Goal: Transaction & Acquisition: Purchase product/service

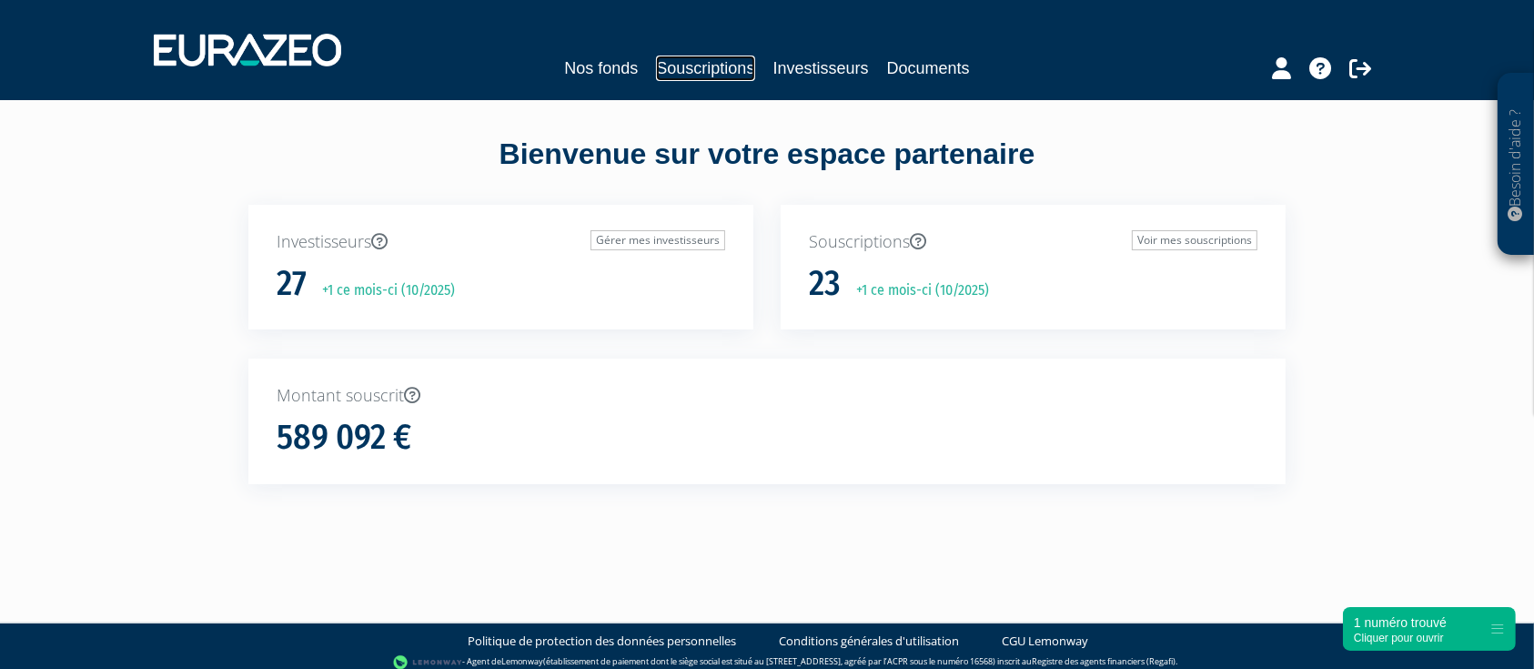
click at [677, 70] on link "Souscriptions" at bounding box center [705, 68] width 98 height 25
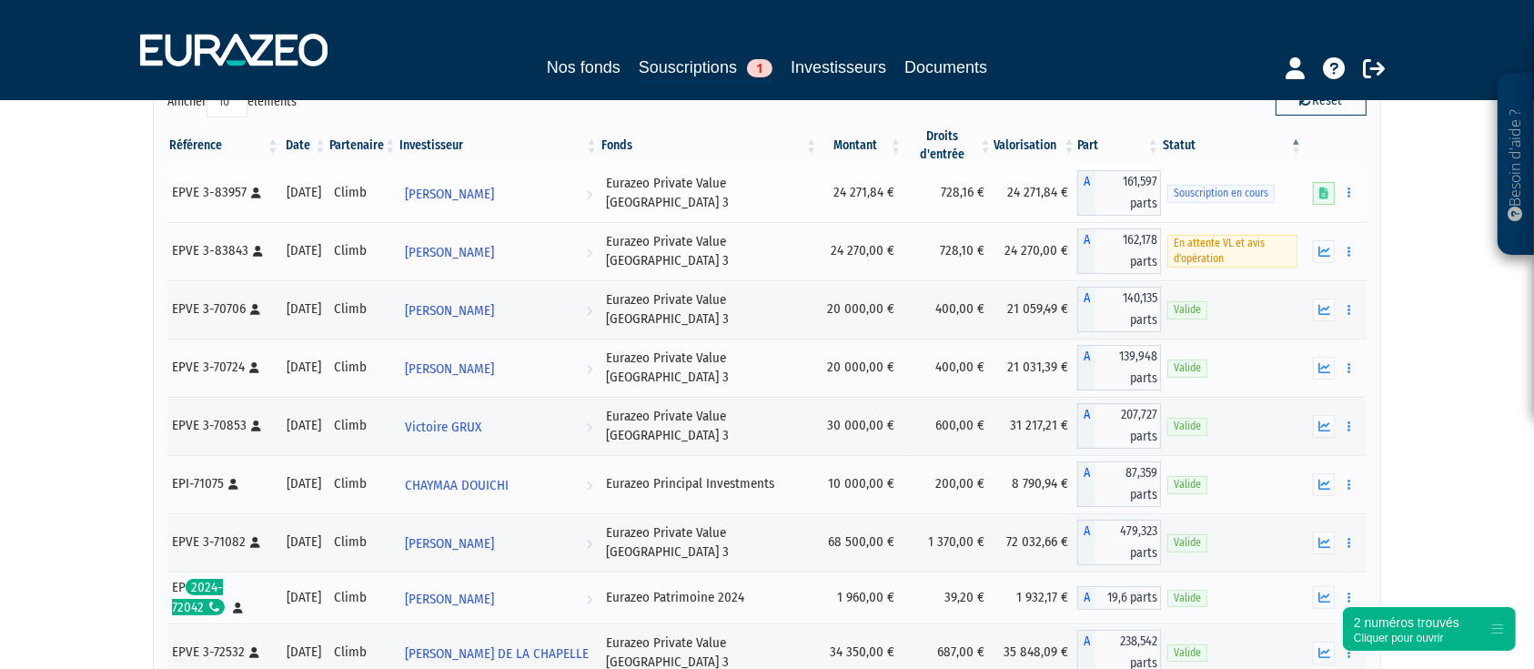
scroll to position [121, 0]
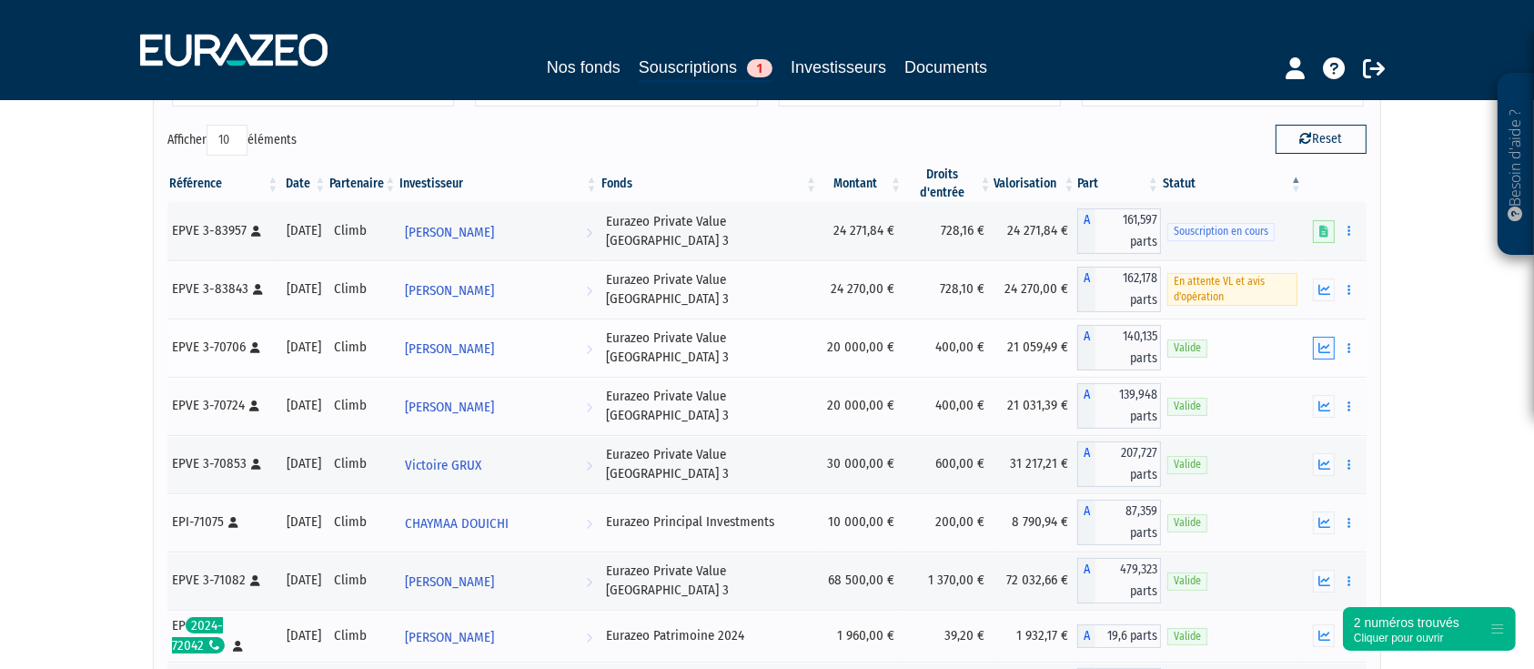
click at [1329, 349] on icon "button" at bounding box center [1325, 348] width 12 height 12
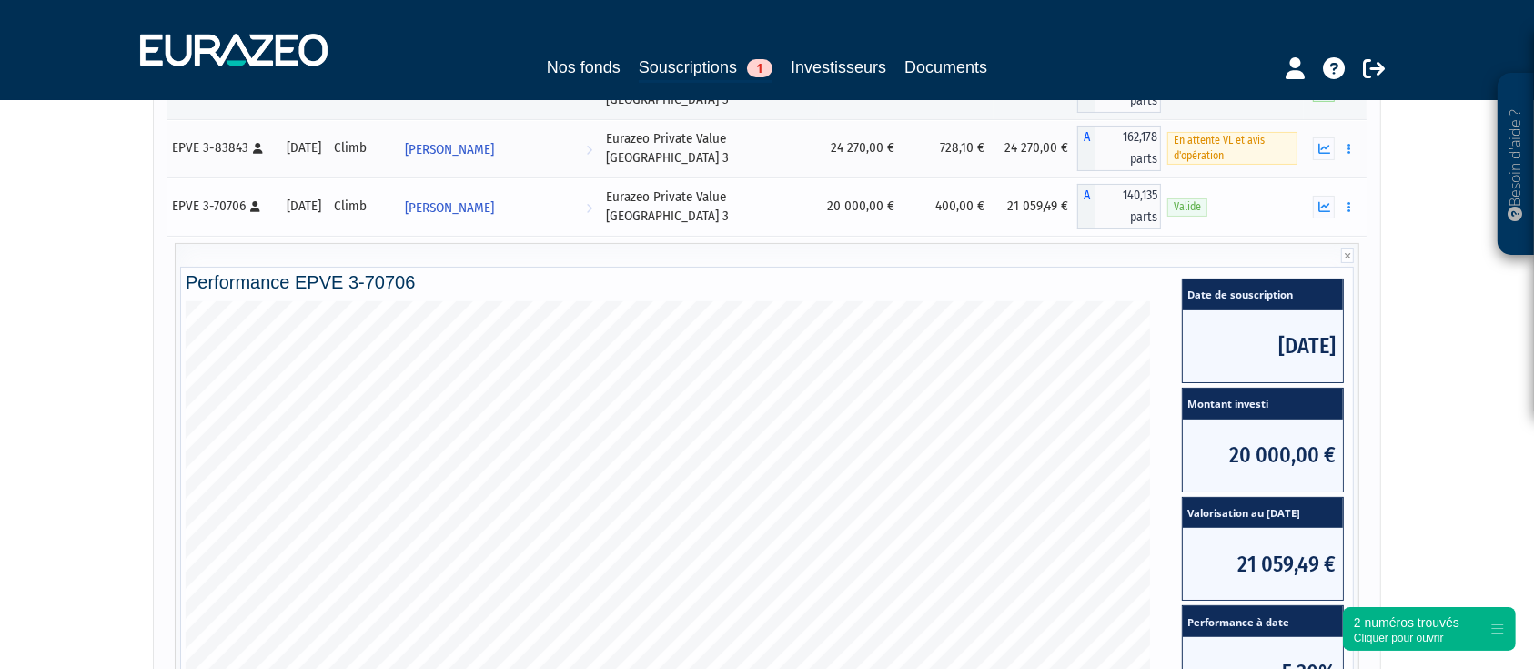
scroll to position [242, 0]
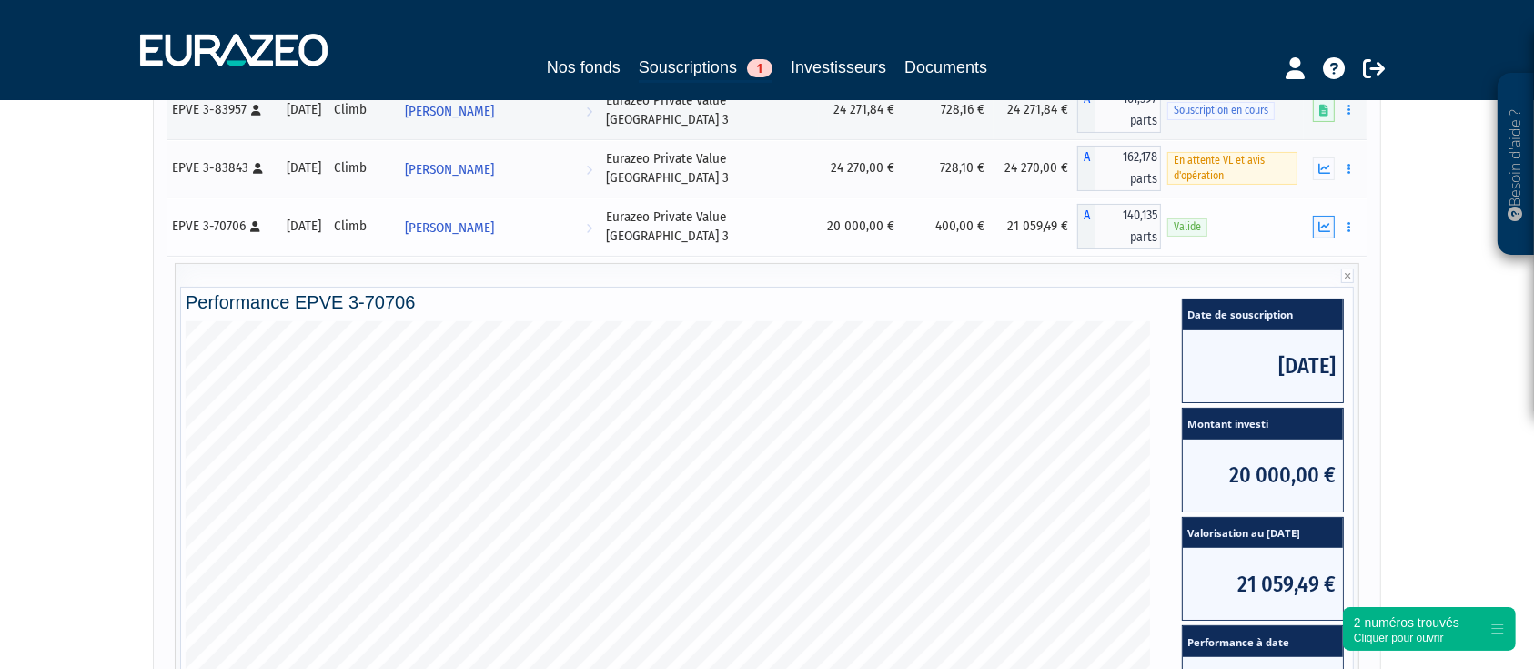
click at [1322, 229] on icon "button" at bounding box center [1325, 227] width 12 height 12
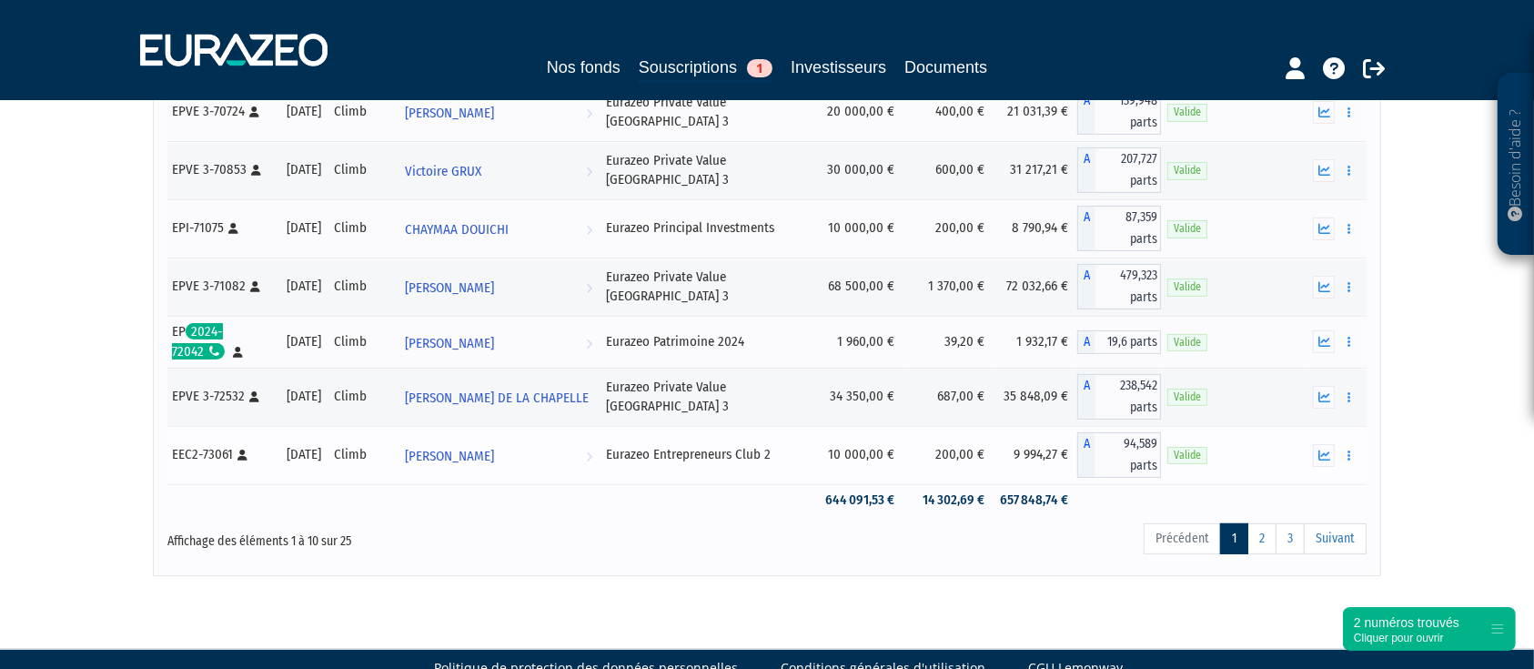
scroll to position [446, 0]
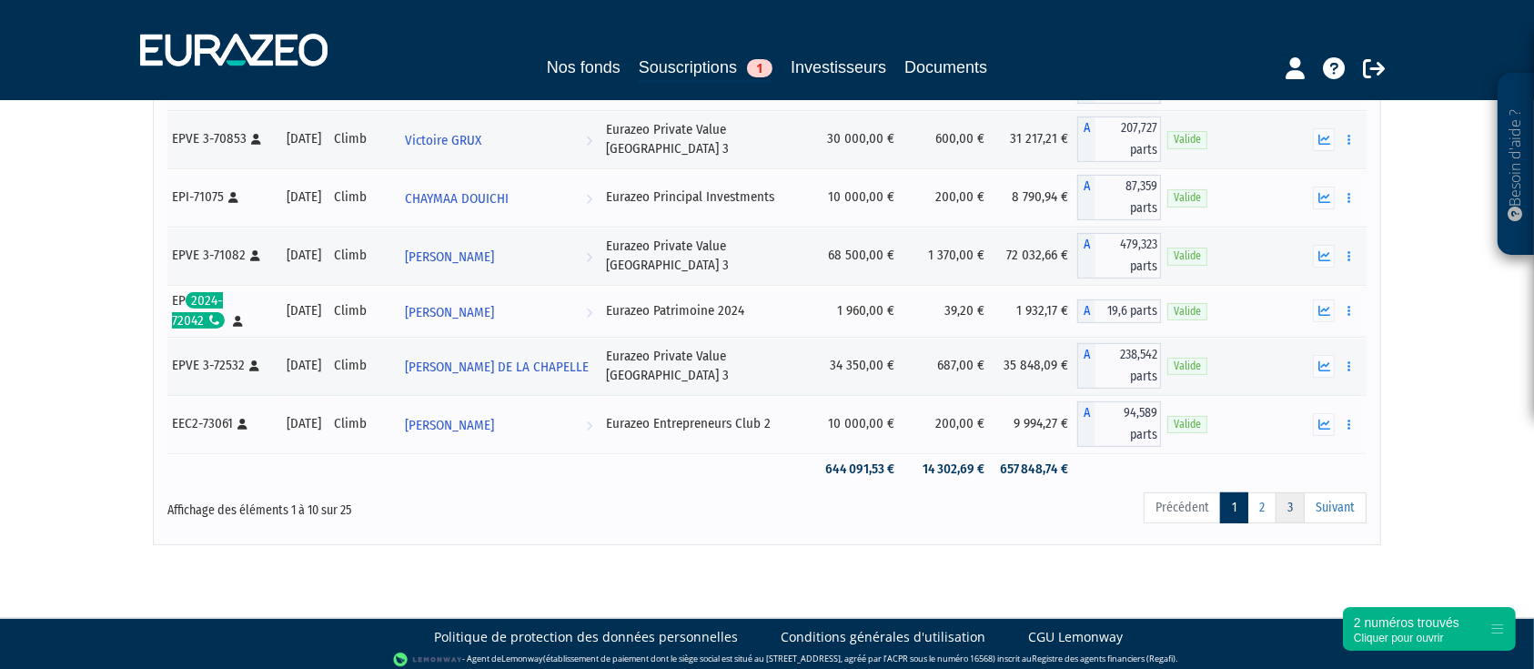
click at [1295, 500] on link "3" at bounding box center [1290, 507] width 29 height 31
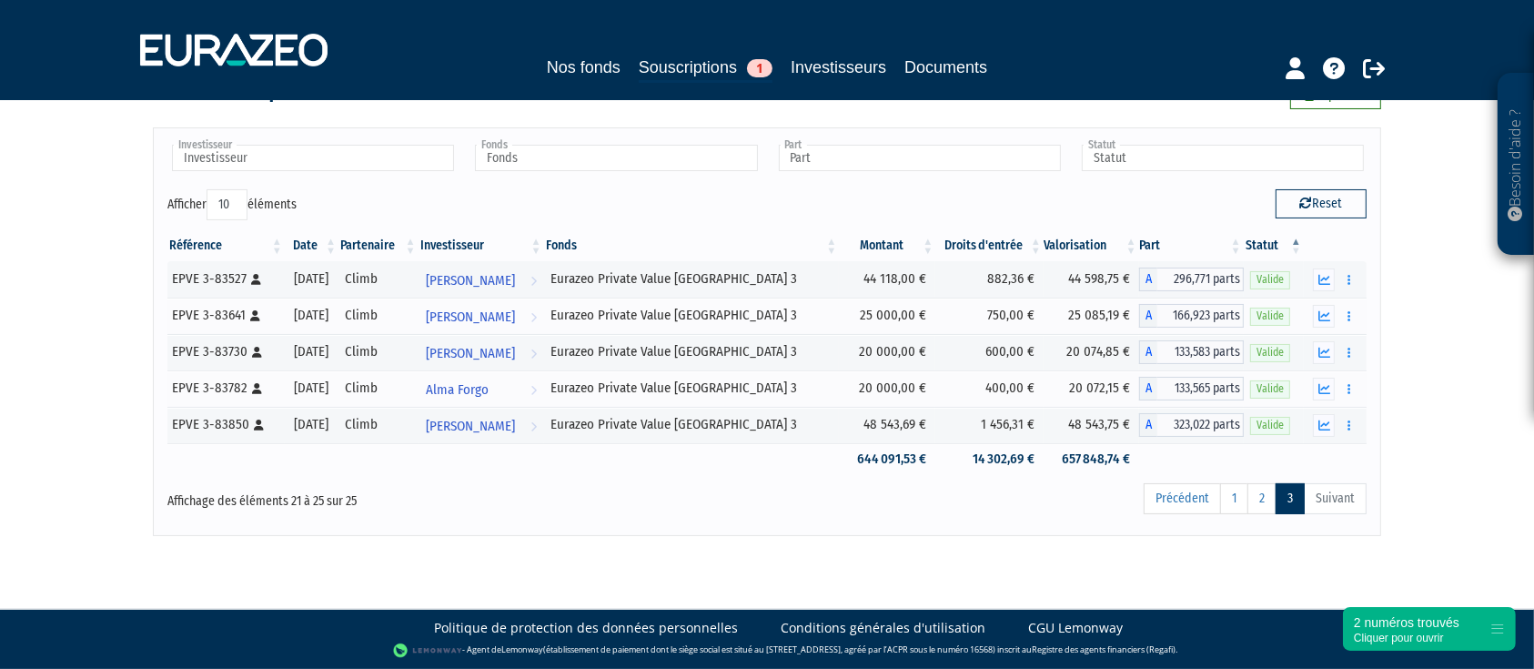
scroll to position [23, 0]
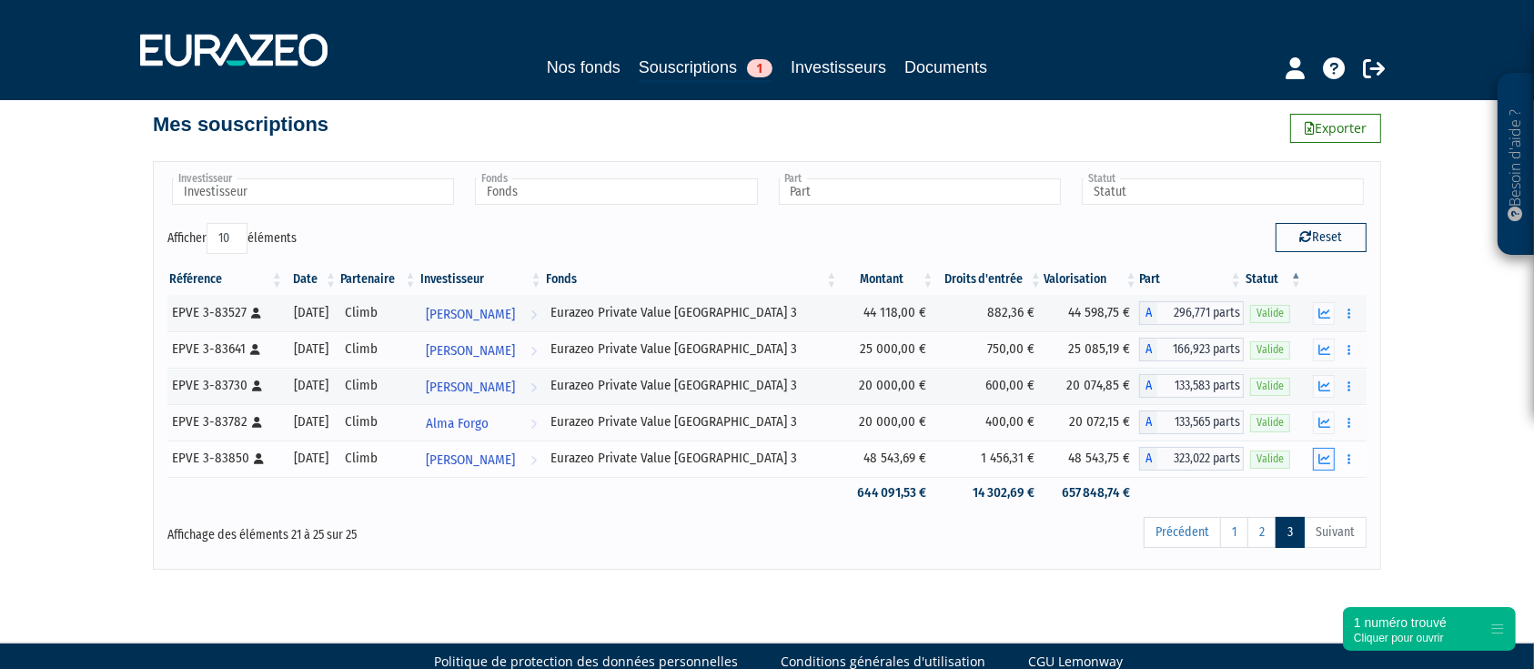
click at [1329, 457] on icon "button" at bounding box center [1325, 459] width 12 height 12
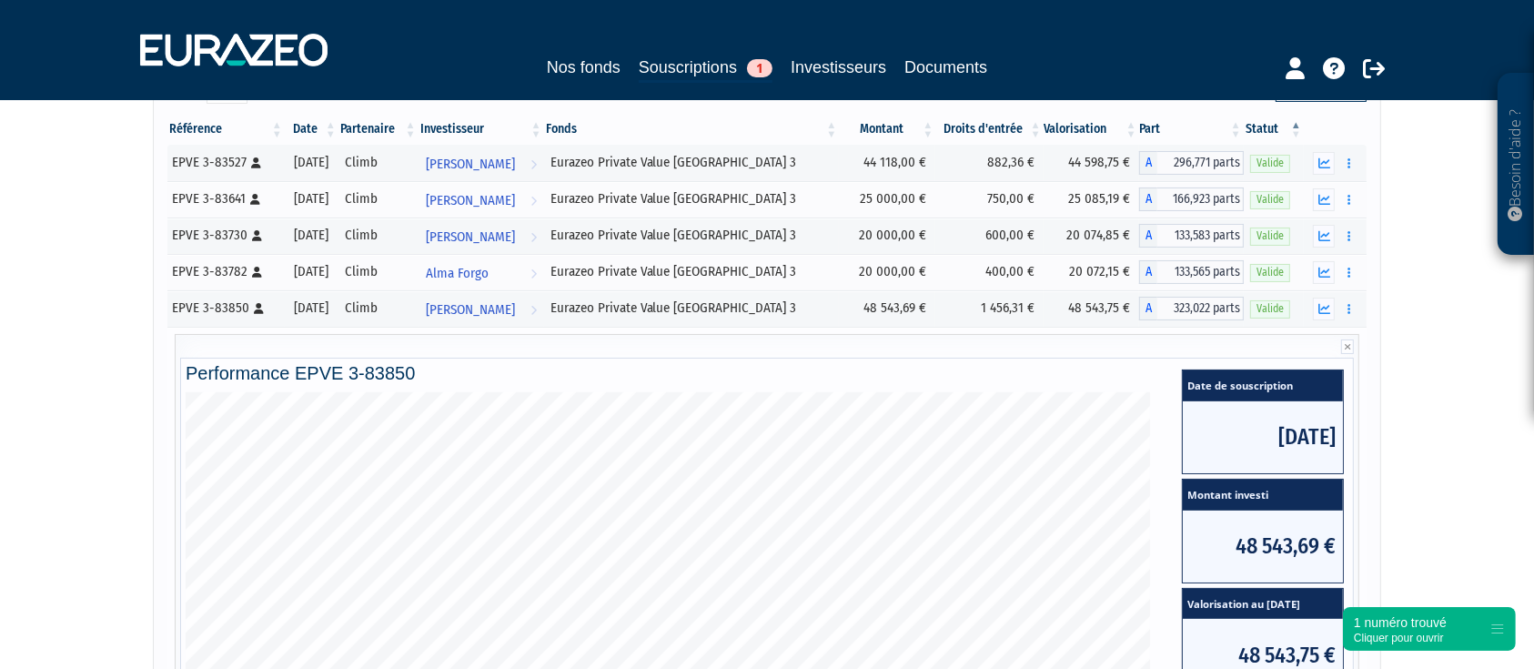
scroll to position [135, 0]
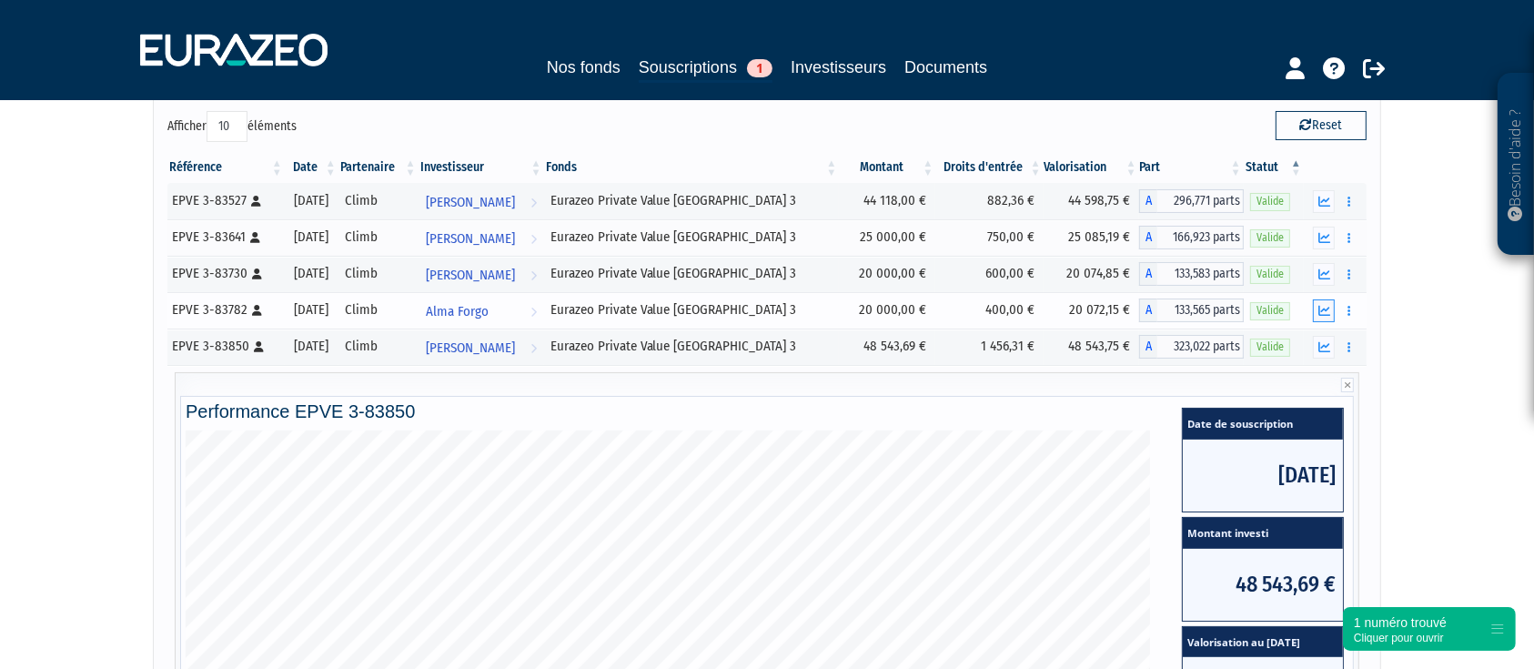
click at [1319, 308] on icon "button" at bounding box center [1325, 311] width 12 height 12
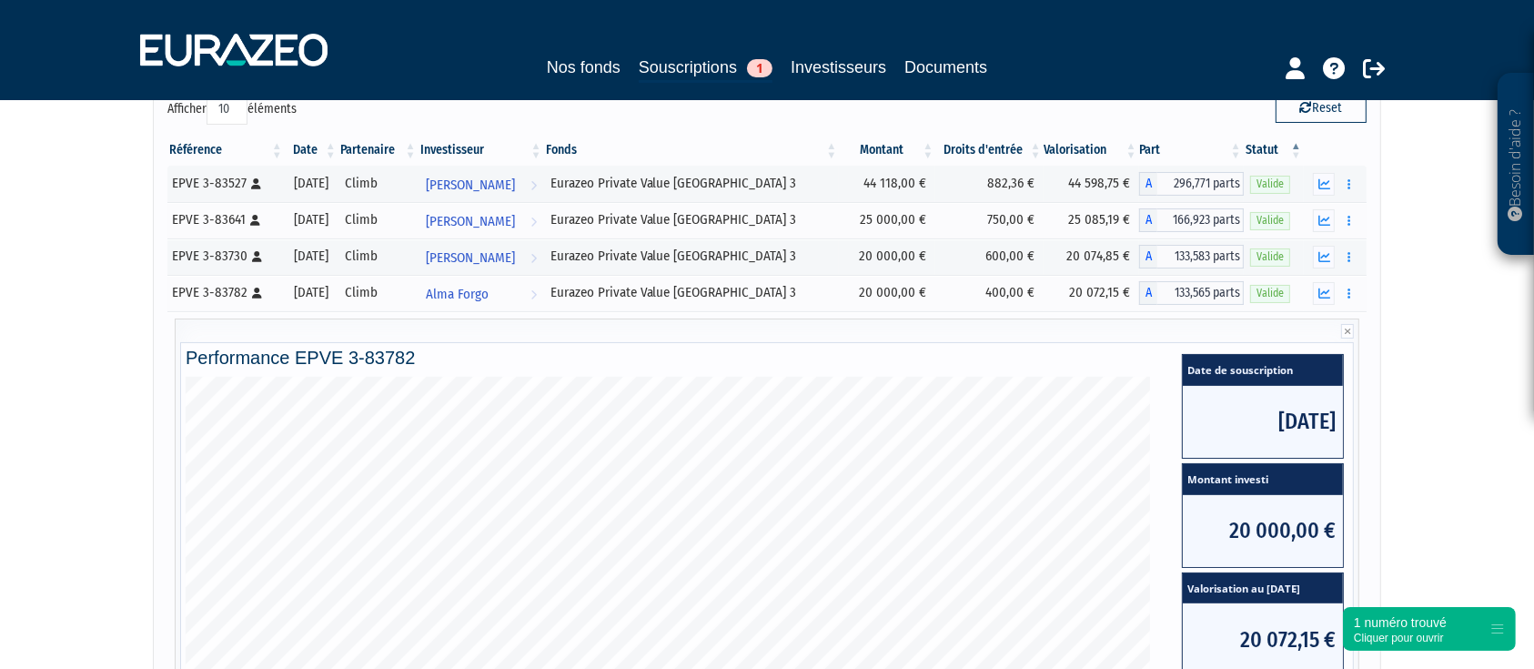
scroll to position [14, 0]
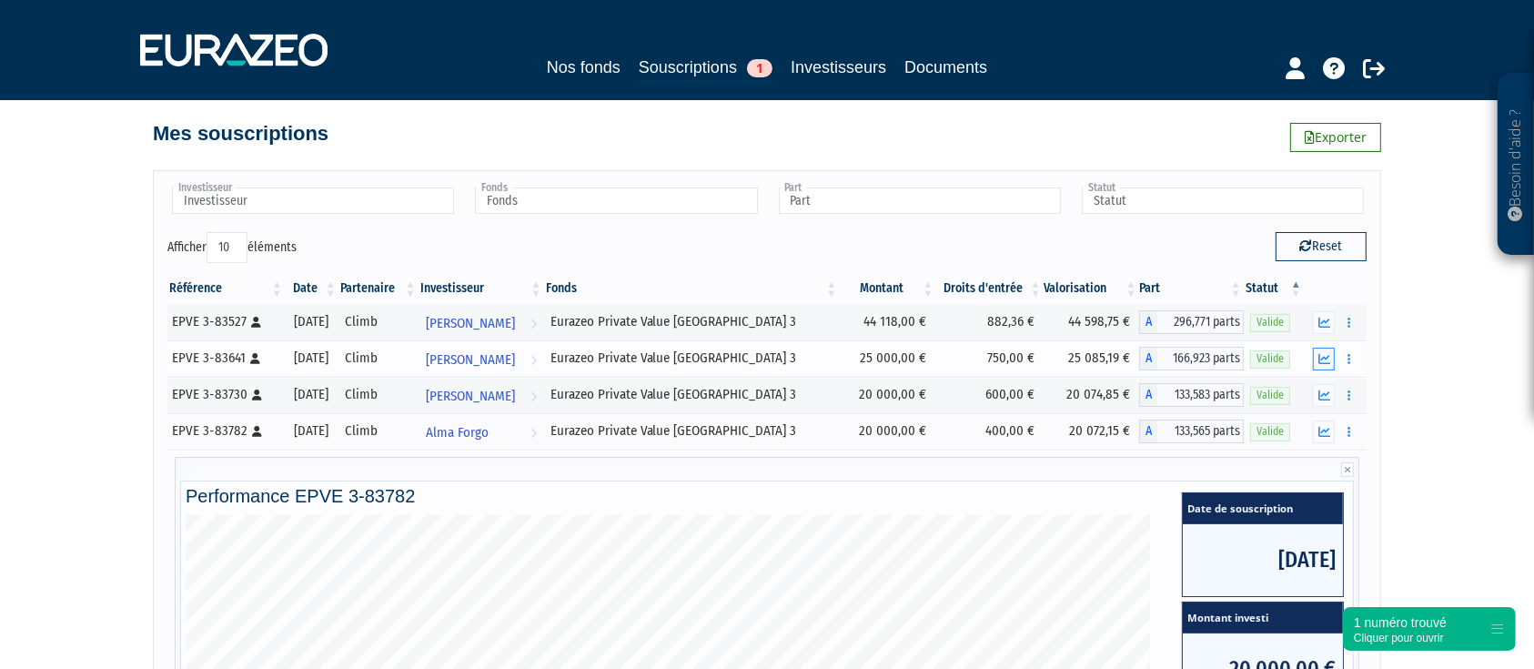
click at [1330, 365] on button "button" at bounding box center [1324, 359] width 22 height 23
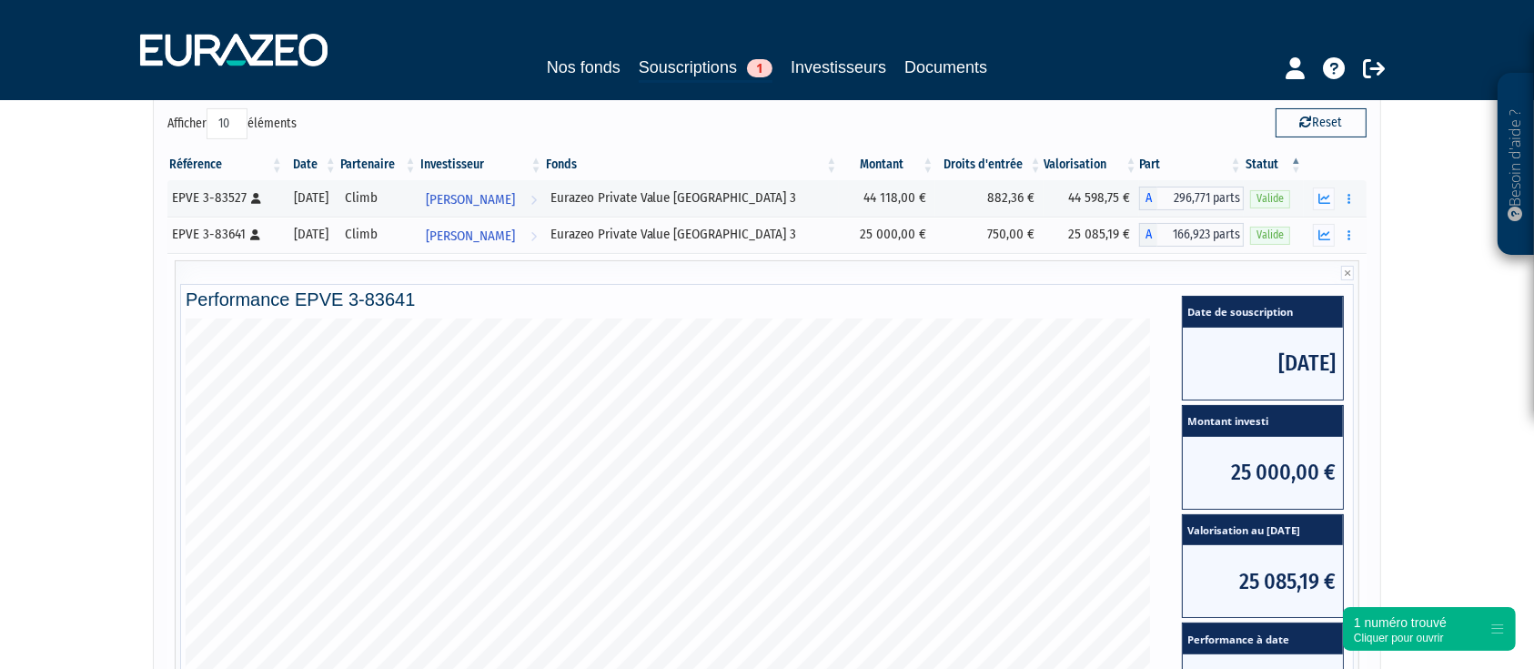
scroll to position [135, 0]
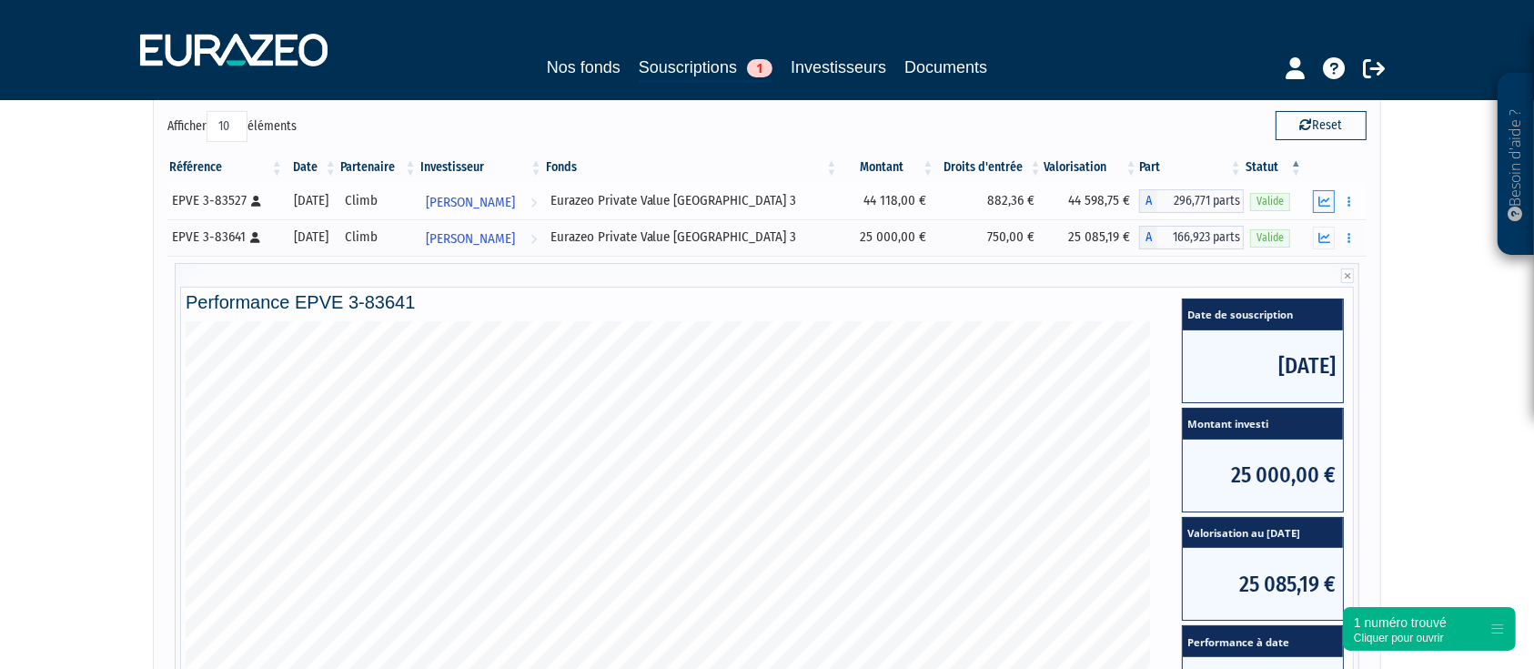
click at [1325, 204] on icon "button" at bounding box center [1325, 202] width 12 height 12
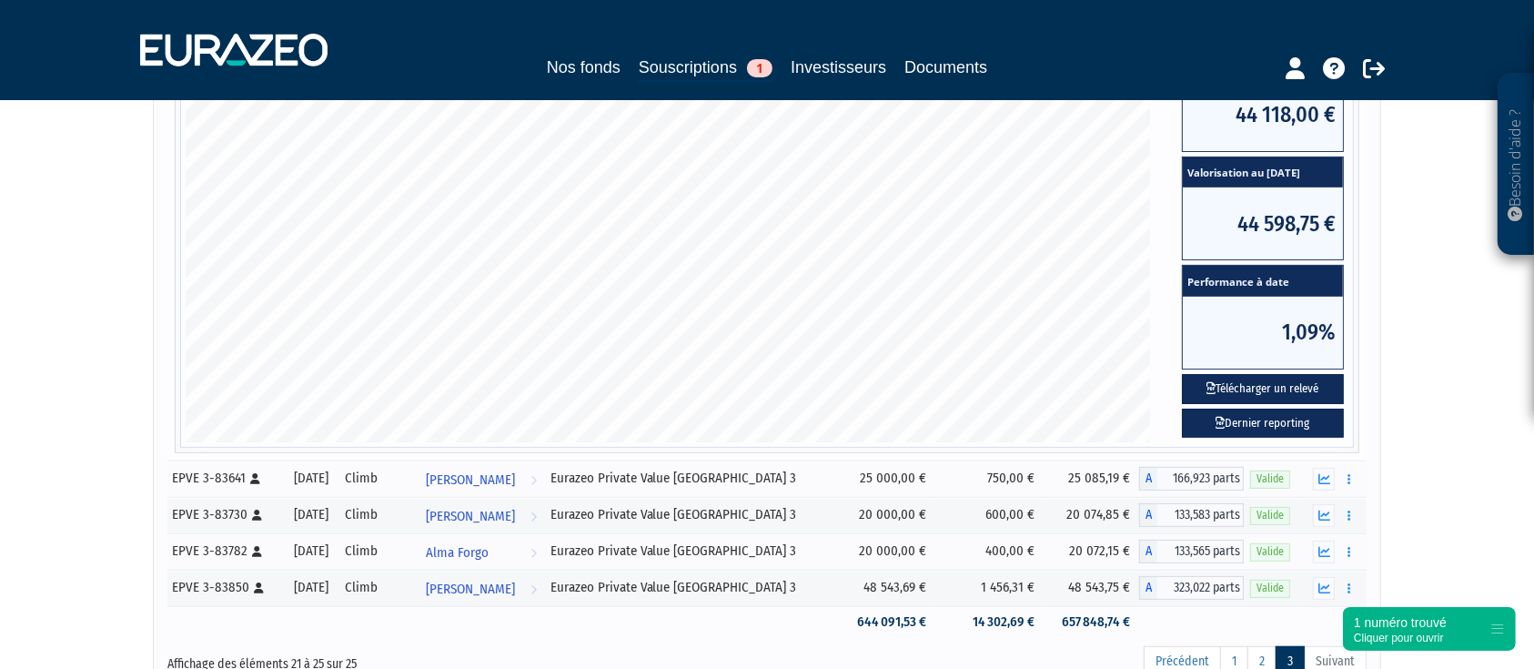
scroll to position [620, 0]
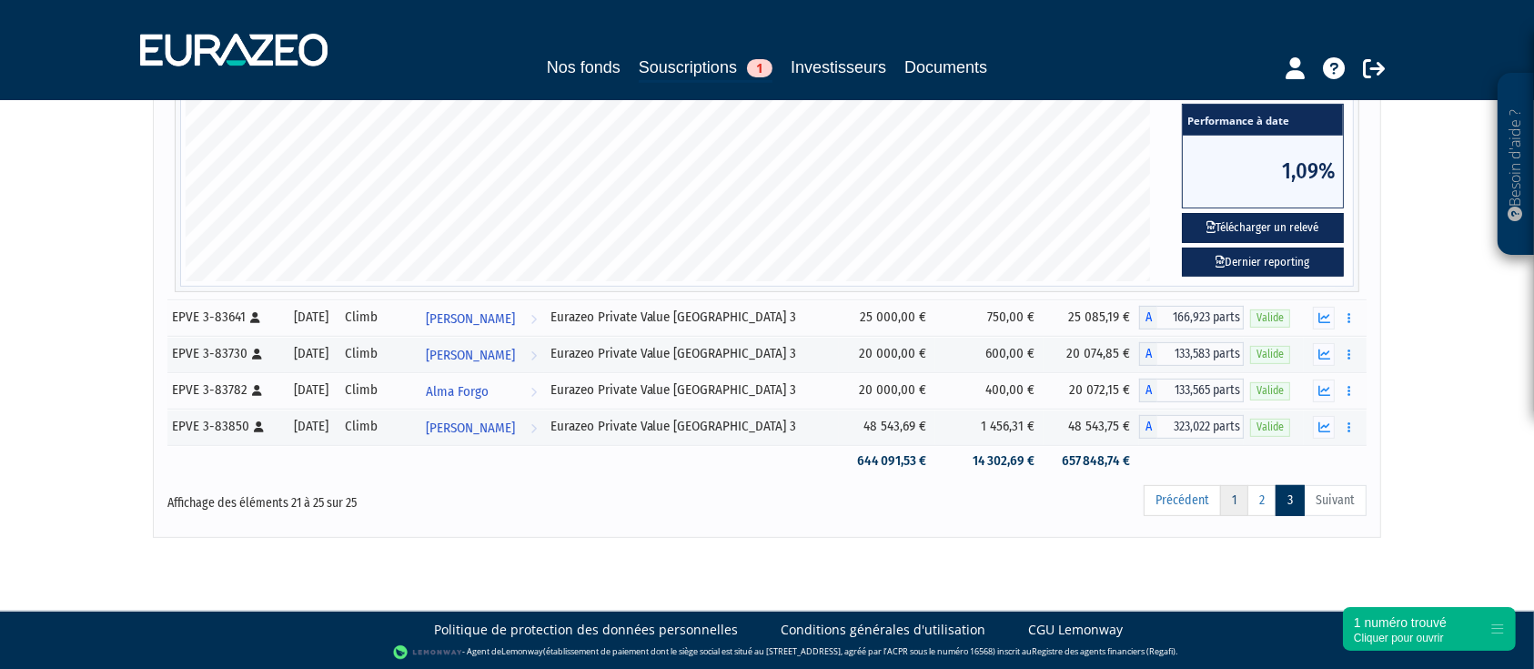
click at [1231, 499] on link "1" at bounding box center [1234, 500] width 28 height 31
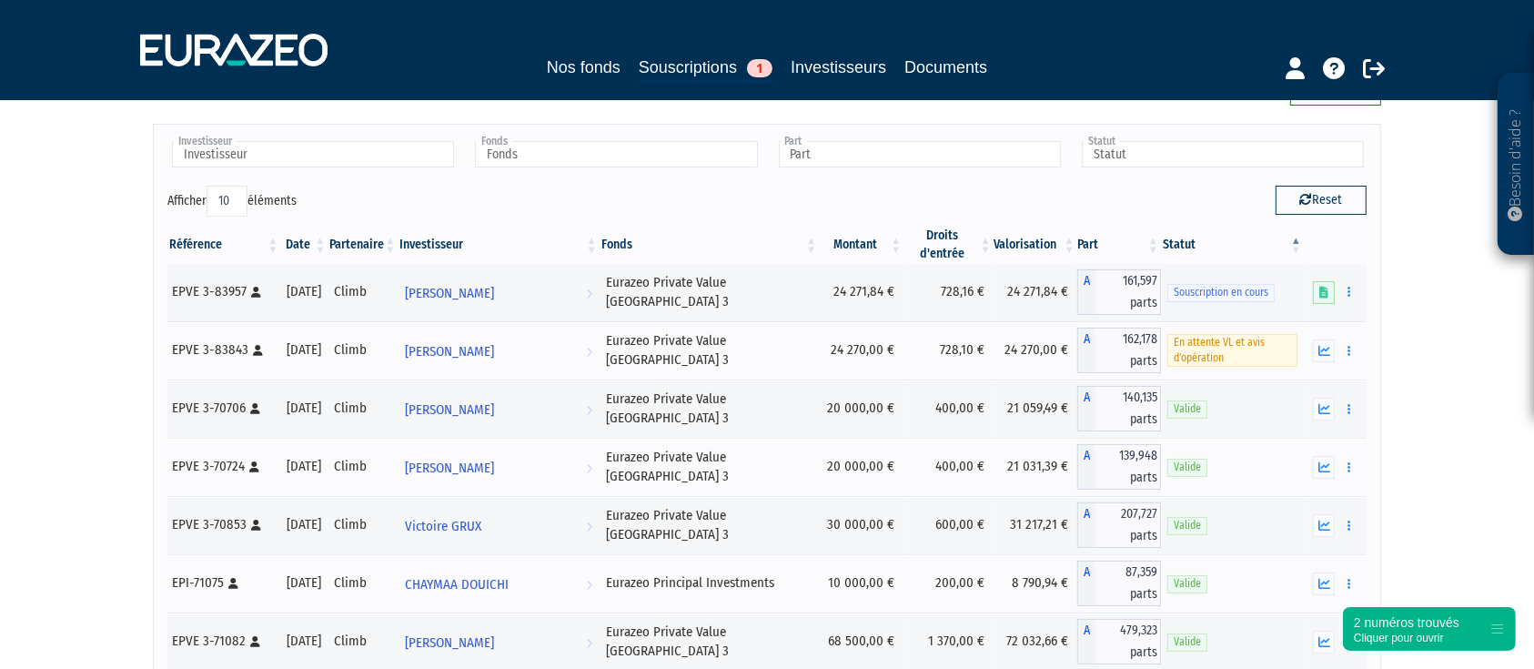
scroll to position [0, 0]
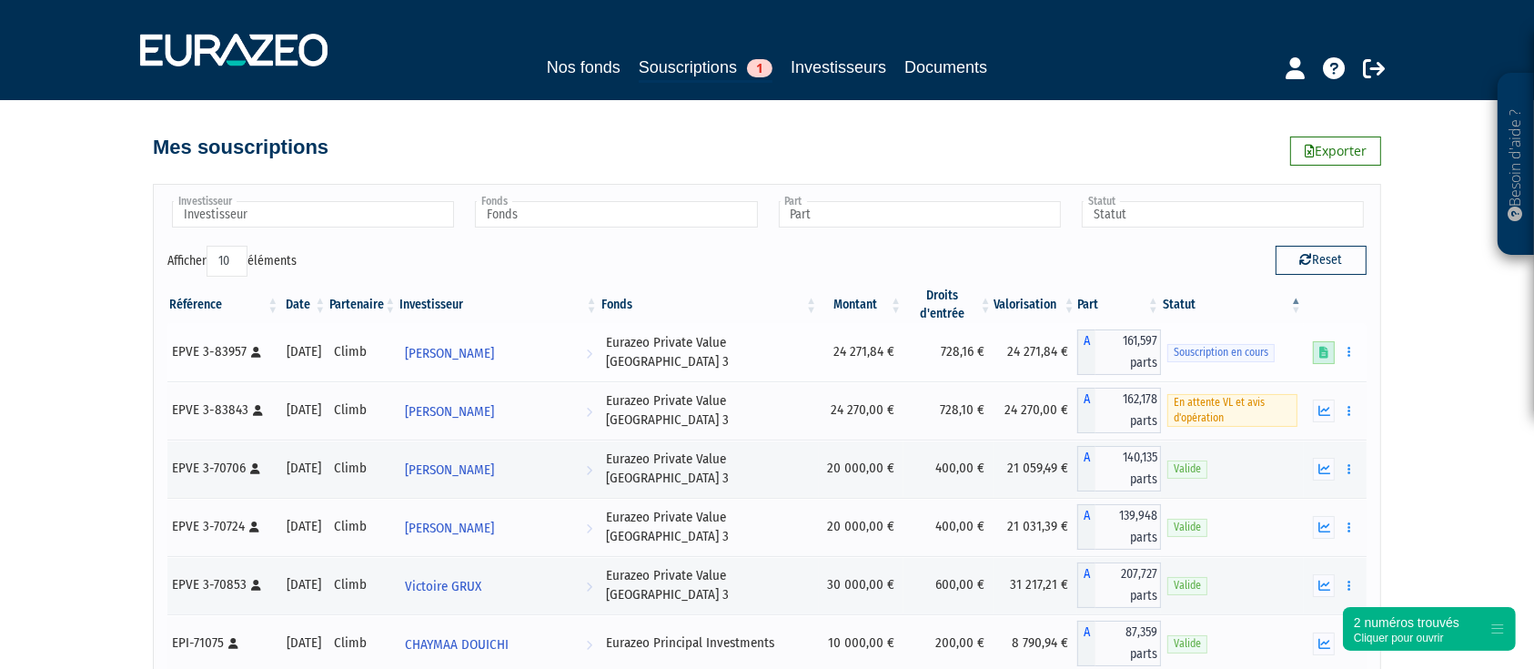
click at [1325, 362] on link at bounding box center [1324, 352] width 22 height 23
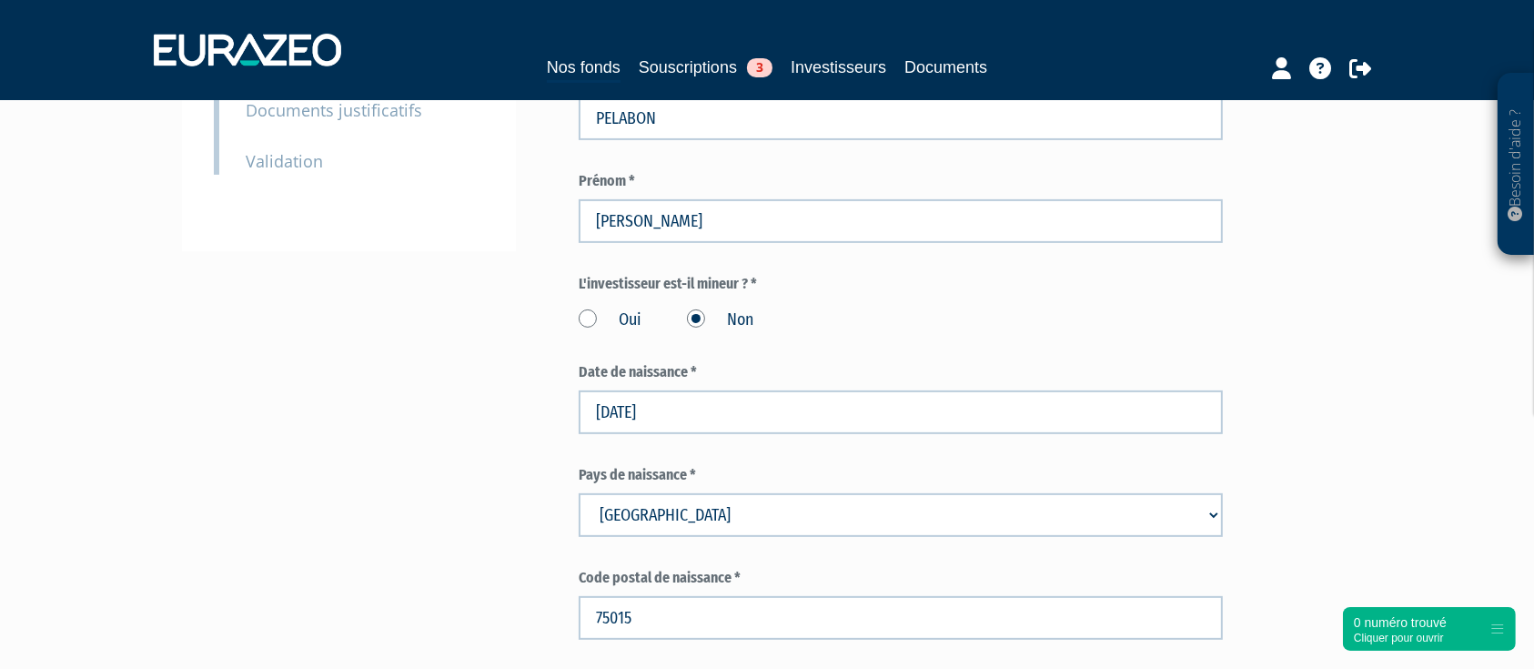
type input "6 10 12 92 39"
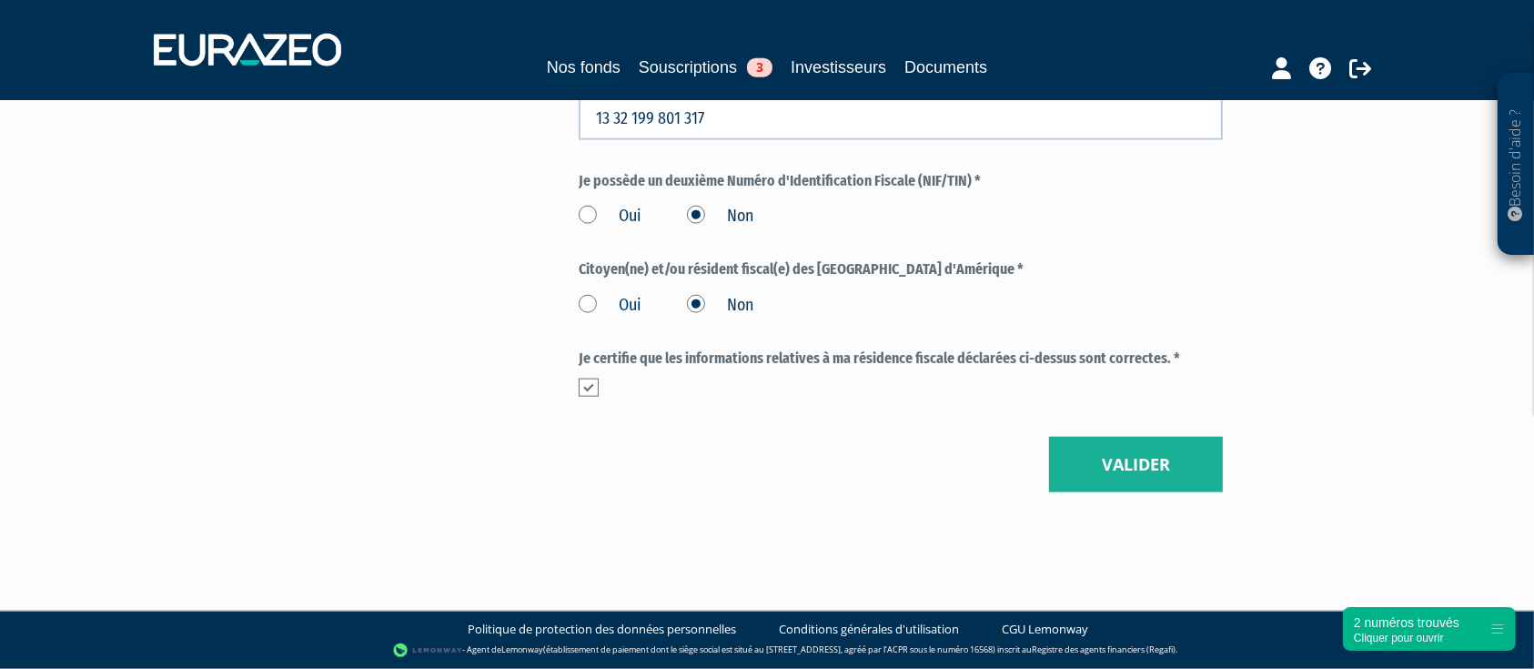
scroll to position [2279, 0]
click at [1063, 441] on button "Valider" at bounding box center [1136, 465] width 174 height 56
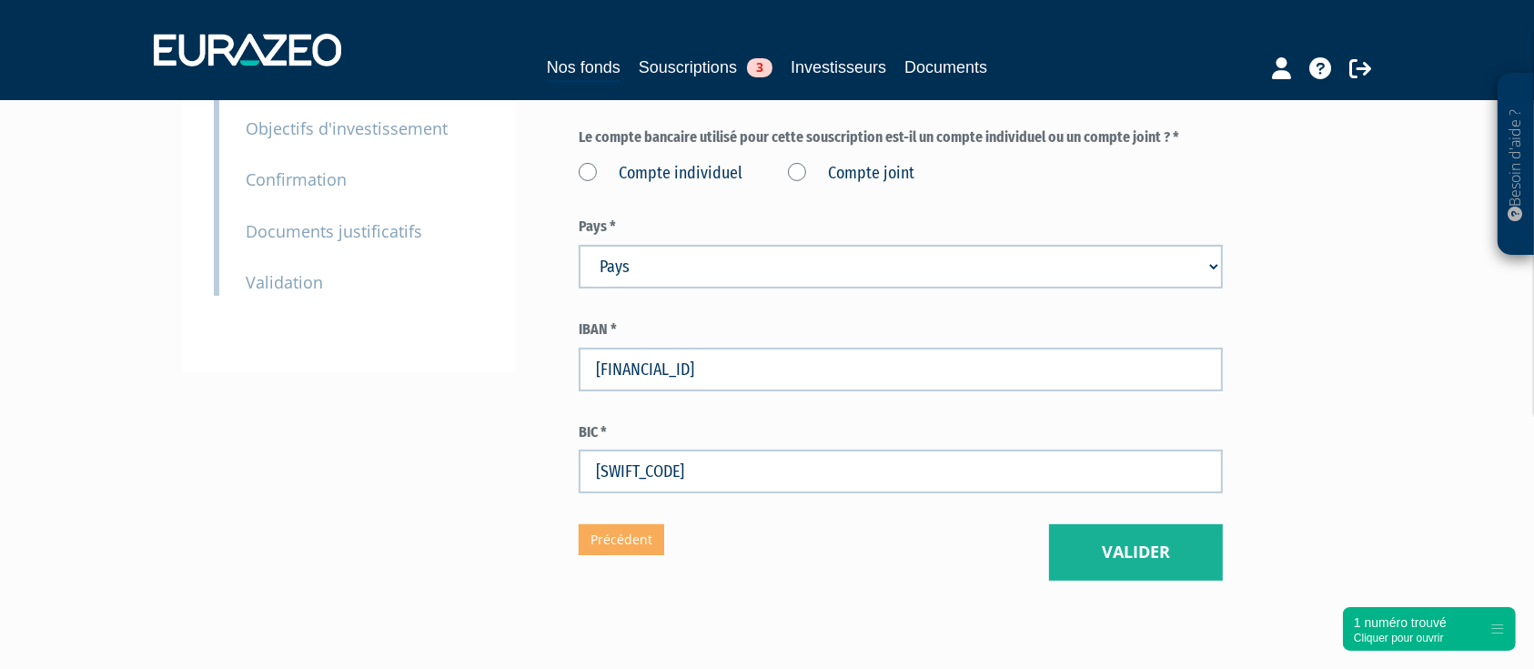
scroll to position [364, 0]
click at [596, 171] on label "Compte individuel" at bounding box center [661, 174] width 164 height 24
click at [0, 0] on individuel "Compte individuel" at bounding box center [0, 0] width 0 height 0
click at [1103, 542] on button "Valider" at bounding box center [1136, 552] width 174 height 56
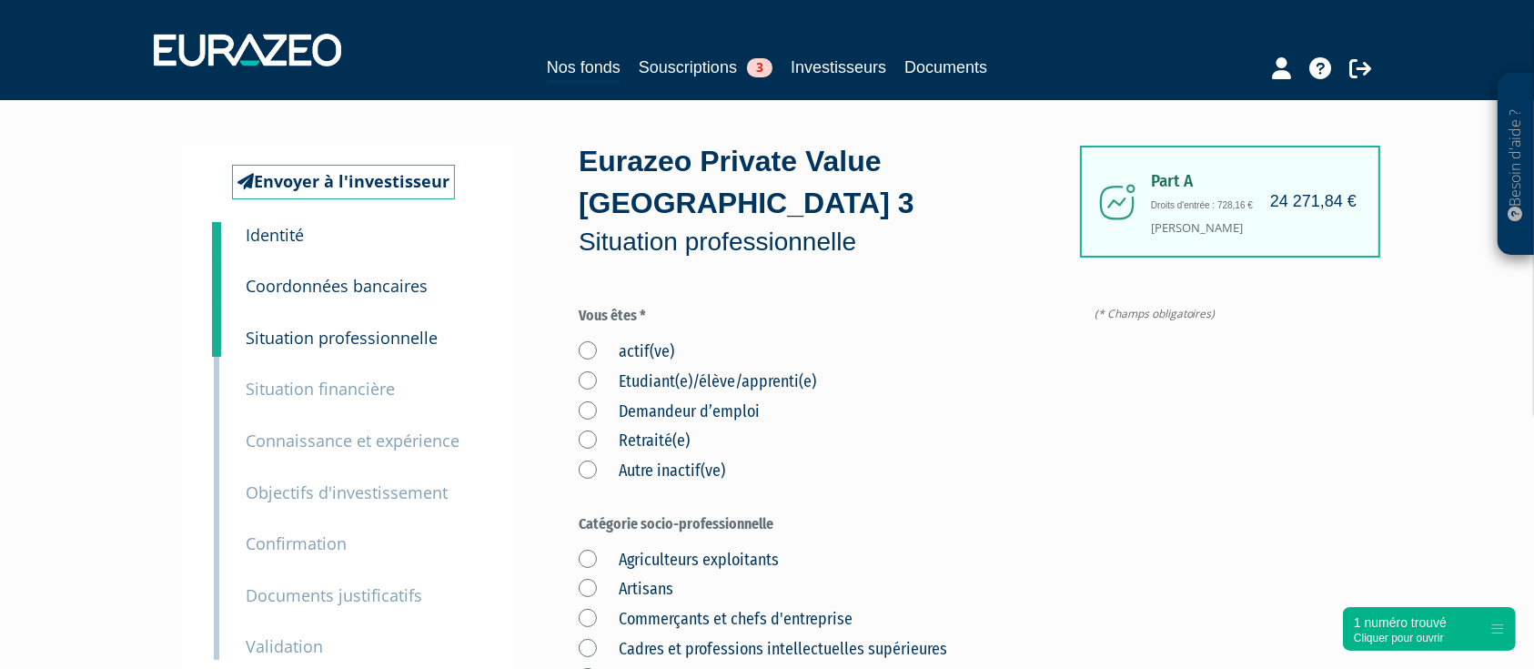
click at [588, 349] on label "actif(ve)" at bounding box center [627, 352] width 96 height 24
click at [0, 0] on input "actif(ve)" at bounding box center [0, 0] width 0 height 0
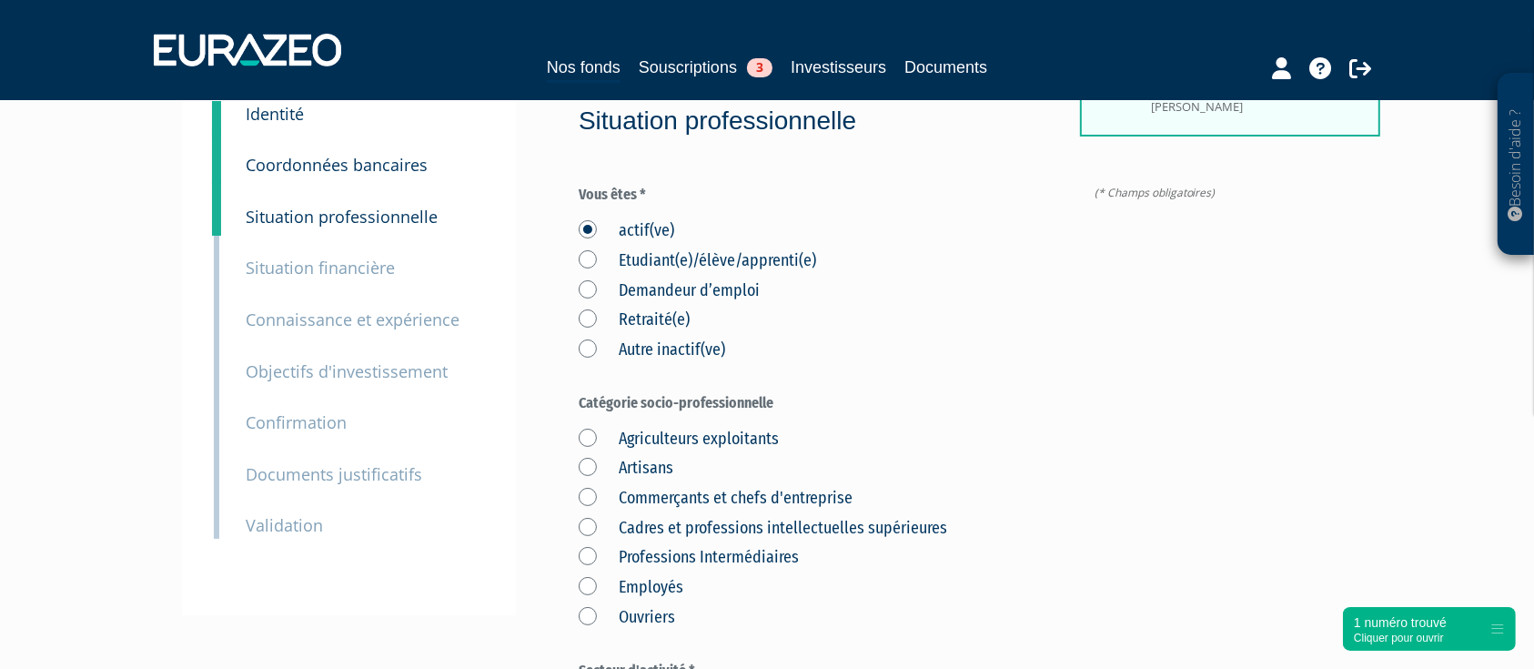
click at [589, 532] on label "Cadres et professions intellectuelles supérieures" at bounding box center [763, 529] width 369 height 24
click at [0, 0] on supérieures "Cadres et professions intellectuelles supérieures" at bounding box center [0, 0] width 0 height 0
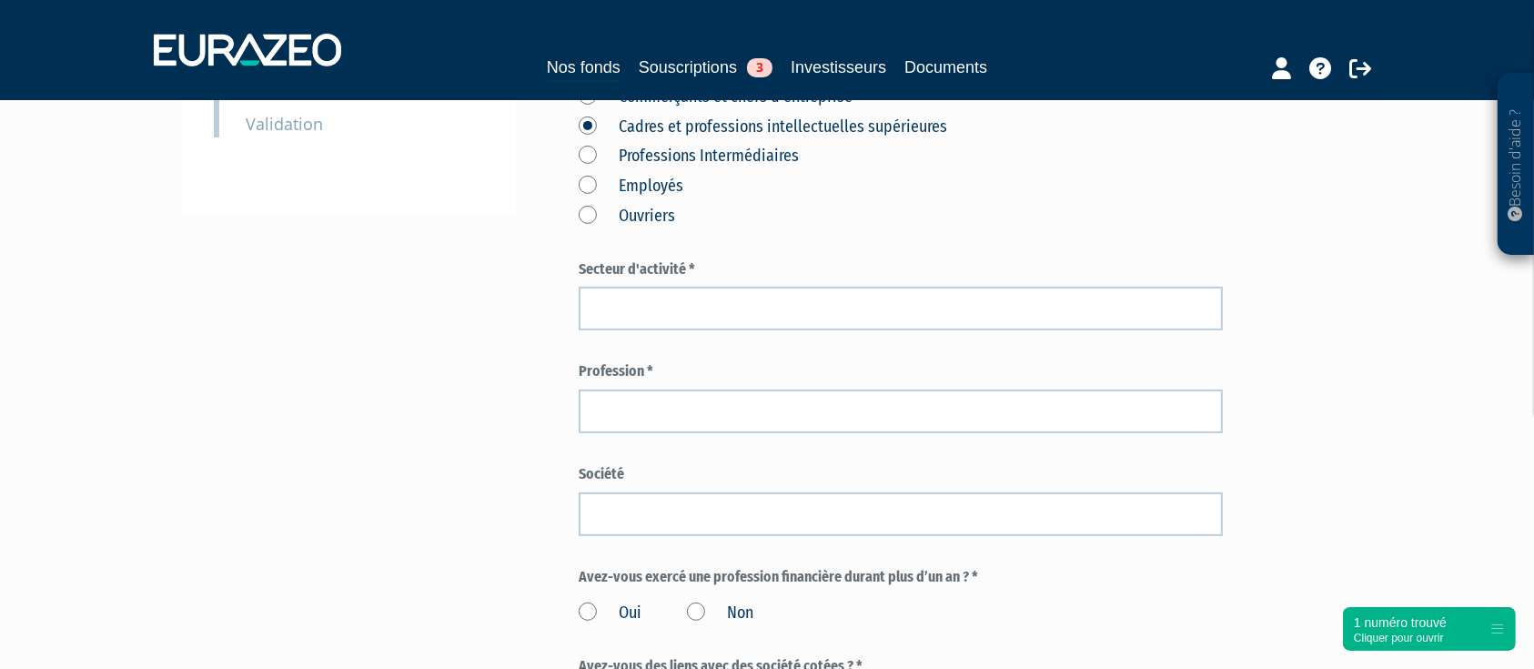
scroll to position [485, 0]
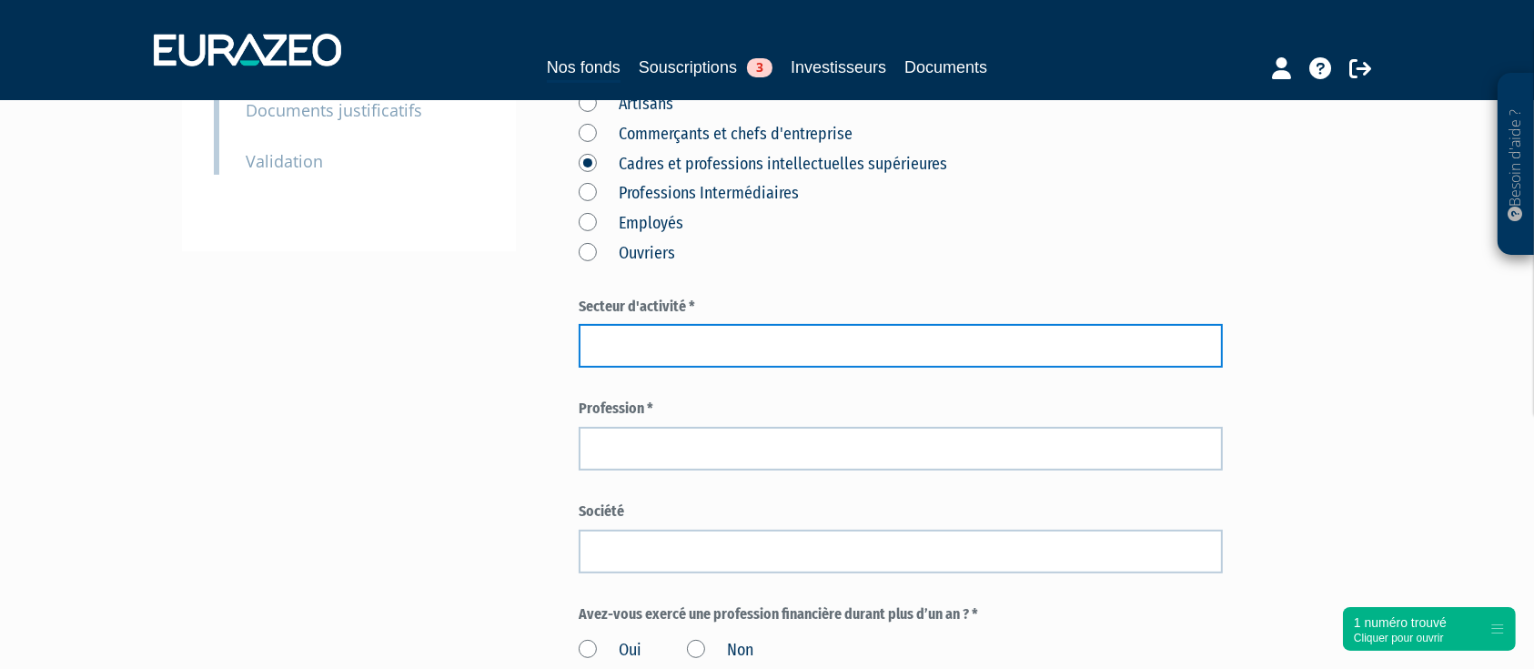
click at [722, 336] on input "text" at bounding box center [901, 346] width 644 height 44
click at [764, 327] on input "text" at bounding box center [901, 346] width 644 height 44
click at [728, 341] on input "text" at bounding box center [901, 346] width 644 height 44
type input "Santé"
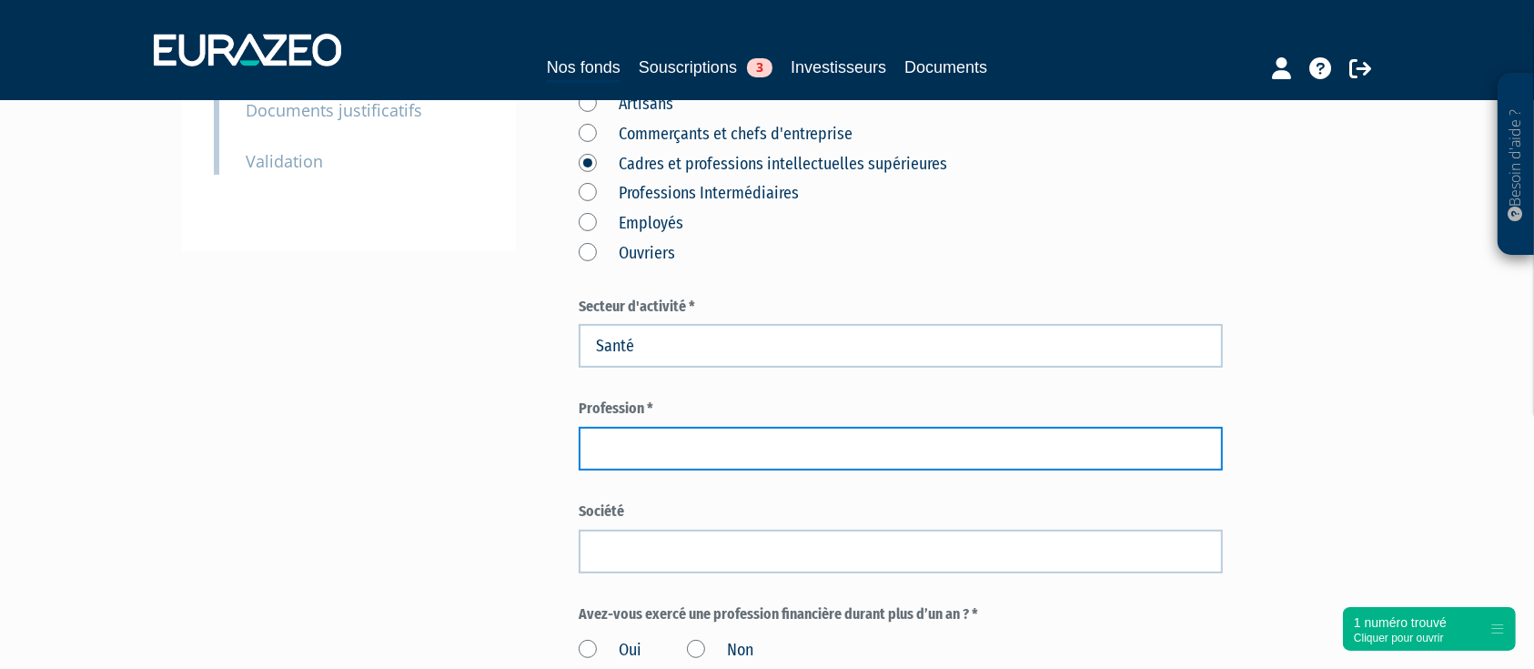
click at [713, 440] on input "text" at bounding box center [901, 449] width 644 height 44
click at [586, 462] on input "Senior Manager" at bounding box center [901, 449] width 644 height 44
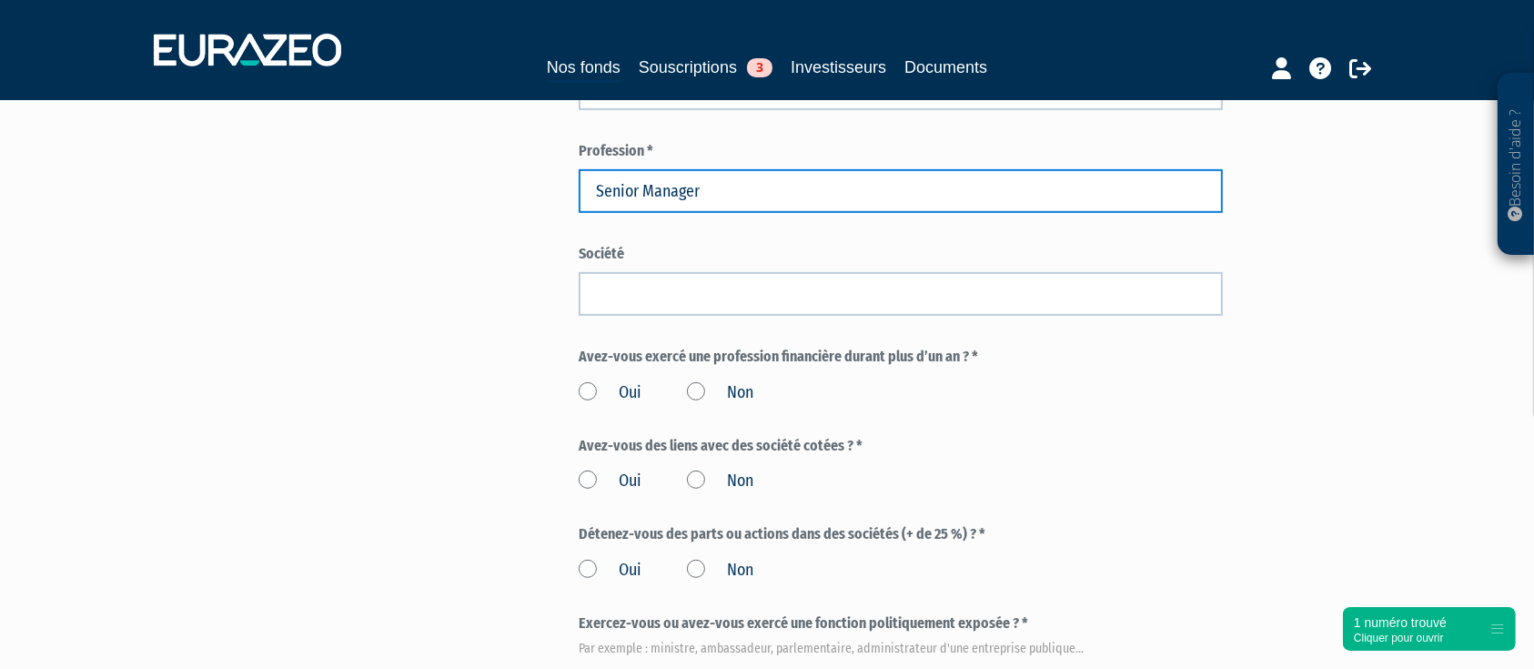
scroll to position [849, 0]
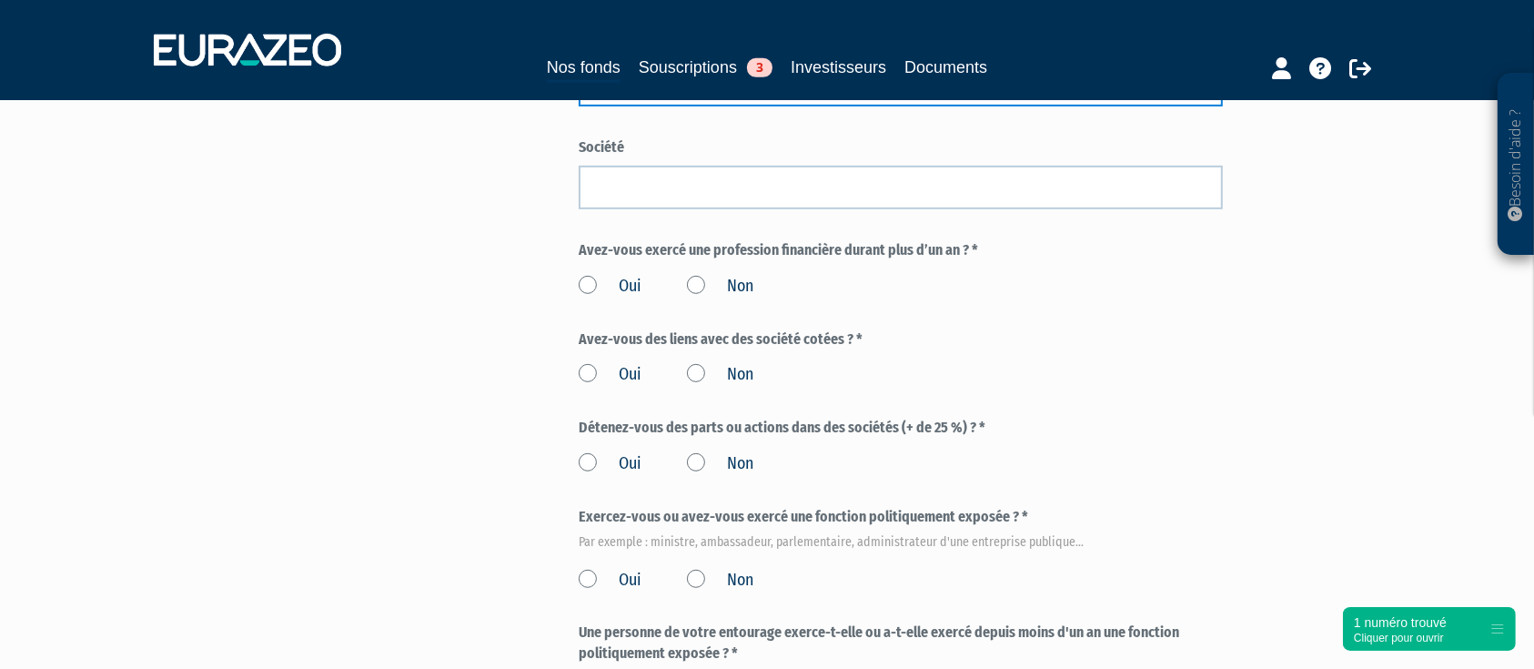
type input "Senior Manager"
click at [699, 284] on label "Non" at bounding box center [720, 287] width 66 height 24
click at [0, 0] on input "Non" at bounding box center [0, 0] width 0 height 0
drag, startPoint x: 692, startPoint y: 375, endPoint x: 688, endPoint y: 405, distance: 30.2
click at [690, 375] on label "Non" at bounding box center [720, 375] width 66 height 24
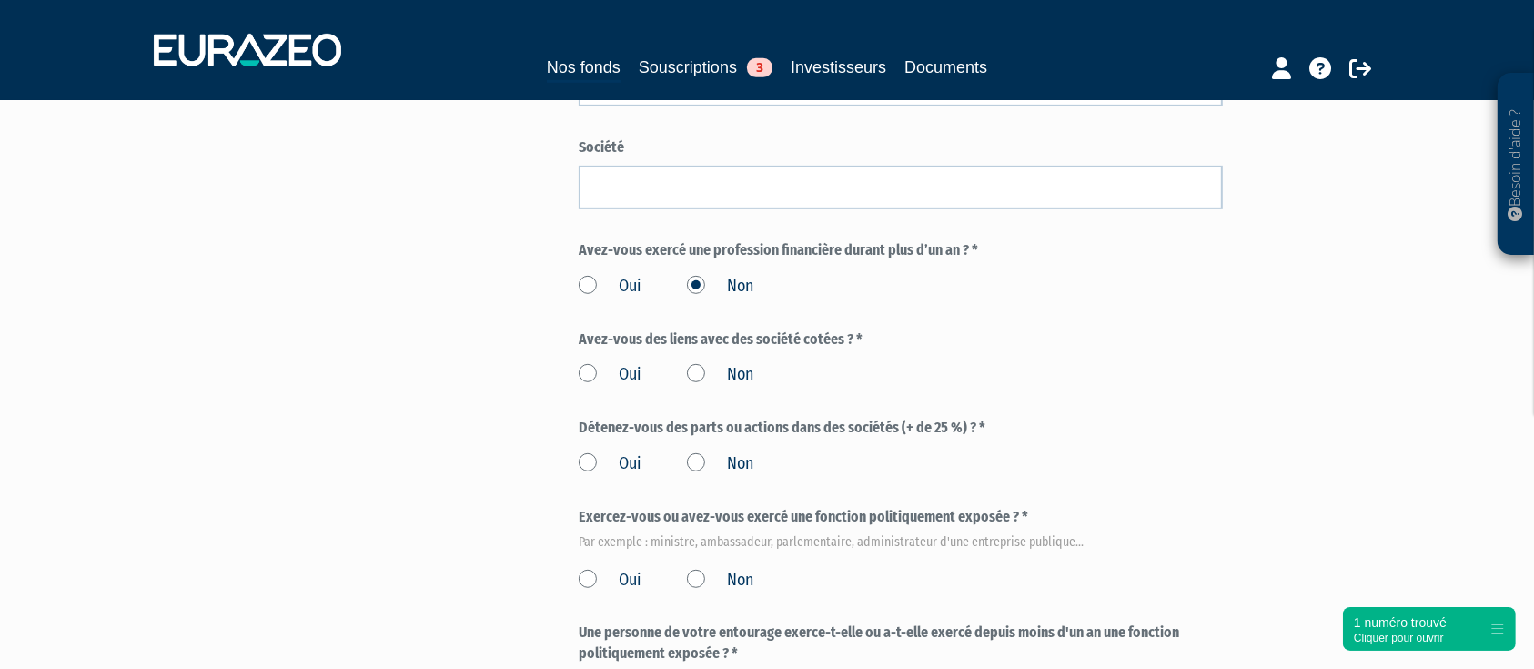
click at [0, 0] on input "Non" at bounding box center [0, 0] width 0 height 0
click at [696, 458] on label "Non" at bounding box center [720, 464] width 66 height 24
click at [0, 0] on input "Non" at bounding box center [0, 0] width 0 height 0
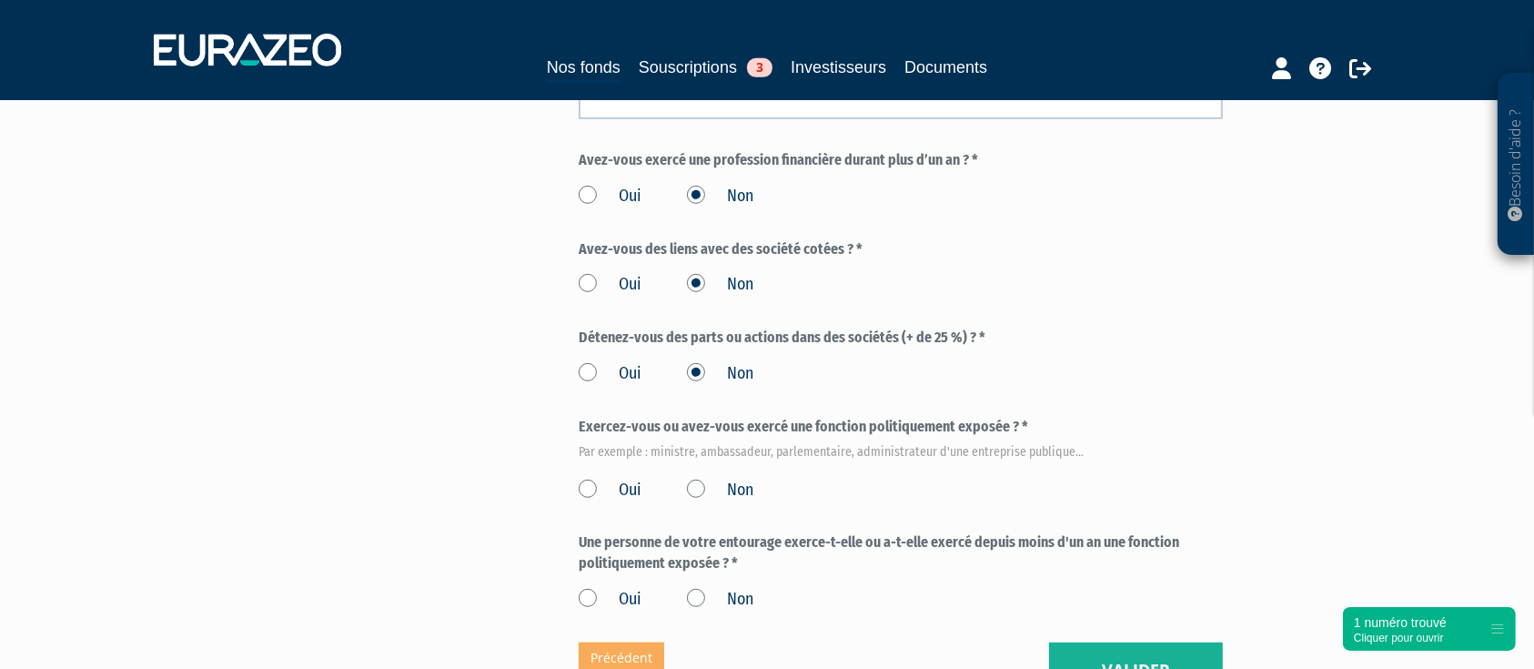
scroll to position [970, 0]
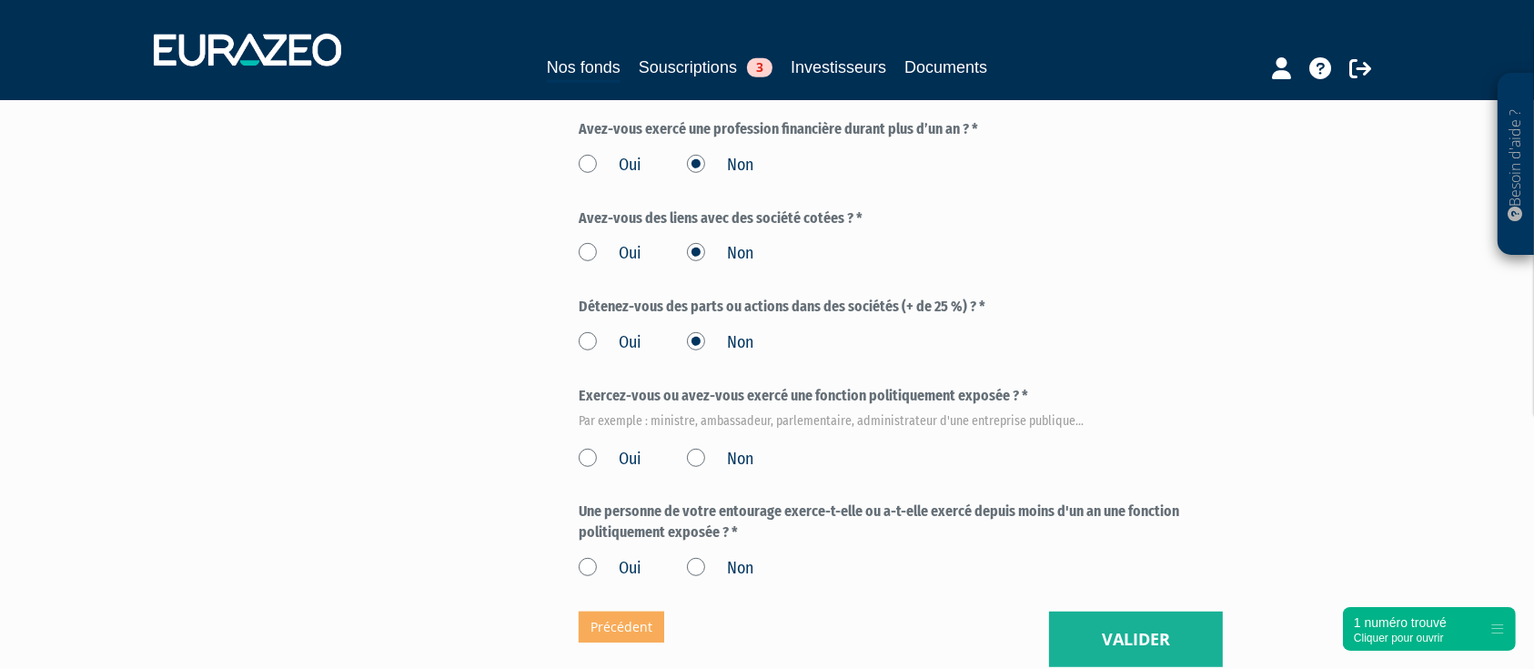
click at [699, 451] on label "Non" at bounding box center [720, 460] width 66 height 24
click at [0, 0] on input "Non" at bounding box center [0, 0] width 0 height 0
click at [708, 564] on label "Non" at bounding box center [720, 569] width 66 height 24
click at [0, 0] on input "Non" at bounding box center [0, 0] width 0 height 0
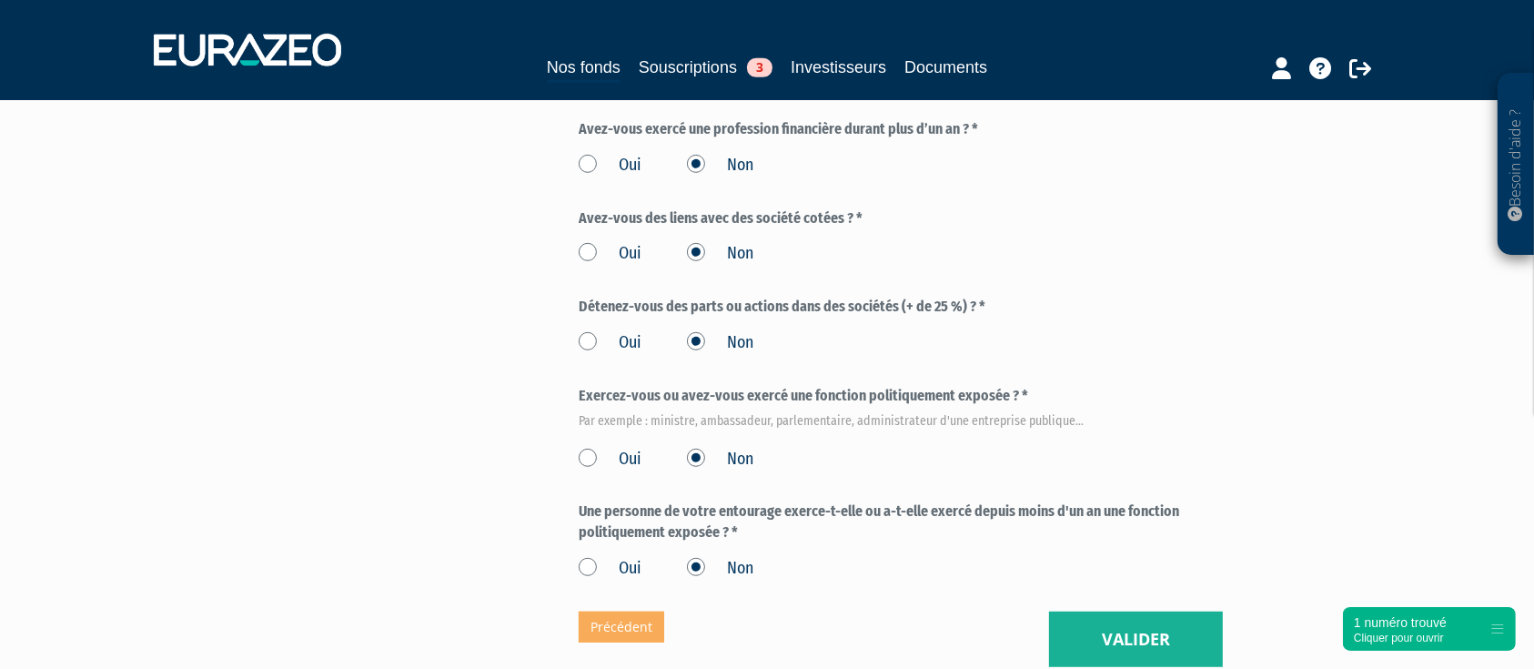
drag, startPoint x: 1043, startPoint y: 614, endPoint x: 1078, endPoint y: 621, distance: 36.1
click at [1078, 621] on button "Valider" at bounding box center [1136, 639] width 174 height 56
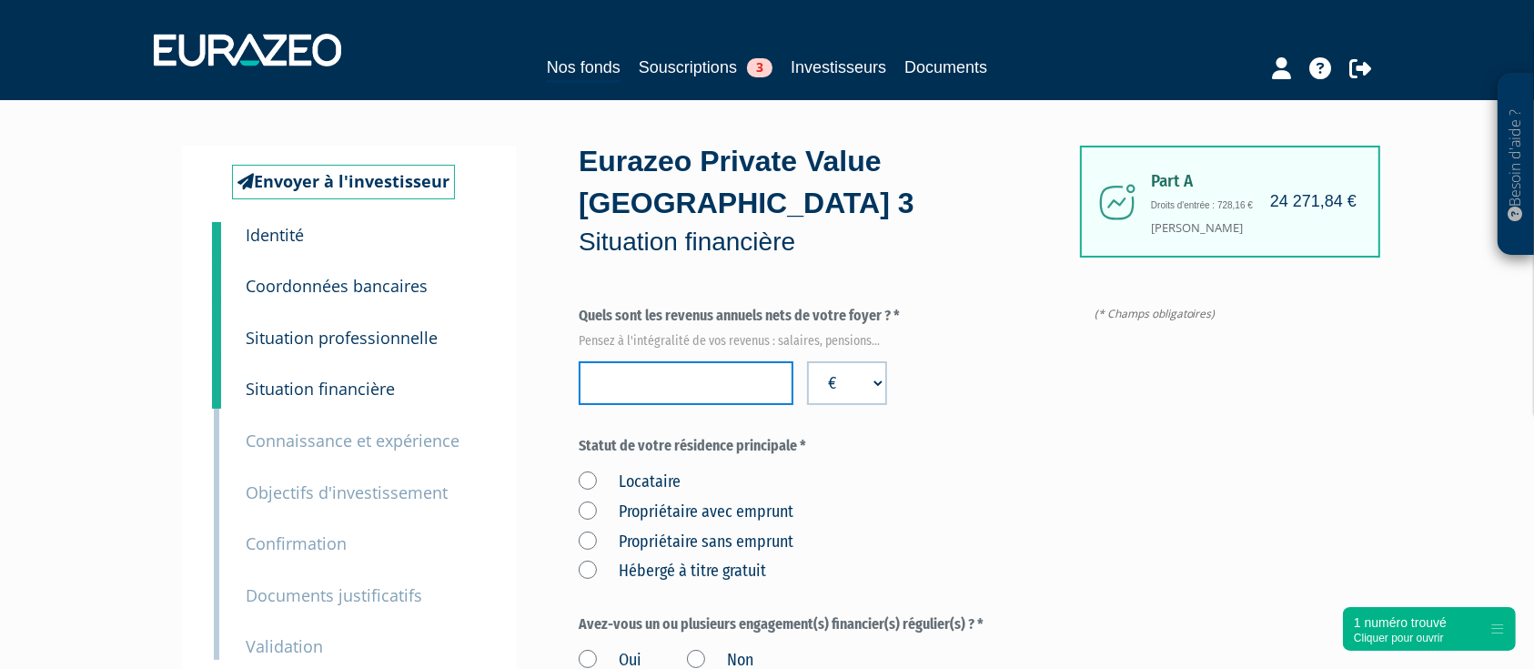
click at [702, 397] on input "number" at bounding box center [686, 383] width 215 height 44
click at [707, 371] on input "number" at bounding box center [686, 383] width 215 height 44
type input "164000"
click at [588, 519] on label "Propriétaire avec emprunt" at bounding box center [686, 512] width 215 height 24
click at [0, 0] on emprunt "Propriétaire avec emprunt" at bounding box center [0, 0] width 0 height 0
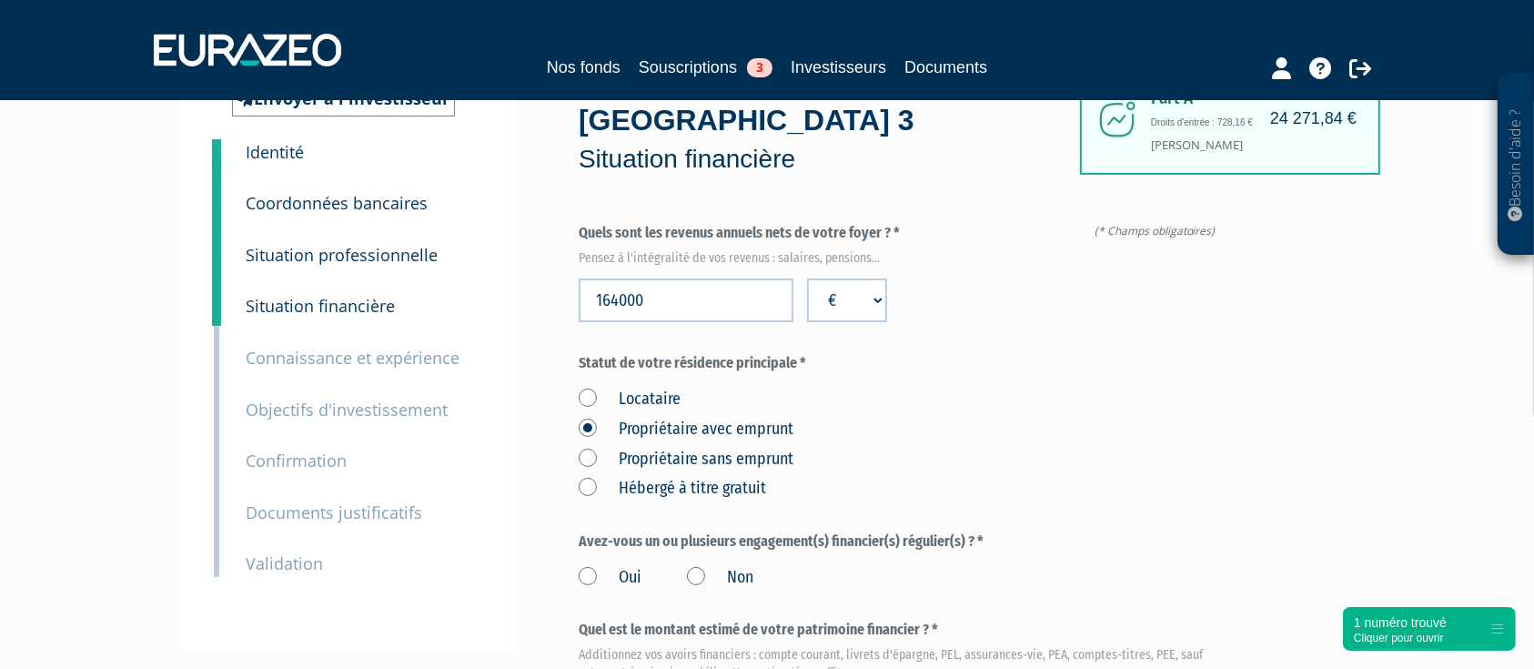
scroll to position [121, 0]
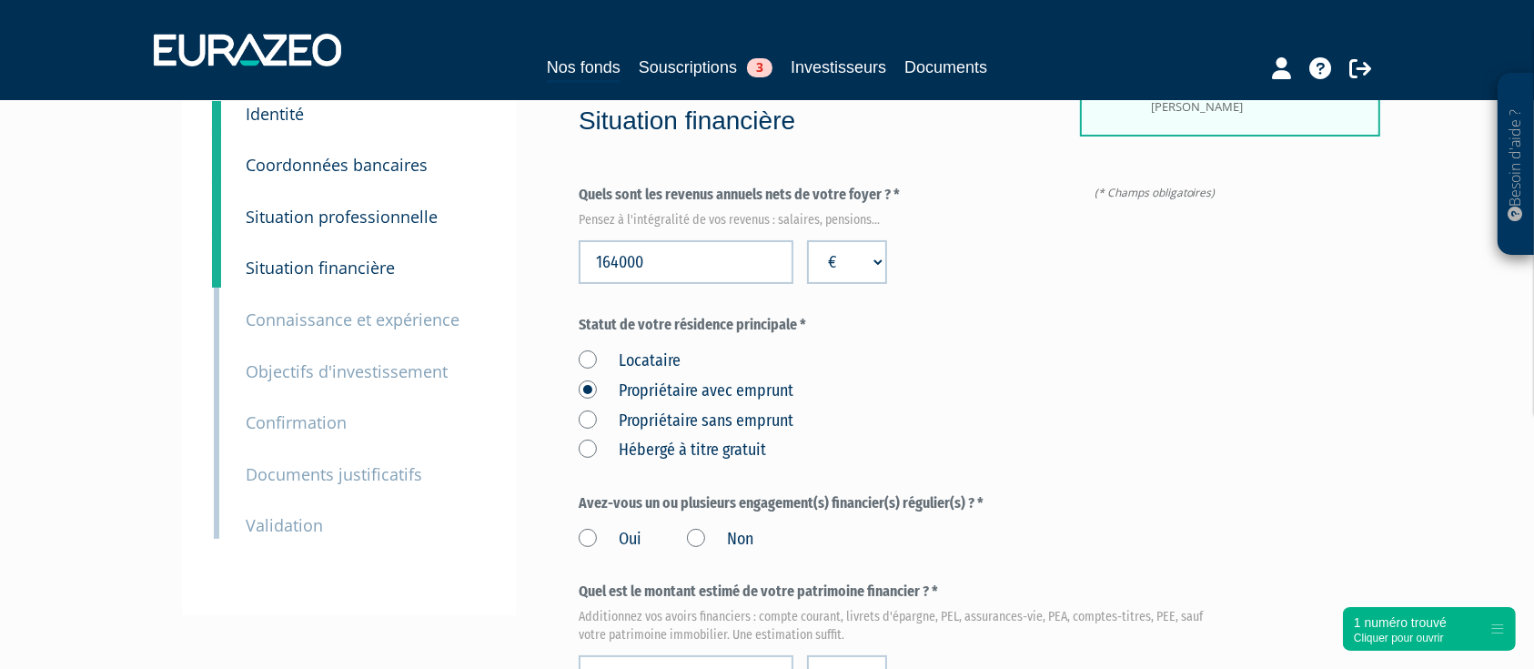
click at [588, 546] on label "Oui" at bounding box center [610, 540] width 63 height 24
click at [0, 0] on input "Oui" at bounding box center [0, 0] width 0 height 0
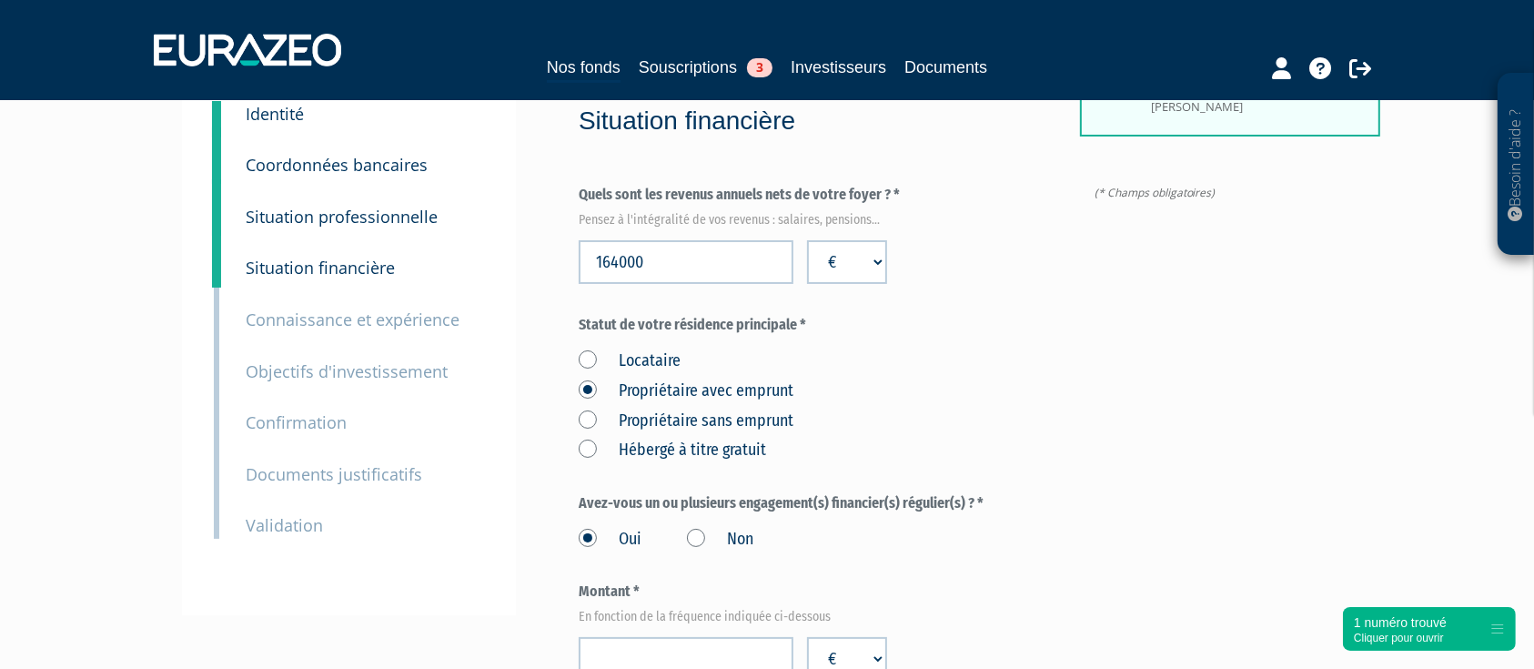
scroll to position [242, 0]
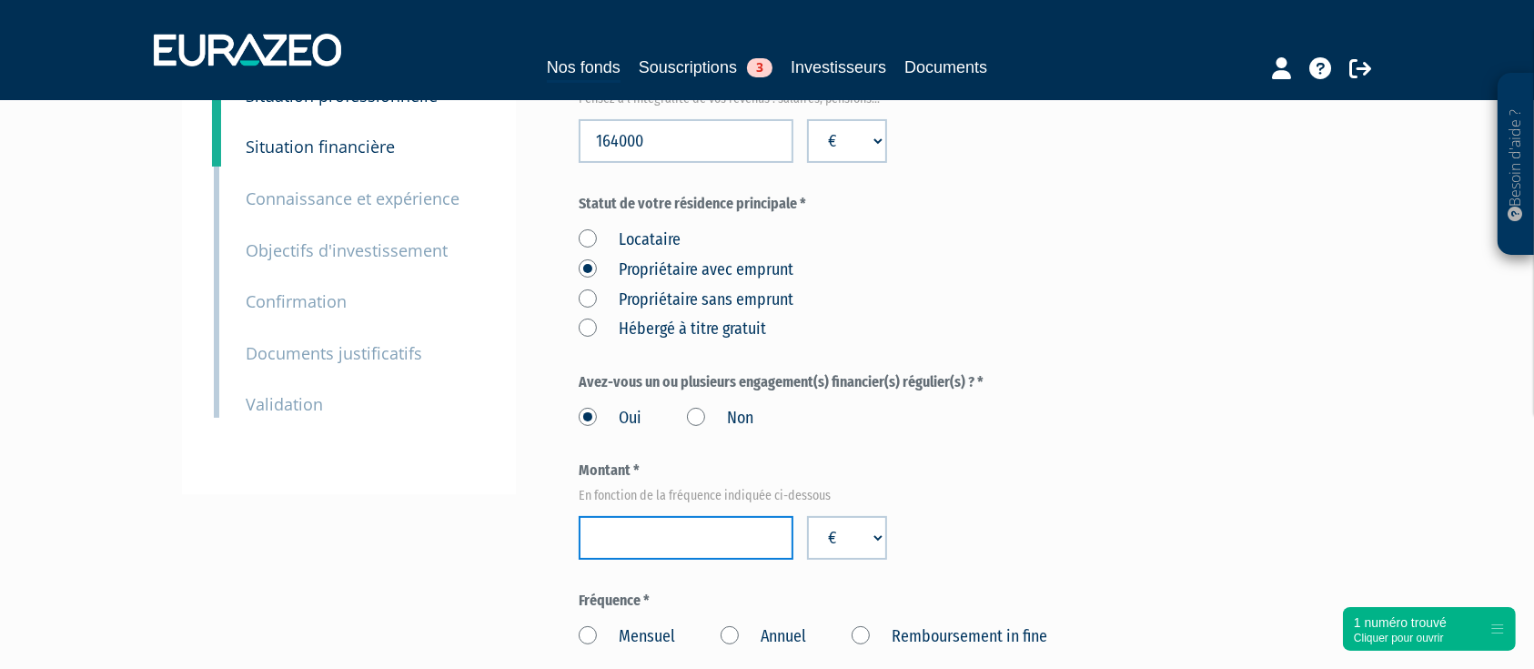
click at [669, 536] on input "number" at bounding box center [686, 538] width 215 height 44
type input "4000"
click at [1049, 476] on label "Montant * En fonction de la fréquence indiquée ci-dessous" at bounding box center [901, 479] width 644 height 39
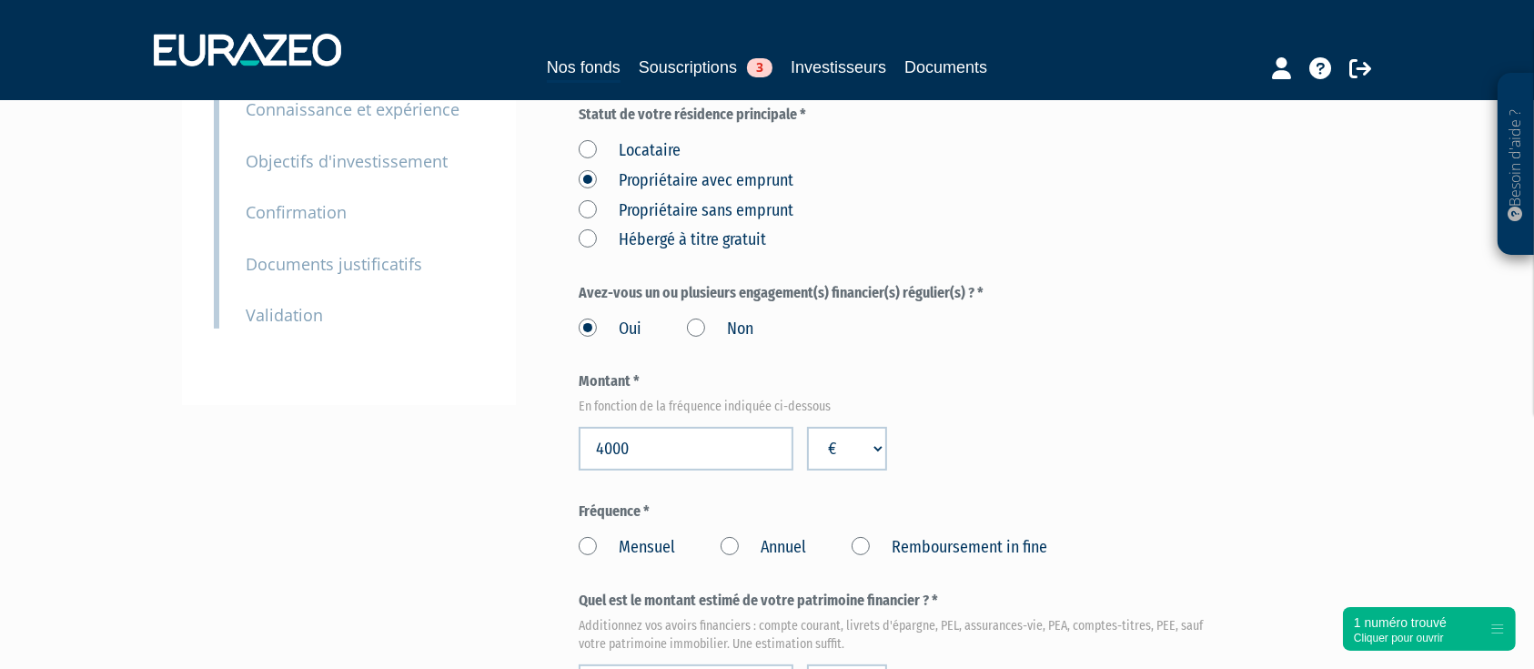
scroll to position [364, 0]
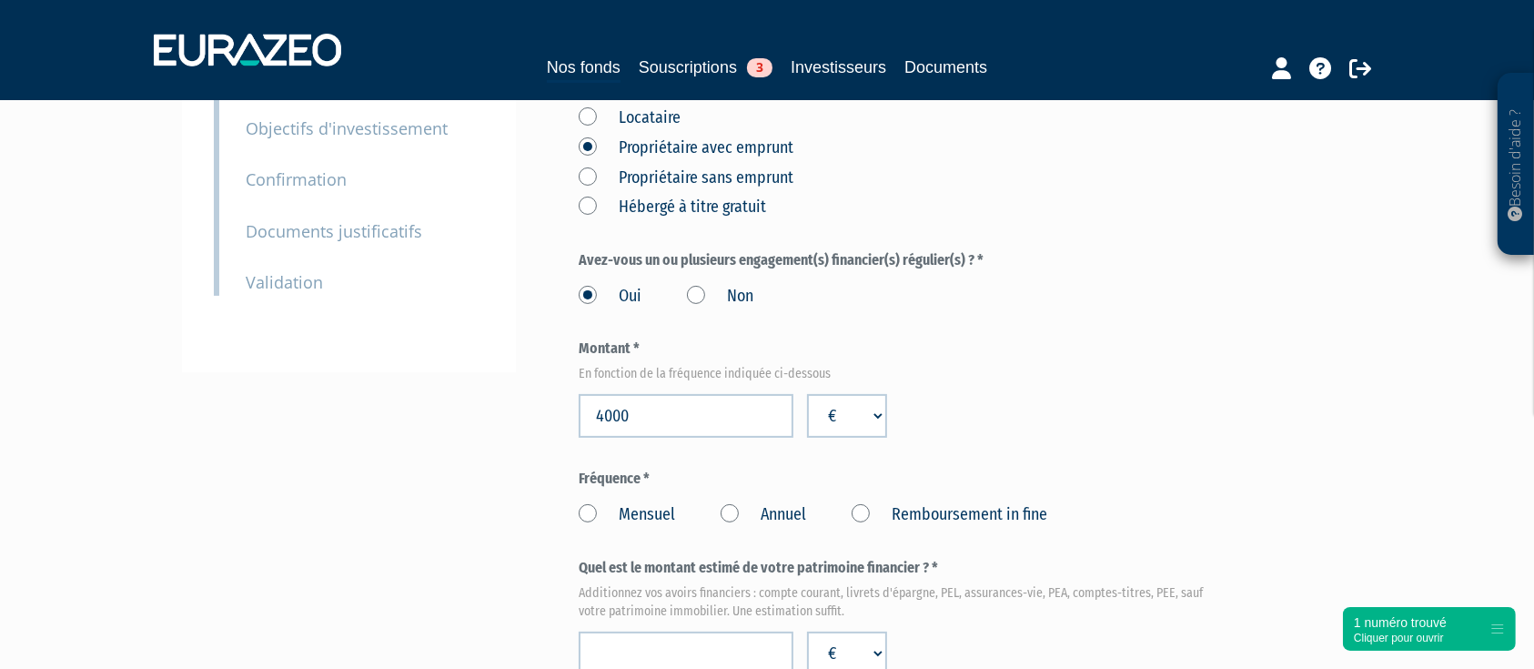
click at [597, 513] on label "Mensuel" at bounding box center [627, 515] width 96 height 24
click at [0, 0] on input "Mensuel" at bounding box center [0, 0] width 0 height 0
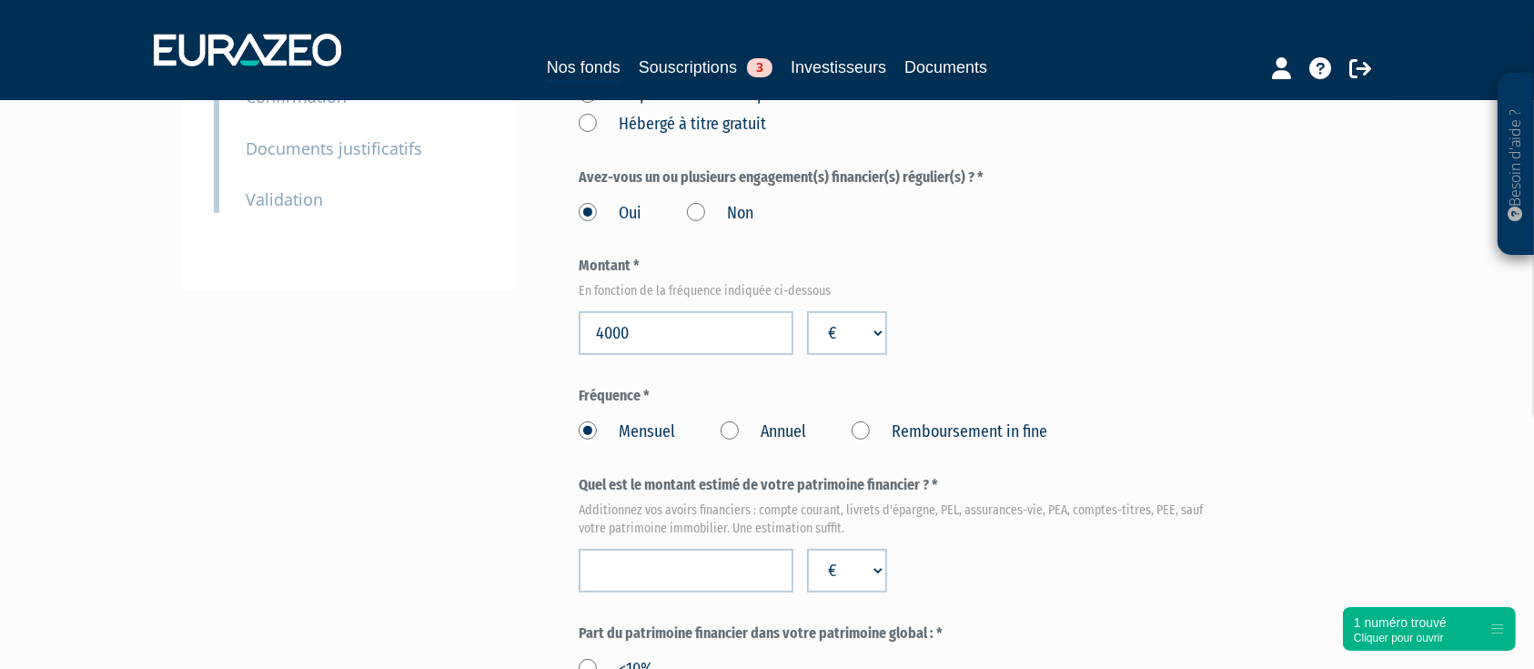
scroll to position [485, 0]
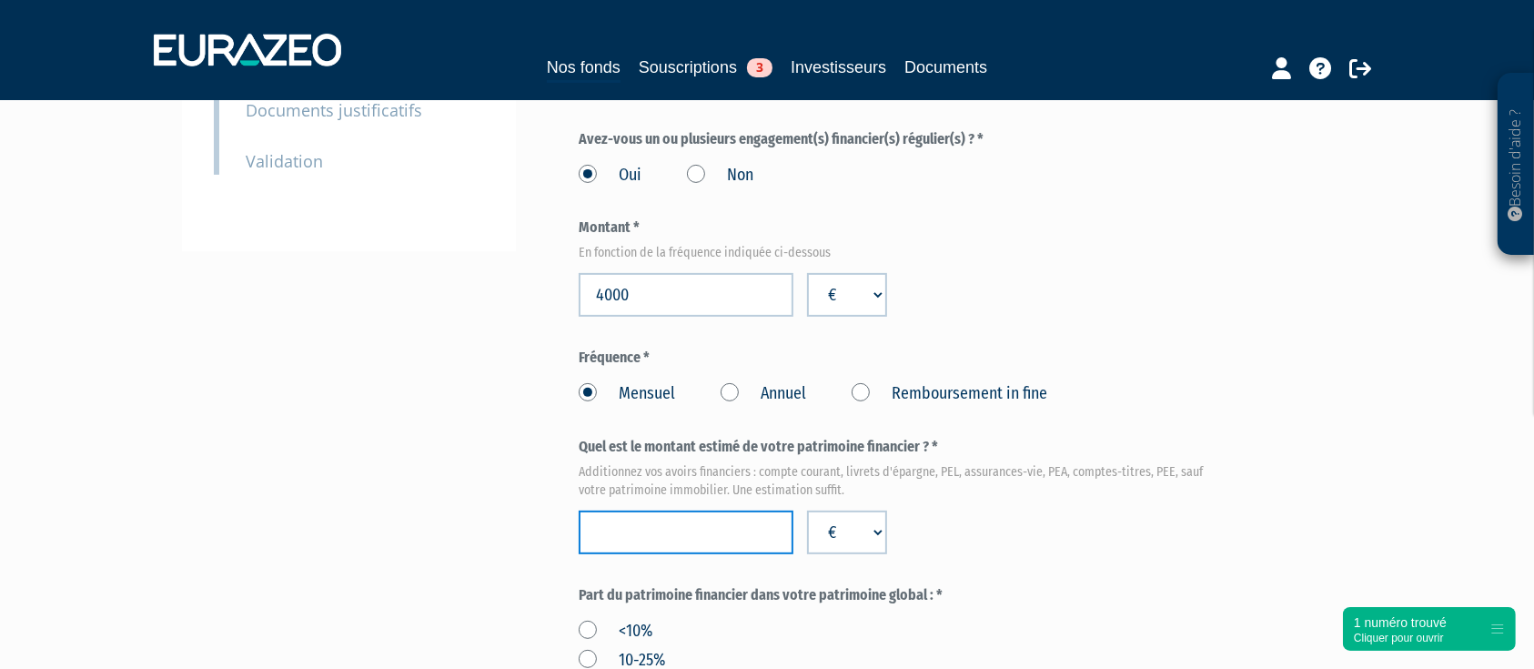
click at [710, 546] on input "number" at bounding box center [686, 532] width 215 height 44
type input "550000"
click at [1007, 506] on div "Quel est le montant estimé de votre patrimoine financier ? * Additionnez vos av…" at bounding box center [901, 495] width 644 height 117
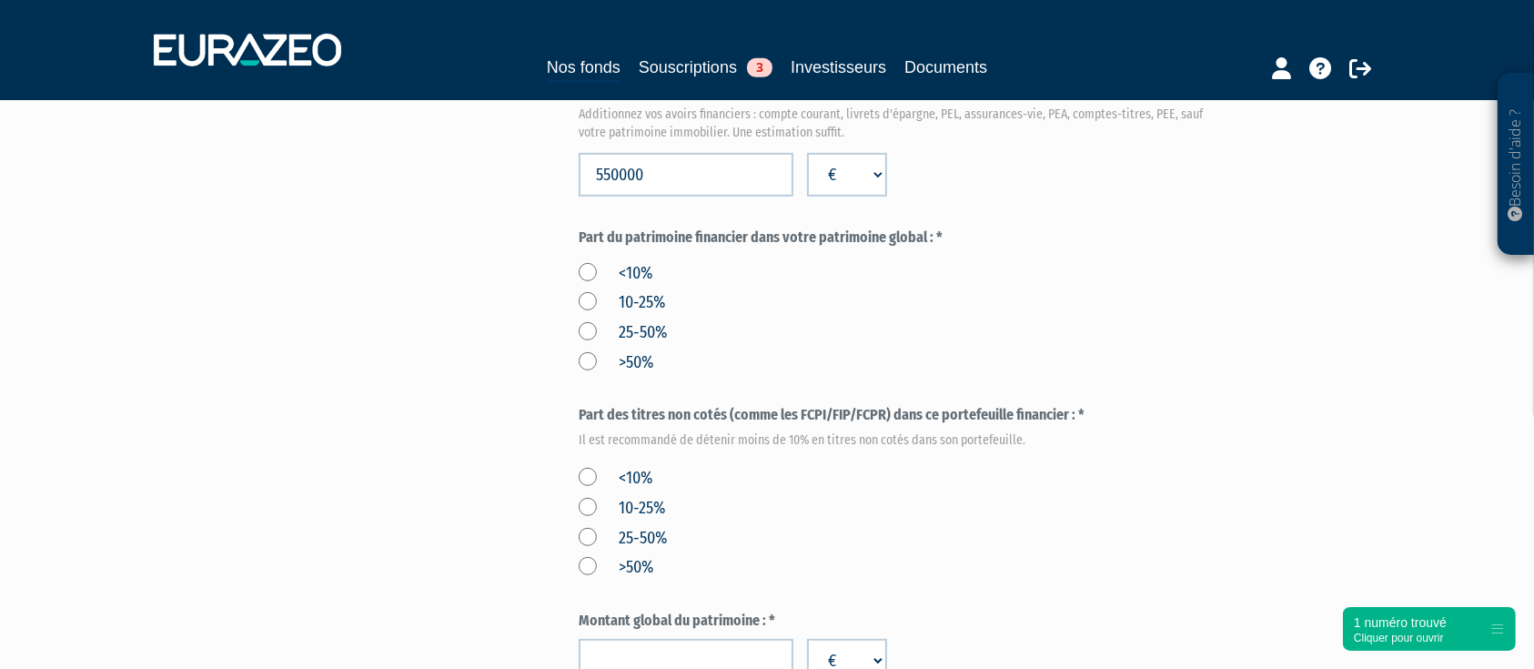
scroll to position [849, 0]
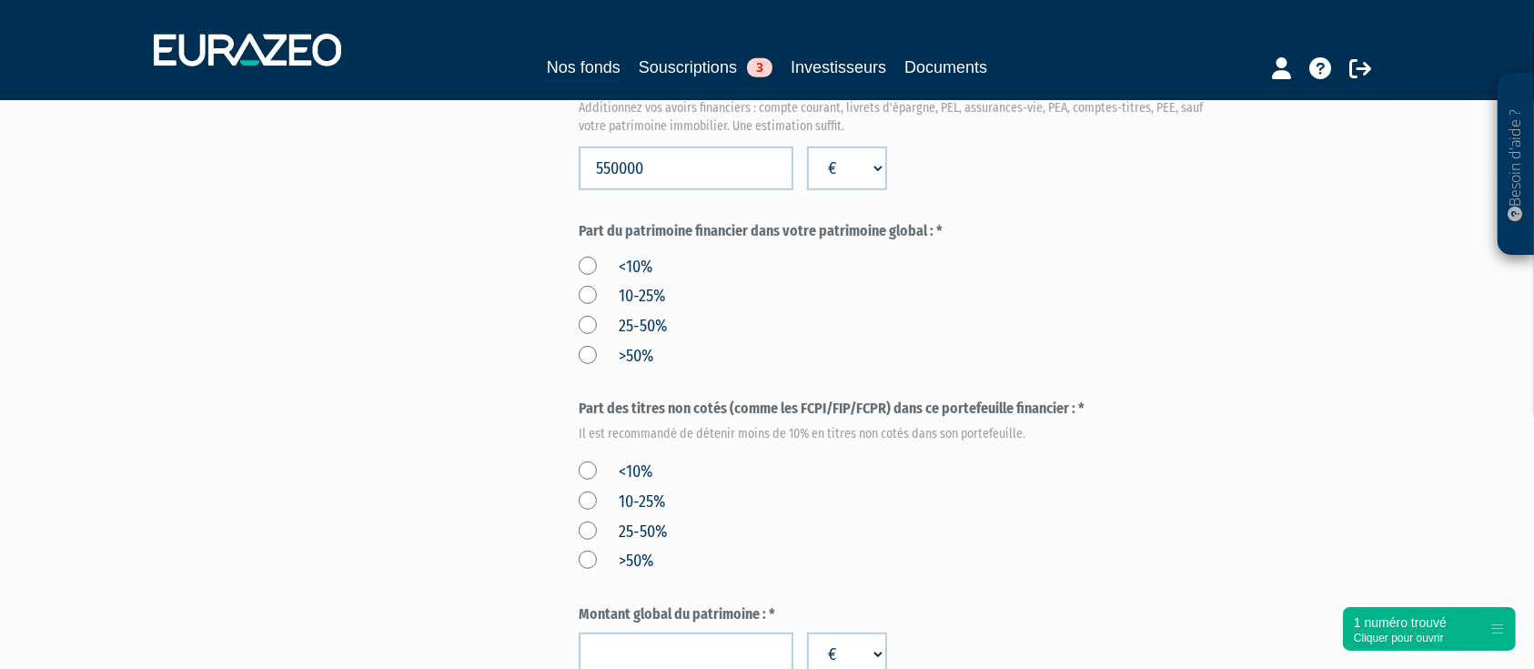
click at [583, 323] on label "25-50%" at bounding box center [623, 327] width 88 height 24
click at [0, 0] on input "25-50%" at bounding box center [0, 0] width 0 height 0
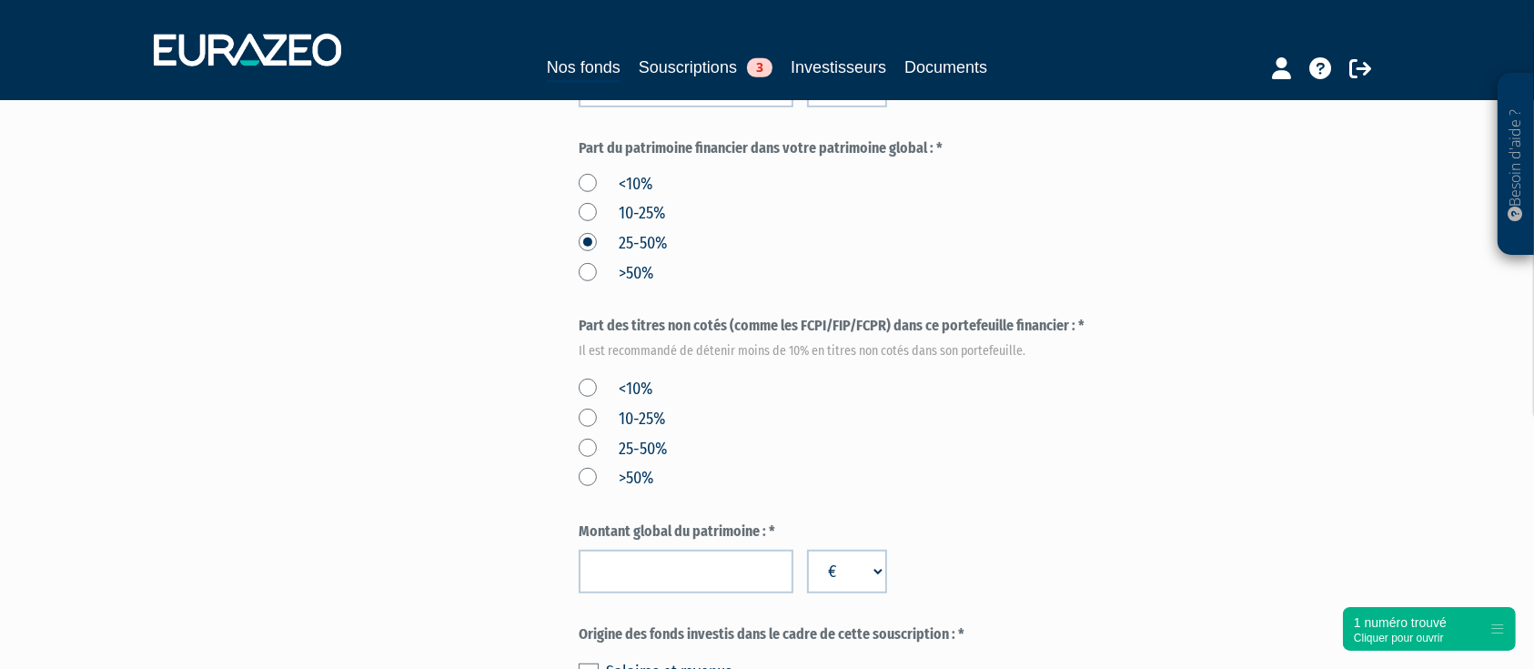
scroll to position [970, 0]
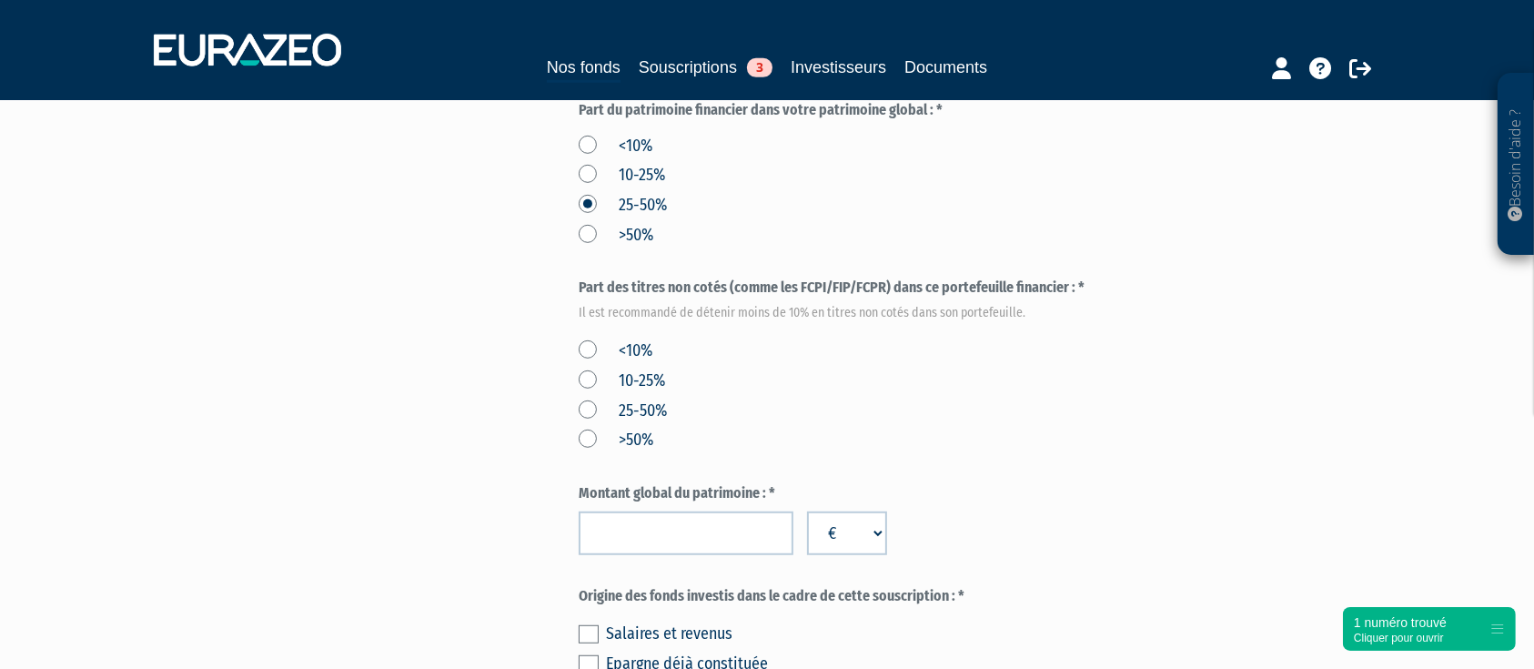
click at [579, 349] on label "<10%" at bounding box center [616, 351] width 74 height 24
click at [0, 0] on input "<10%" at bounding box center [0, 0] width 0 height 0
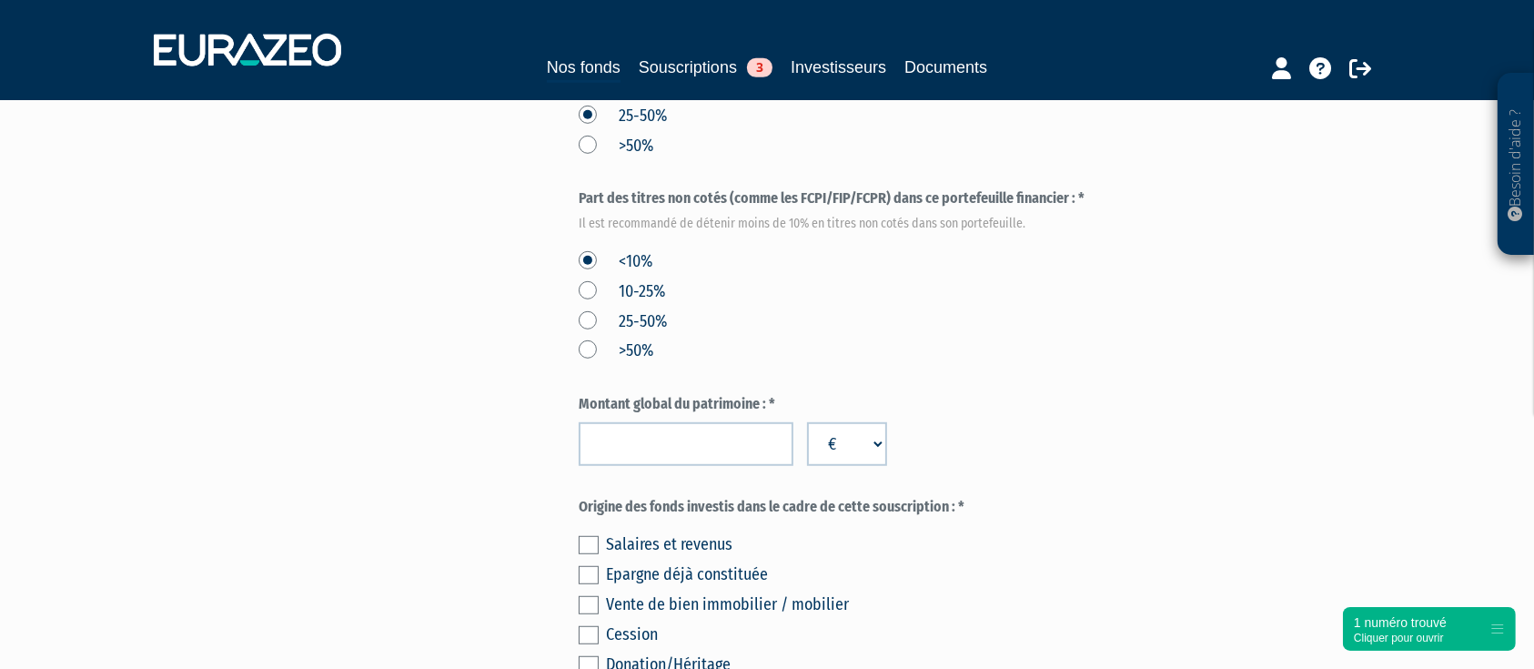
scroll to position [1092, 0]
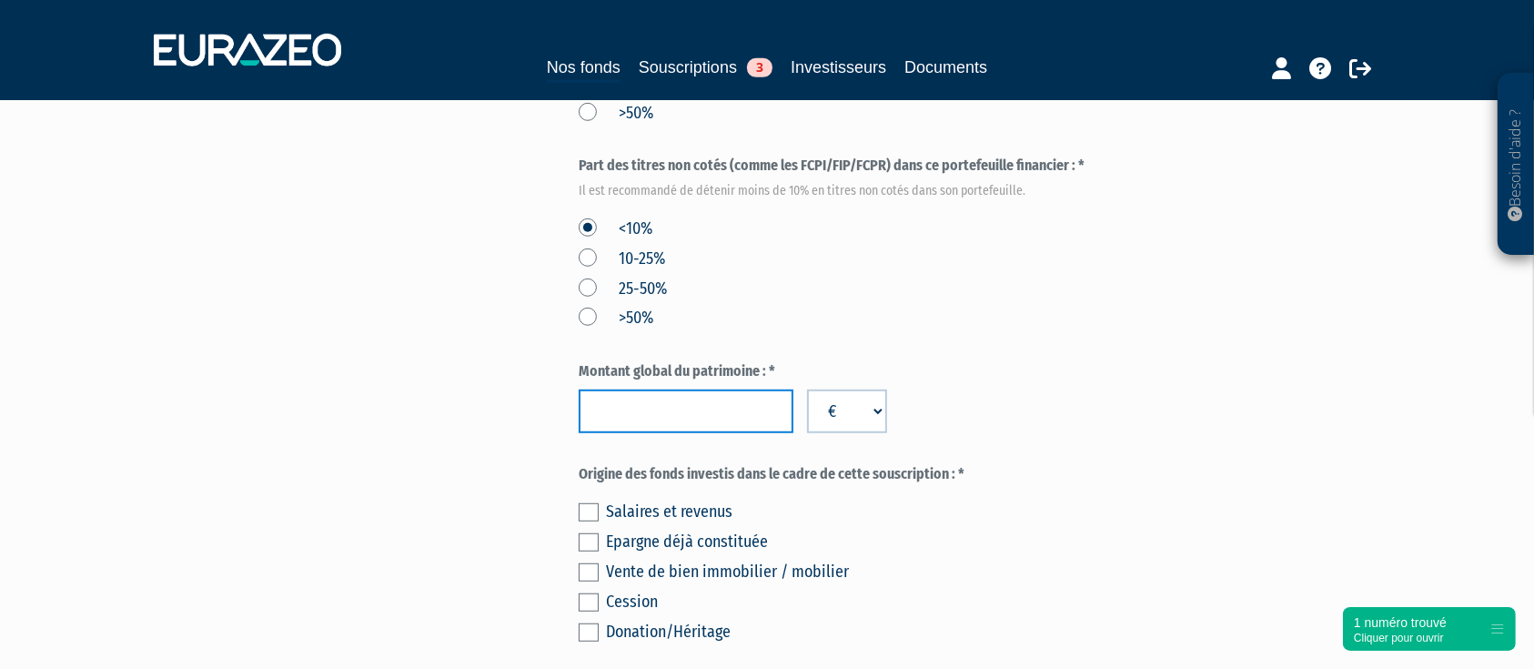
click at [645, 421] on input "number" at bounding box center [686, 411] width 215 height 44
type input "1100000"
click at [1133, 392] on div "Montant global du patrimoine : * 1100000 € $ £" at bounding box center [901, 397] width 644 height 72
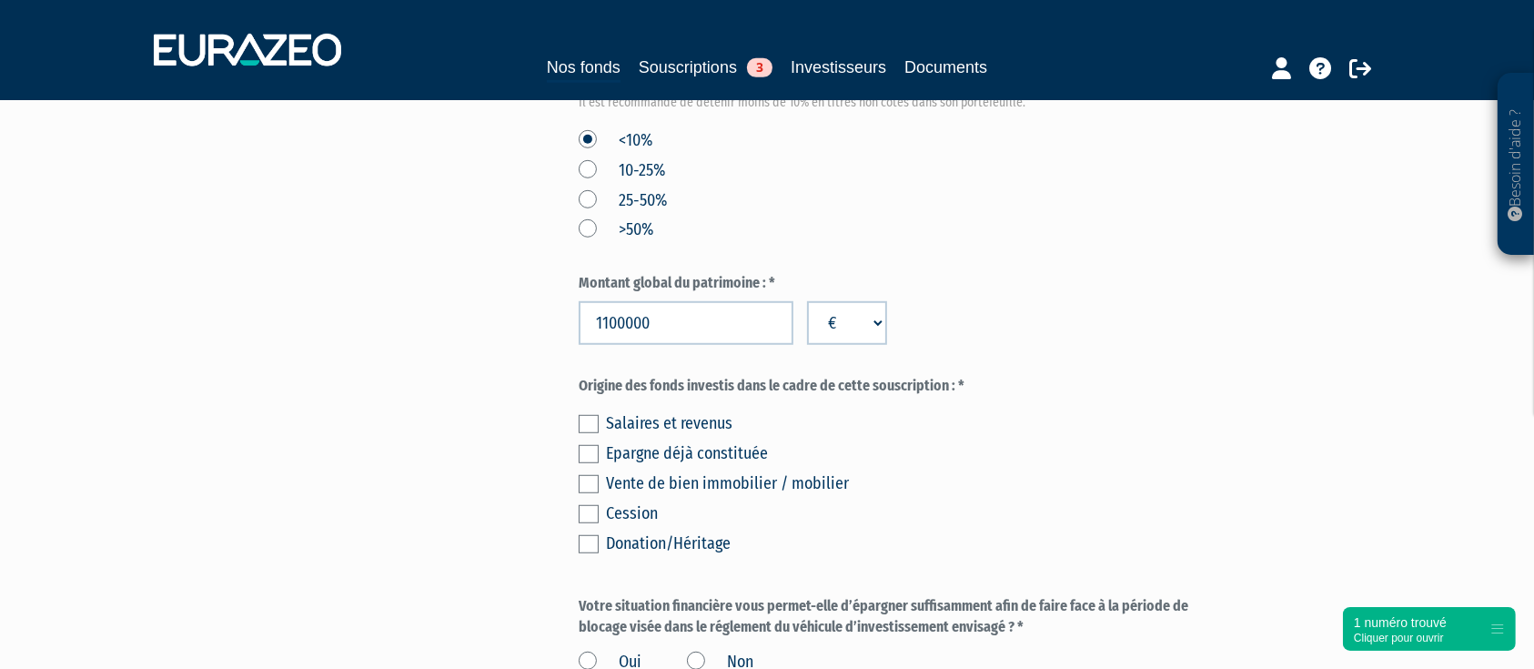
scroll to position [1213, 0]
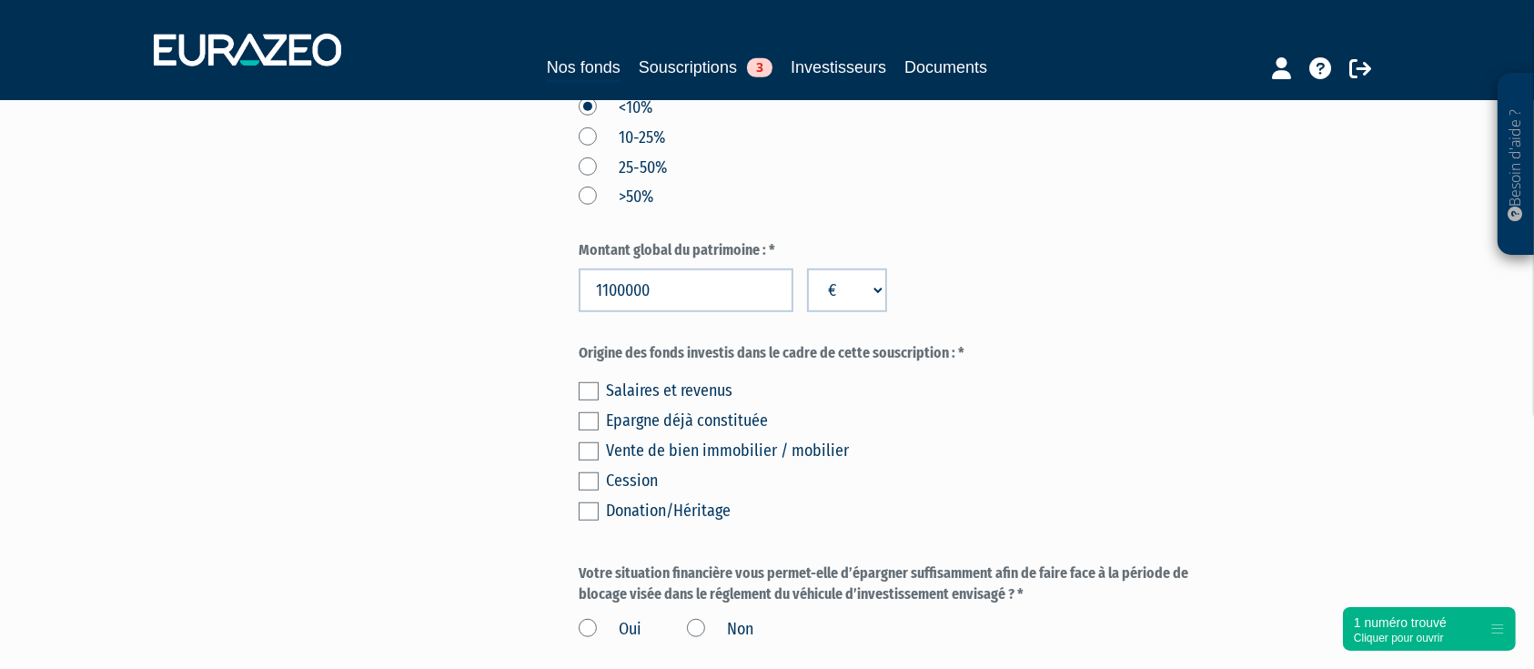
click at [582, 423] on label at bounding box center [589, 421] width 20 height 18
click at [0, 0] on input "checkbox" at bounding box center [0, 0] width 0 height 0
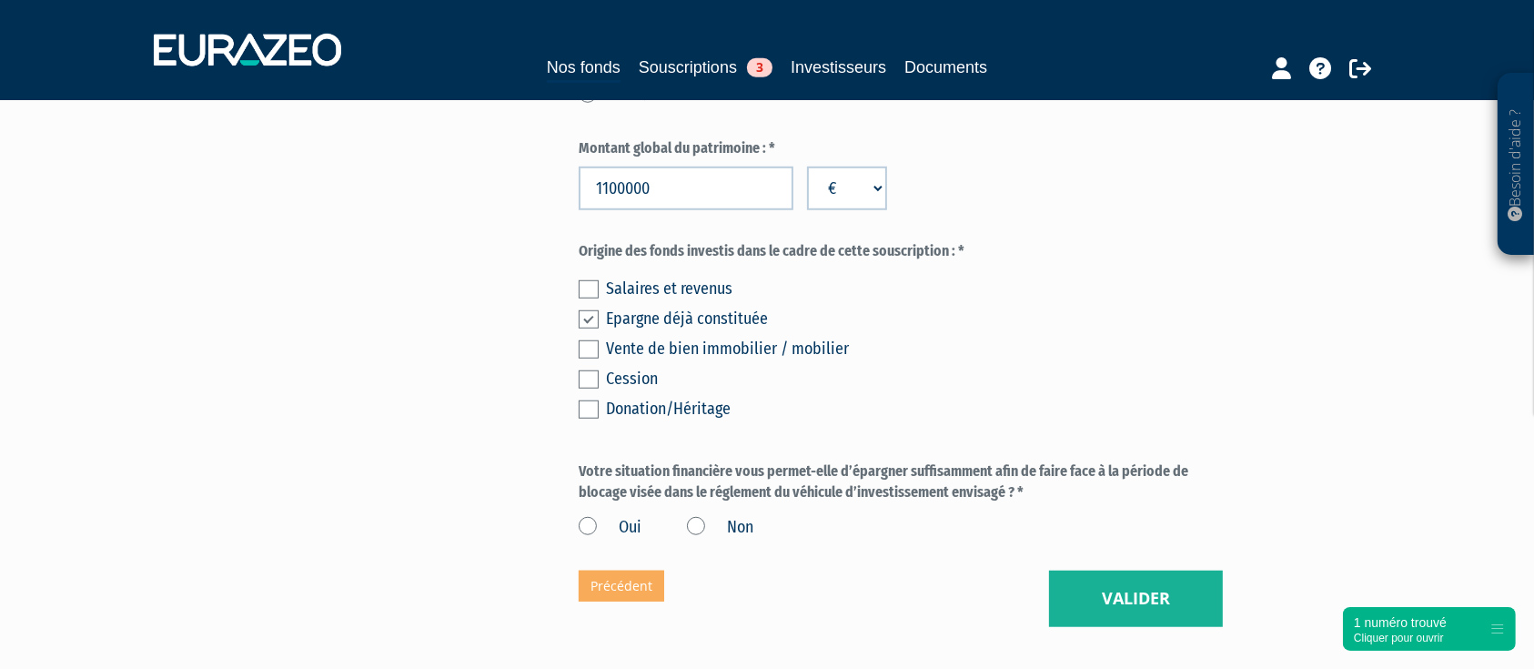
scroll to position [1450, 0]
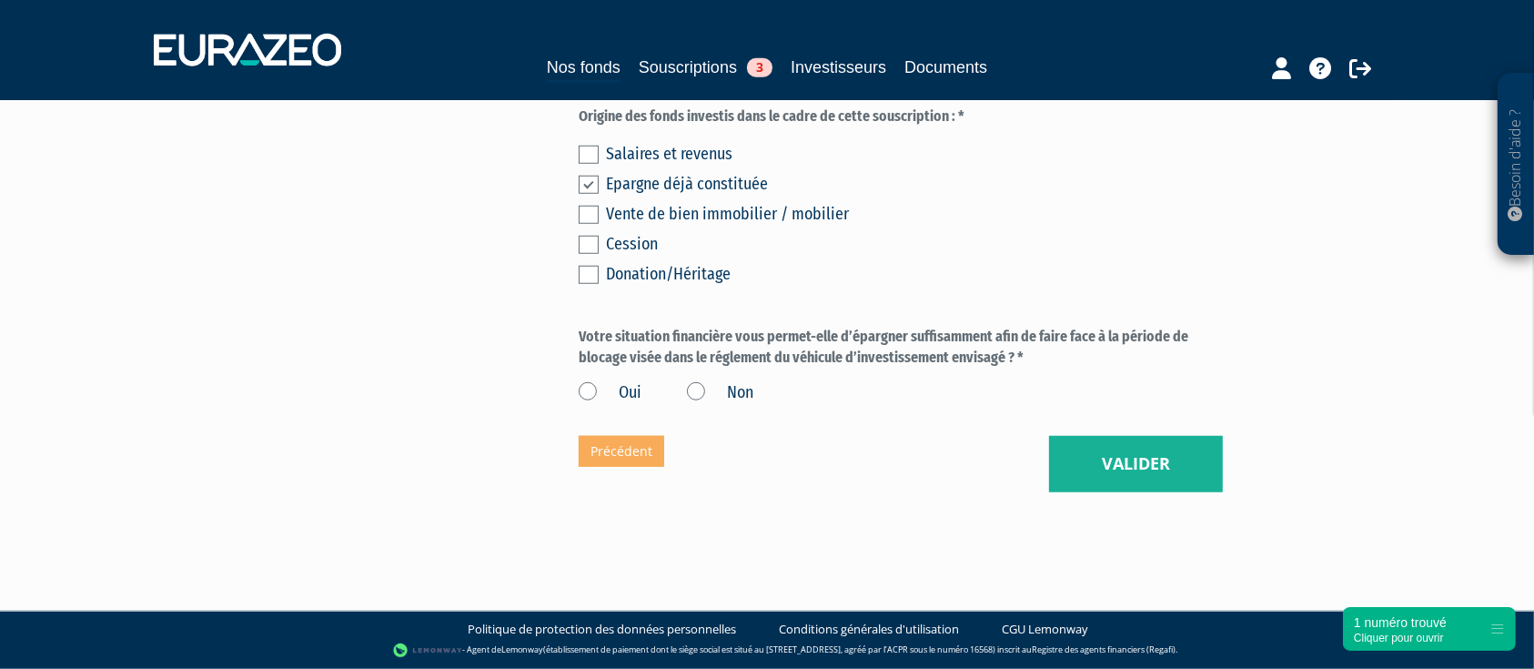
click at [591, 390] on label "Oui" at bounding box center [610, 393] width 63 height 24
click at [0, 0] on input "Oui" at bounding box center [0, 0] width 0 height 0
click at [1138, 442] on button "Valider" at bounding box center [1136, 464] width 174 height 56
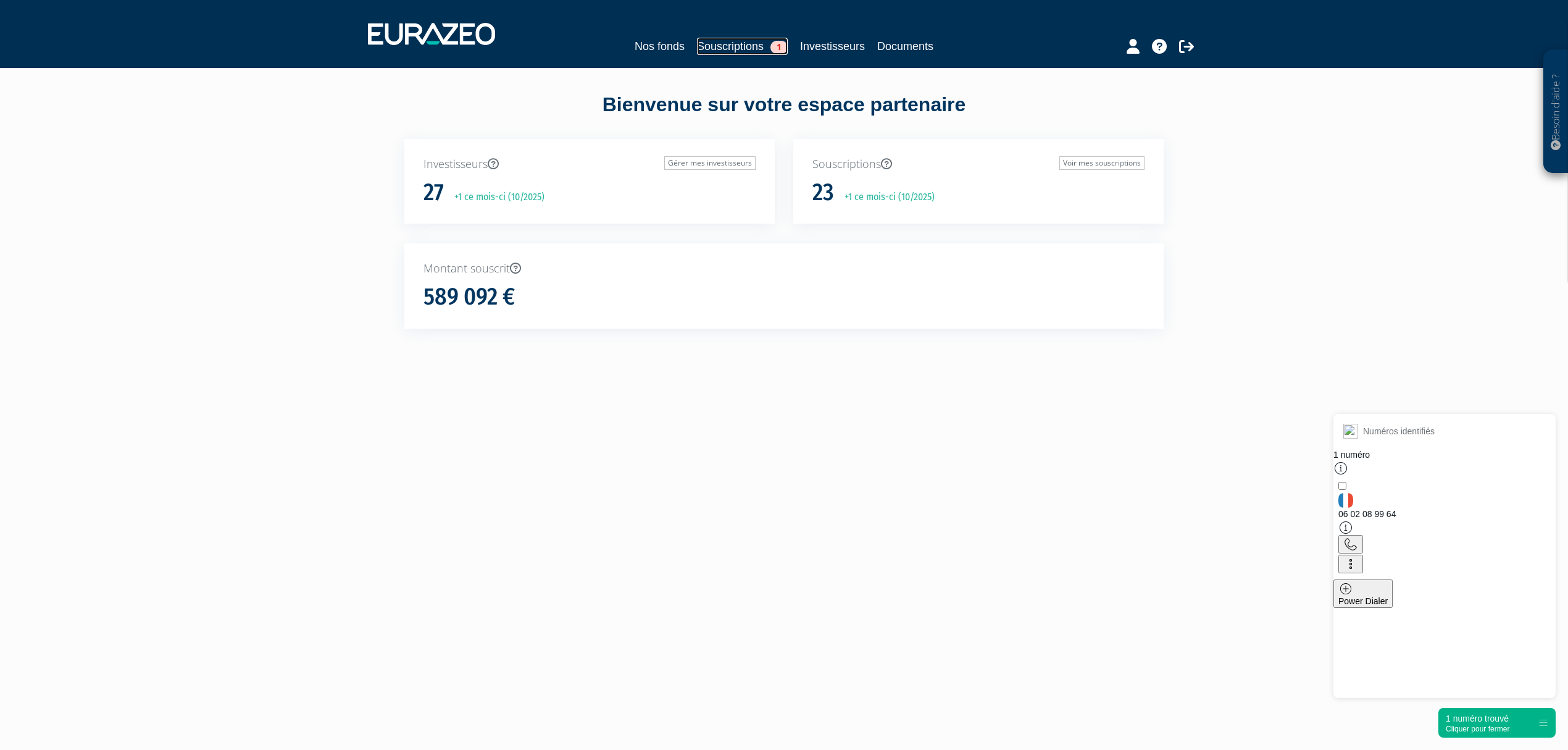
click at [719, 40] on link "Souscriptions 1" at bounding box center [742, 46] width 91 height 17
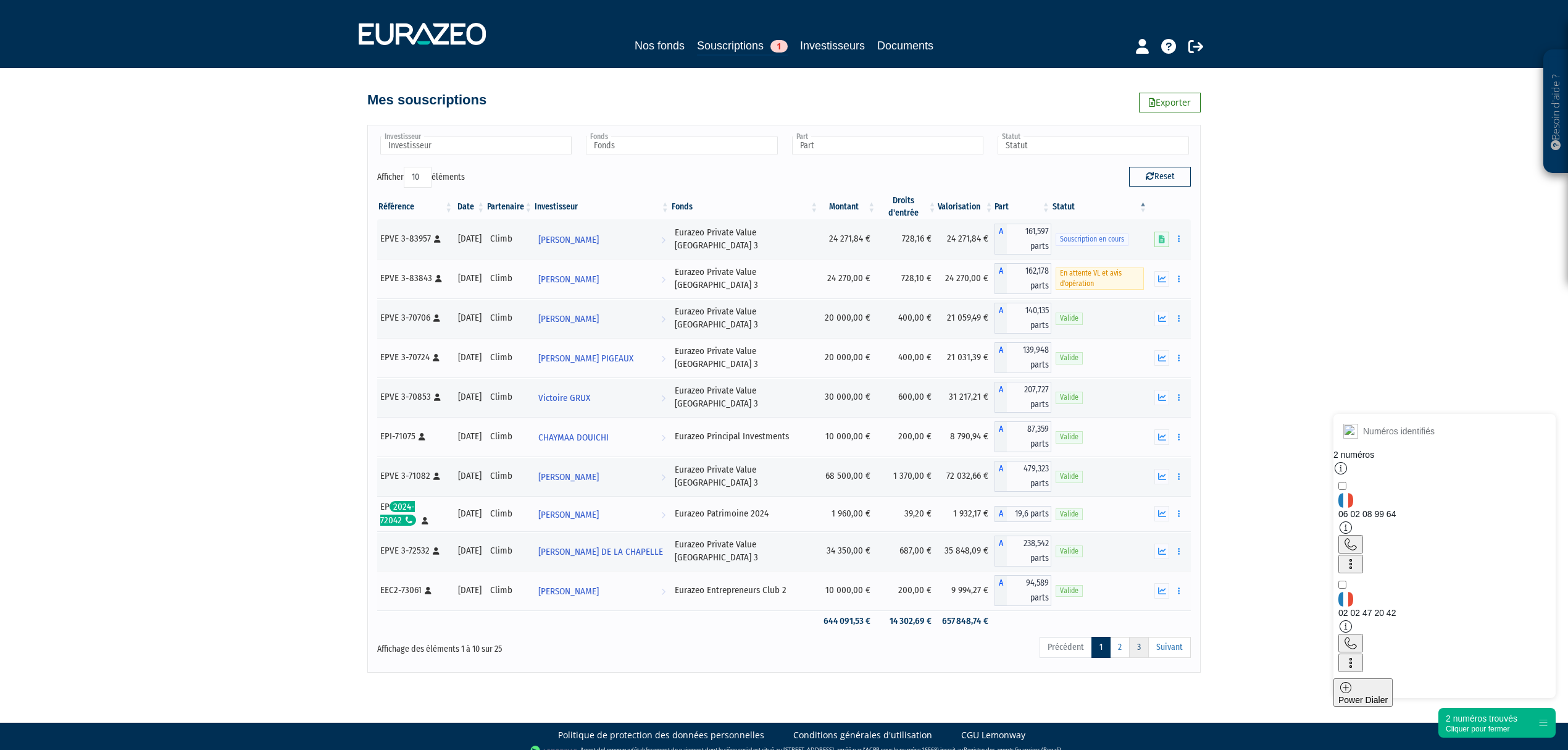
click at [1147, 655] on link "3" at bounding box center [1139, 647] width 20 height 21
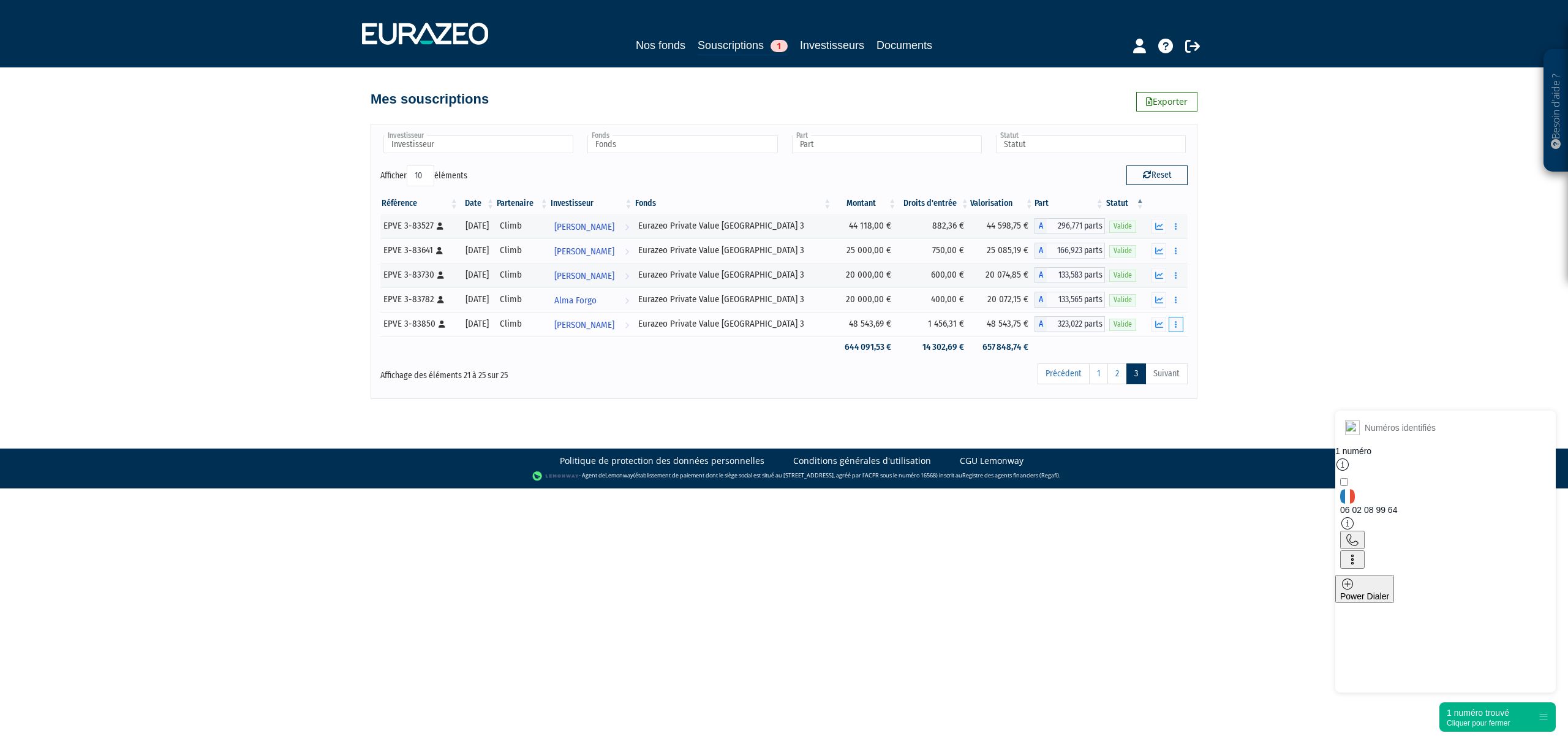
click at [1173, 324] on button "button" at bounding box center [1176, 324] width 15 height 15
click at [1153, 348] on link "Documents" at bounding box center [1149, 347] width 61 height 20
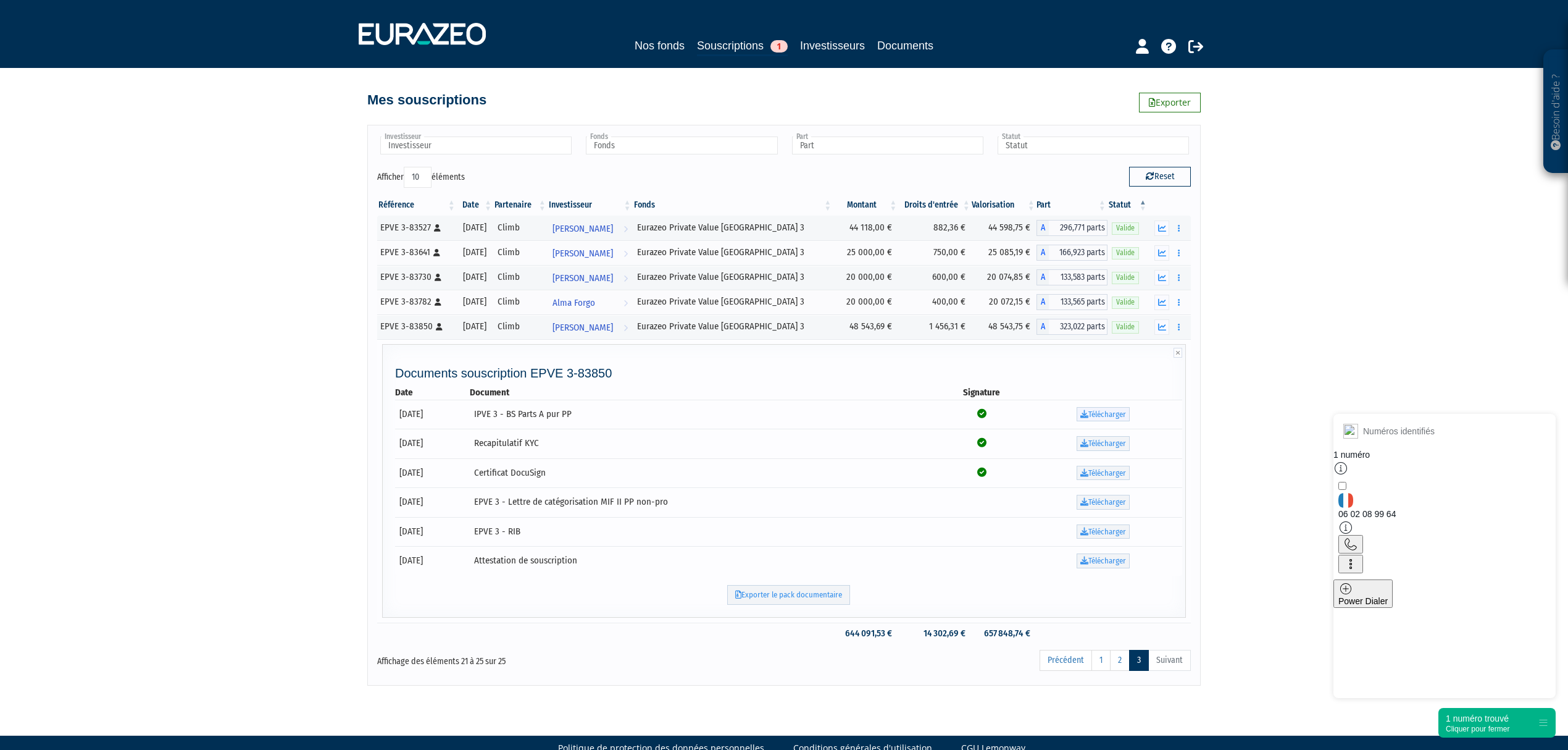
click at [1089, 418] on link "Télécharger" at bounding box center [1103, 415] width 53 height 15
click at [1115, 565] on link "Télécharger" at bounding box center [1103, 561] width 53 height 15
click at [1096, 479] on link "Télécharger" at bounding box center [1103, 473] width 53 height 15
click at [1107, 455] on td "Télécharger" at bounding box center [1104, 444] width 157 height 30
click at [1111, 448] on link "Télécharger" at bounding box center [1103, 443] width 53 height 15
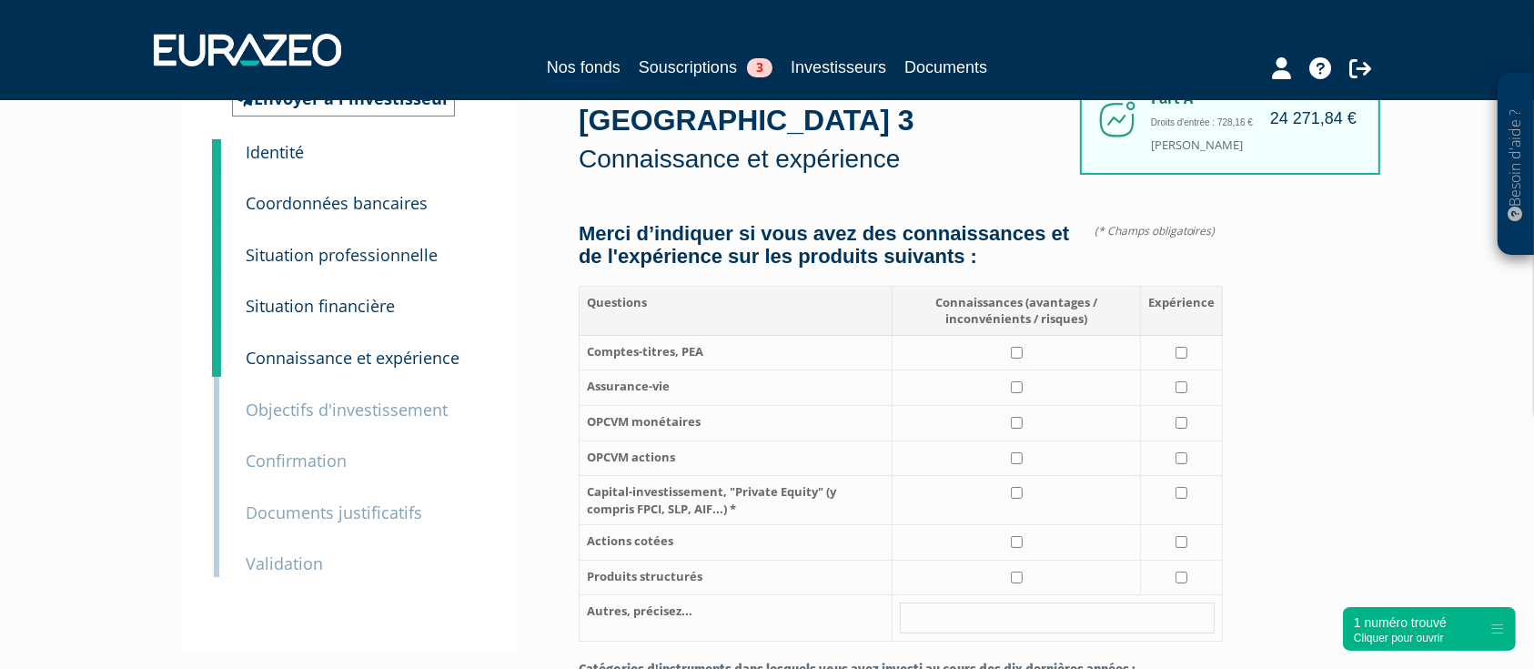
scroll to position [121, 0]
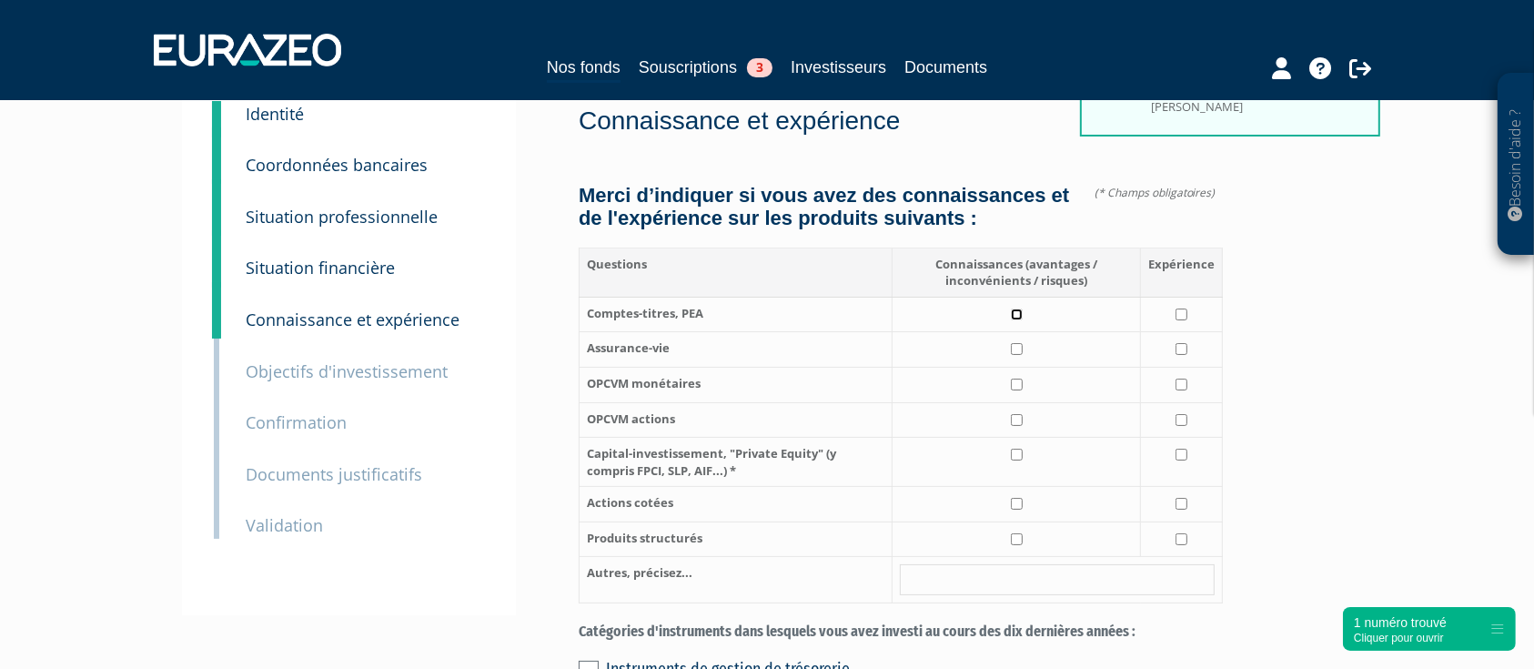
click at [1019, 320] on input "checkbox" at bounding box center [1017, 314] width 12 height 12
checkbox input "true"
click at [1018, 355] on input "checkbox" at bounding box center [1017, 349] width 12 height 12
checkbox input "true"
click at [1019, 403] on td at bounding box center [1017, 385] width 248 height 35
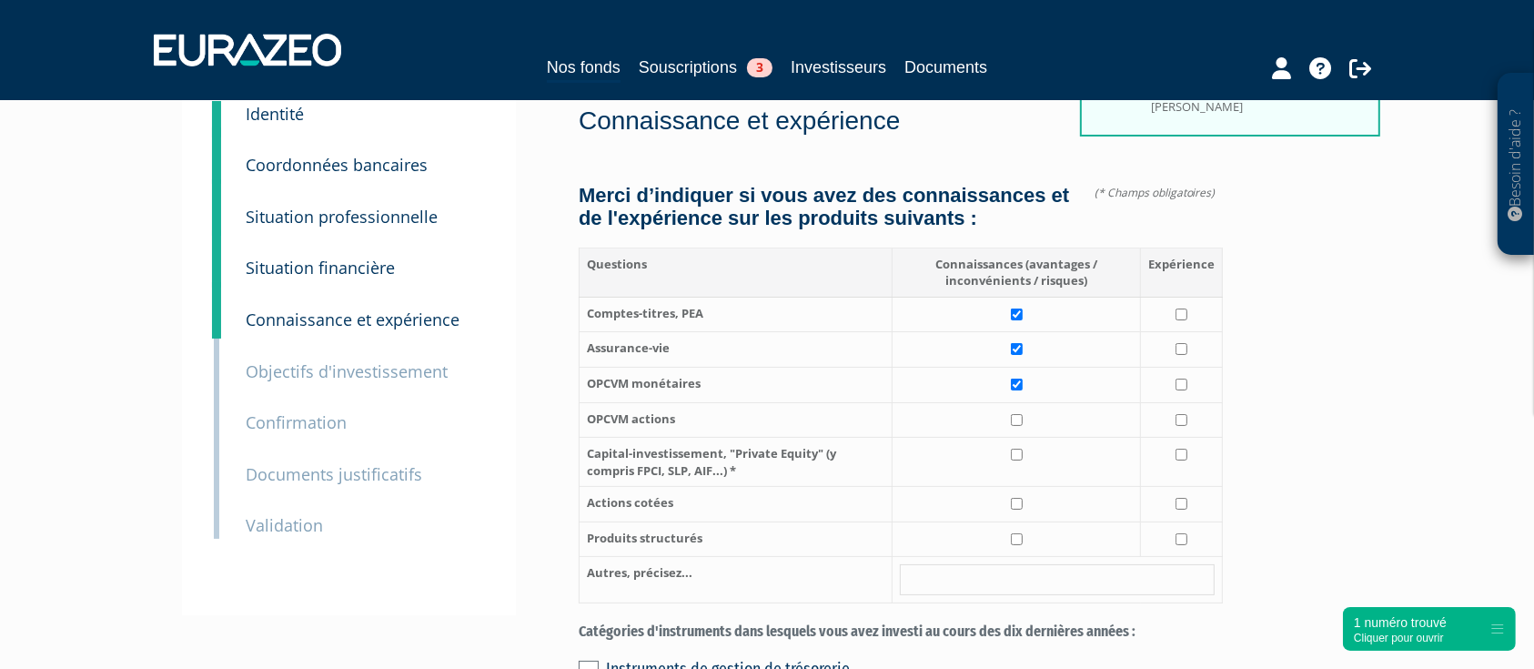
checkbox input "true"
click at [1022, 438] on td at bounding box center [1017, 419] width 248 height 35
checkbox input "true"
click at [1018, 482] on td at bounding box center [1017, 462] width 248 height 49
checkbox input "true"
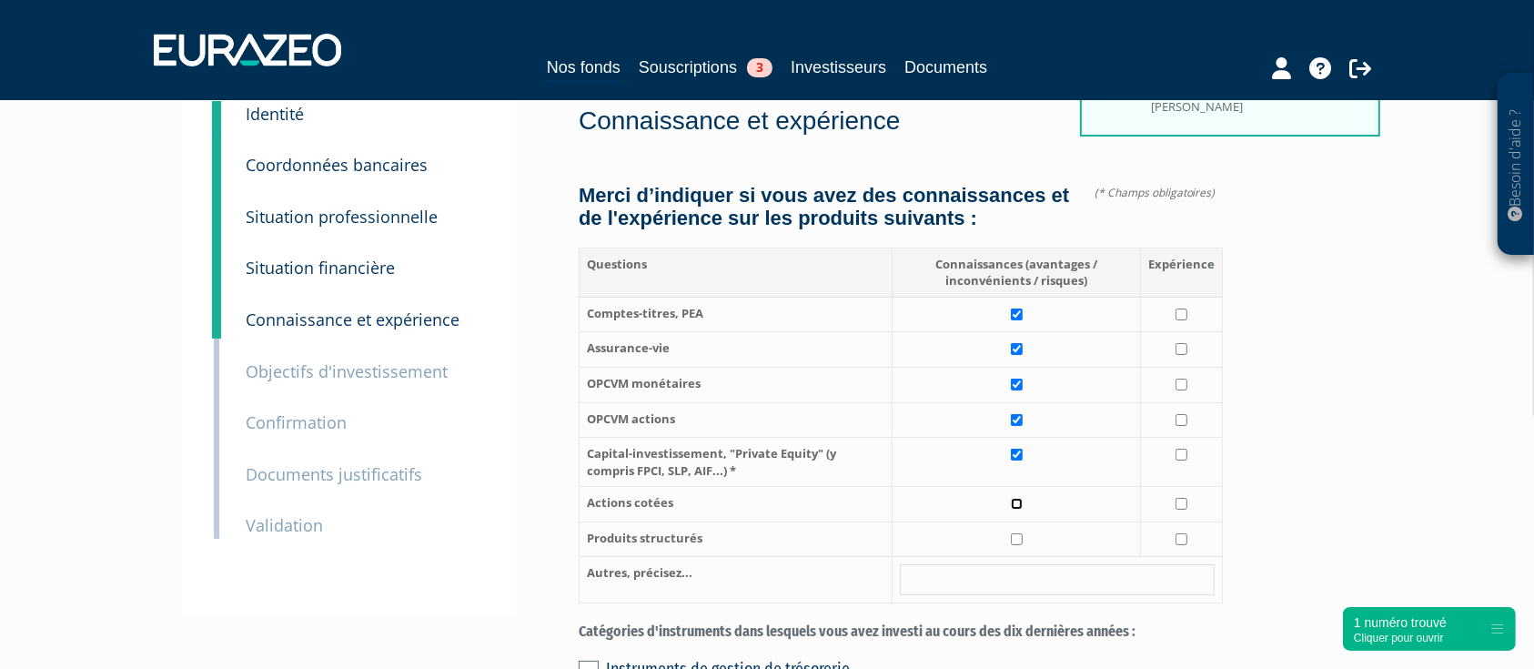
click at [1017, 510] on input "checkbox" at bounding box center [1017, 504] width 12 height 12
checkbox input "true"
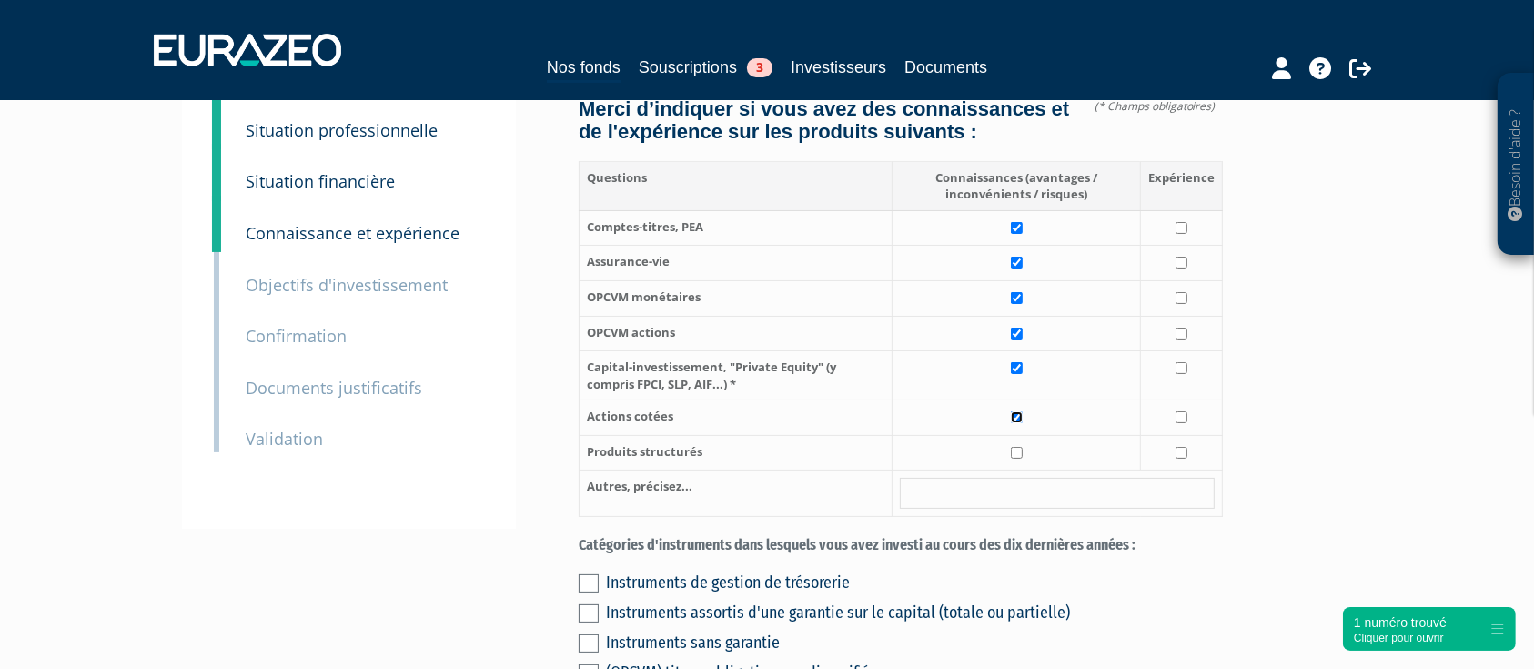
scroll to position [242, 0]
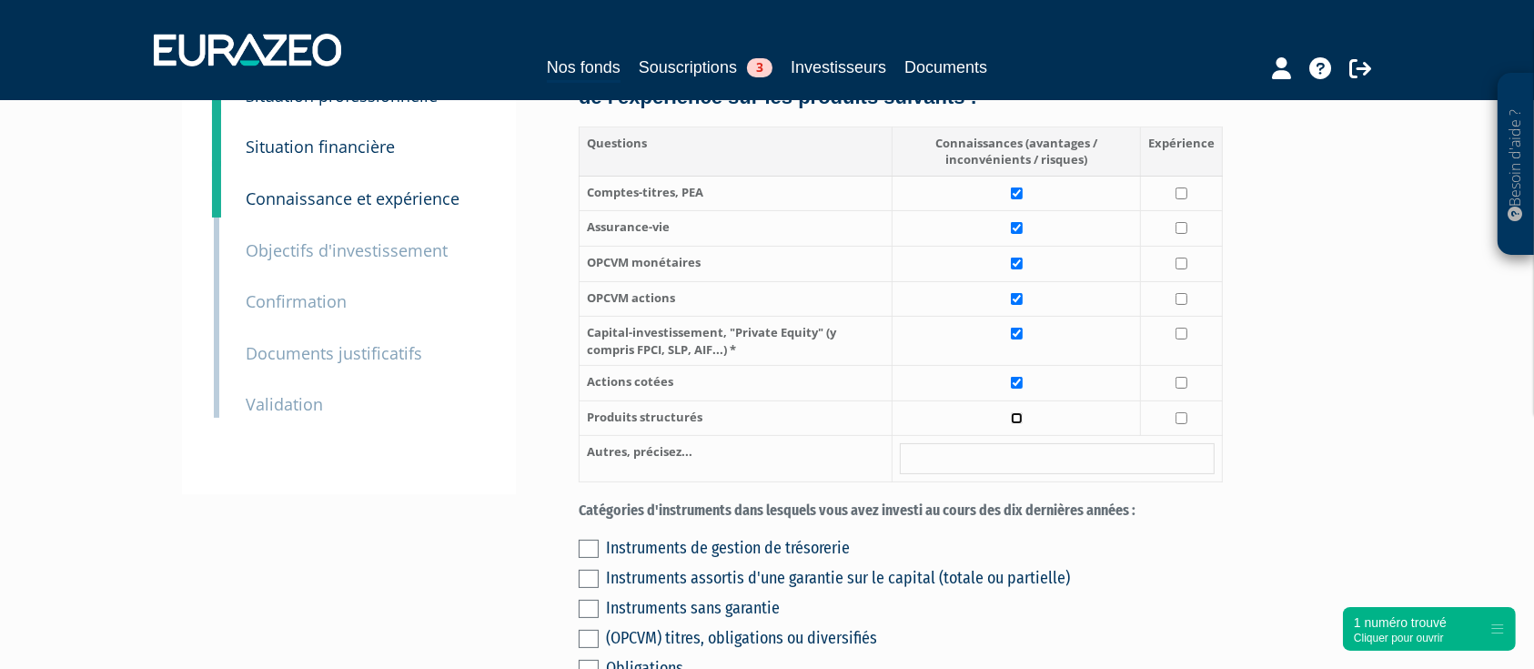
click at [1016, 424] on input "checkbox" at bounding box center [1017, 418] width 12 height 12
checkbox input "true"
click at [1188, 436] on td at bounding box center [1182, 417] width 82 height 35
checkbox input "true"
click at [1178, 389] on input "checkbox" at bounding box center [1182, 383] width 12 height 12
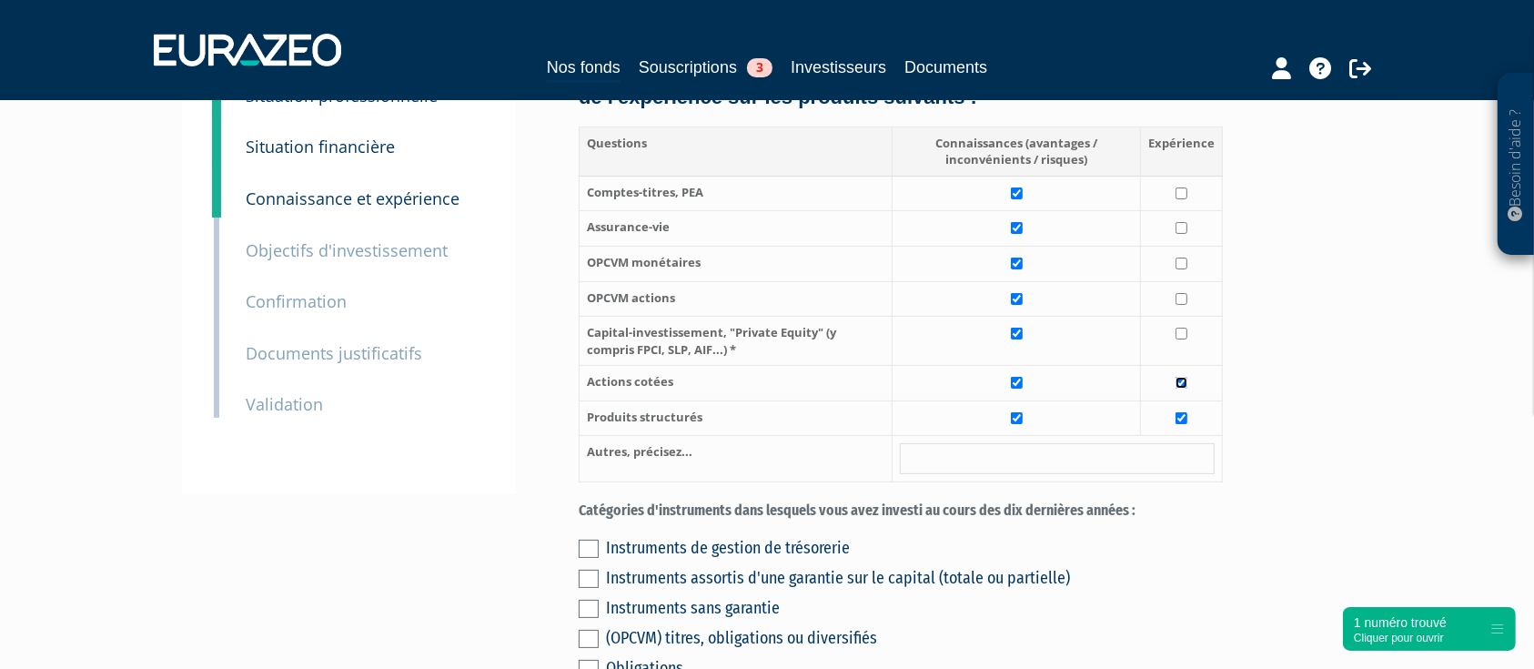
checkbox input "true"
click at [1187, 305] on input "checkbox" at bounding box center [1182, 299] width 12 height 12
checkbox input "true"
click at [1188, 282] on td at bounding box center [1182, 264] width 82 height 35
checkbox input "true"
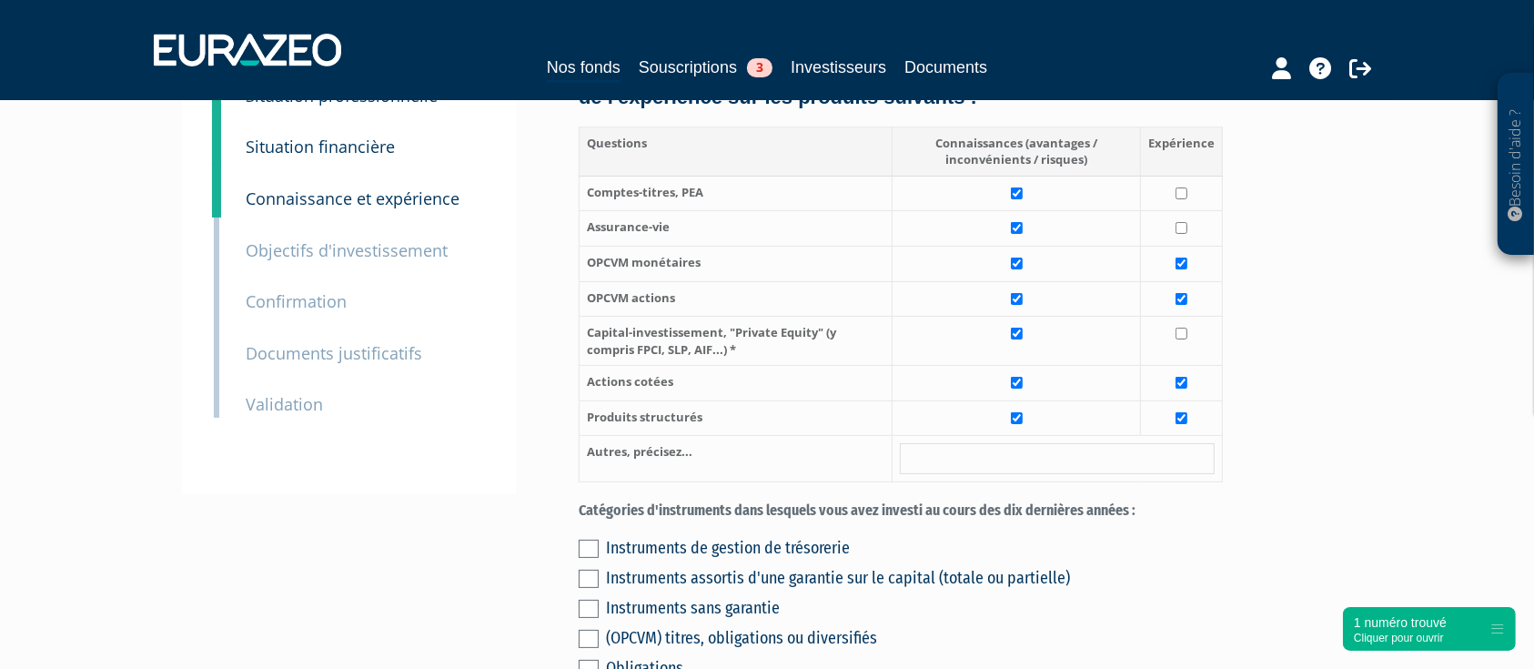
click at [1179, 242] on td at bounding box center [1182, 228] width 82 height 35
checkbox input "true"
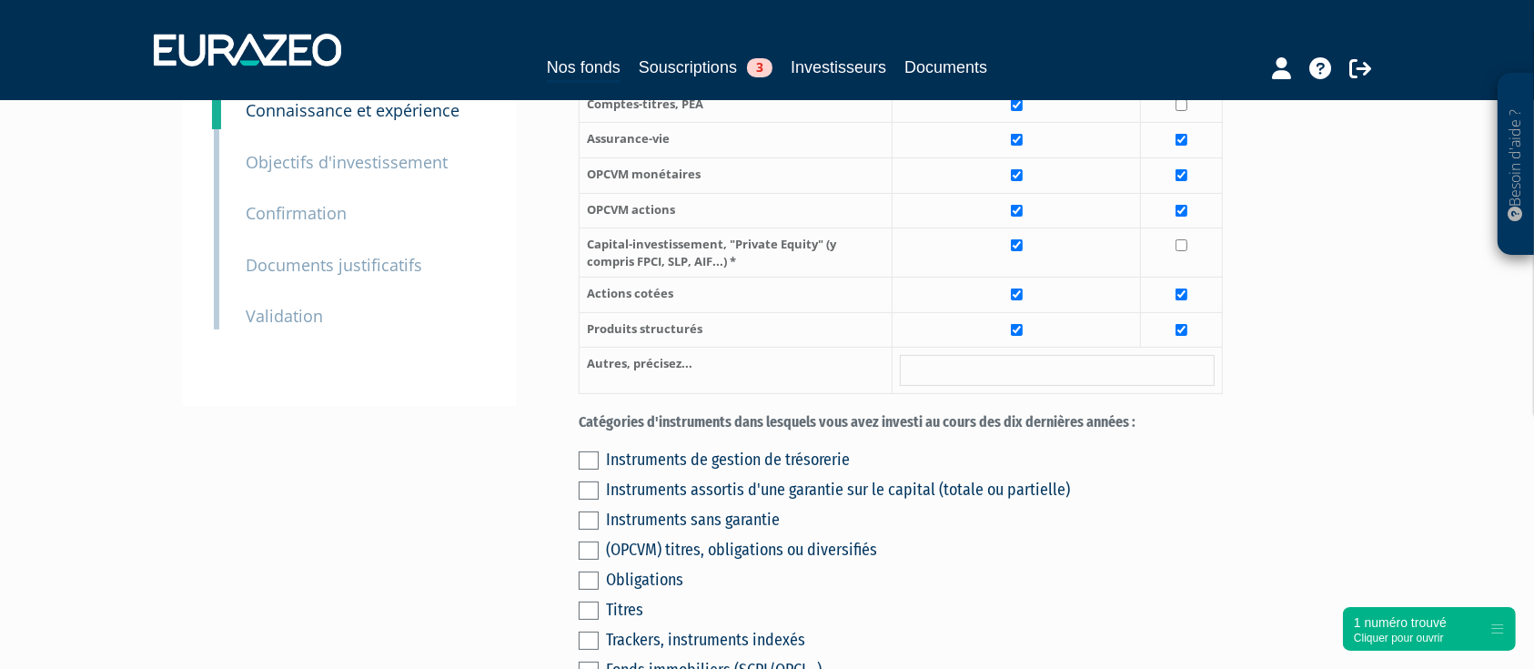
scroll to position [485, 0]
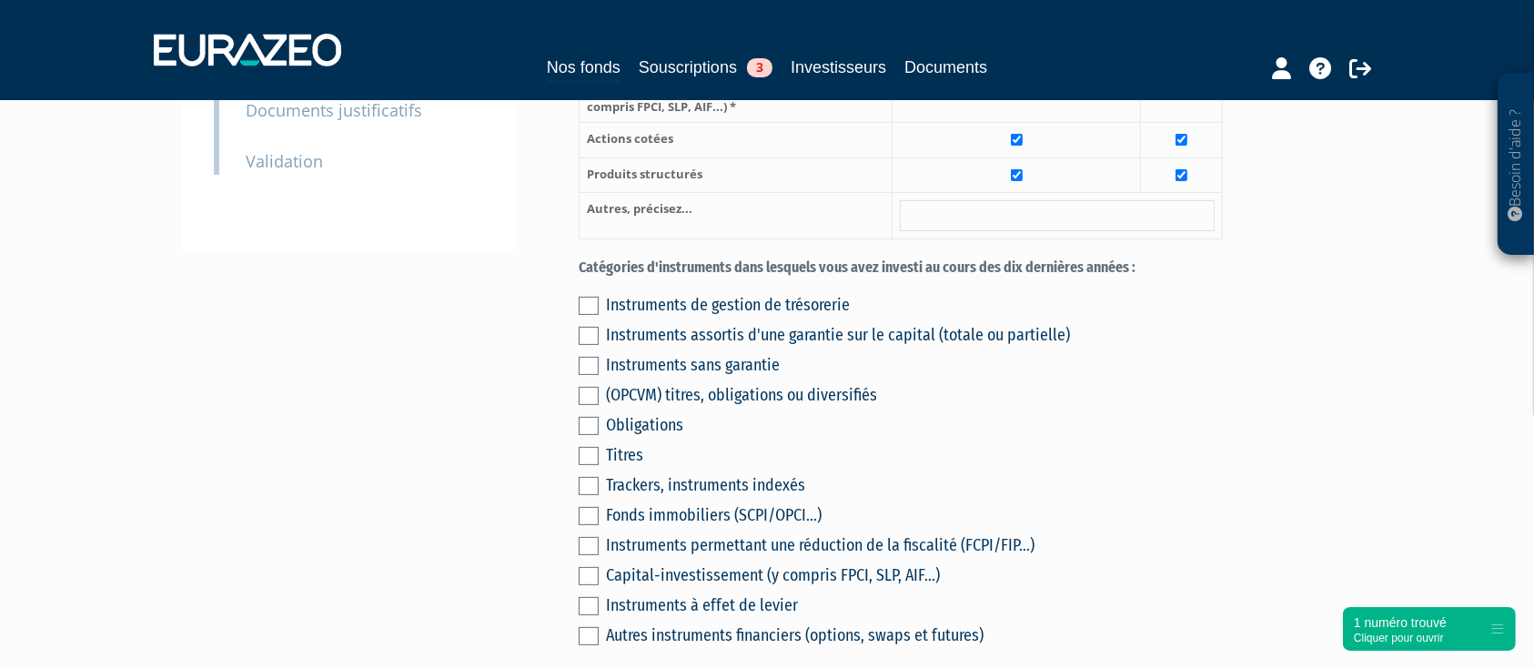
click at [610, 318] on div "Instruments de gestion de trésorerie" at bounding box center [914, 304] width 617 height 25
click at [603, 324] on div "Instruments de gestion de trésorerie Instruments assortis d'une garantie sur le…" at bounding box center [901, 468] width 644 height 360
click at [598, 315] on label at bounding box center [589, 306] width 20 height 18
click at [0, 0] on input "checkbox" at bounding box center [0, 0] width 0 height 0
click at [593, 345] on label at bounding box center [589, 336] width 20 height 18
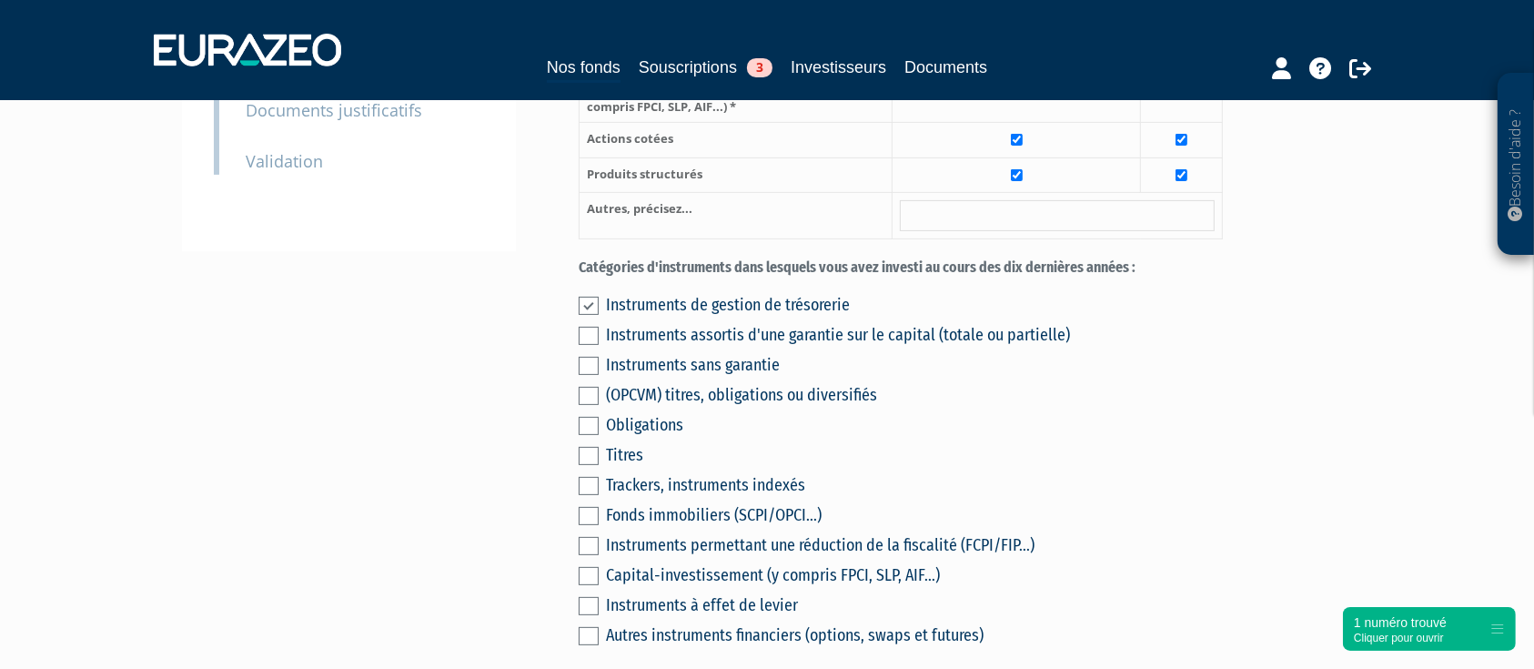
click at [0, 0] on input "checkbox" at bounding box center [0, 0] width 0 height 0
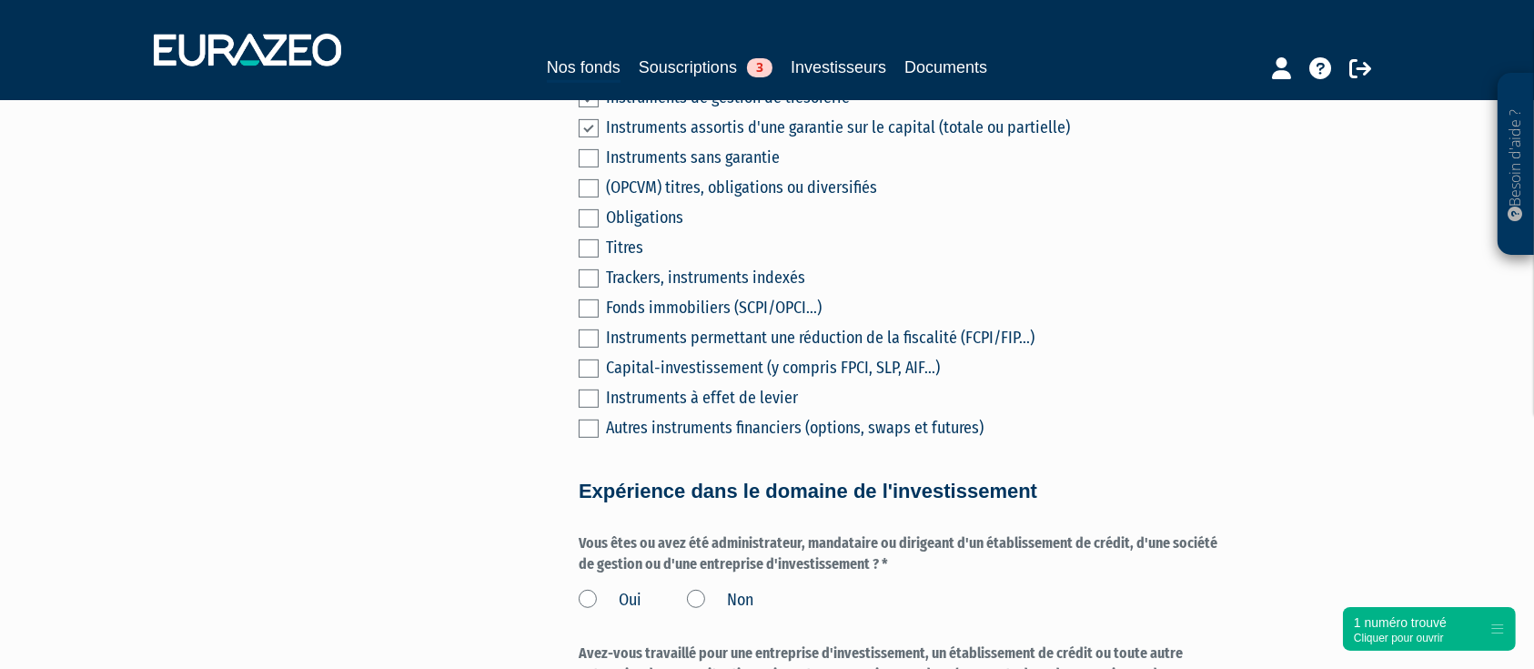
scroll to position [606, 0]
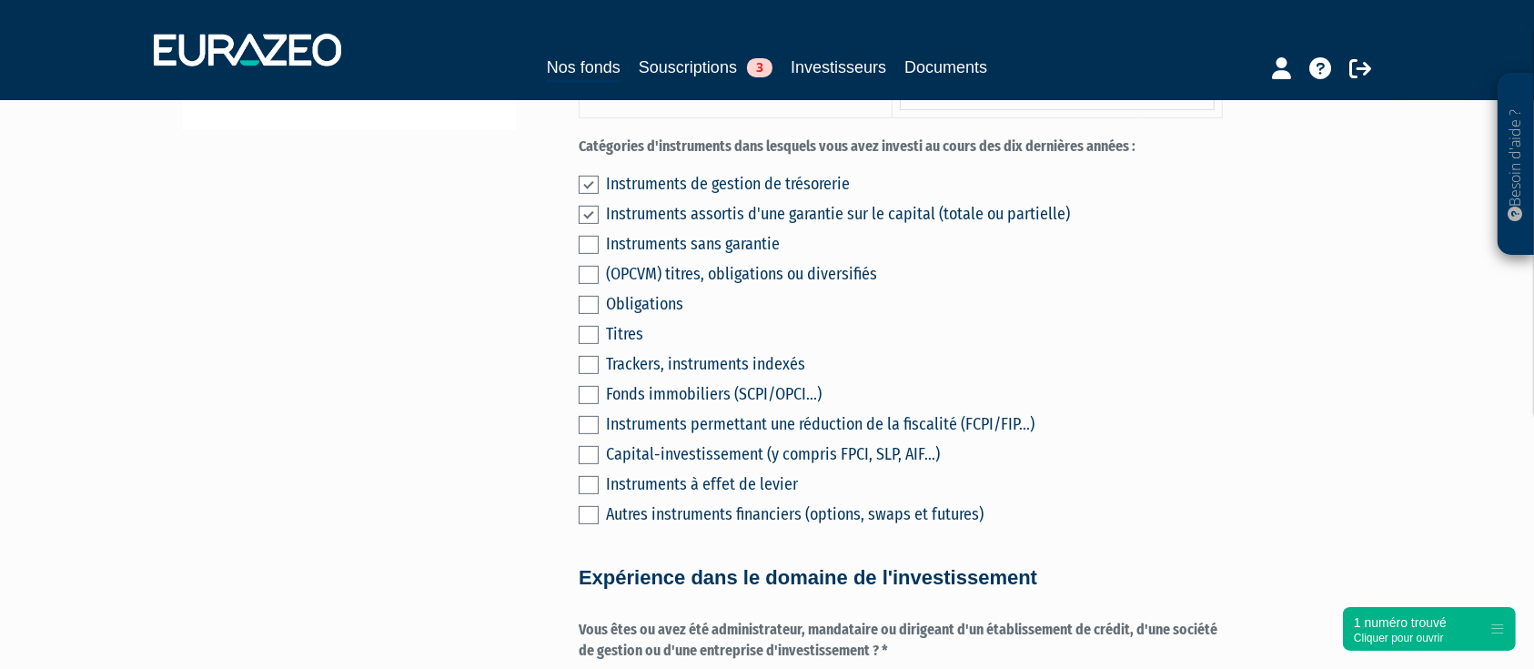
click at [591, 254] on label at bounding box center [589, 245] width 20 height 18
click at [0, 0] on input "checkbox" at bounding box center [0, 0] width 0 height 0
click at [591, 284] on label at bounding box center [589, 275] width 20 height 18
click at [0, 0] on input "checkbox" at bounding box center [0, 0] width 0 height 0
click at [597, 314] on label at bounding box center [589, 305] width 20 height 18
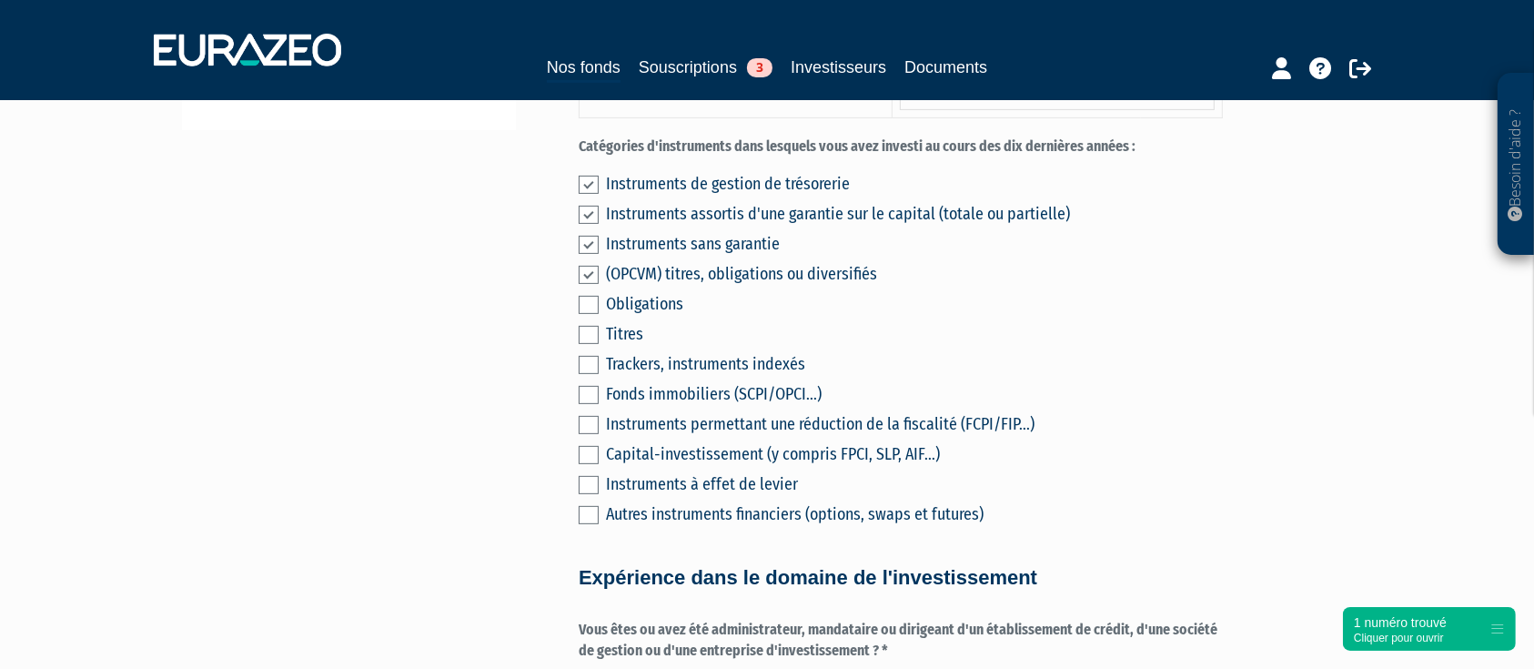
click at [0, 0] on input "checkbox" at bounding box center [0, 0] width 0 height 0
click at [591, 344] on label at bounding box center [589, 335] width 20 height 18
click at [0, 0] on input "checkbox" at bounding box center [0, 0] width 0 height 0
click at [589, 374] on label at bounding box center [589, 365] width 20 height 18
click at [0, 0] on input "checkbox" at bounding box center [0, 0] width 0 height 0
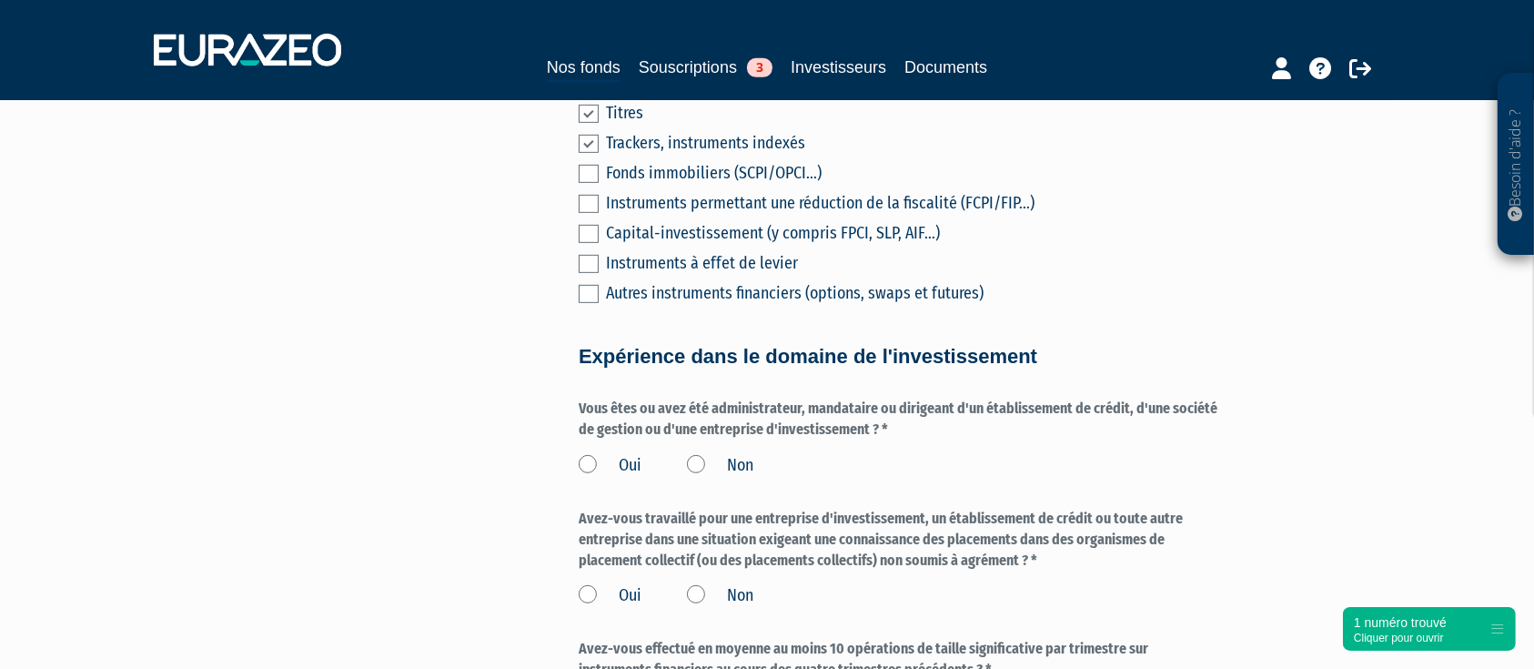
scroll to position [970, 0]
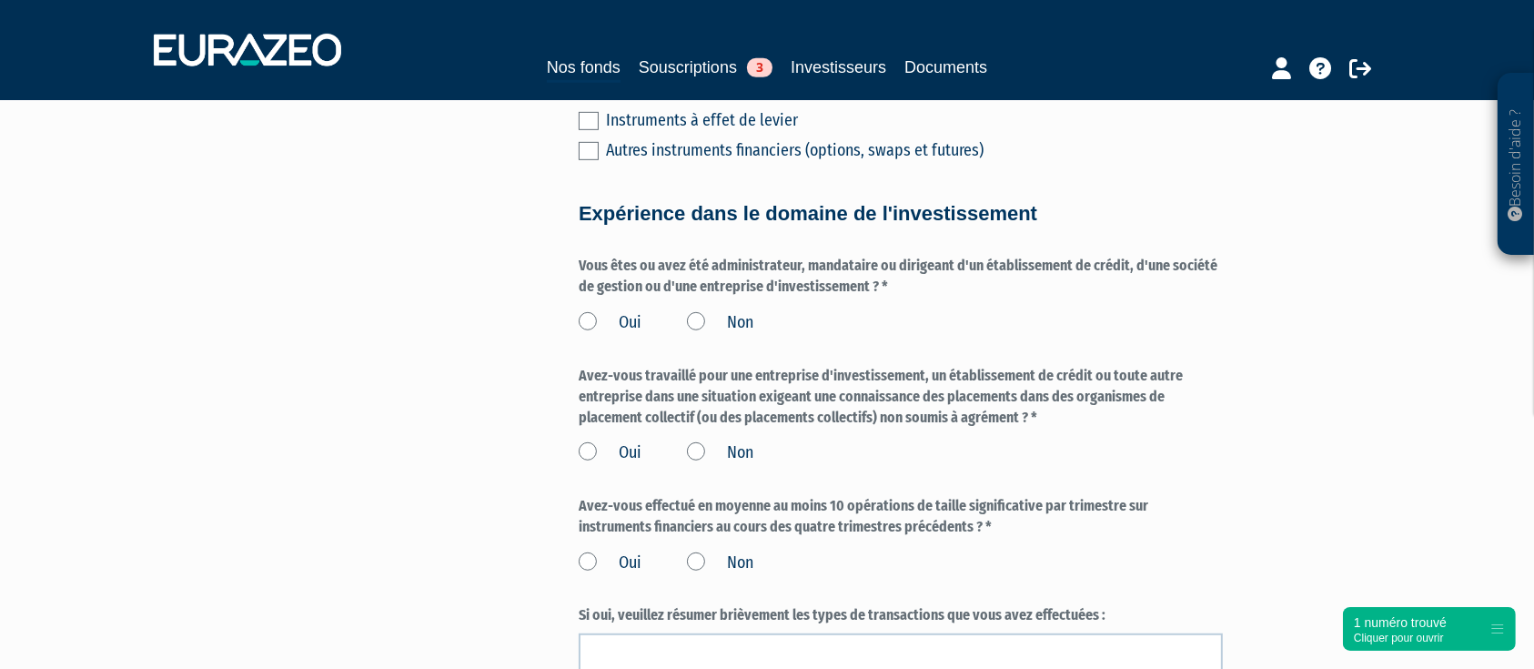
click at [698, 335] on label "Non" at bounding box center [720, 323] width 66 height 24
click at [0, 0] on input "Non" at bounding box center [0, 0] width 0 height 0
click at [719, 465] on label "Non" at bounding box center [720, 453] width 66 height 24
click at [0, 0] on input "Non" at bounding box center [0, 0] width 0 height 0
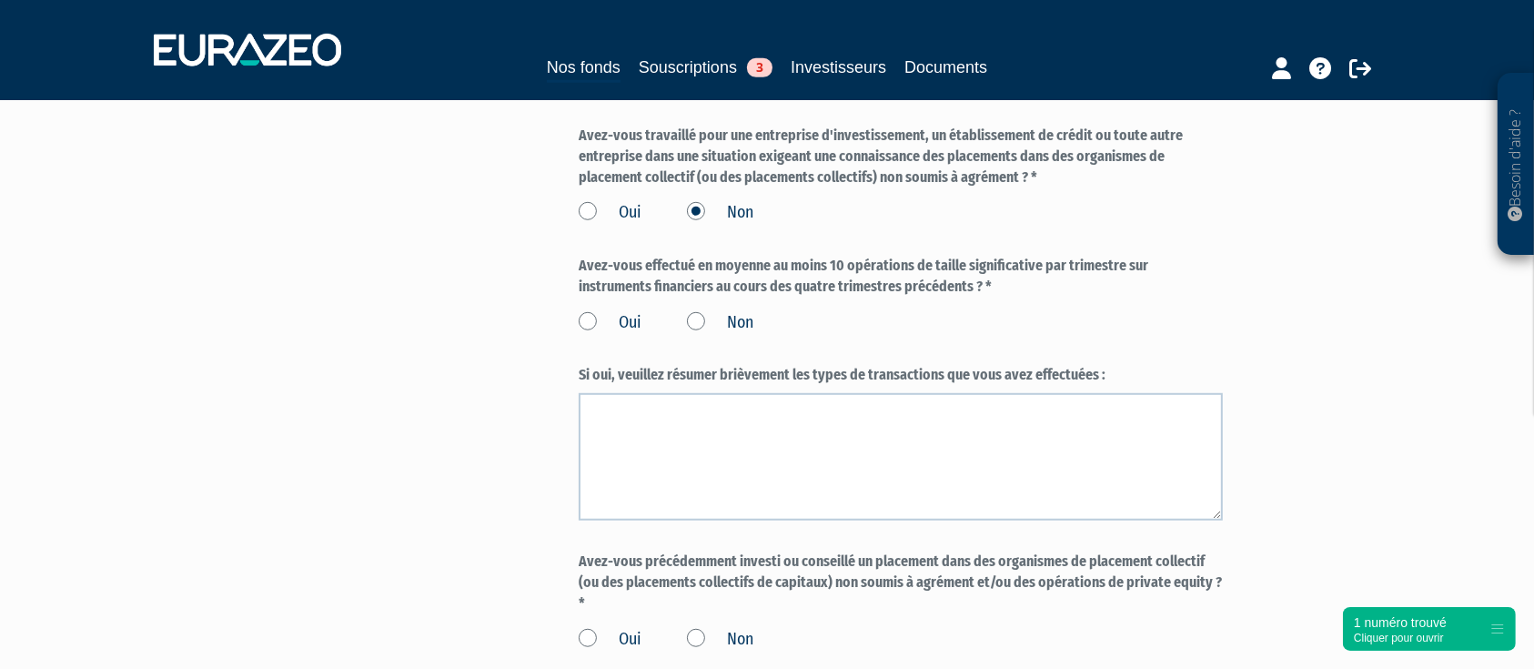
scroll to position [1213, 0]
click at [700, 332] on label "Non" at bounding box center [720, 320] width 66 height 24
click at [0, 0] on input "Non" at bounding box center [0, 0] width 0 height 0
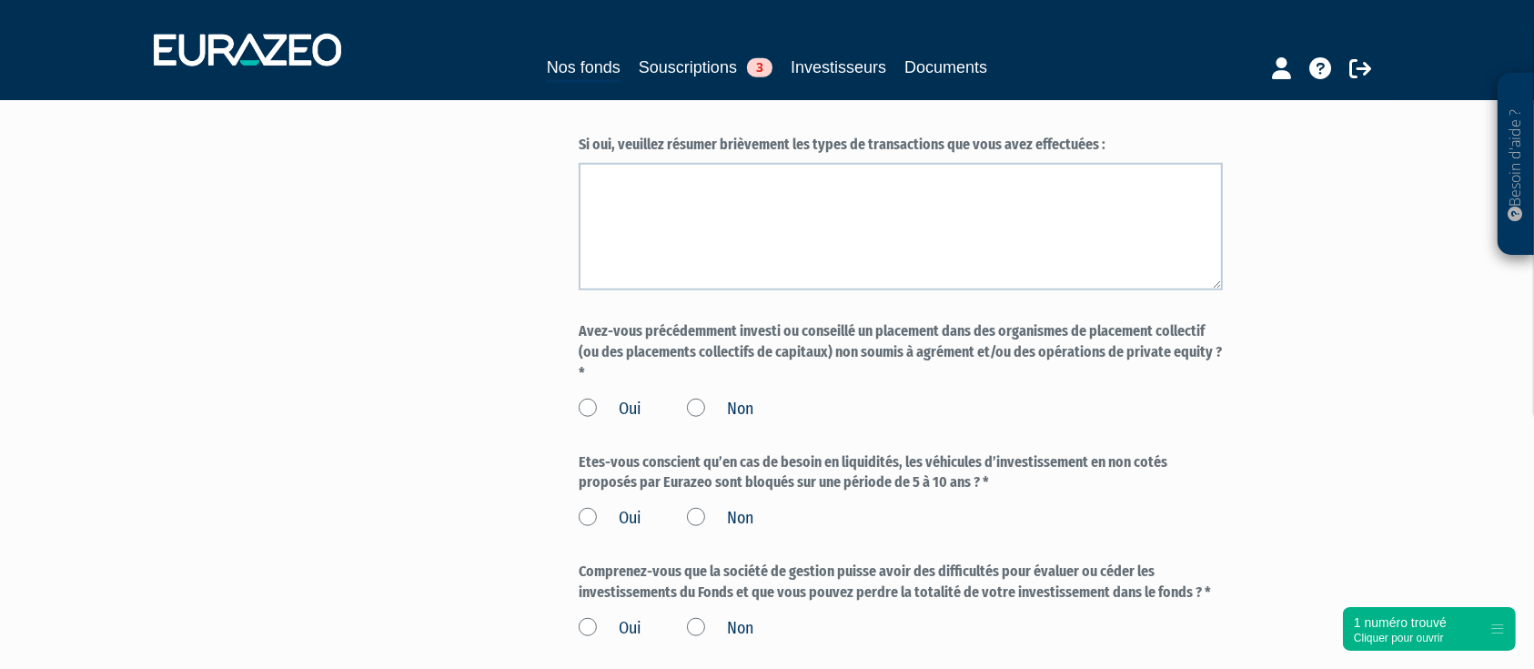
scroll to position [1456, 0]
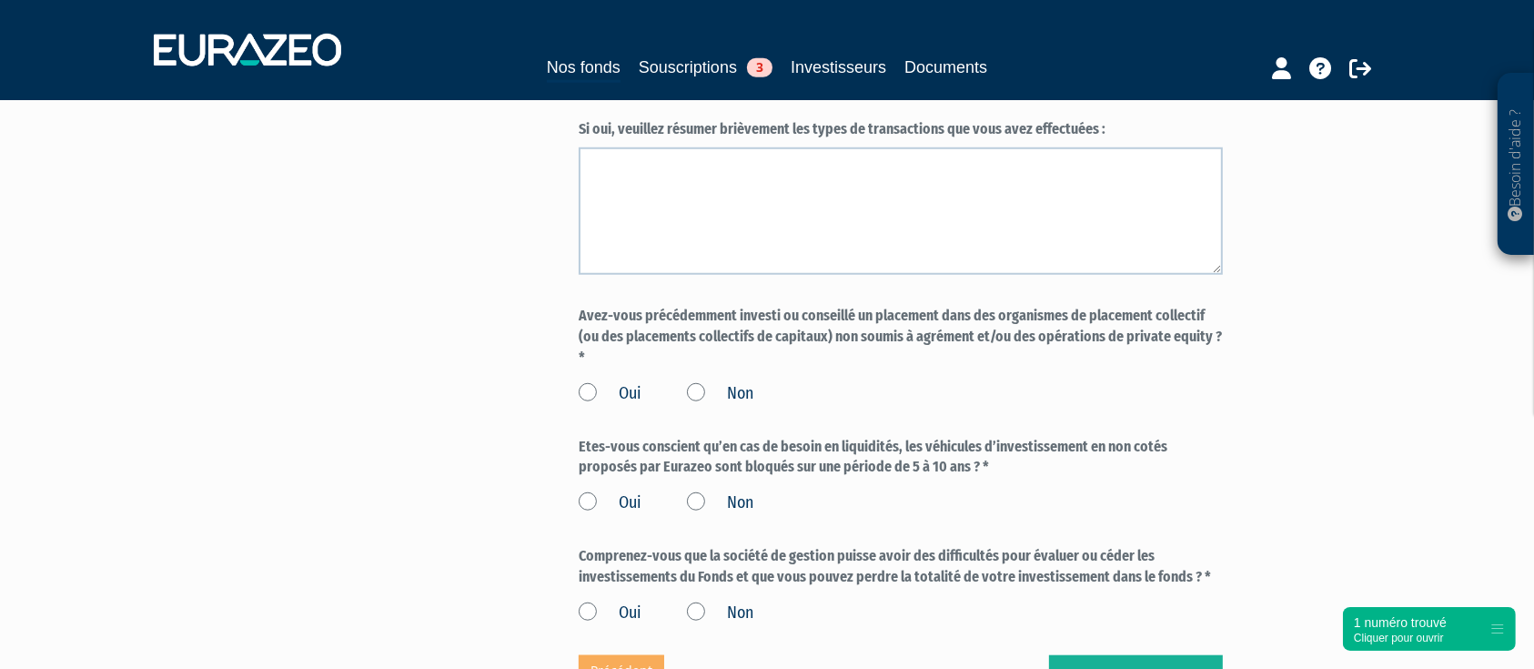
click at [687, 406] on label "Non" at bounding box center [720, 394] width 66 height 24
click at [0, 0] on input "Non" at bounding box center [0, 0] width 0 height 0
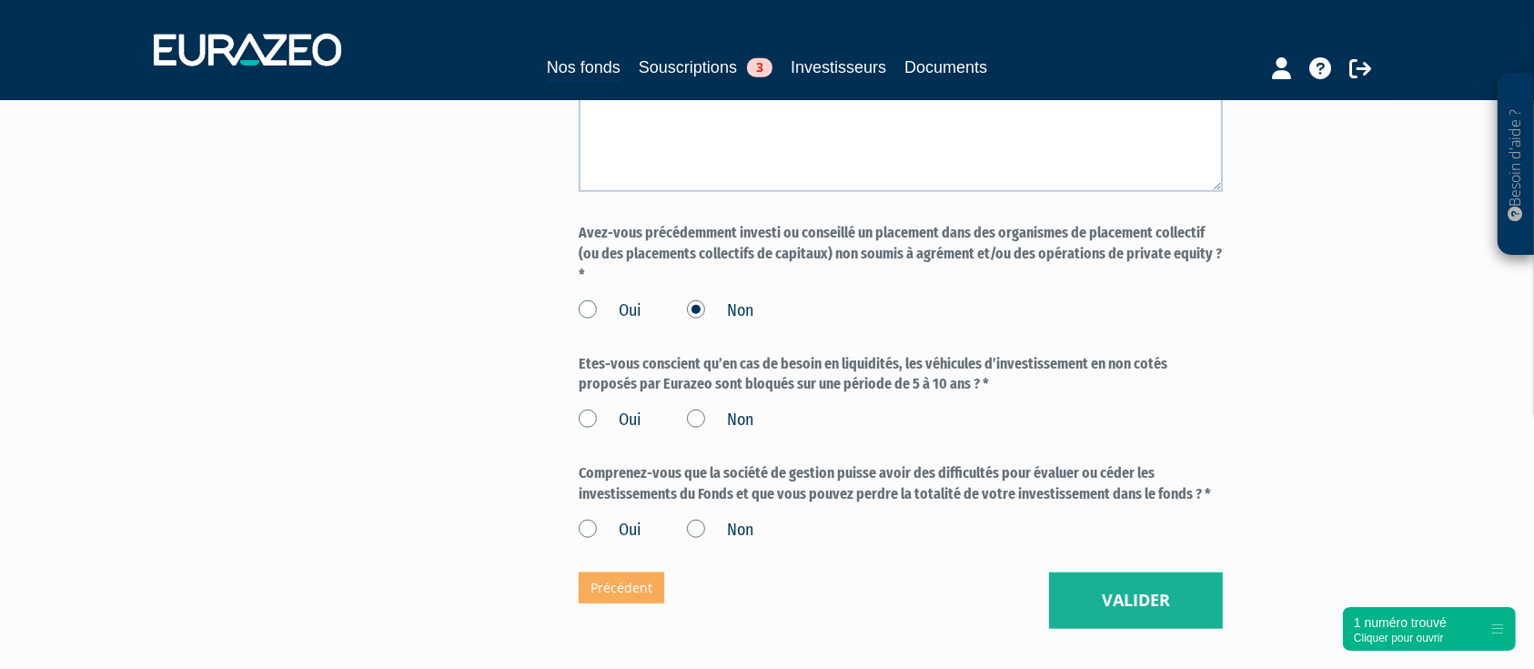
scroll to position [1577, 0]
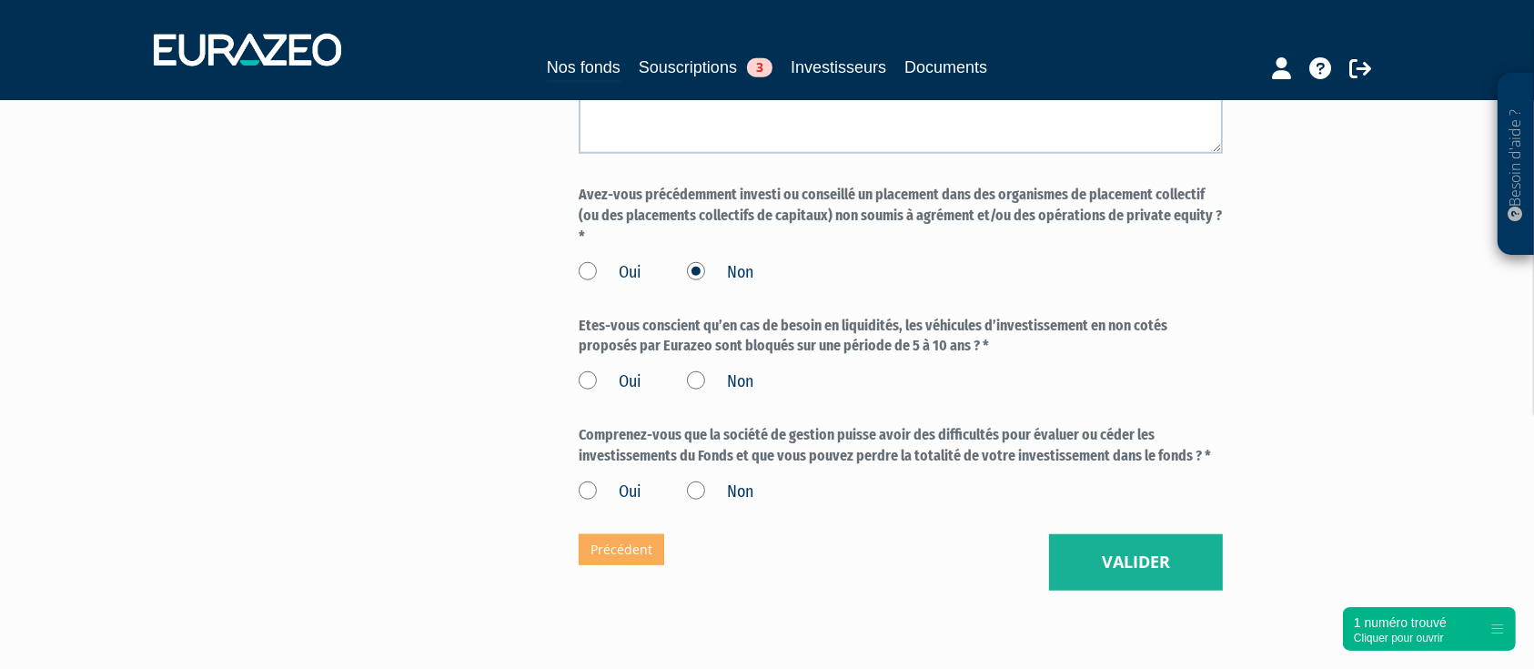
click at [590, 394] on label "Oui" at bounding box center [610, 382] width 63 height 24
click at [0, 0] on input "Oui" at bounding box center [0, 0] width 0 height 0
click at [591, 504] on label "Oui" at bounding box center [610, 492] width 63 height 24
click at [0, 0] on input "Oui" at bounding box center [0, 0] width 0 height 0
click at [1137, 576] on button "Valider" at bounding box center [1136, 562] width 174 height 56
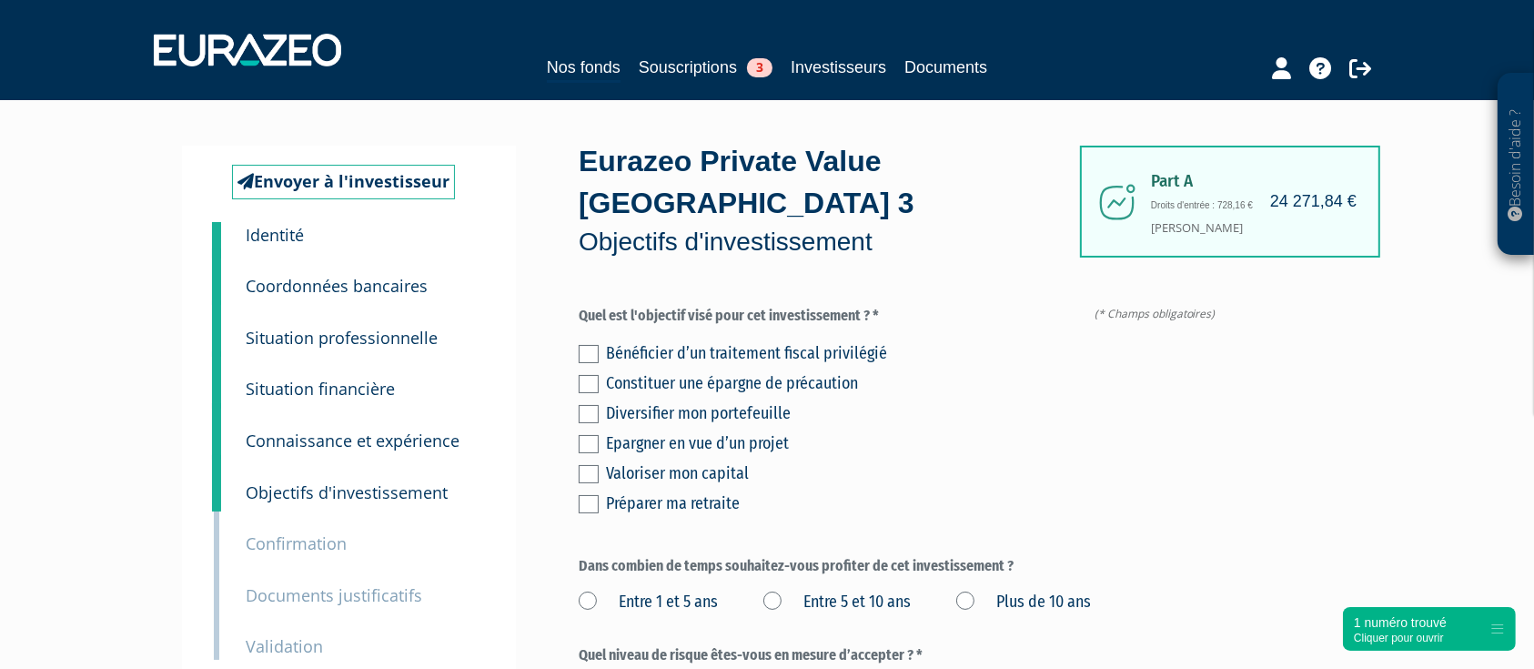
click at [596, 410] on label at bounding box center [589, 414] width 20 height 18
click at [0, 0] on input "checkbox" at bounding box center [0, 0] width 0 height 0
click at [783, 605] on label "Entre 5 et 10 ans" at bounding box center [836, 603] width 147 height 24
click at [0, 0] on ans "Entre 5 et 10 ans" at bounding box center [0, 0] width 0 height 0
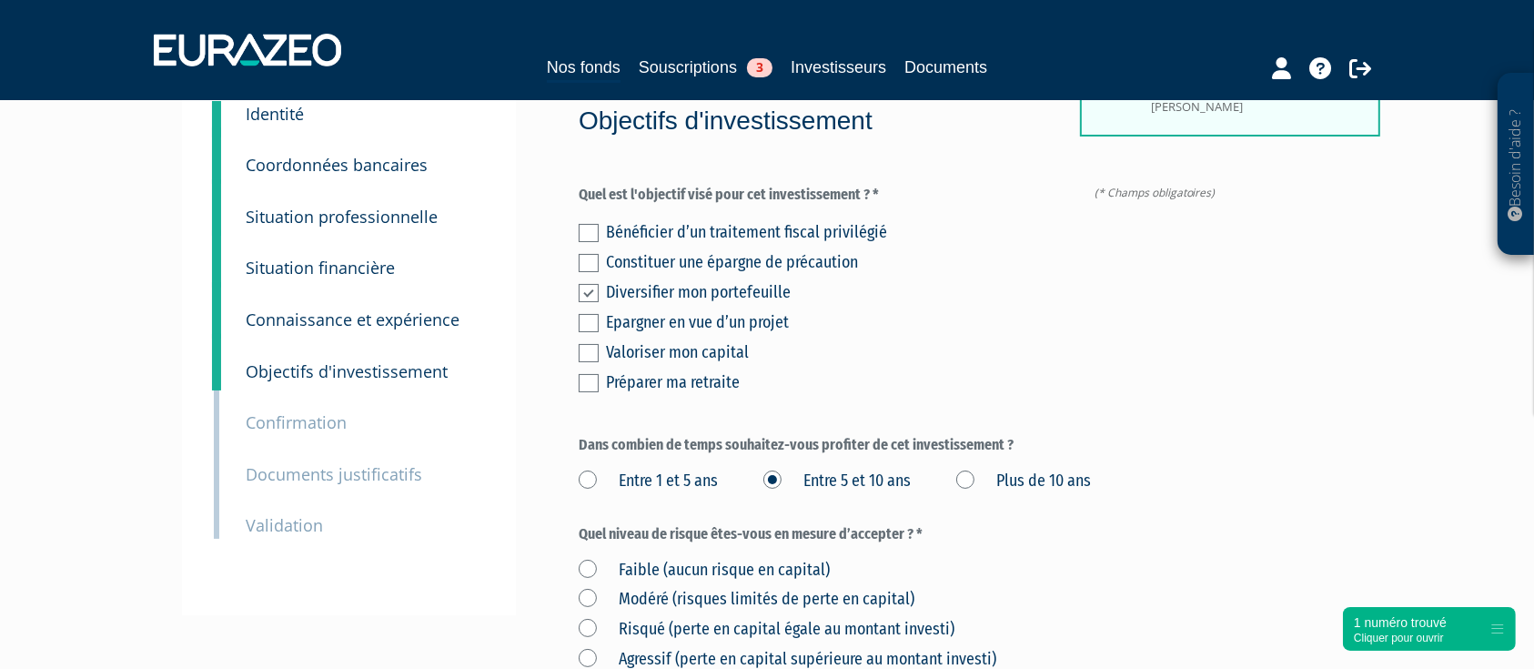
scroll to position [242, 0]
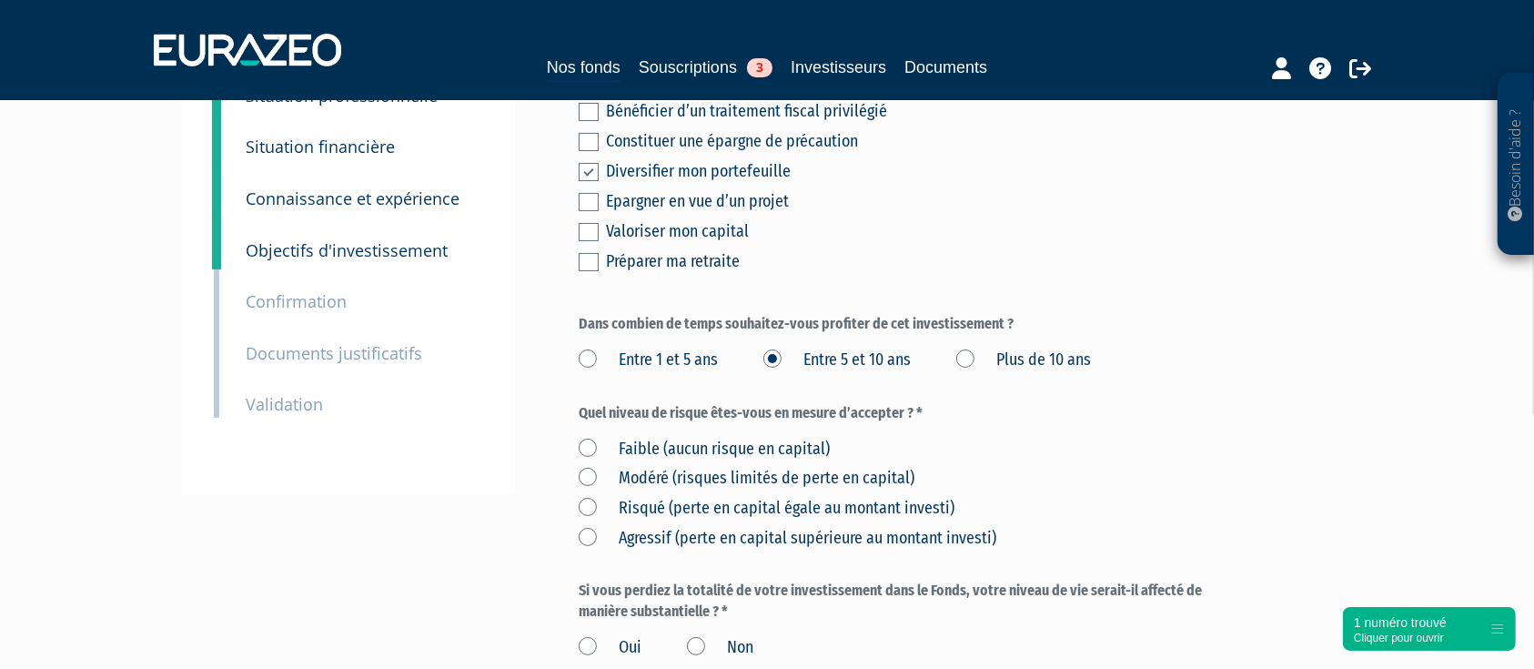
drag, startPoint x: 590, startPoint y: 502, endPoint x: 622, endPoint y: 499, distance: 32.1
click at [591, 503] on label "Risqué (perte en capital égale au montant investi)" at bounding box center [767, 509] width 376 height 24
click at [0, 0] on investi\) "Risqué (perte en capital égale au montant investi)" at bounding box center [0, 0] width 0 height 0
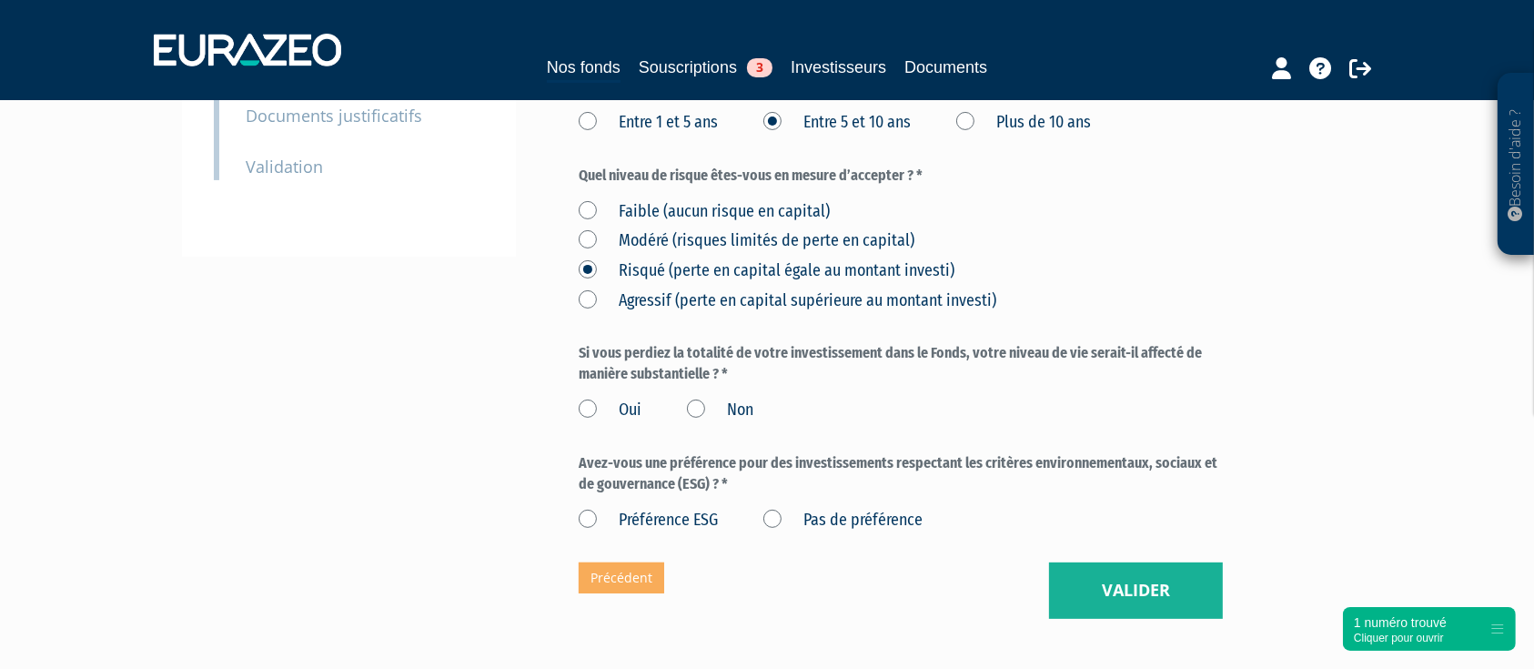
scroll to position [485, 0]
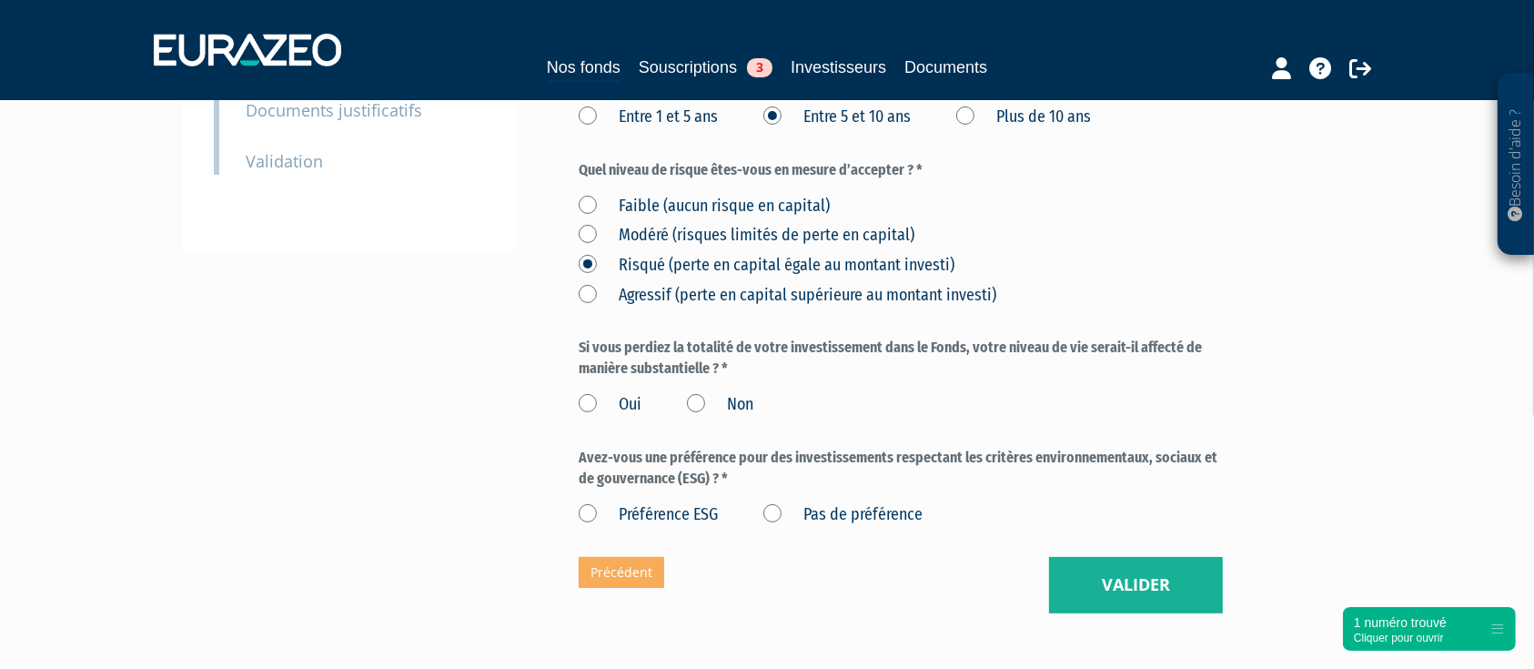
click at [699, 395] on label "Non" at bounding box center [720, 405] width 66 height 24
click at [0, 0] on input "Non" at bounding box center [0, 0] width 0 height 0
click at [774, 513] on label "Pas de préférence" at bounding box center [842, 515] width 159 height 24
click at [0, 0] on préférence "Pas de préférence" at bounding box center [0, 0] width 0 height 0
click at [1177, 591] on button "Valider" at bounding box center [1136, 585] width 174 height 56
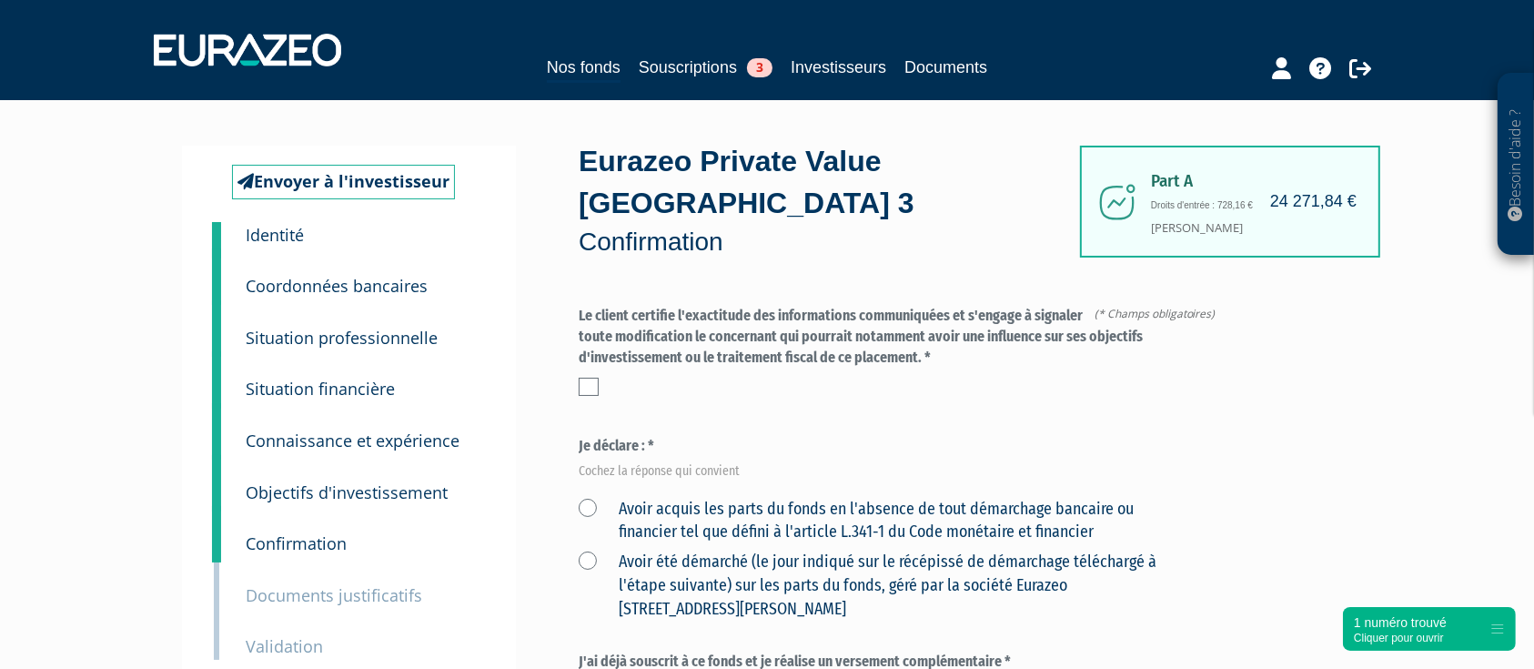
drag, startPoint x: 575, startPoint y: 392, endPoint x: 591, endPoint y: 405, distance: 20.8
click at [594, 387] on label at bounding box center [589, 387] width 20 height 18
click at [0, 0] on input "checkbox" at bounding box center [0, 0] width 0 height 0
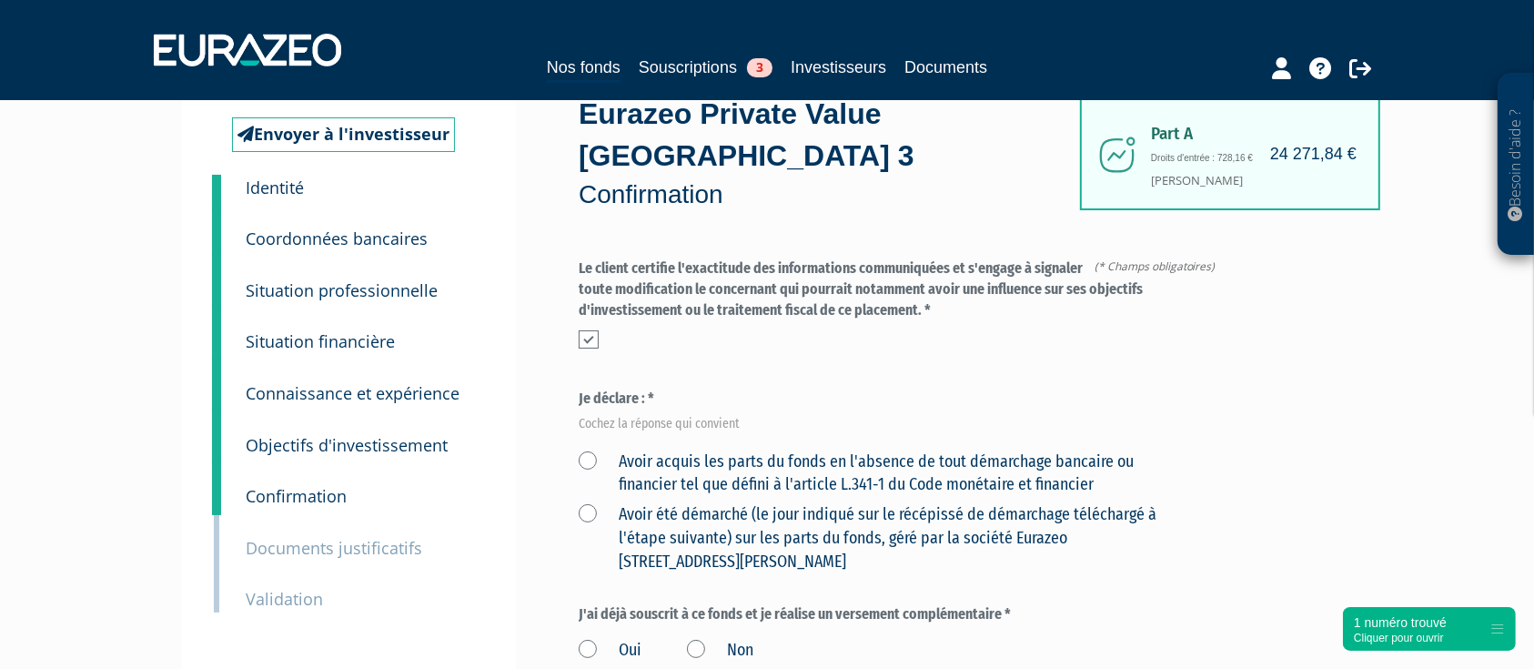
scroll to position [121, 0]
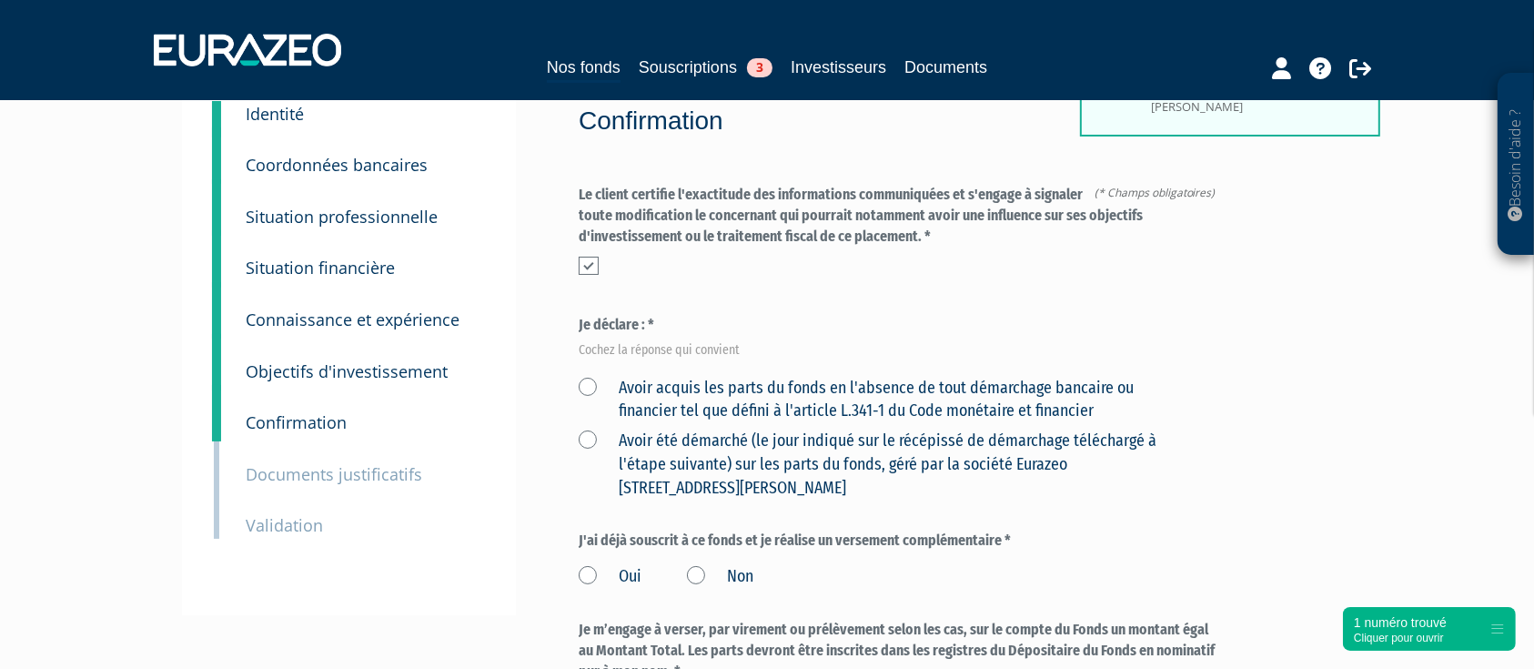
click at [589, 384] on label "Avoir acquis les parts du fonds en l'absence de tout démarchage bancaire ou fin…" at bounding box center [879, 400] width 601 height 46
click at [0, 0] on financier "Avoir acquis les parts du fonds en l'absence de tout démarchage bancaire ou fin…" at bounding box center [0, 0] width 0 height 0
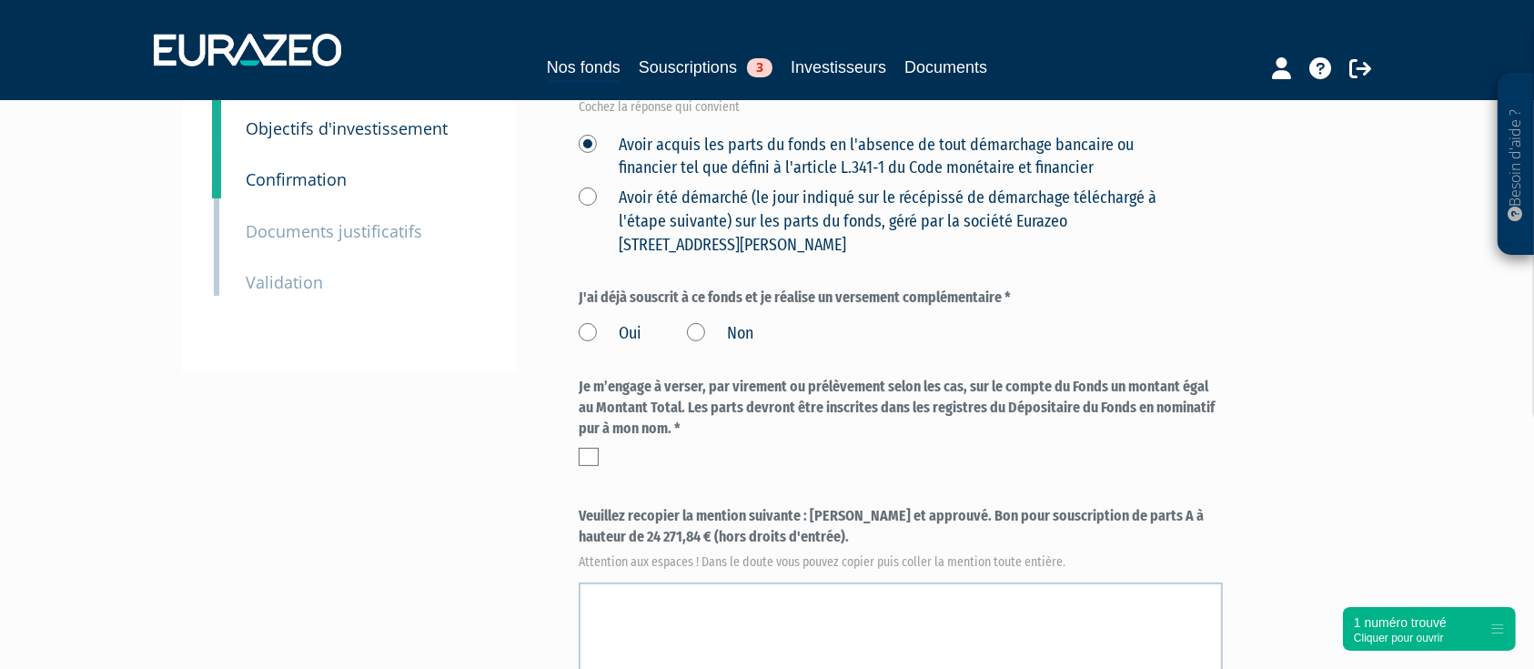
click at [693, 331] on label "Non" at bounding box center [720, 334] width 66 height 24
click at [0, 0] on input "Non" at bounding box center [0, 0] width 0 height 0
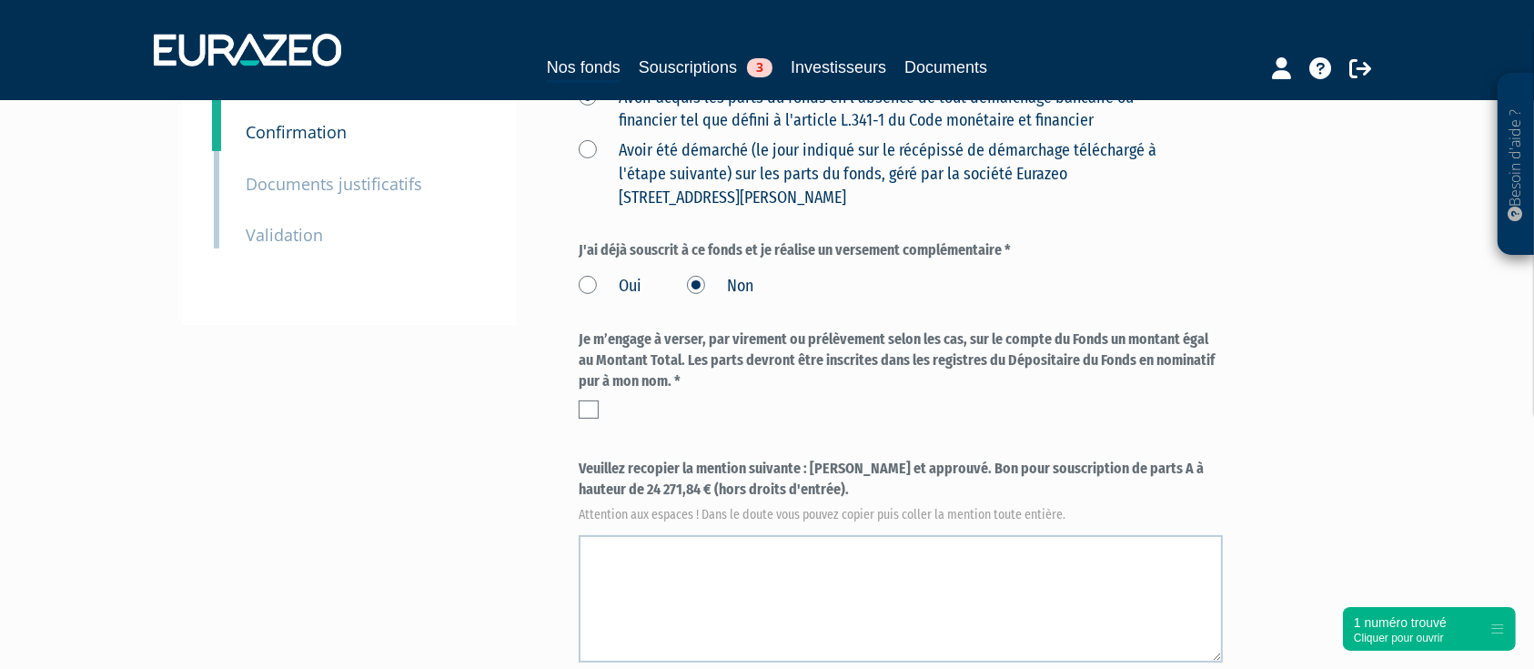
scroll to position [485, 0]
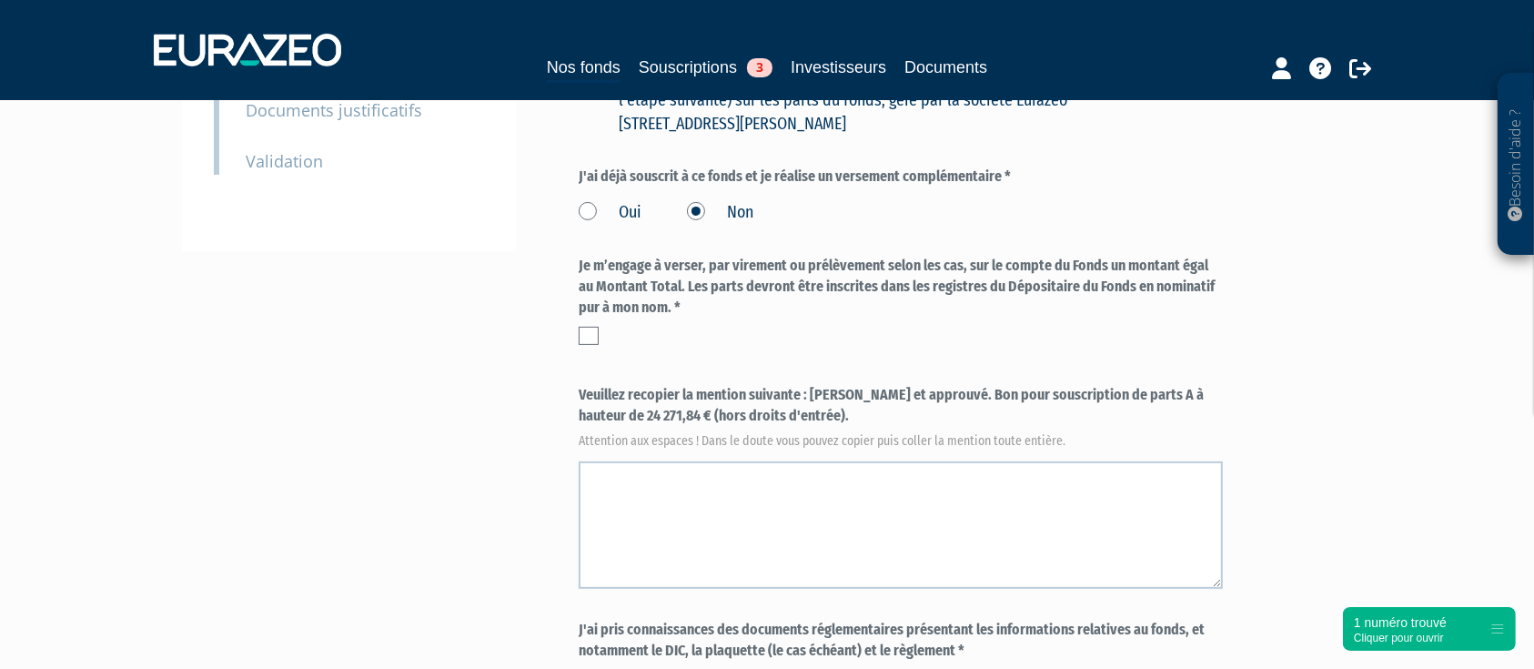
click at [582, 337] on label at bounding box center [589, 336] width 20 height 18
click at [0, 0] on input "checkbox" at bounding box center [0, 0] width 0 height 0
drag, startPoint x: 810, startPoint y: 393, endPoint x: 832, endPoint y: 409, distance: 26.8
click at [832, 409] on label "Veuillez recopier la mention suivante : Lu et approuvé. Bon pour souscription d…" at bounding box center [901, 415] width 644 height 60
copy label "Lu et approuvé. Bon pour souscription de parts A à hauteur de 24 271,84 € (hors…"
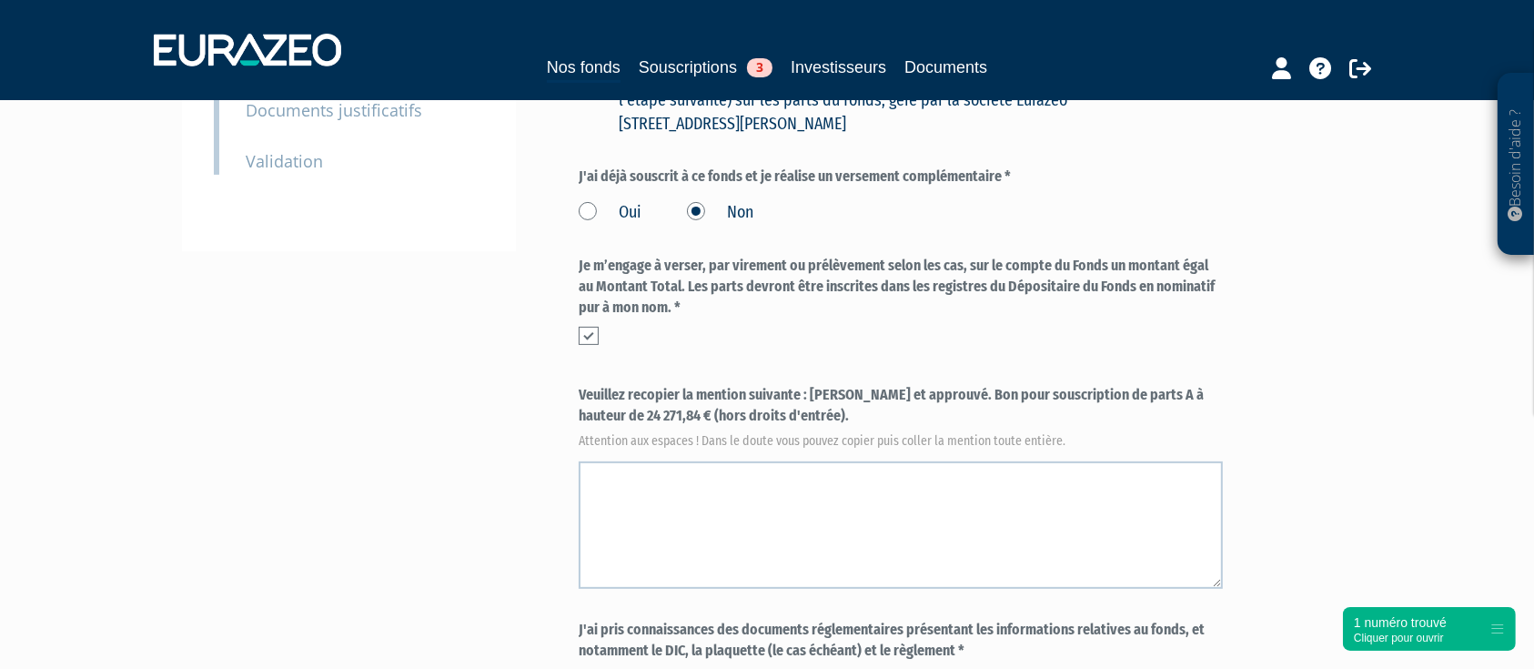
click at [834, 414] on label "Veuillez recopier la mention suivante : Lu et approuvé. Bon pour souscription d…" at bounding box center [901, 415] width 644 height 60
drag, startPoint x: 812, startPoint y: 399, endPoint x: 835, endPoint y: 422, distance: 33.5
click at [835, 422] on label "Veuillez recopier la mention suivante : Lu et approuvé. Bon pour souscription d…" at bounding box center [901, 415] width 644 height 60
copy label "Lu et approuvé. Bon pour souscription de parts A à hauteur de 24 271,84 € (hors…"
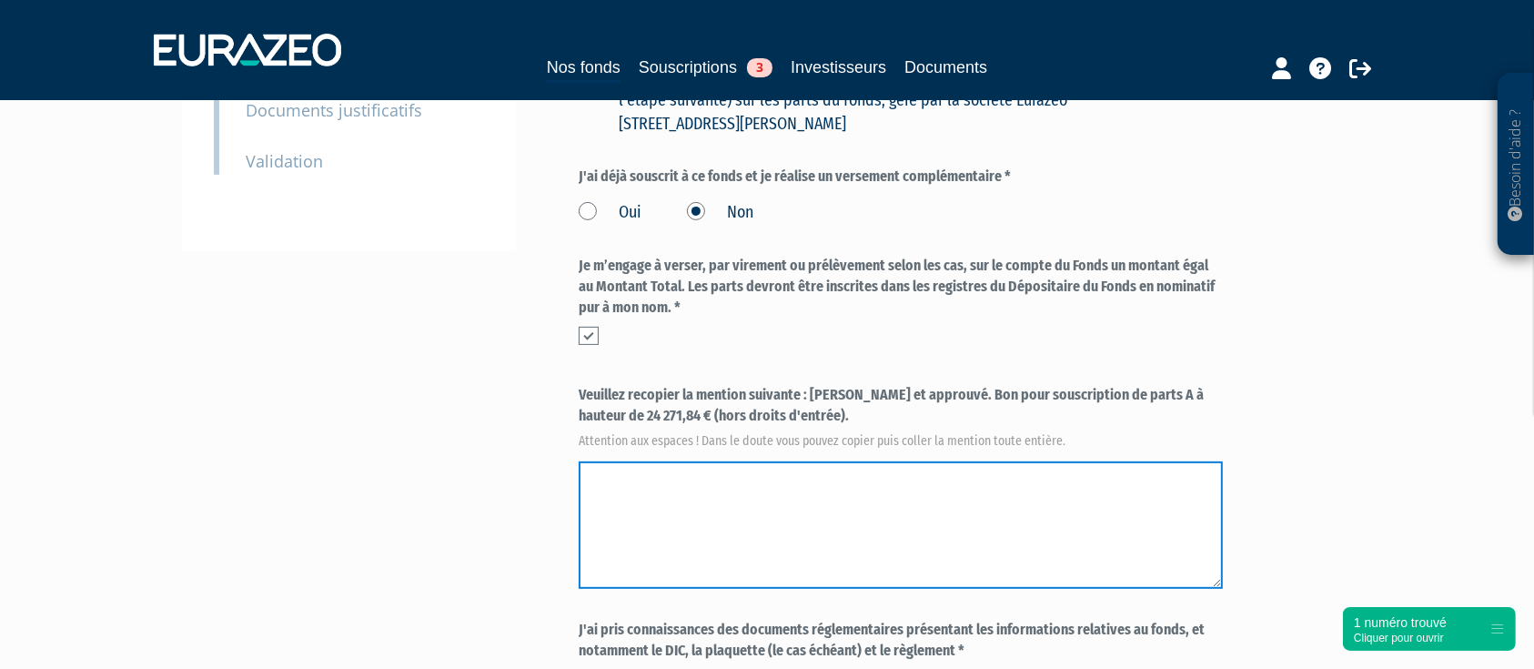
click at [834, 520] on textarea at bounding box center [901, 524] width 644 height 127
paste textarea "Lu et approuvé. Bon pour souscription de parts A à hauteur de 24 271,84 € (hors…"
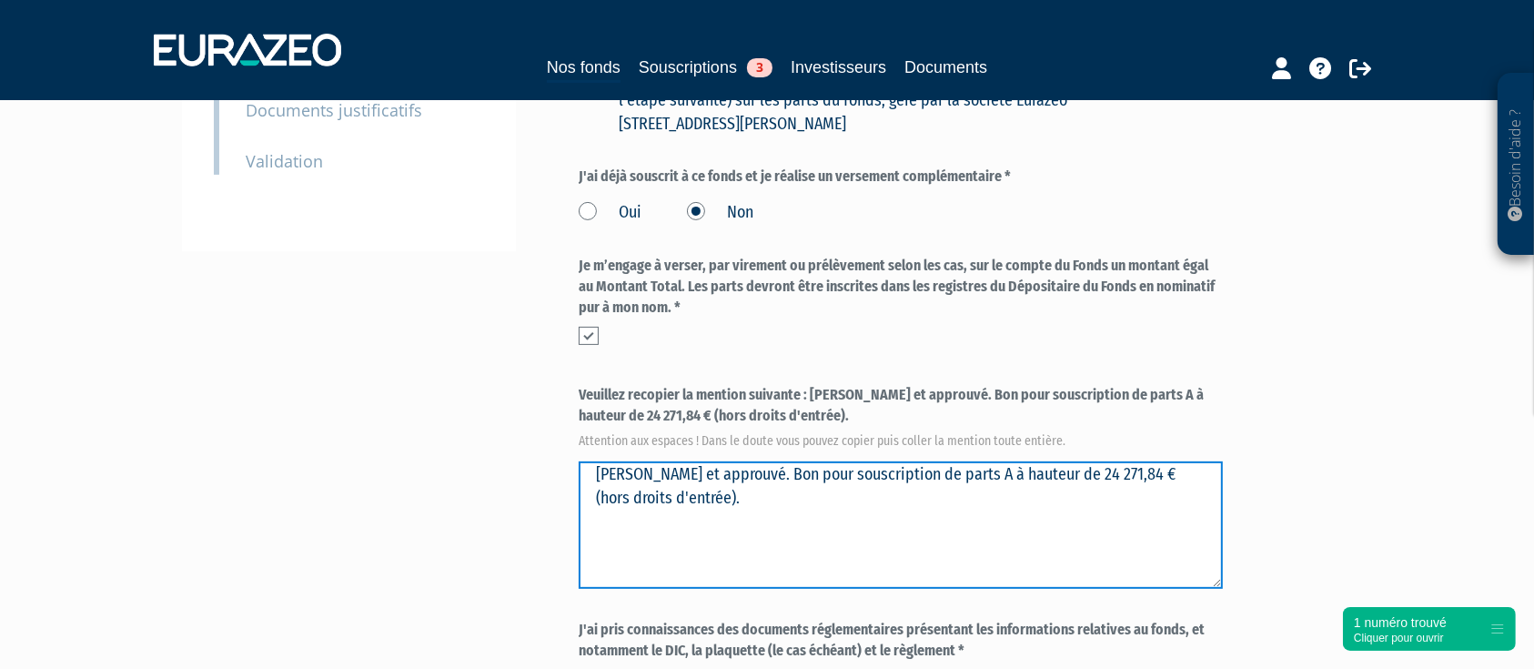
type textarea "Lu et approuvé. Bon pour souscription de parts A à hauteur de 24 271,84 € (hors…"
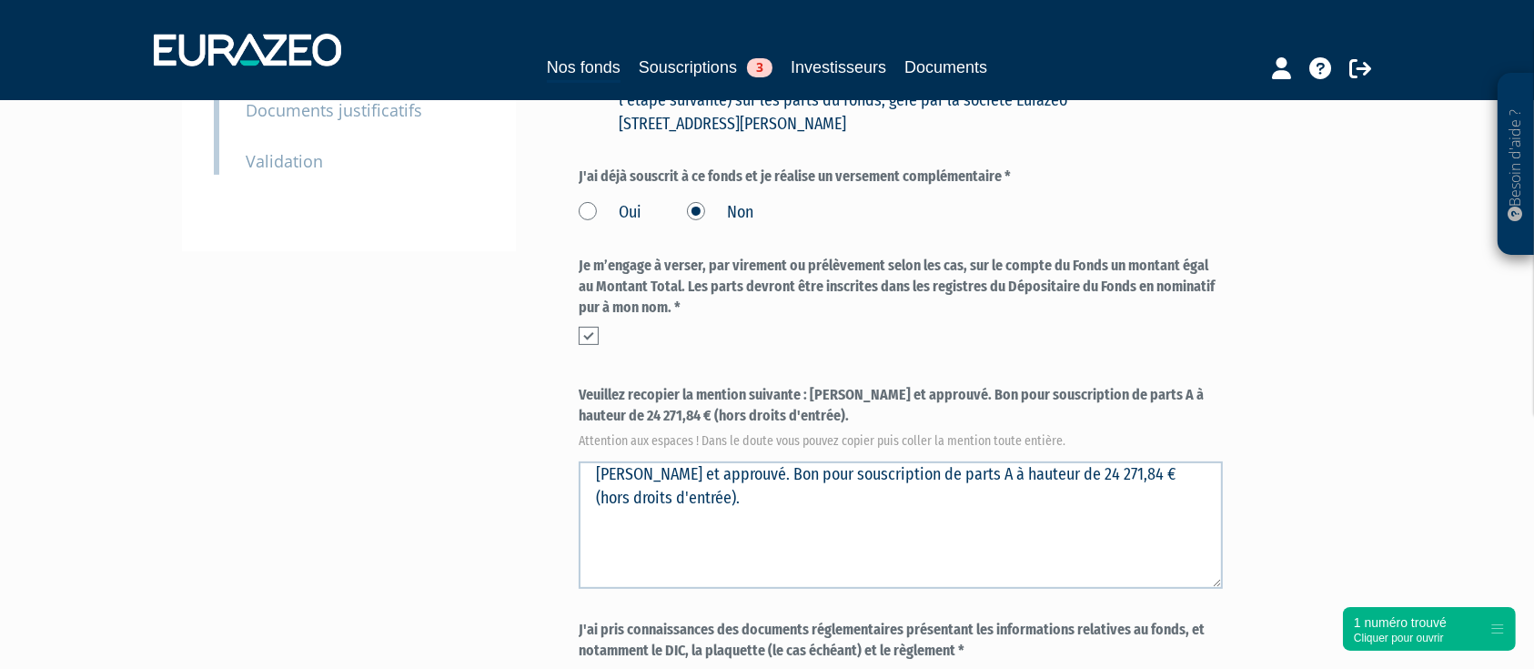
click at [1376, 365] on div "Besoin d'aide ? × J'ai besoin d'aide Si vous avez une question à propos du fonc…" at bounding box center [767, 227] width 1534 height 1425
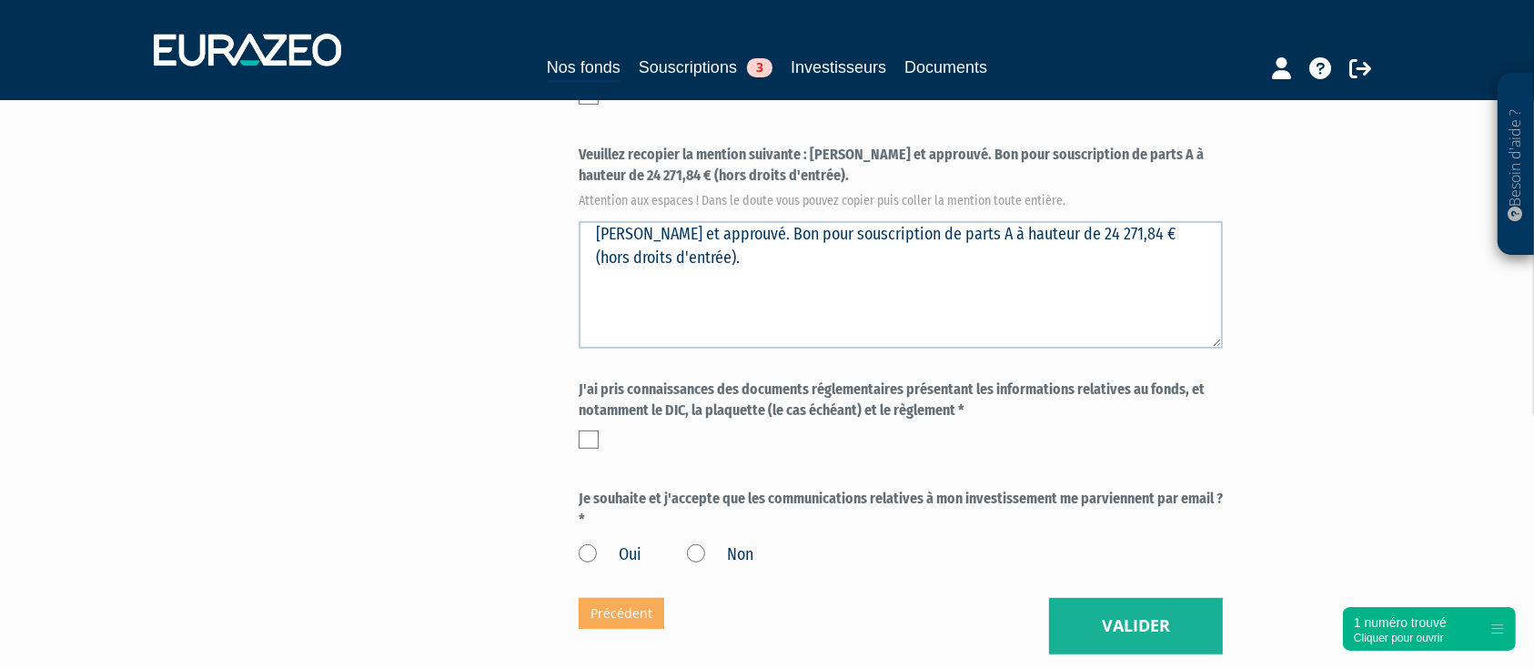
scroll to position [728, 0]
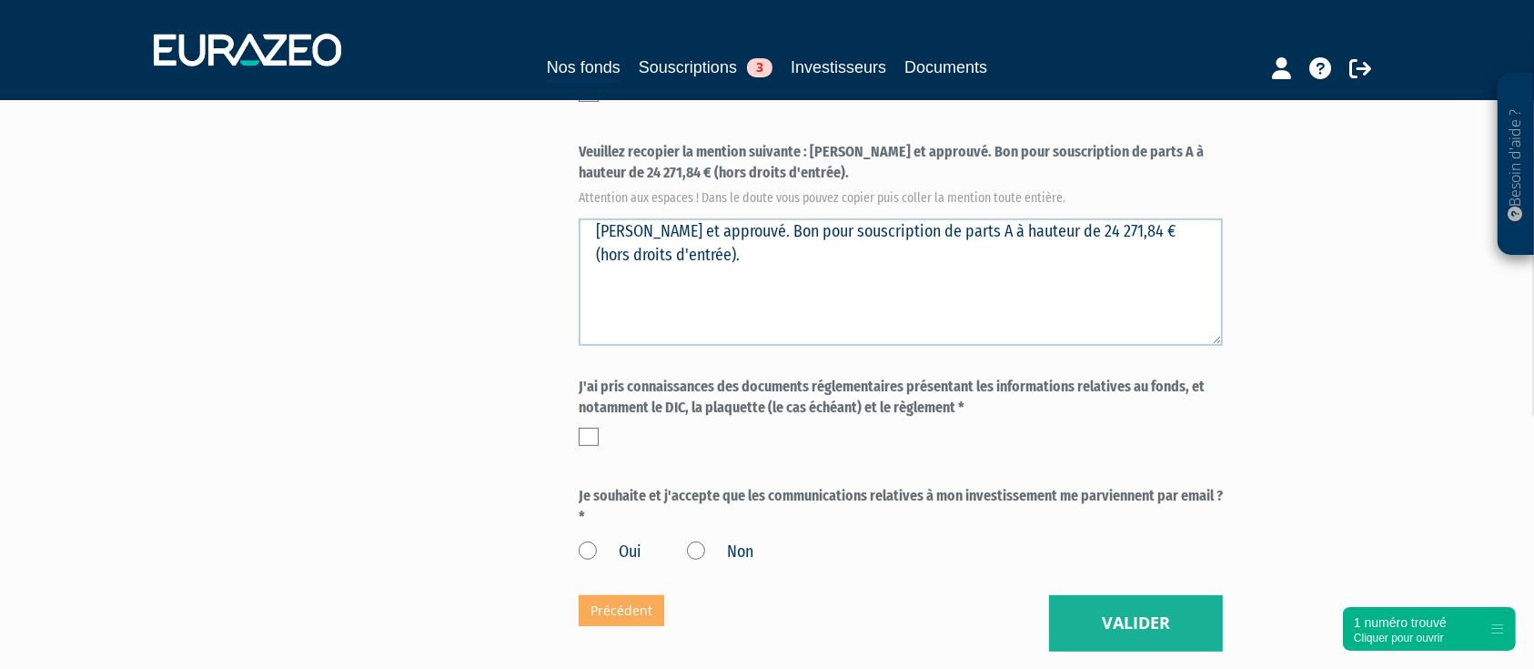
click at [589, 431] on label at bounding box center [589, 437] width 20 height 18
click at [0, 0] on input "checkbox" at bounding box center [0, 0] width 0 height 0
click at [582, 556] on label "Oui" at bounding box center [610, 553] width 63 height 24
click at [0, 0] on input "Oui" at bounding box center [0, 0] width 0 height 0
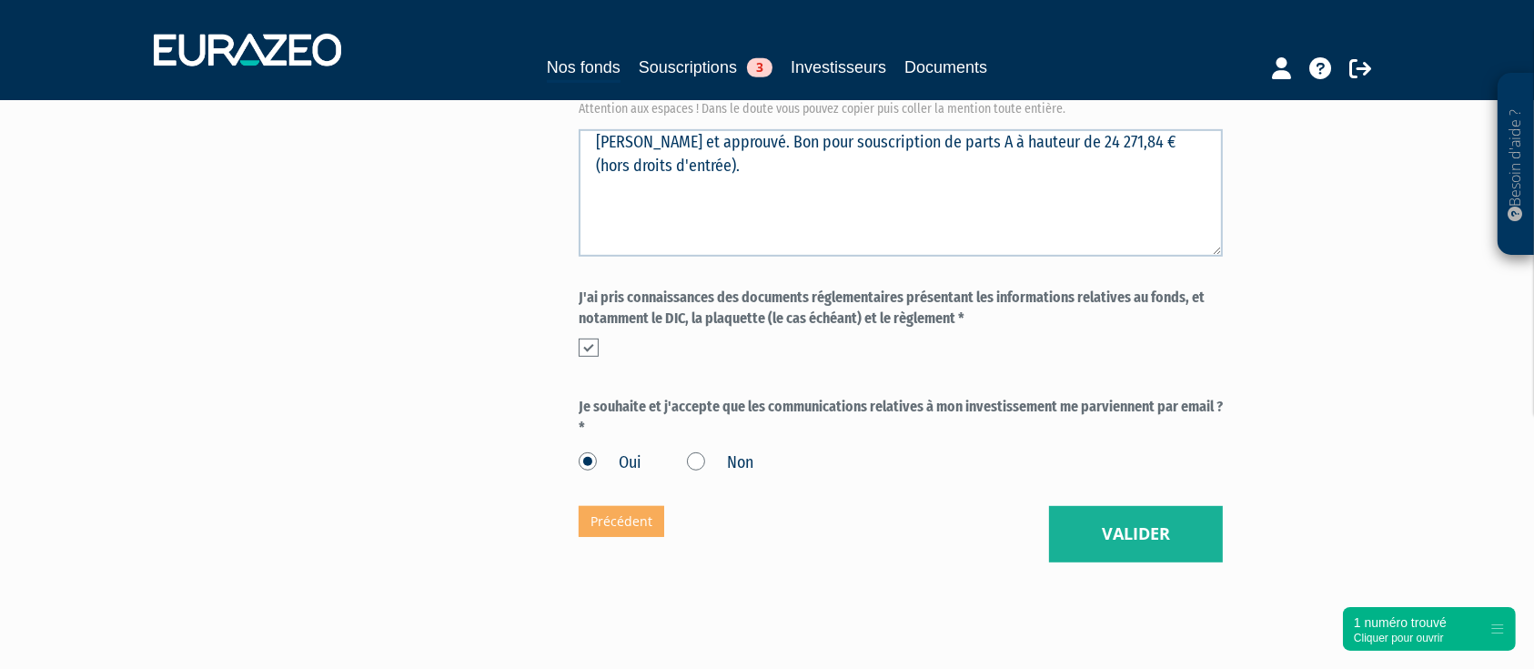
scroll to position [849, 0]
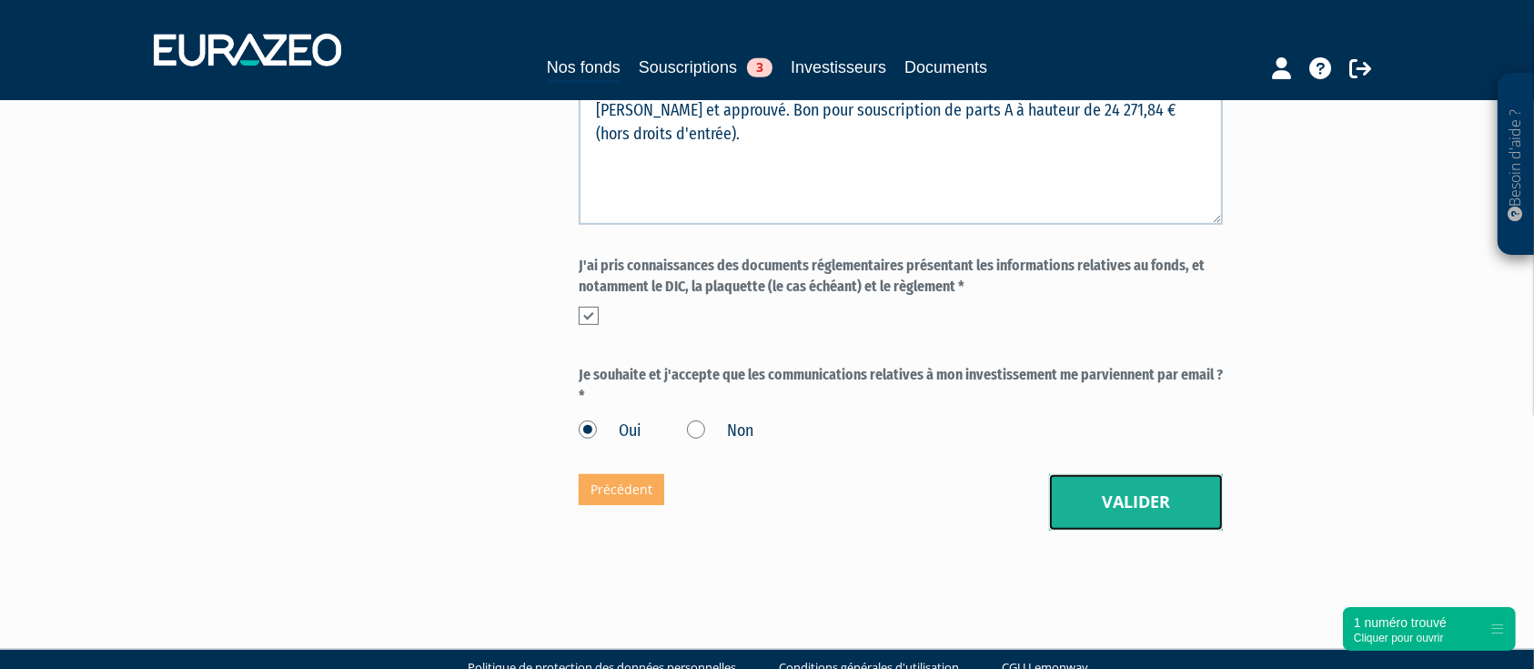
click at [1100, 500] on button "Valider" at bounding box center [1136, 502] width 174 height 56
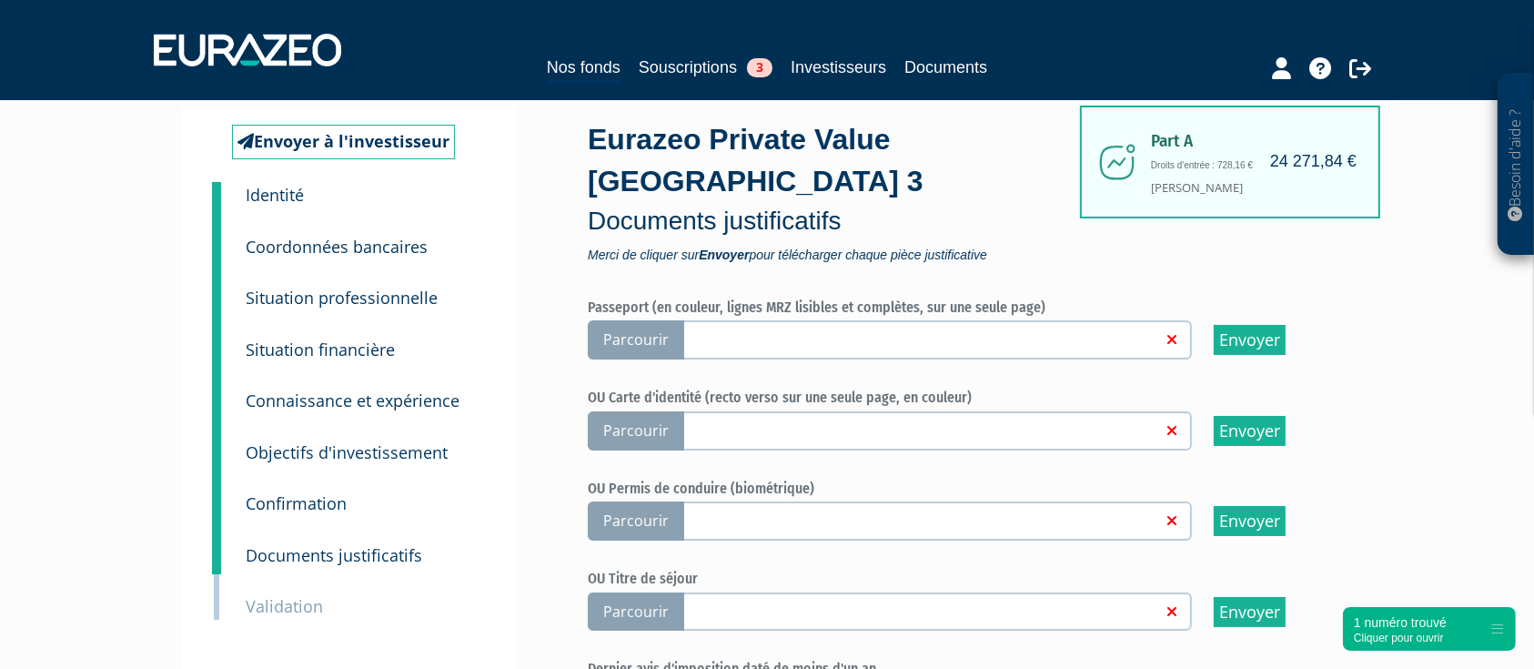
scroll to position [121, 0]
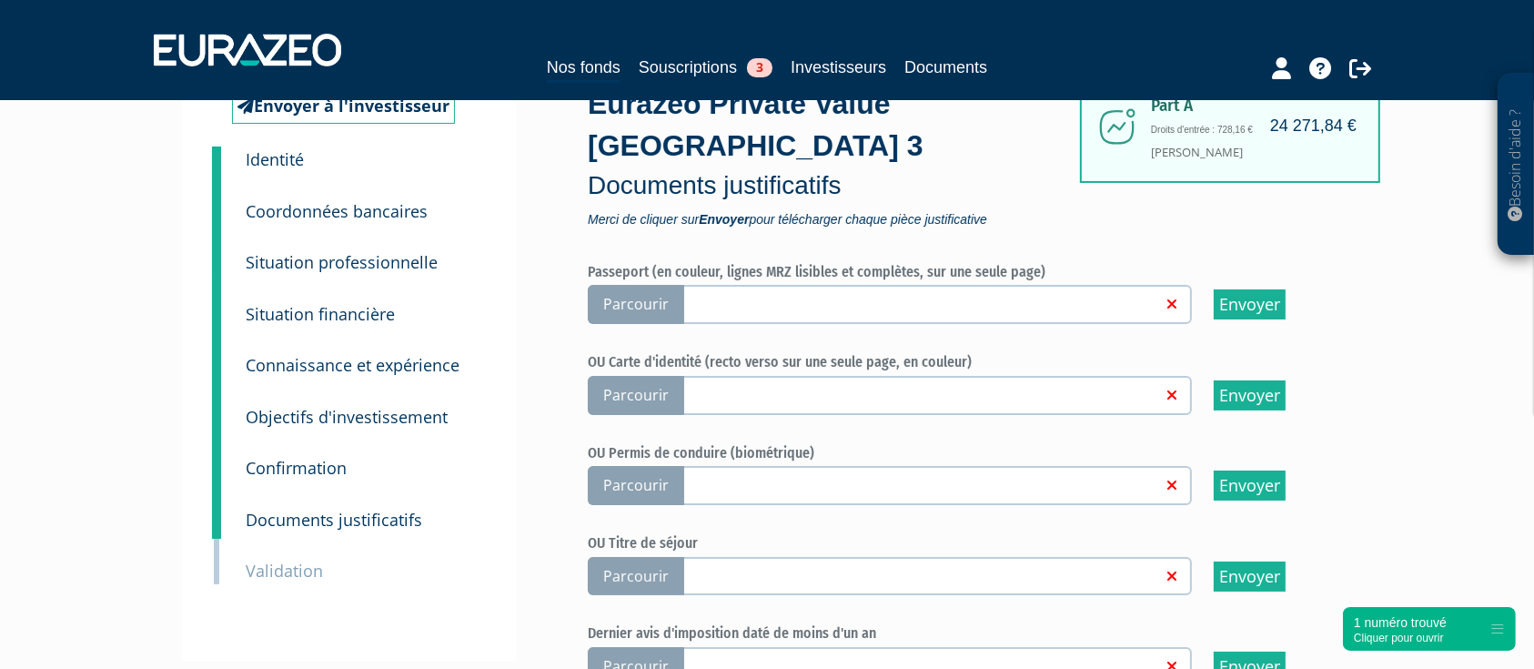
click at [1388, 293] on div "Besoin d'aide ? × J'ai besoin d'aide Si vous avez une question à propos du fonc…" at bounding box center [767, 597] width 1534 height 1437
click at [1415, 205] on div "Besoin d'aide ? × J'ai besoin d'aide Si vous avez une question à propos du fonc…" at bounding box center [767, 597] width 1534 height 1437
click at [633, 303] on span "Parcourir" at bounding box center [636, 304] width 96 height 39
click at [0, 0] on input "Parcourir" at bounding box center [0, 0] width 0 height 0
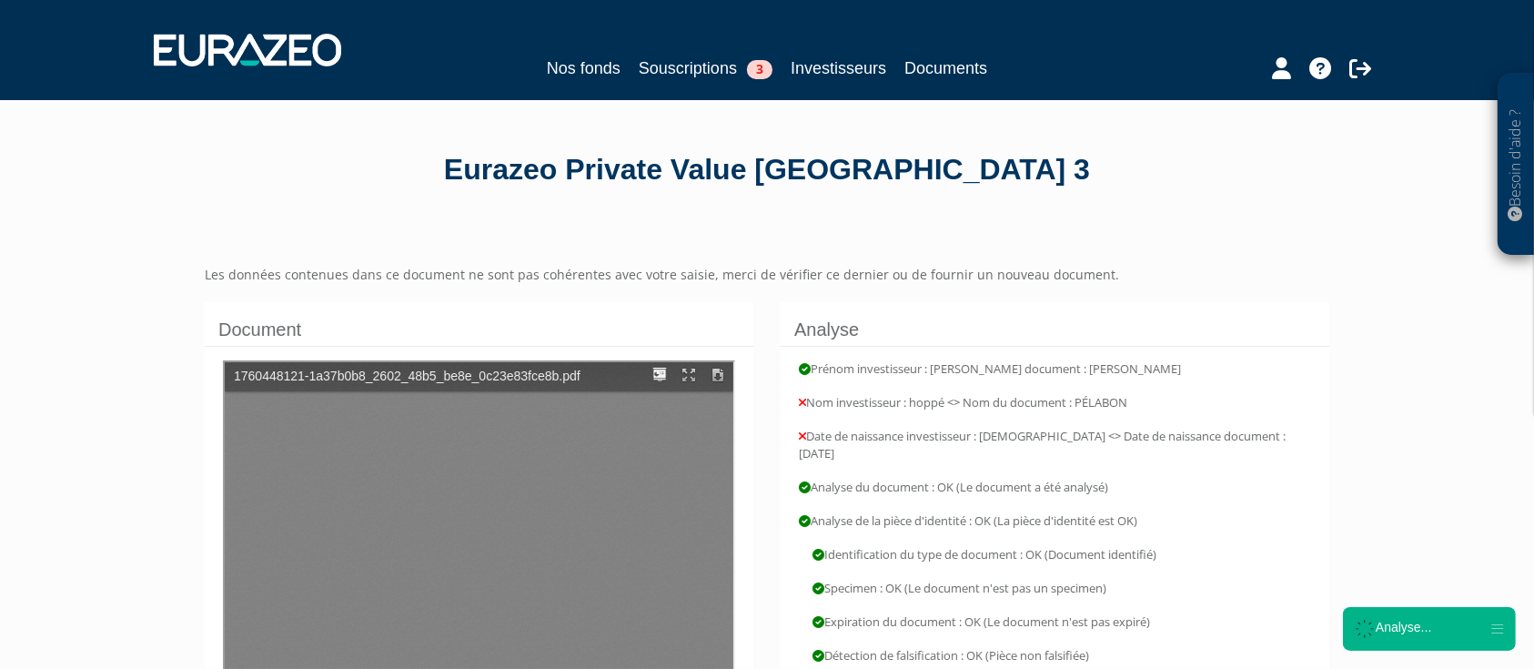
drag, startPoint x: 1393, startPoint y: 258, endPoint x: 1376, endPoint y: 284, distance: 30.8
click at [1393, 258] on div "Besoin d'aide ? × J'ai besoin d'aide Si vous avez une question à propos du fonc…" at bounding box center [767, 548] width 1534 height 1097
type input "1"
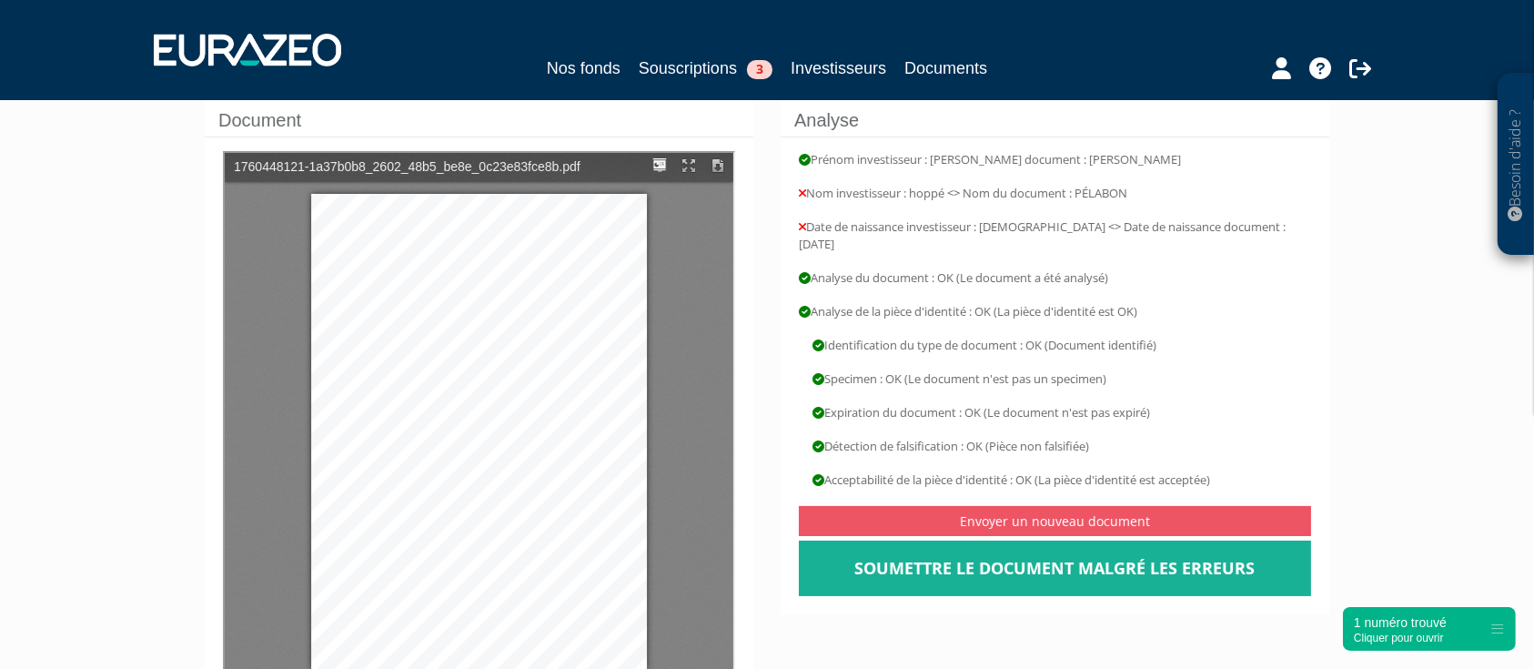
scroll to position [485, 0]
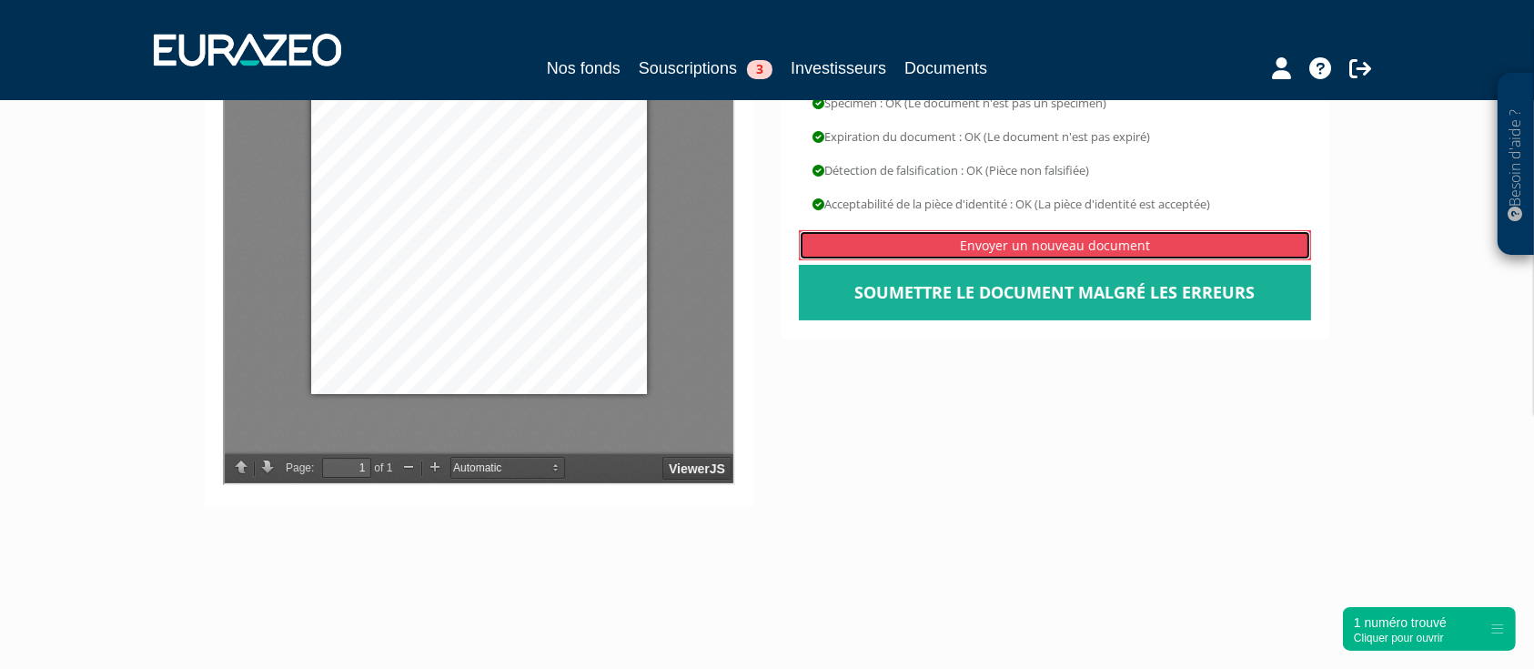
click at [900, 235] on link "Envoyer un nouveau document" at bounding box center [1055, 245] width 512 height 30
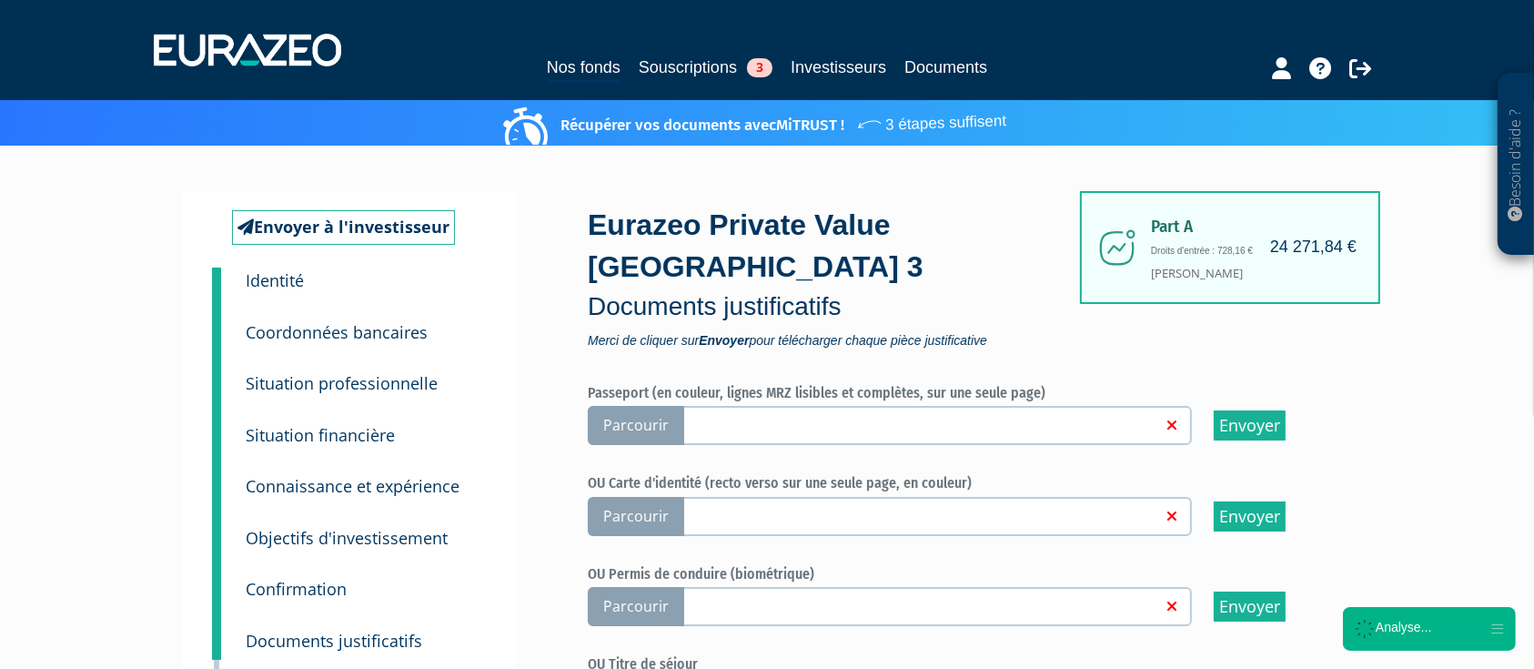
click at [286, 273] on small "Identité" at bounding box center [275, 280] width 58 height 22
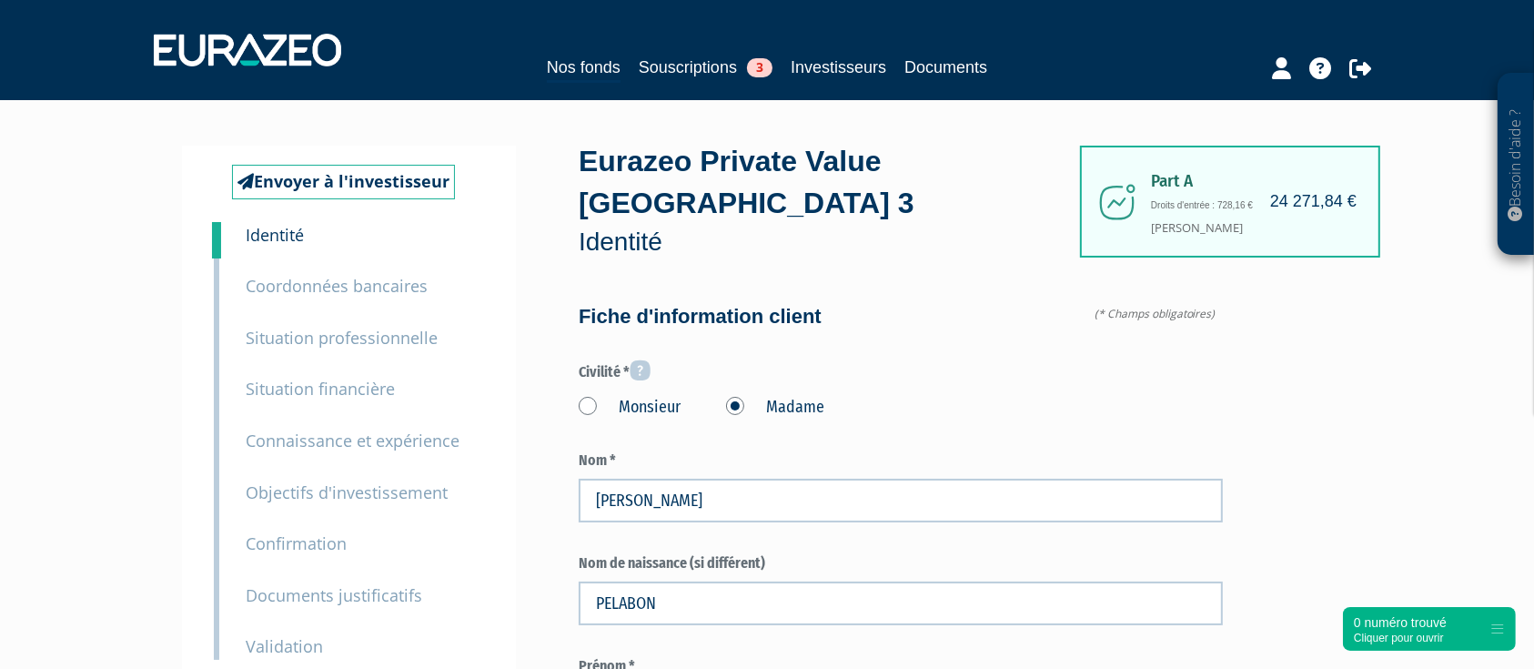
type input "6 10 12 92 39"
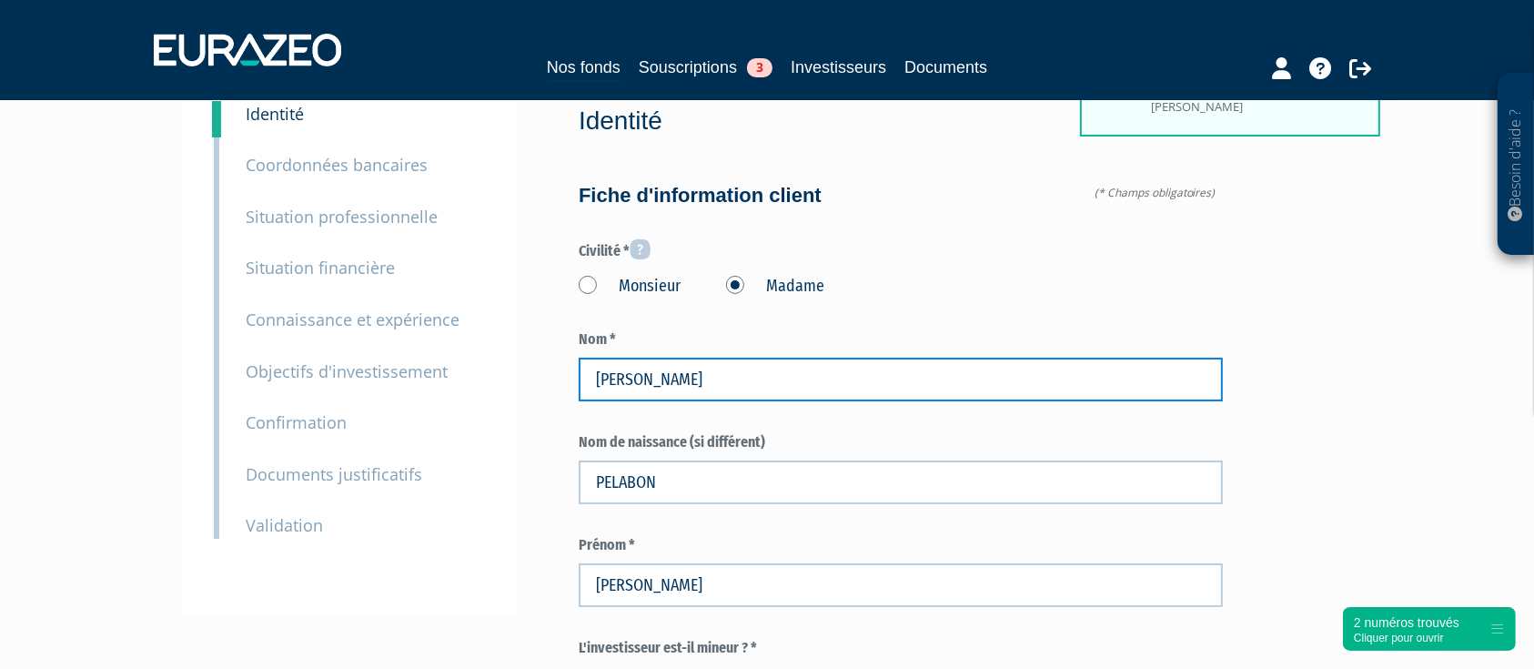
click at [691, 375] on input "Hoppé" at bounding box center [901, 380] width 644 height 44
click at [689, 375] on input "Hoppé" at bounding box center [901, 380] width 644 height 44
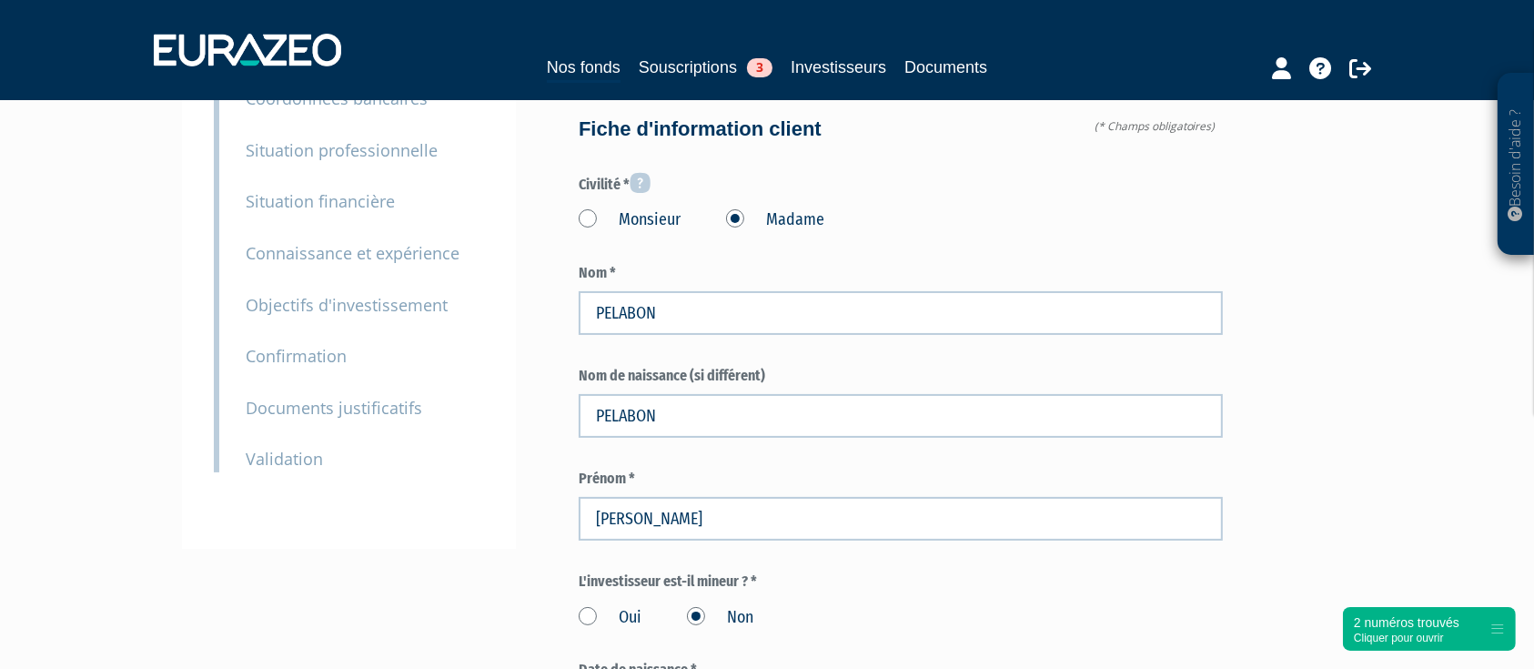
scroll to position [242, 0]
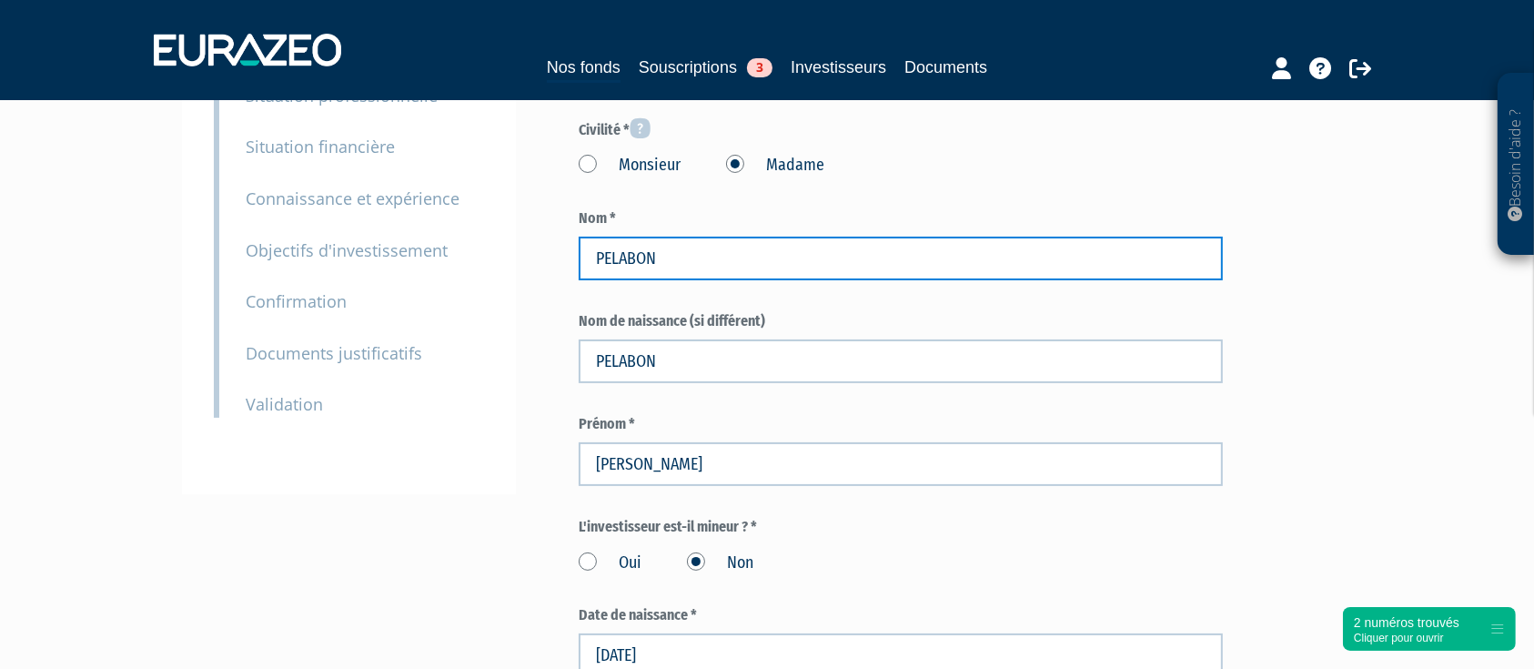
click at [632, 255] on input "PELABON" at bounding box center [901, 259] width 644 height 44
type input "J"
type input "HOPPE"
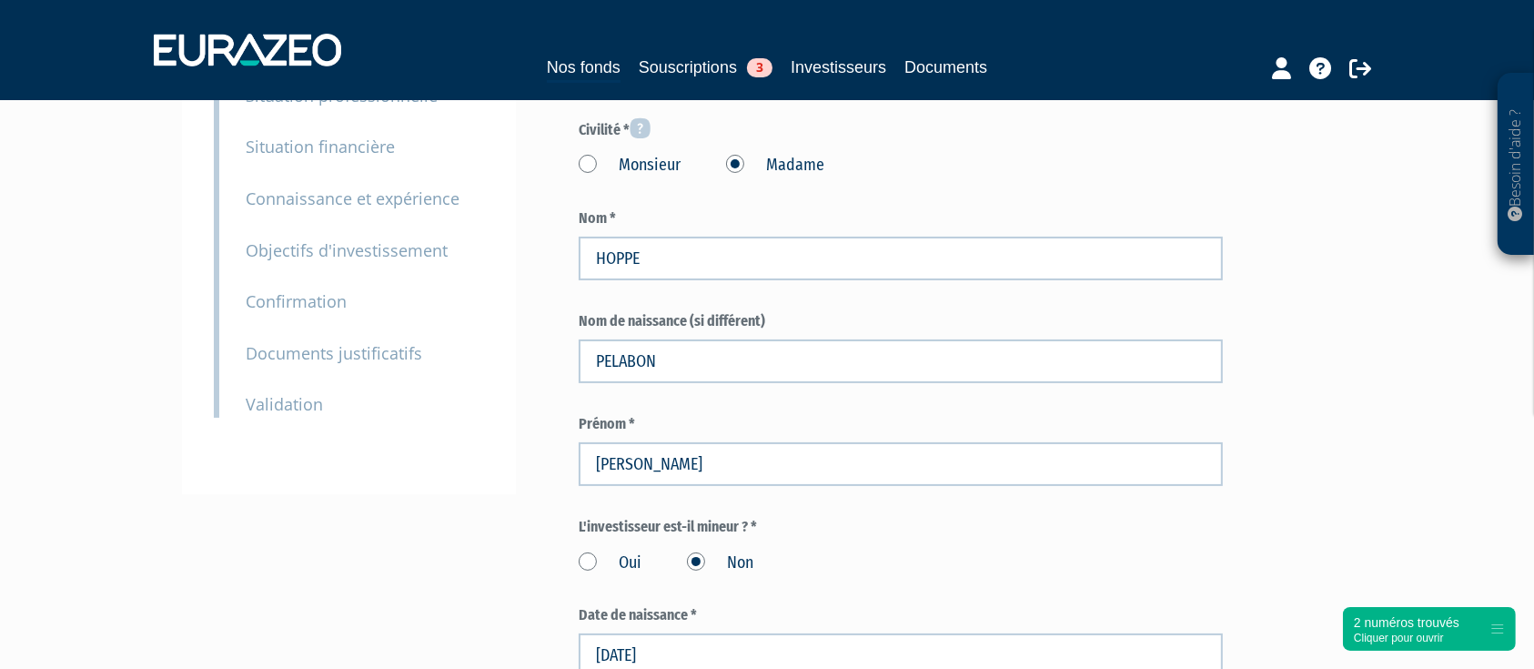
click at [457, 450] on div "Envoyer à l'investisseur 1 Identité 2 Coordonnées bancaires 3 Situation profess…" at bounding box center [349, 199] width 334 height 591
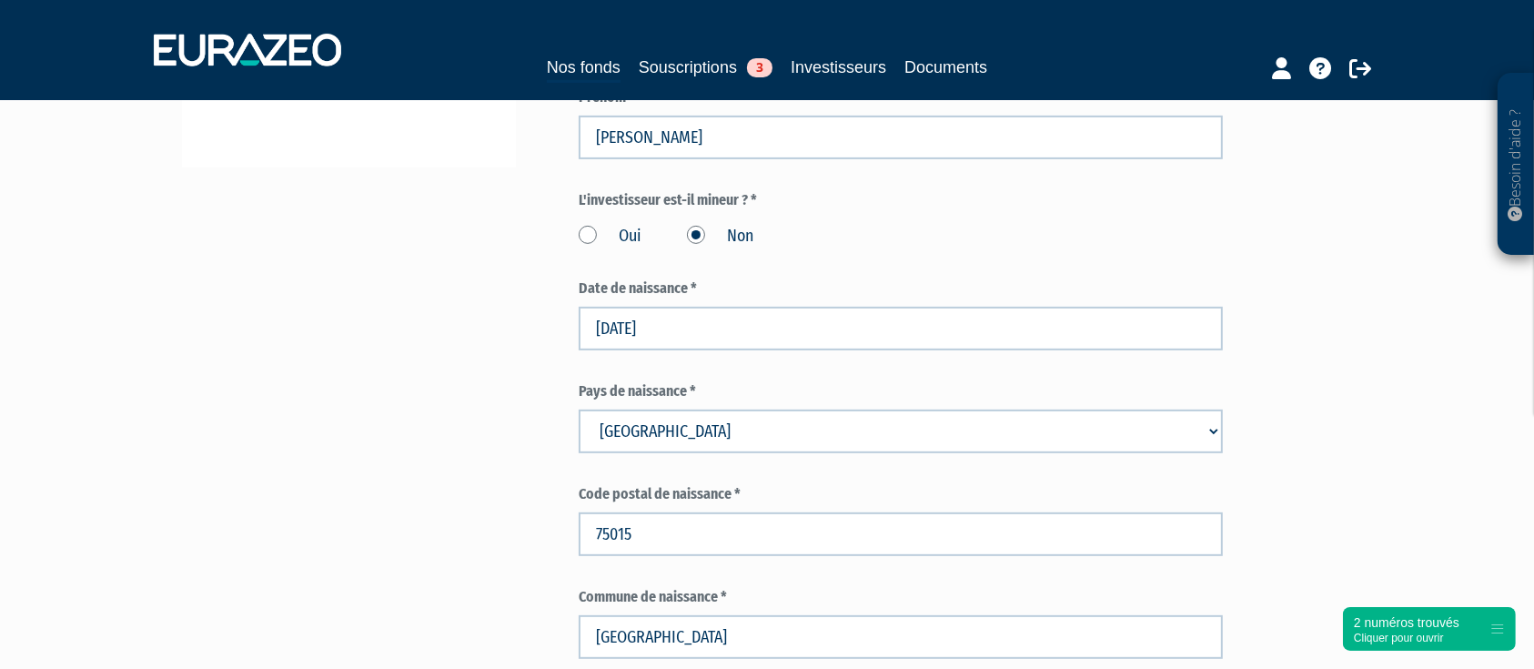
scroll to position [606, 0]
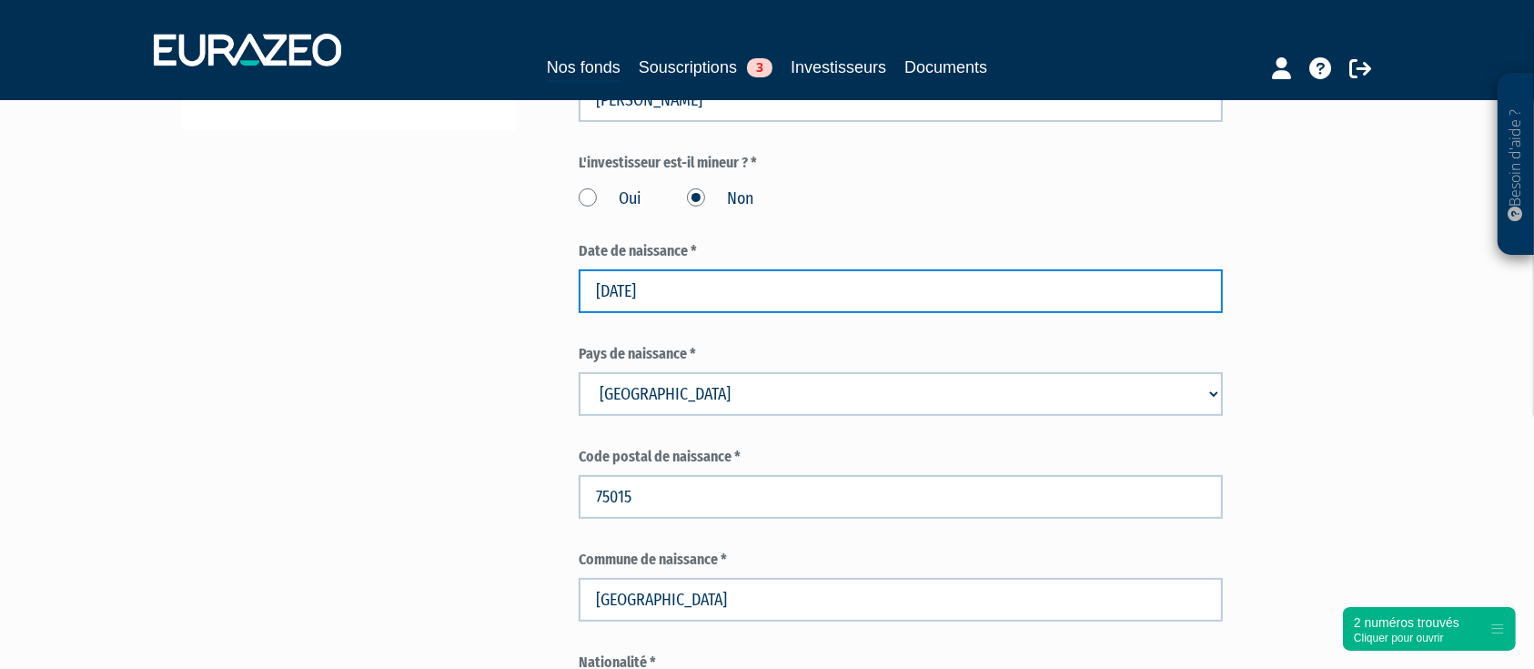
click at [687, 302] on input "14/01/2029" at bounding box center [901, 291] width 644 height 44
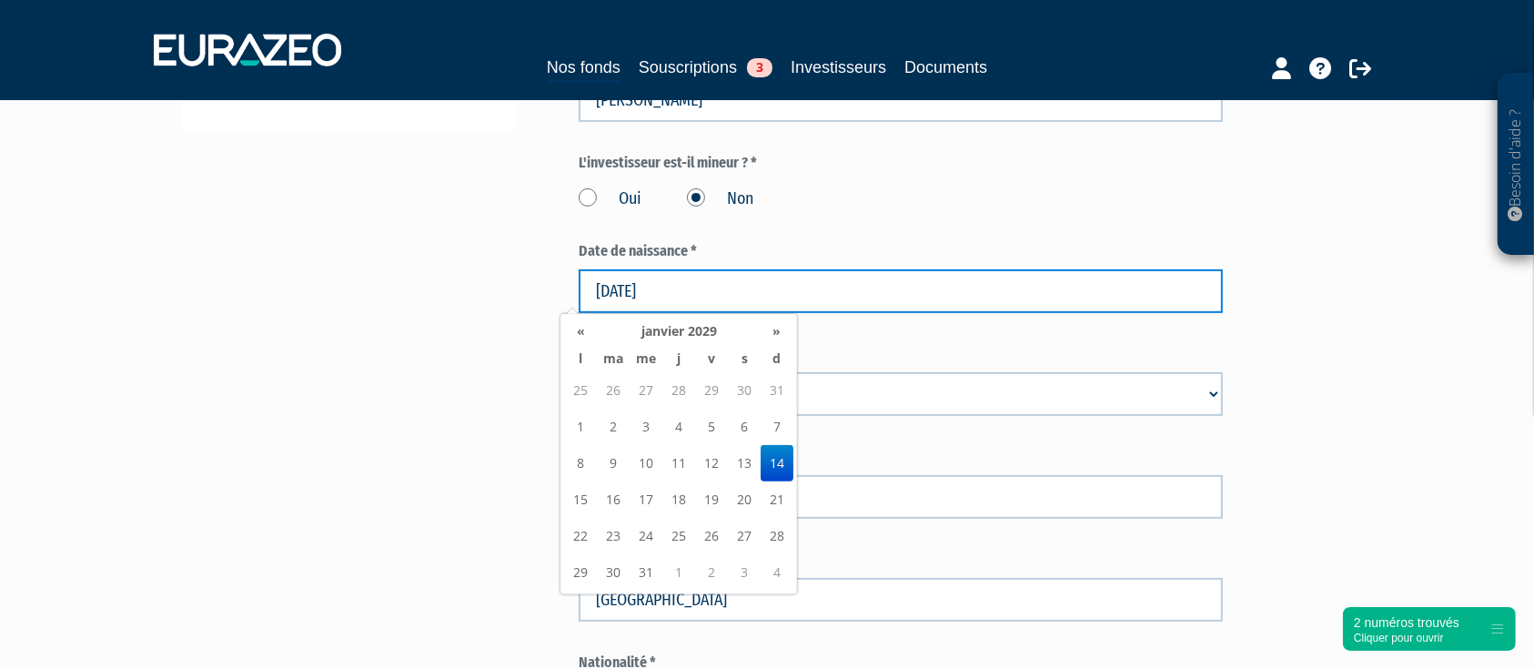
click at [687, 302] on input "14/01/2029" at bounding box center [901, 291] width 644 height 44
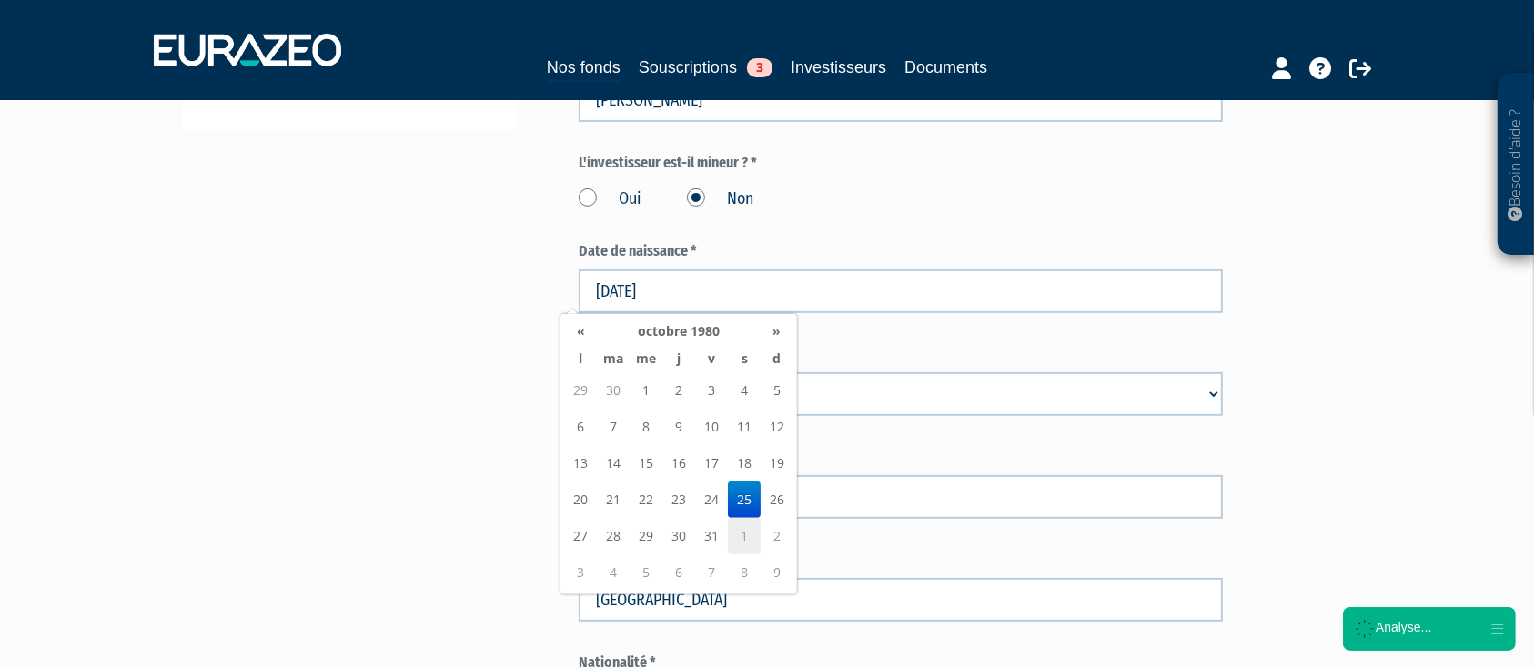
click at [750, 518] on td "1" at bounding box center [744, 536] width 33 height 36
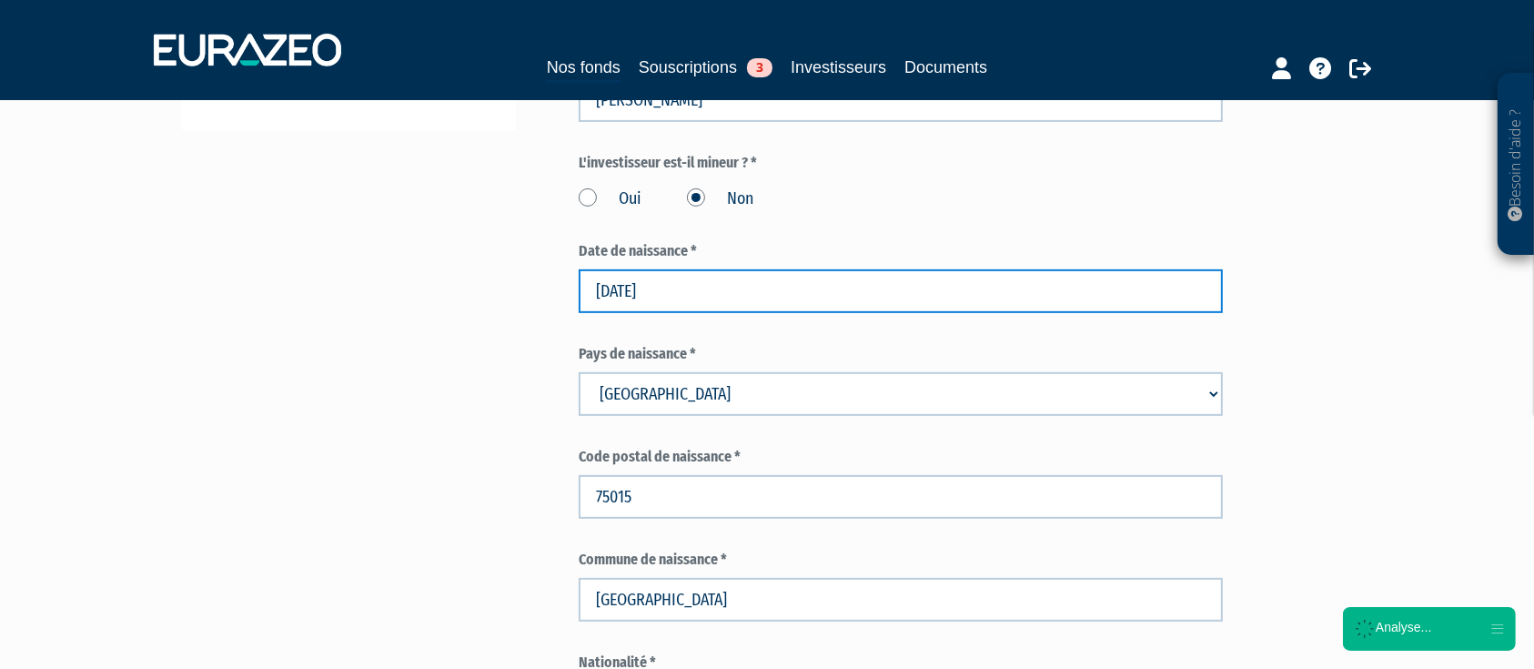
click at [692, 297] on input "01/11/1980" at bounding box center [901, 291] width 644 height 44
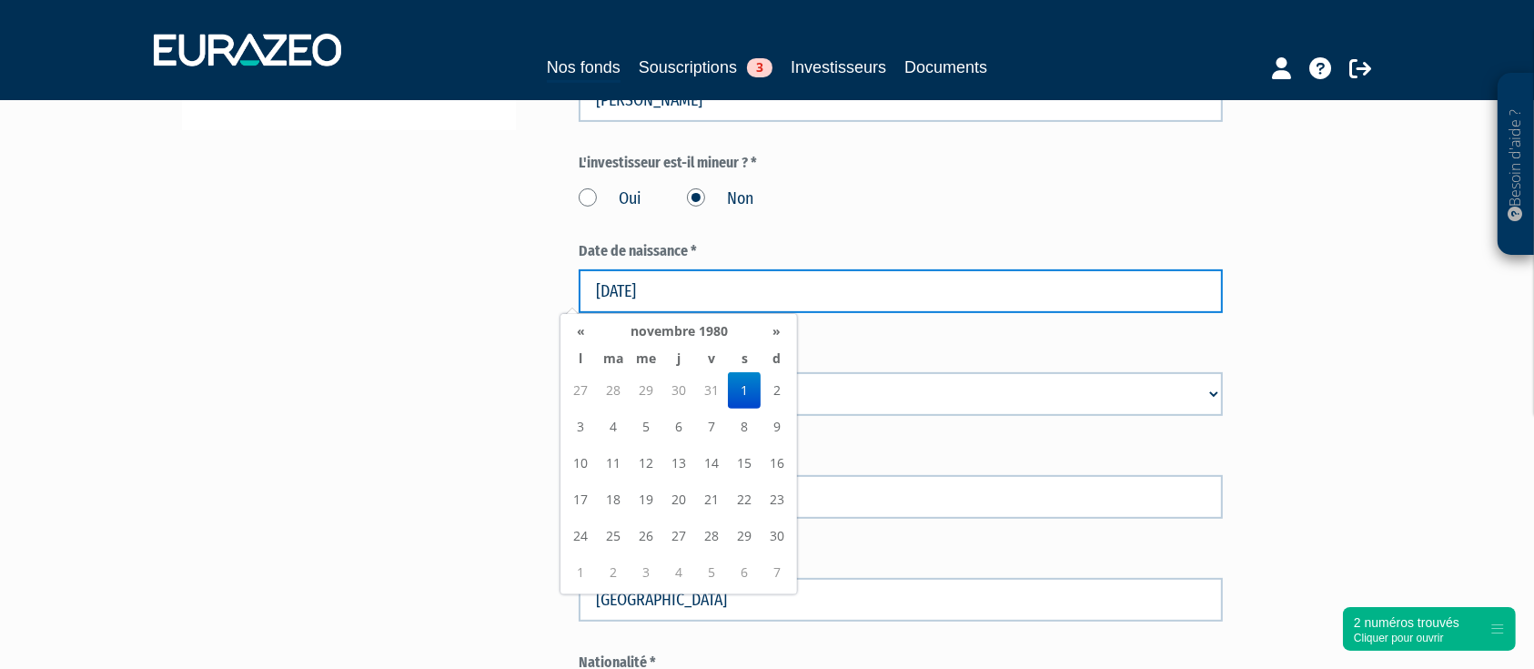
click at [692, 297] on input "01/11/1980" at bounding box center [901, 291] width 644 height 44
type input "25/10/1980"
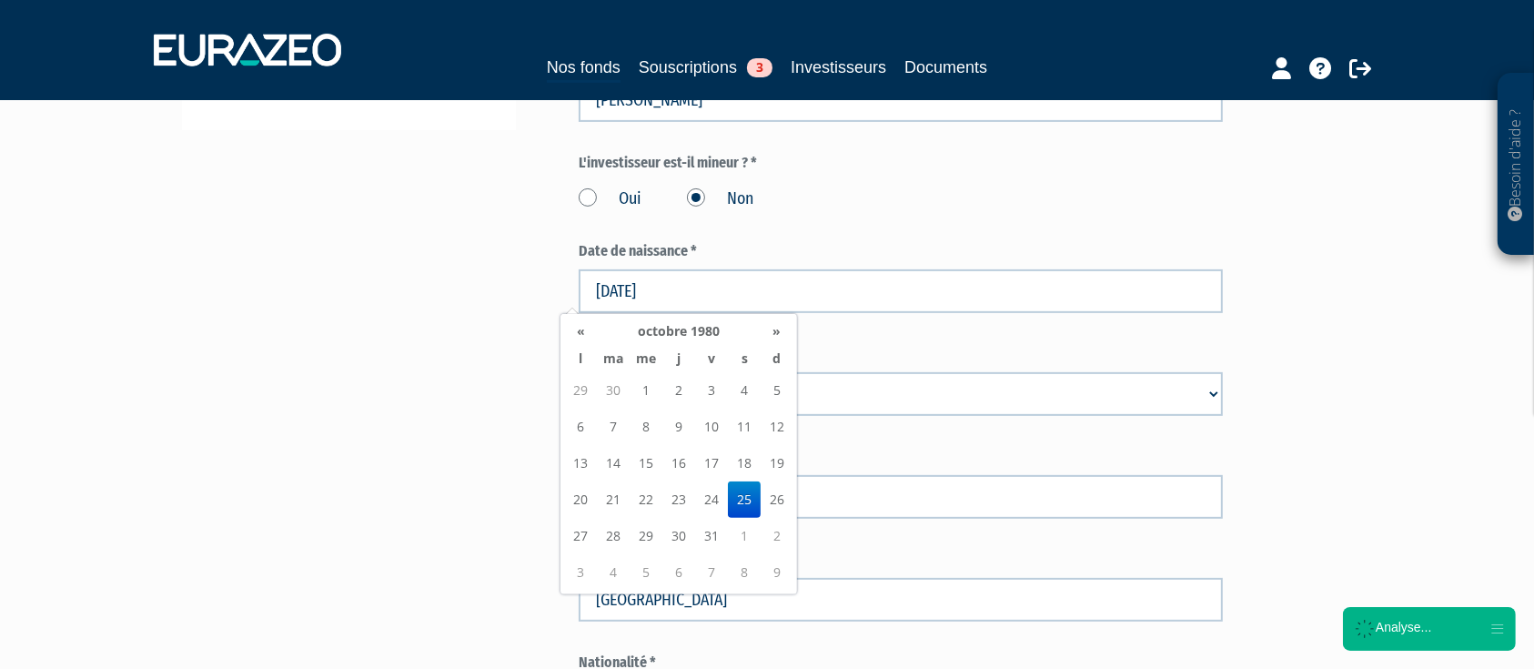
click at [753, 495] on td "25" at bounding box center [744, 499] width 33 height 36
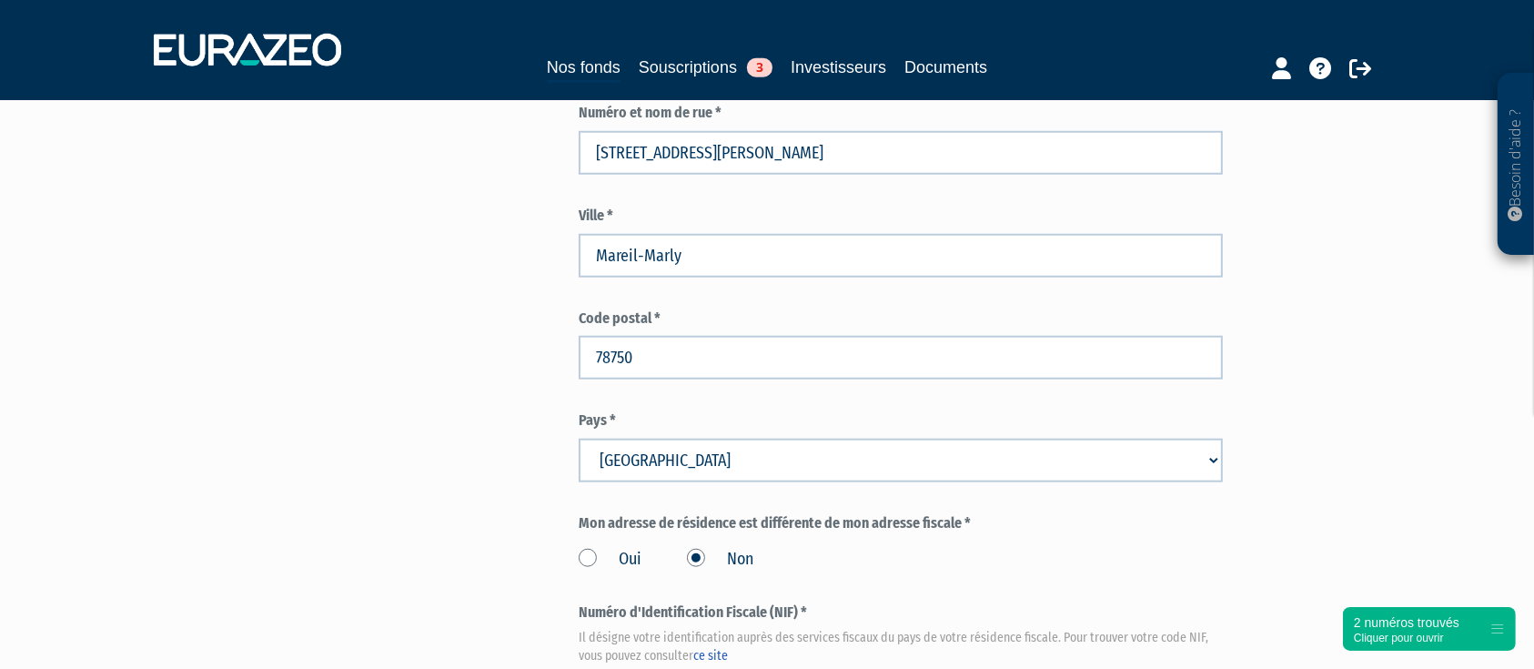
scroll to position [2279, 0]
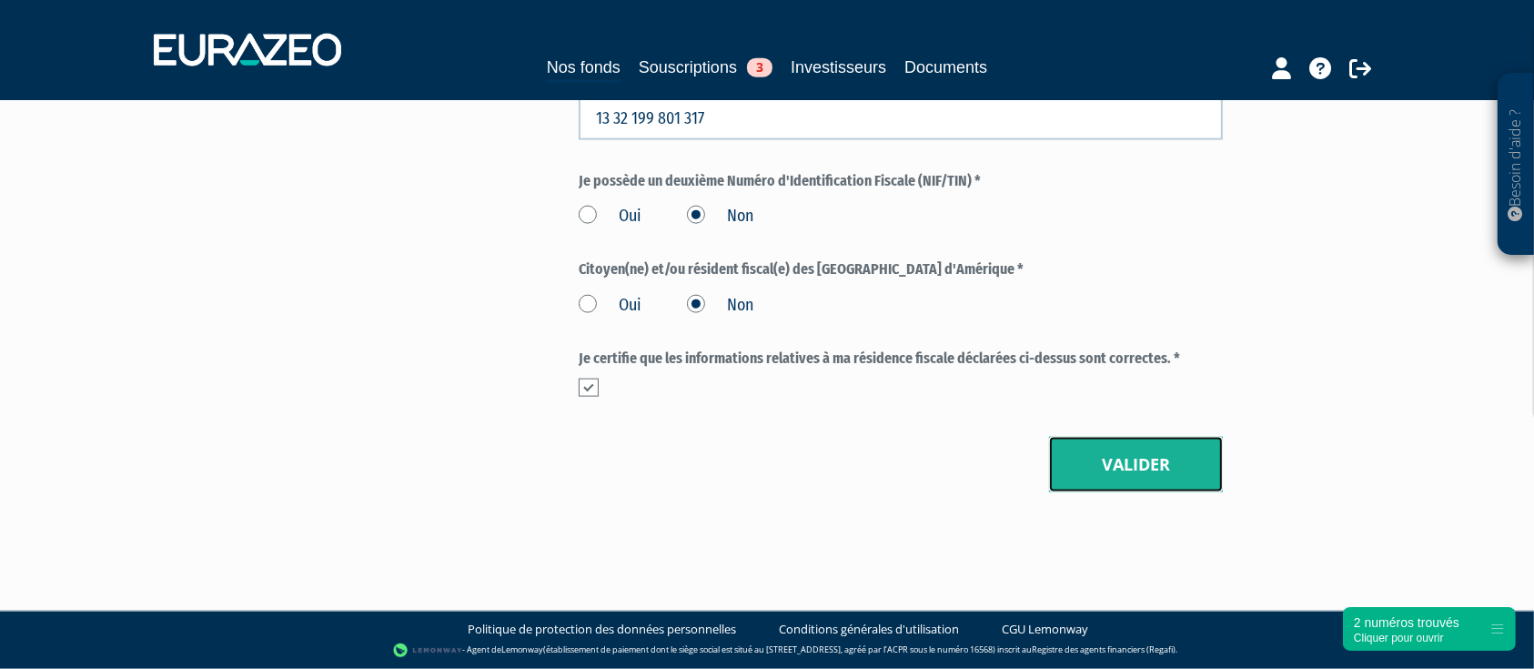
click at [1088, 488] on button "Valider" at bounding box center [1136, 465] width 174 height 56
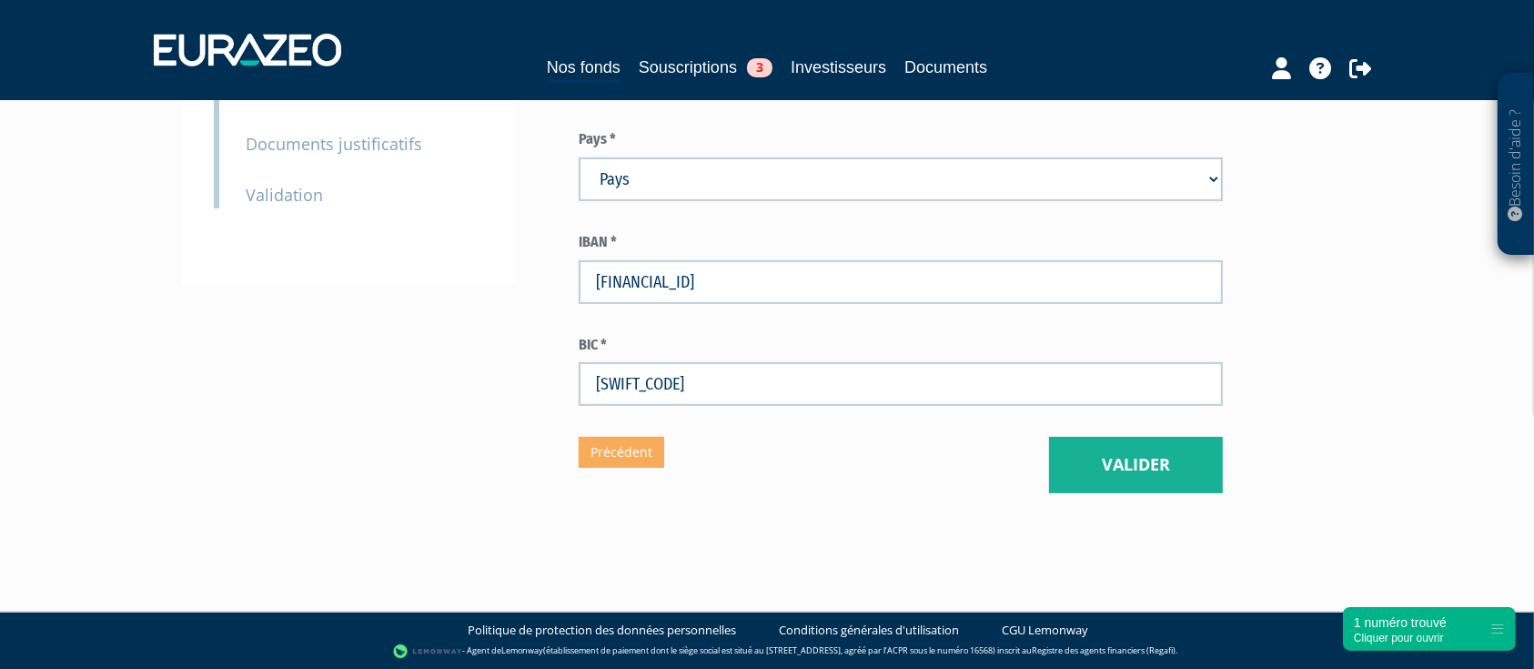
scroll to position [452, 0]
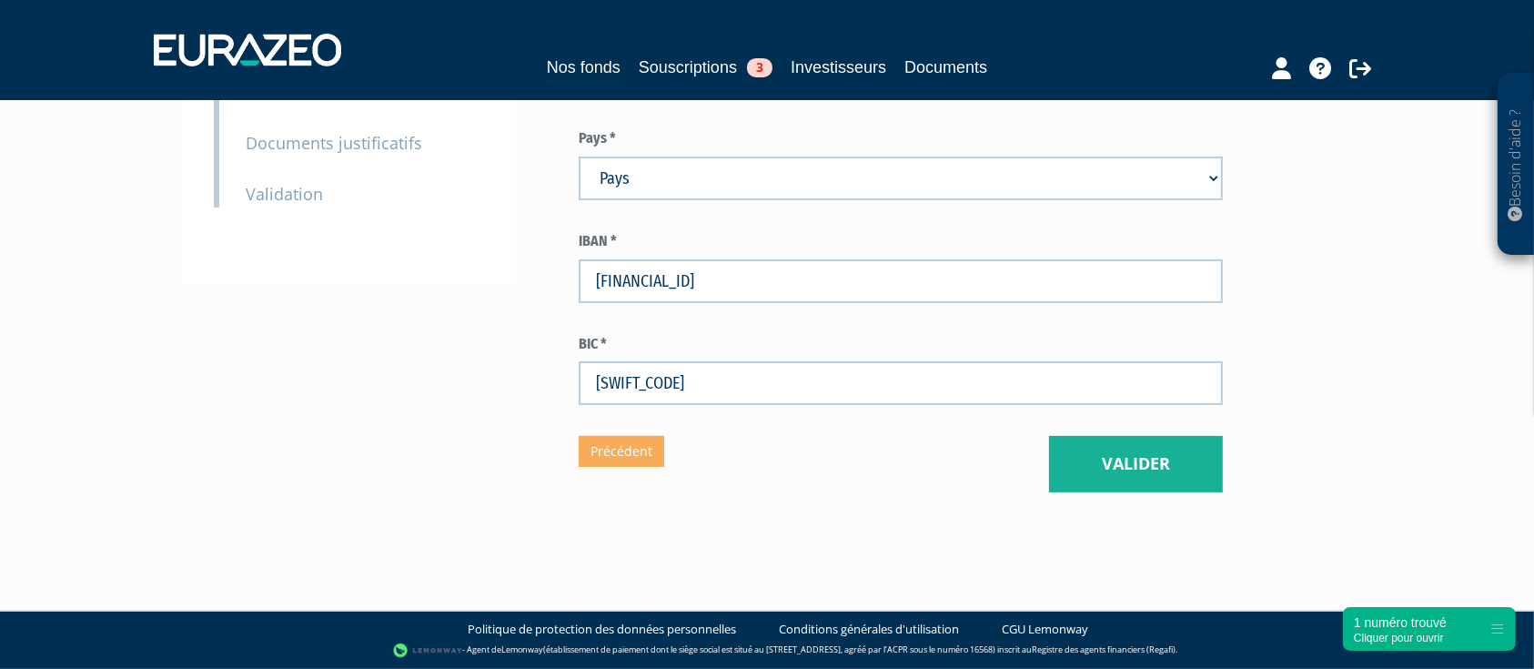
click at [1223, 456] on div "Part A 24 271,84 € Droits d'entrée : 728,16 € [PERSON_NAME] Eurazeo Private Val…" at bounding box center [965, 92] width 773 height 799
click at [1210, 460] on button "Valider" at bounding box center [1136, 464] width 174 height 56
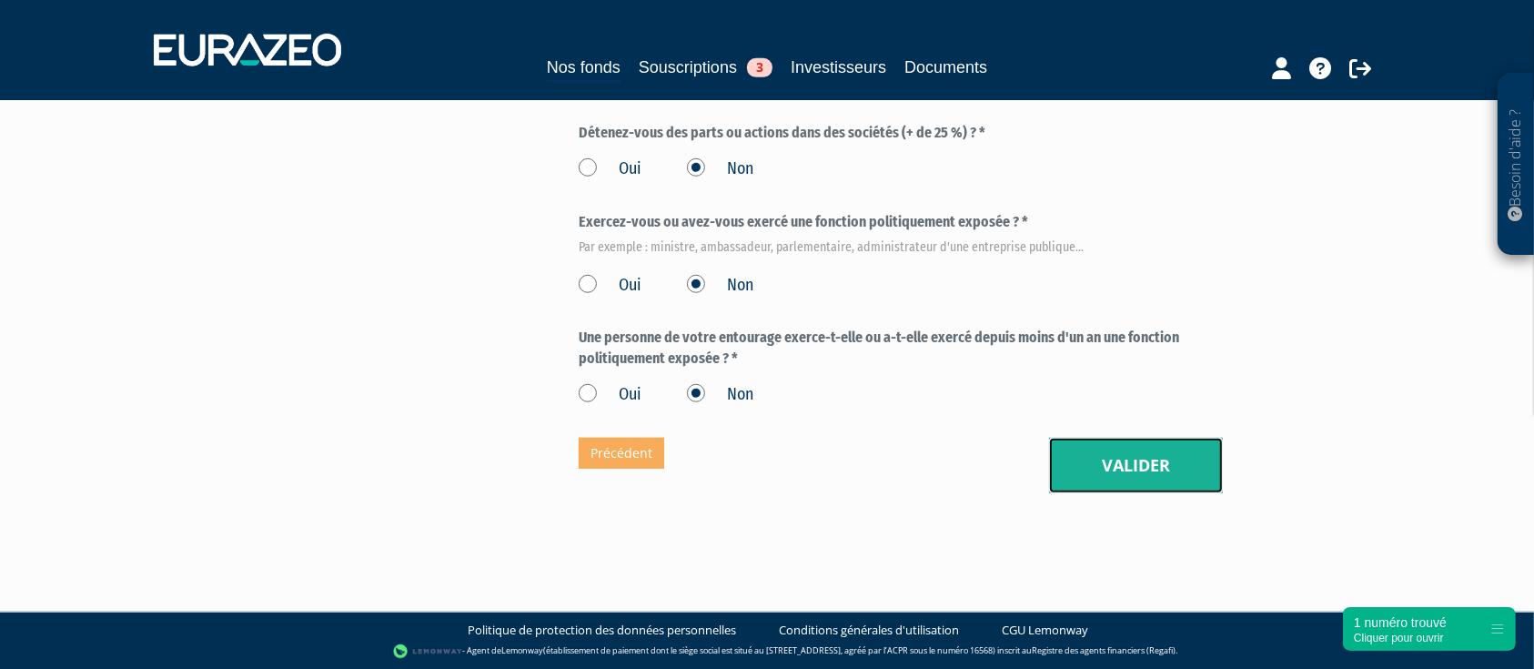
click at [1201, 453] on button "Valider" at bounding box center [1136, 466] width 174 height 56
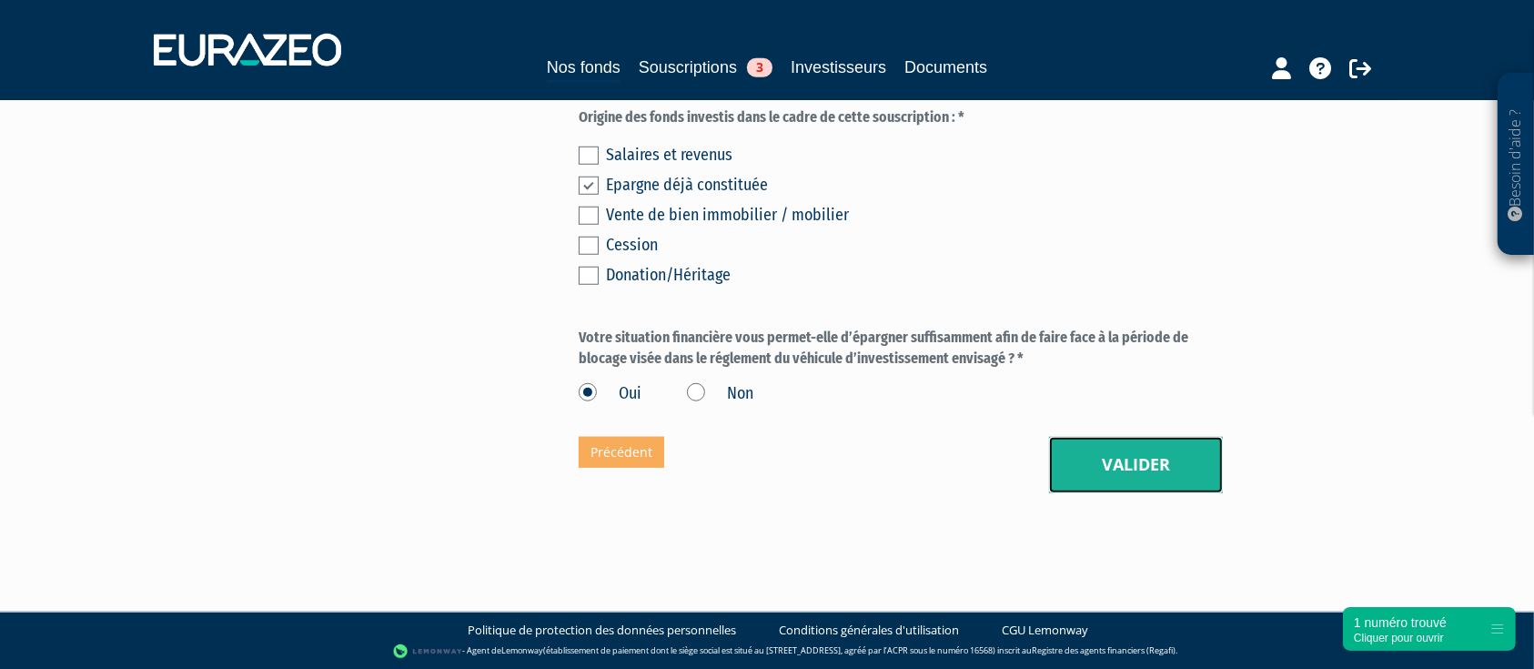
scroll to position [1450, 0]
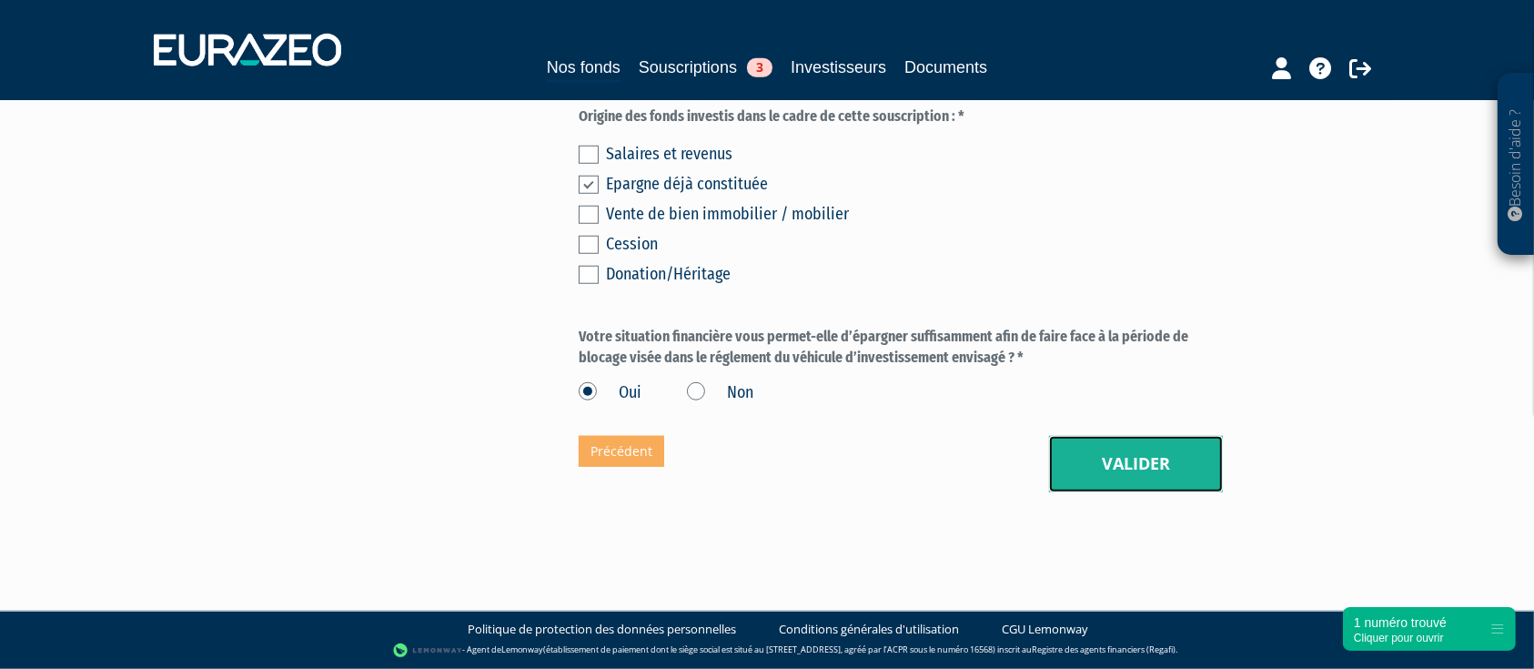
click at [1187, 440] on button "Valider" at bounding box center [1136, 464] width 174 height 56
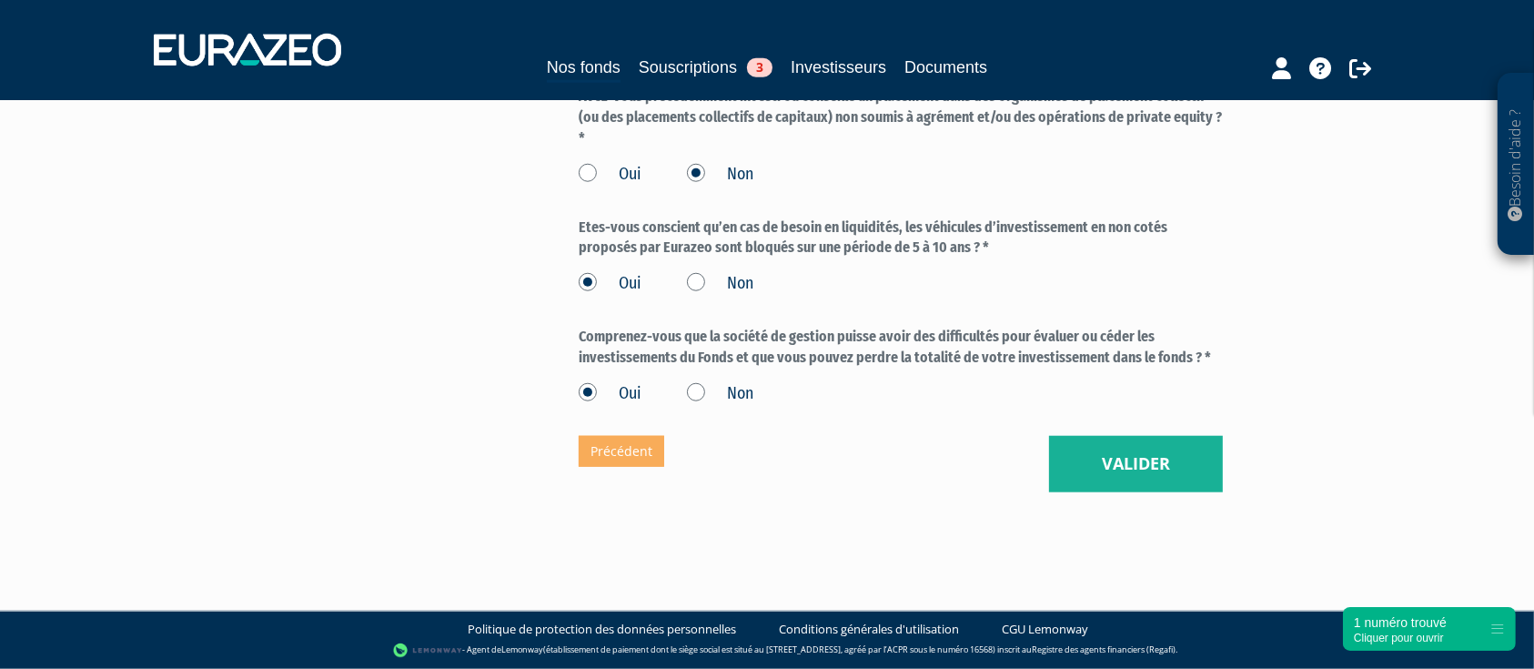
scroll to position [1695, 0]
click at [1180, 476] on button "Valider" at bounding box center [1136, 464] width 174 height 56
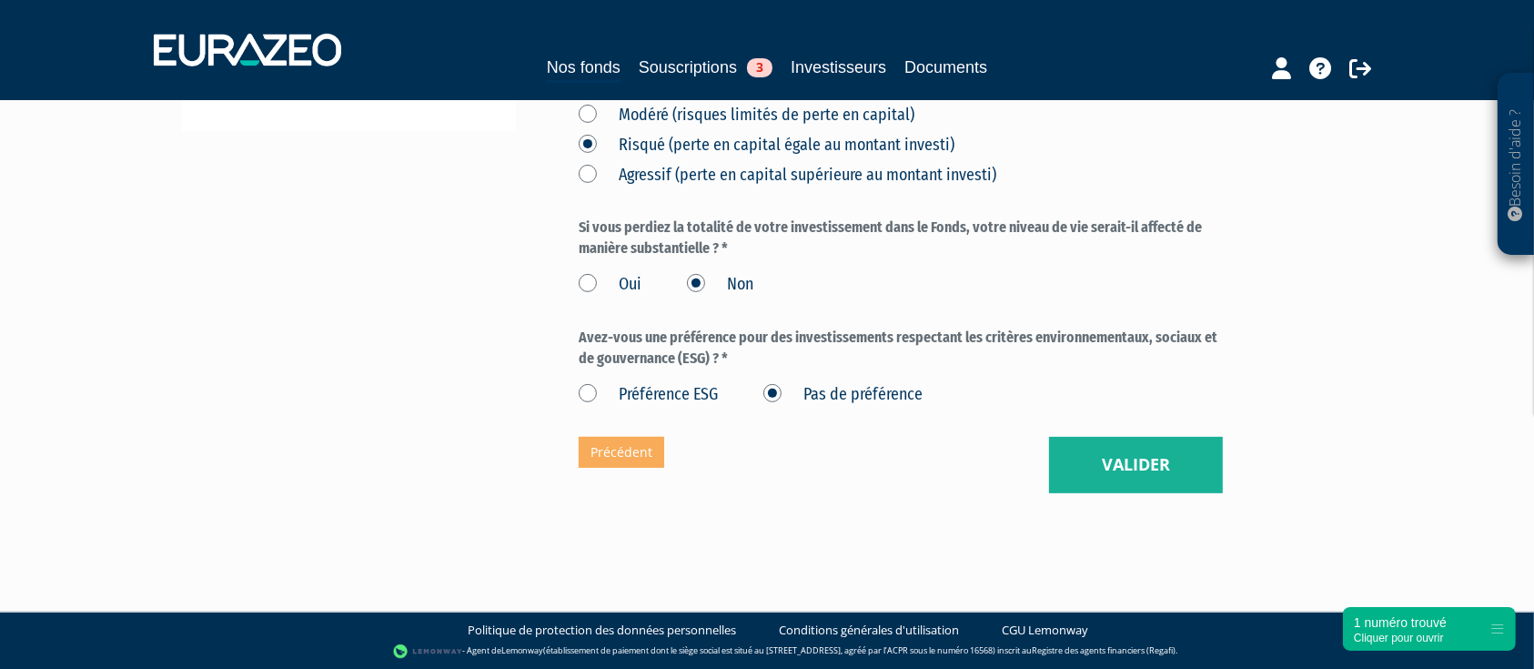
scroll to position [606, 0]
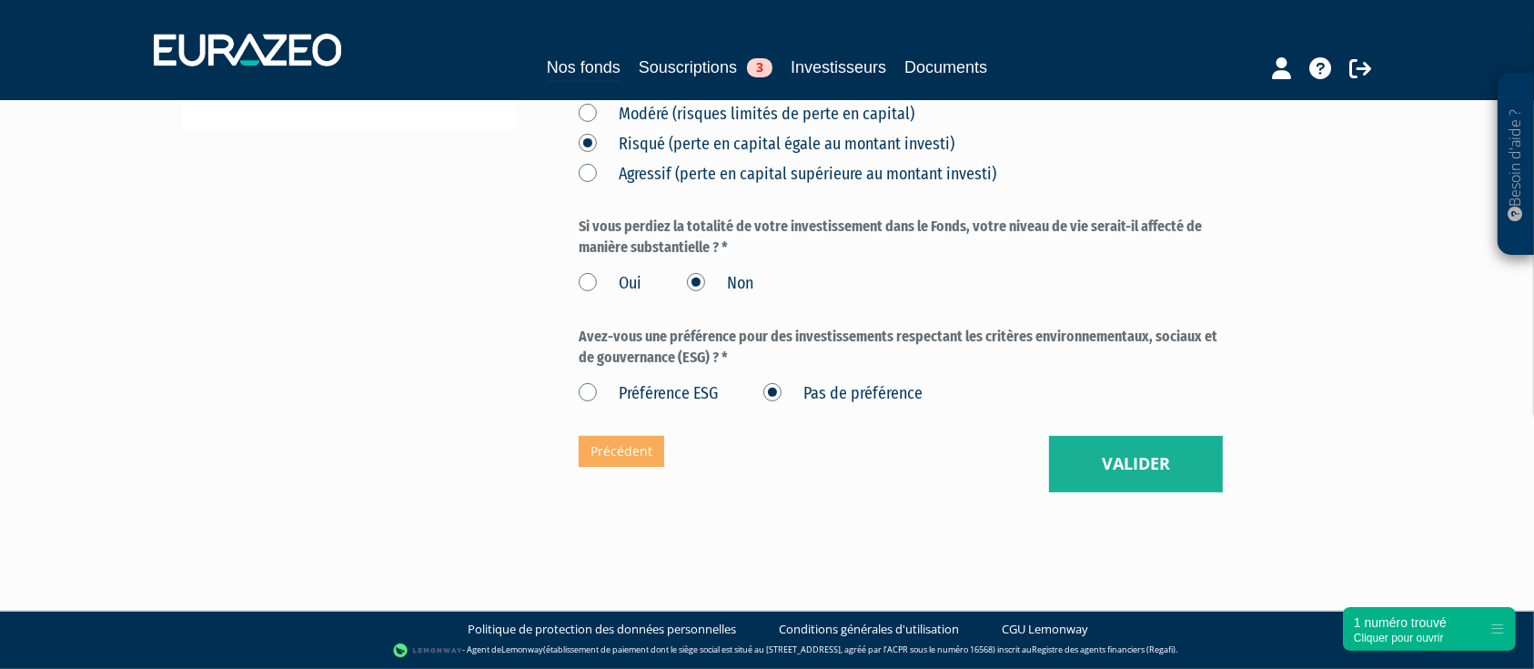
drag, startPoint x: 1028, startPoint y: 416, endPoint x: 1126, endPoint y: 491, distance: 123.2
click at [1029, 416] on div "Eurazeo Private Value Europe 3 Objectifs d'investissement (* Champs obligatoire…" at bounding box center [901, 16] width 644 height 953
click at [1127, 491] on button "Valider" at bounding box center [1136, 464] width 174 height 56
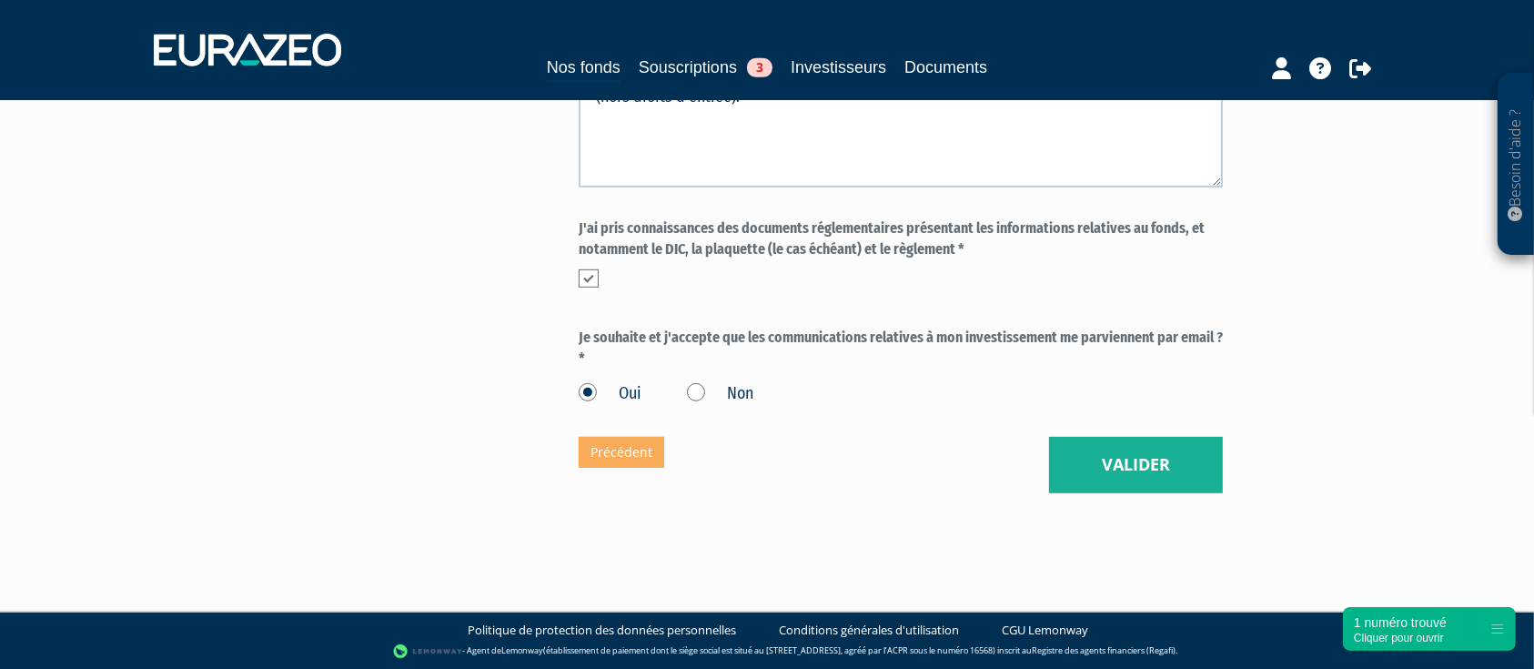
scroll to position [887, 0]
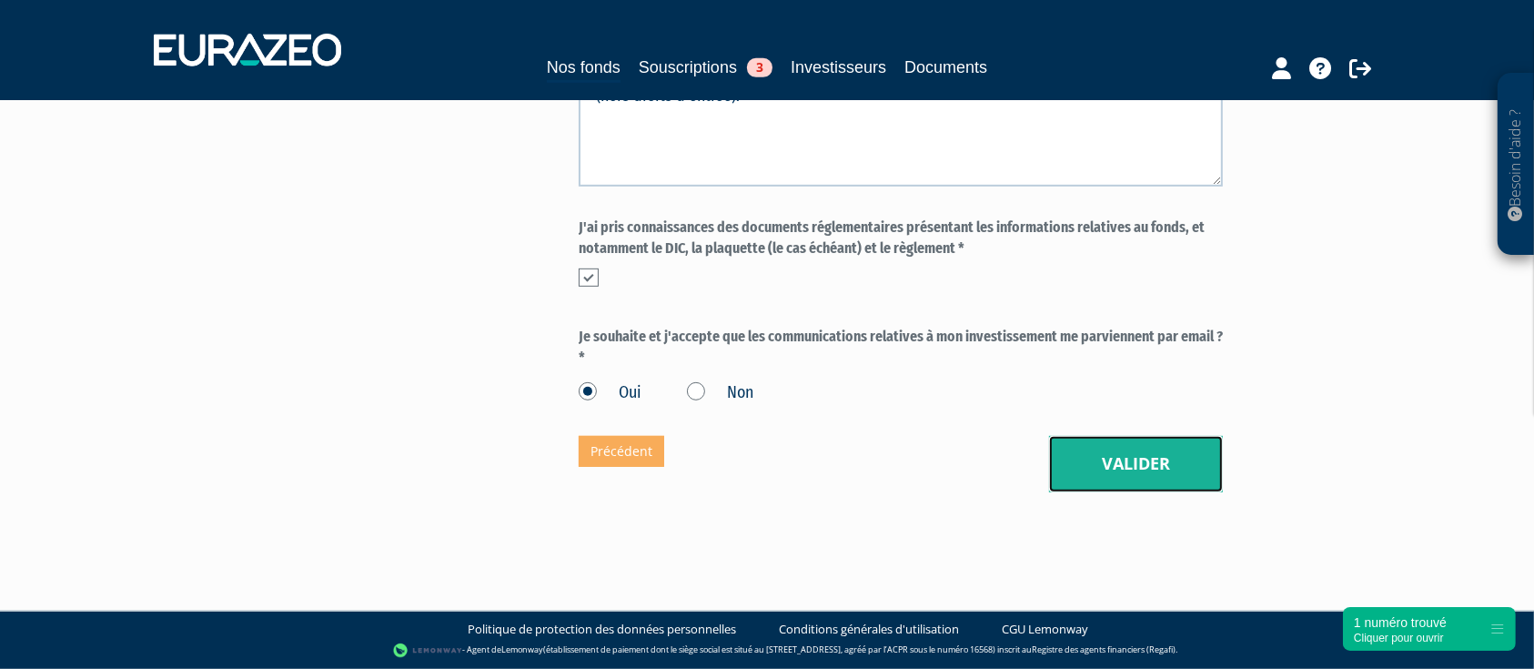
click at [1171, 463] on button "Valider" at bounding box center [1136, 464] width 174 height 56
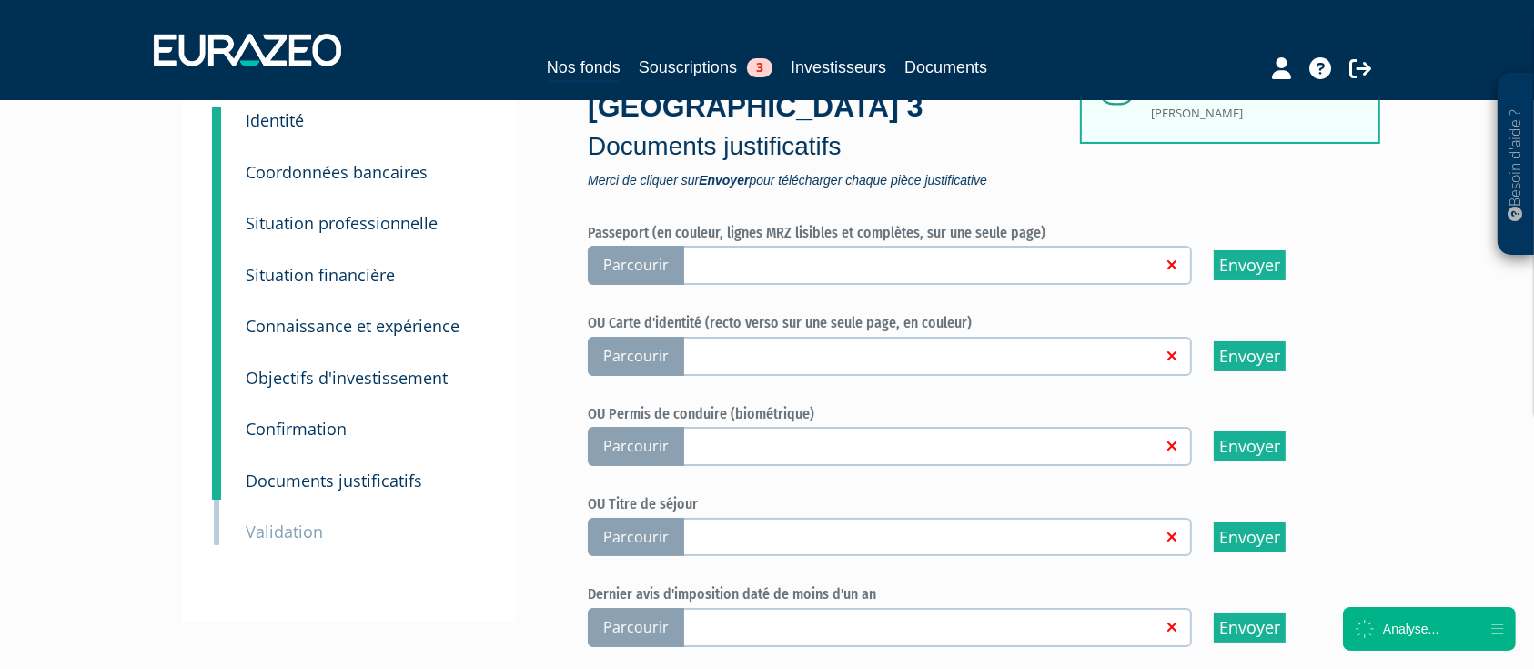
scroll to position [122, 0]
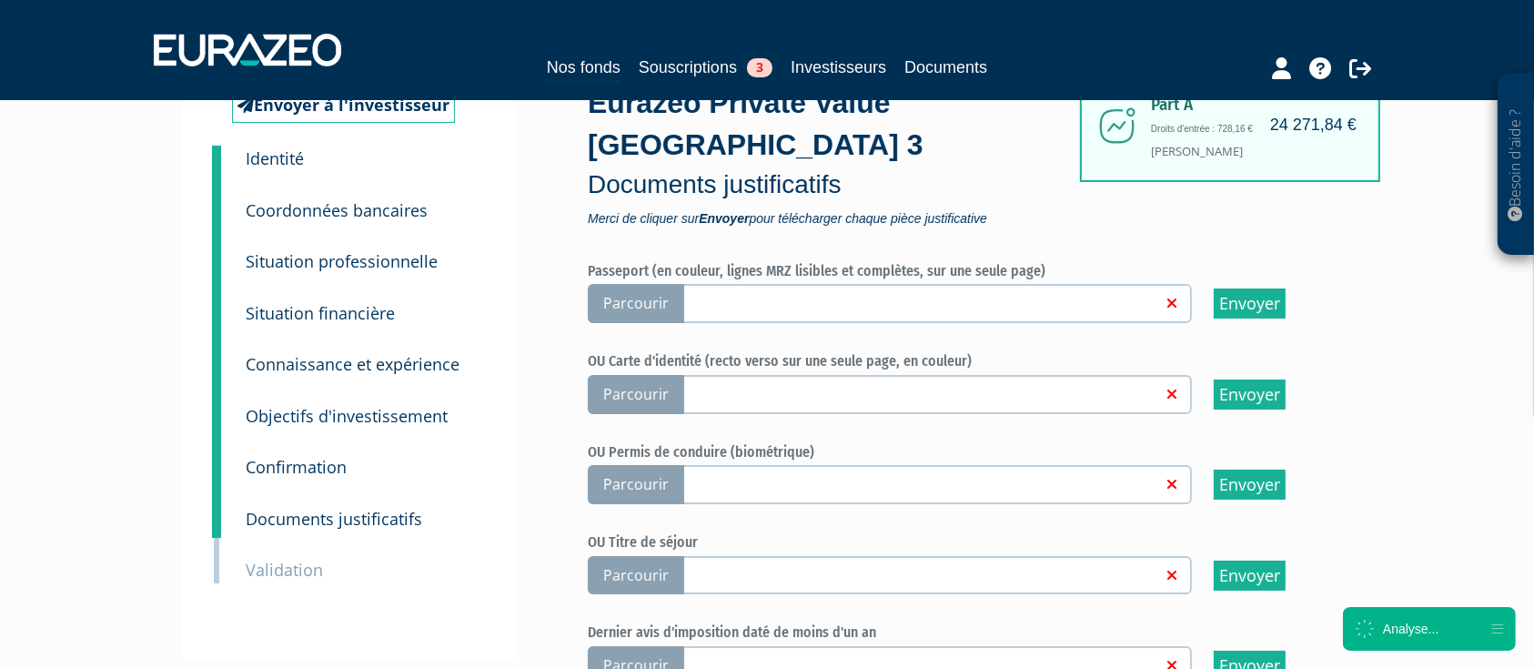
click at [643, 303] on span "Parcourir" at bounding box center [636, 303] width 96 height 39
click at [0, 0] on input "Parcourir" at bounding box center [0, 0] width 0 height 0
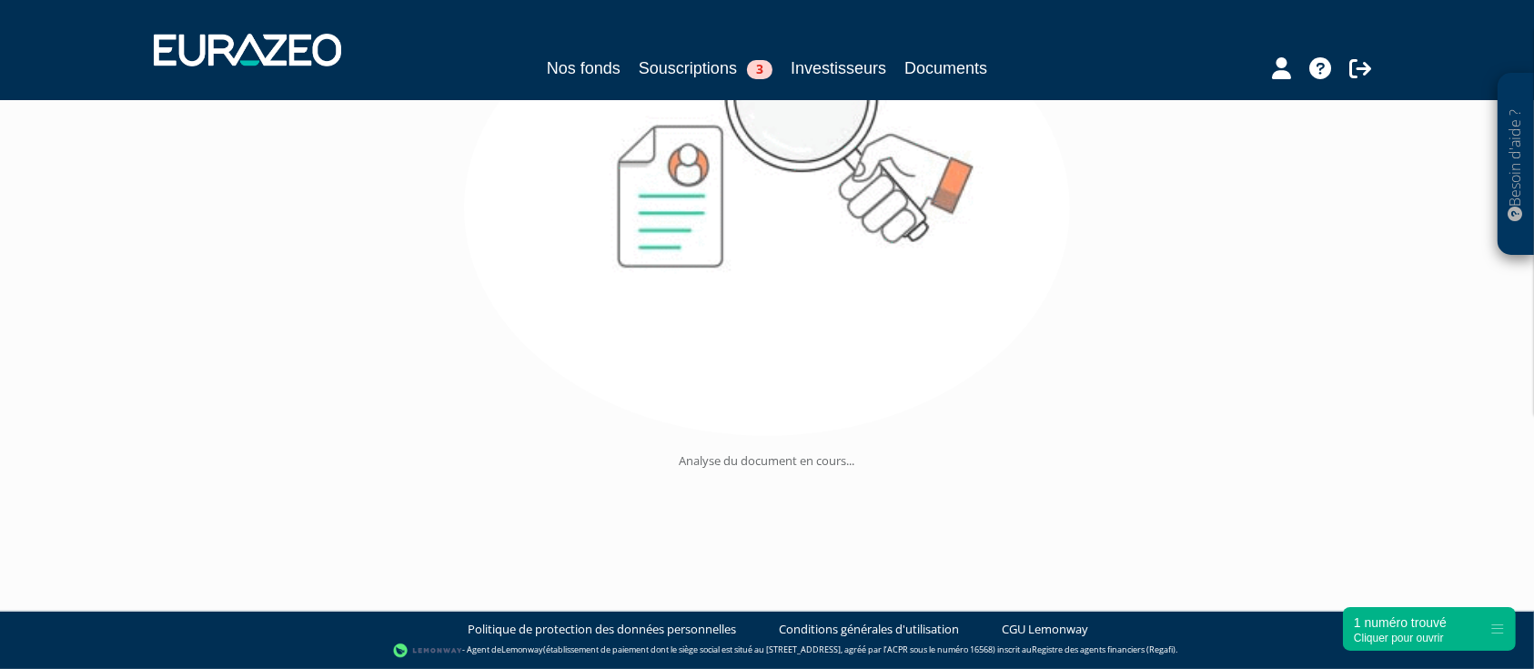
scroll to position [216, 0]
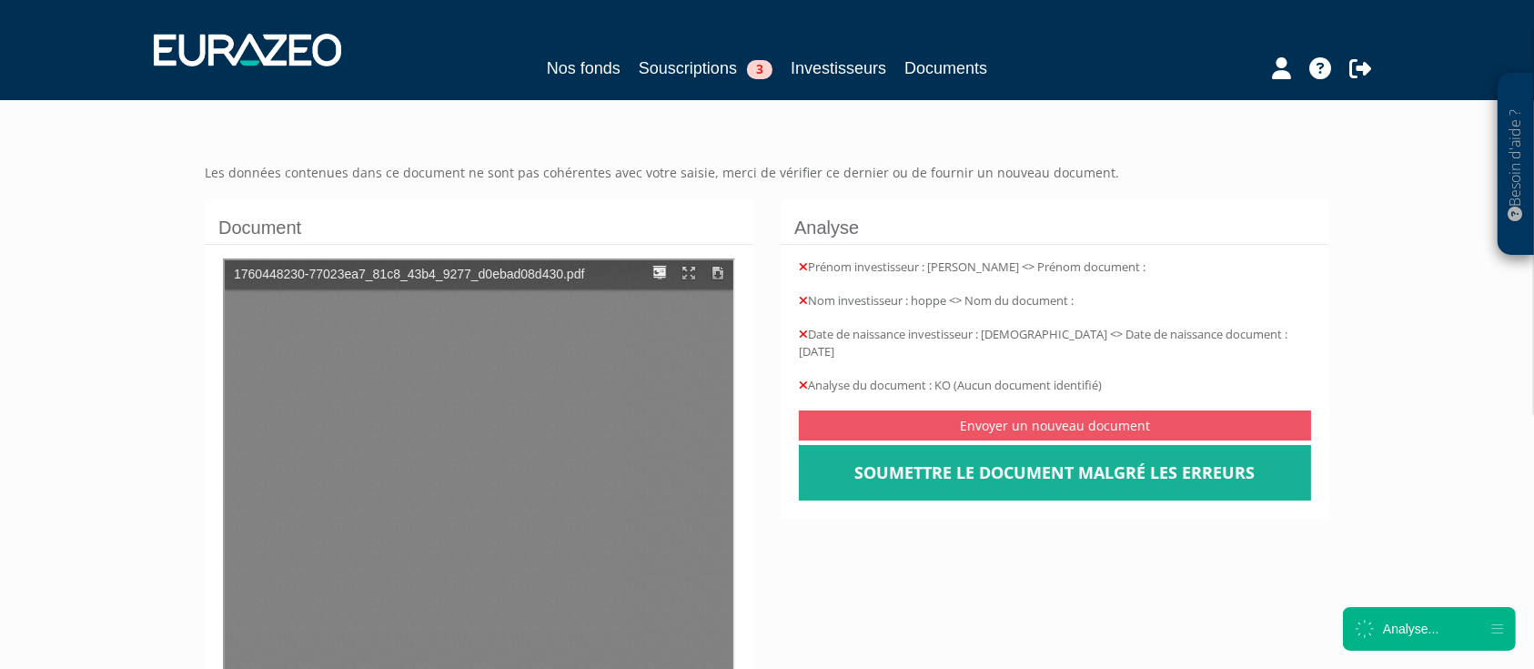
scroll to position [242, 0]
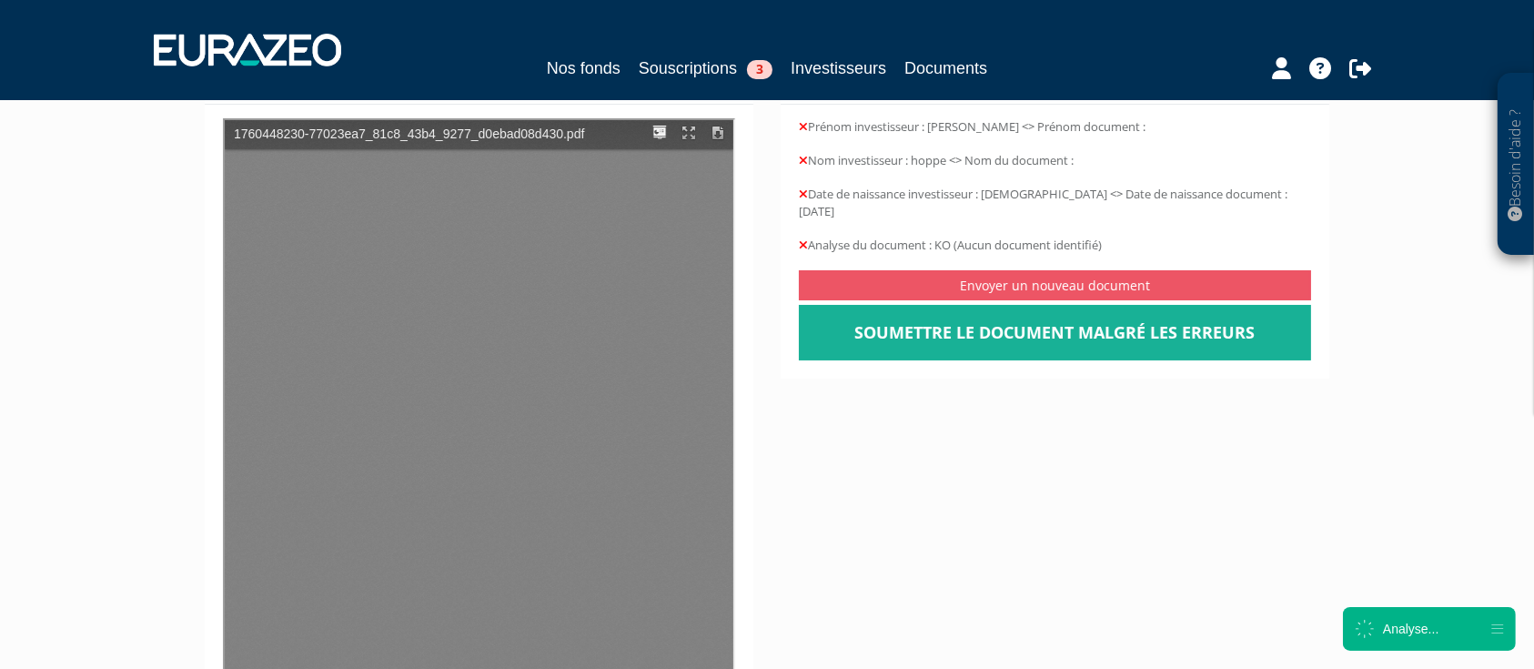
type input "1"
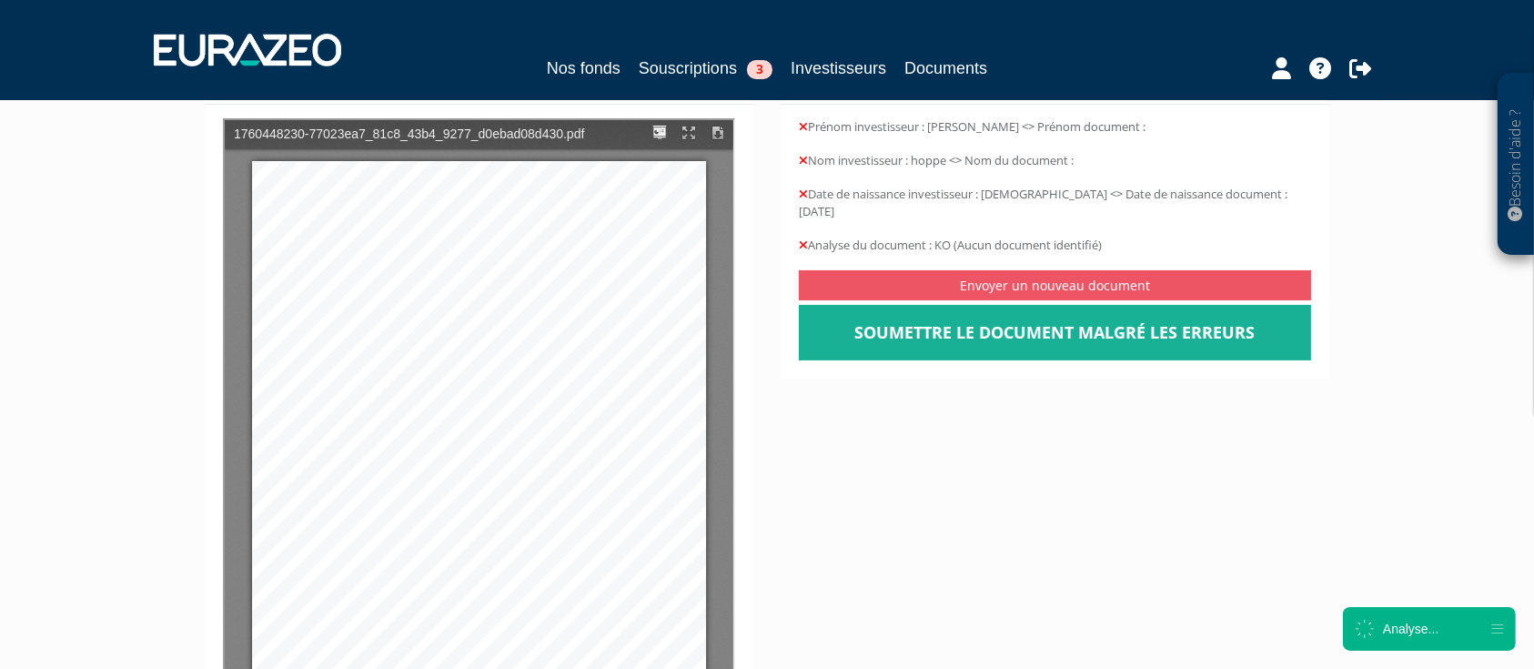
scroll to position [12, 0]
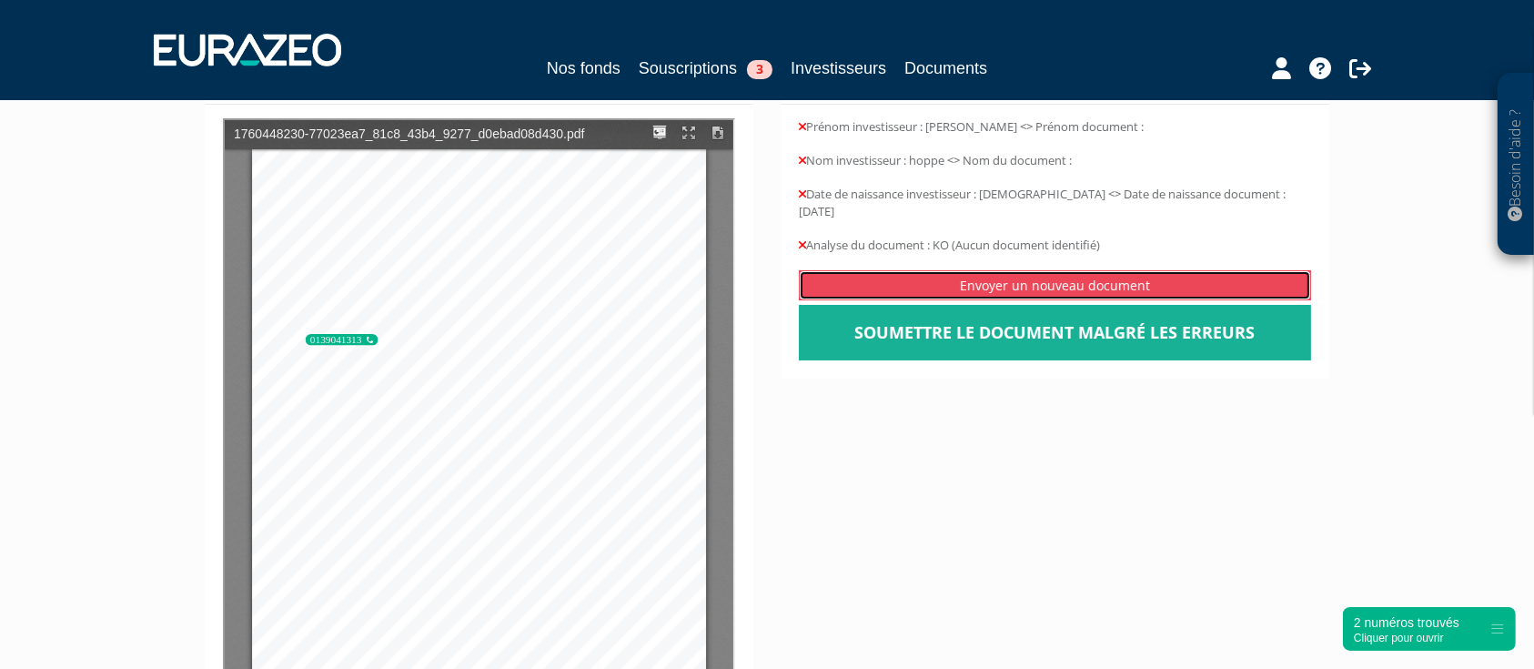
click at [941, 270] on link "Envoyer un nouveau document" at bounding box center [1055, 285] width 512 height 30
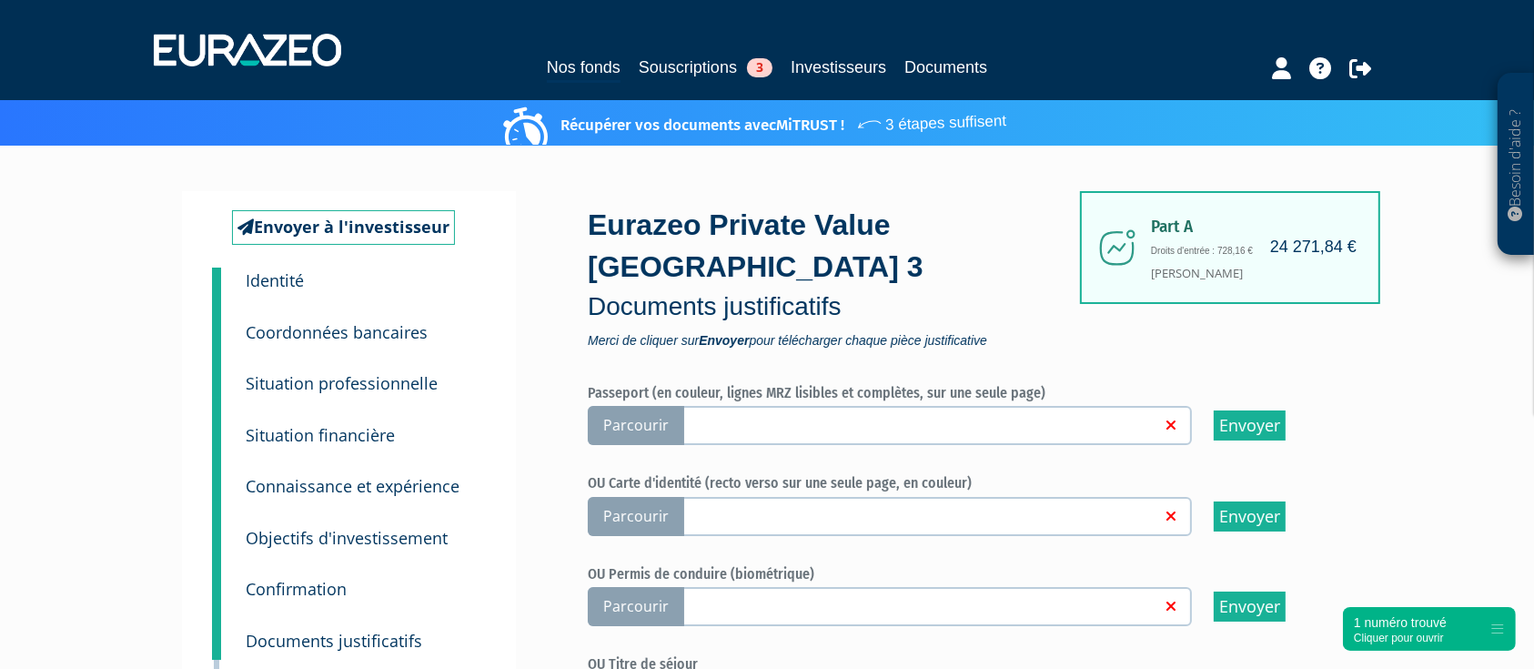
click at [655, 436] on span "Parcourir" at bounding box center [636, 425] width 96 height 39
click at [0, 0] on input "Parcourir" at bounding box center [0, 0] width 0 height 0
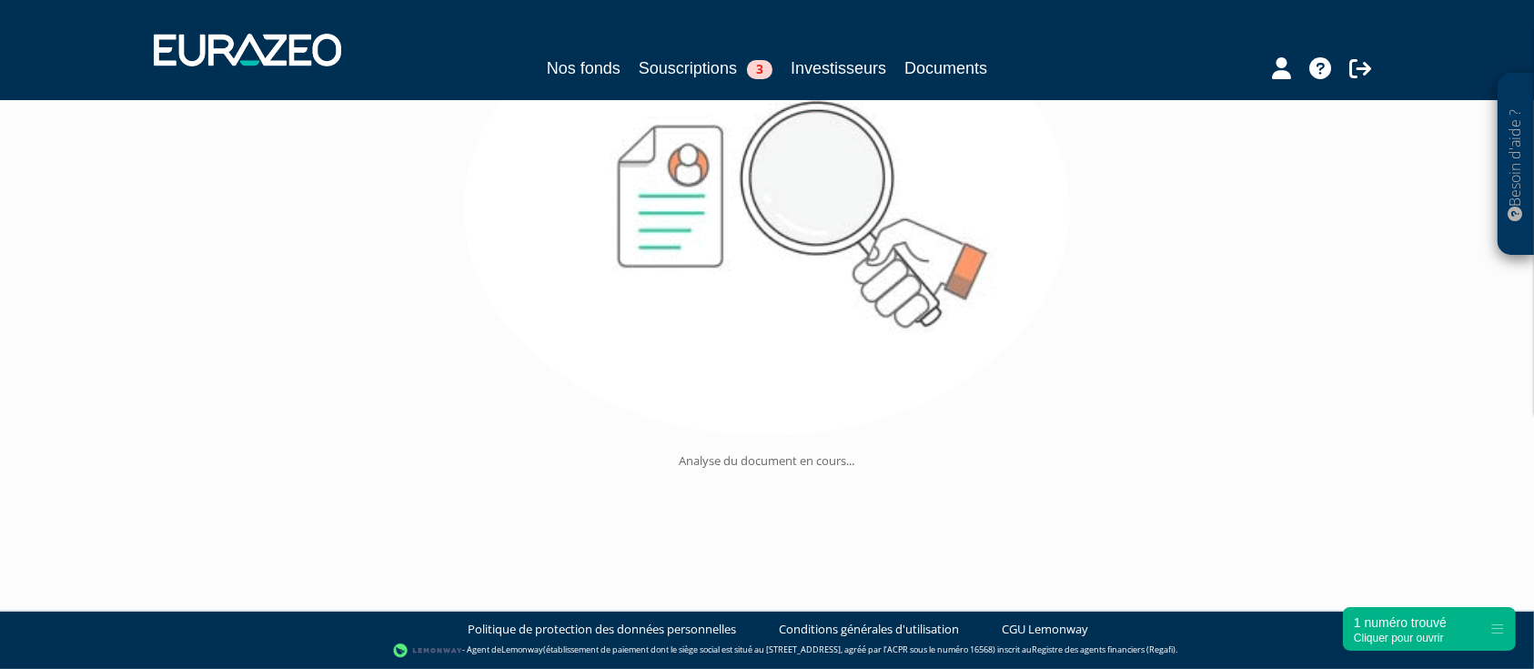
scroll to position [146, 0]
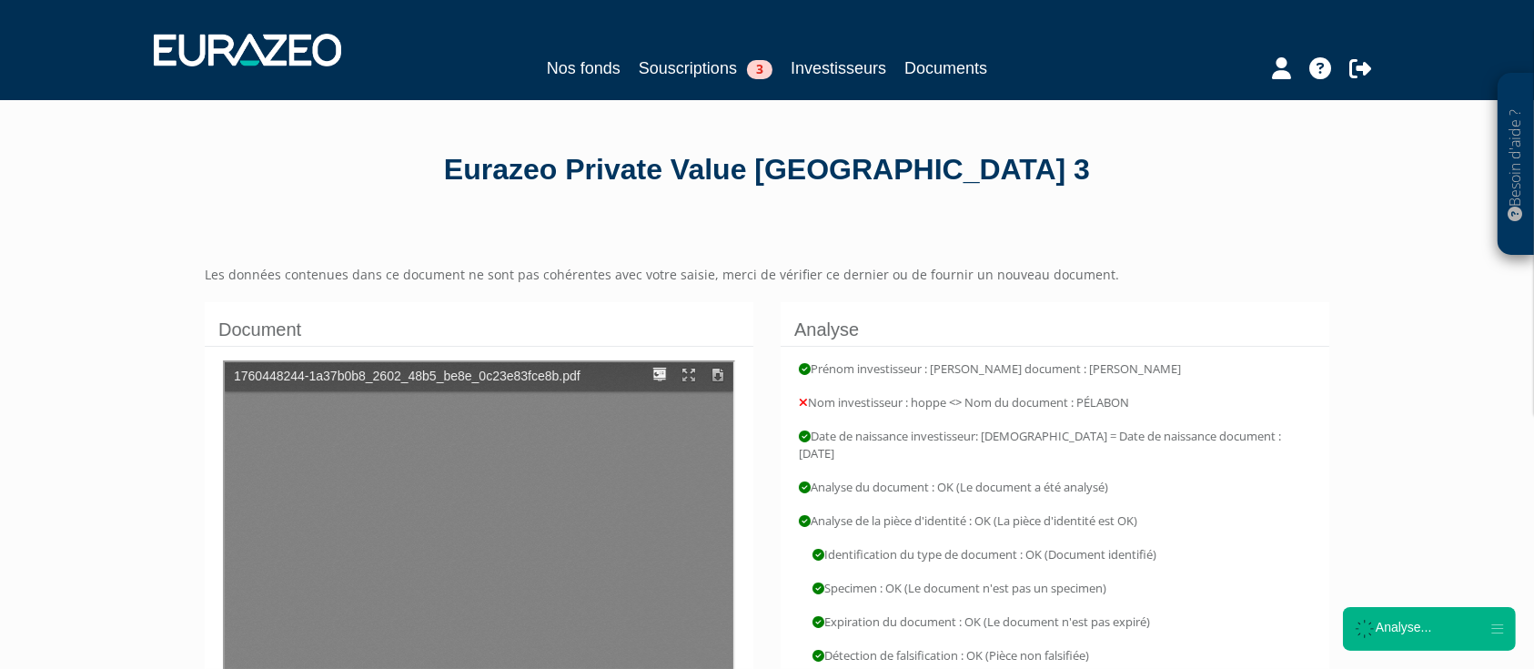
type input "1"
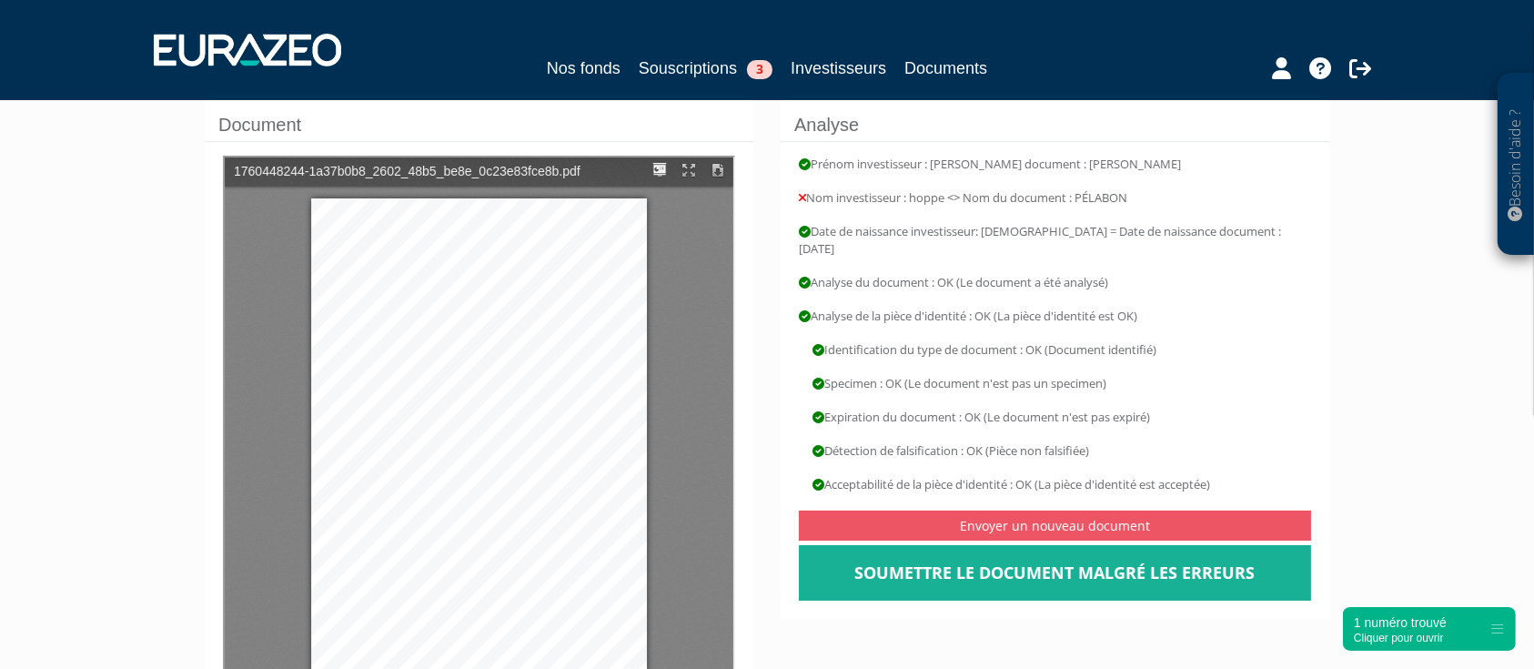
scroll to position [242, 0]
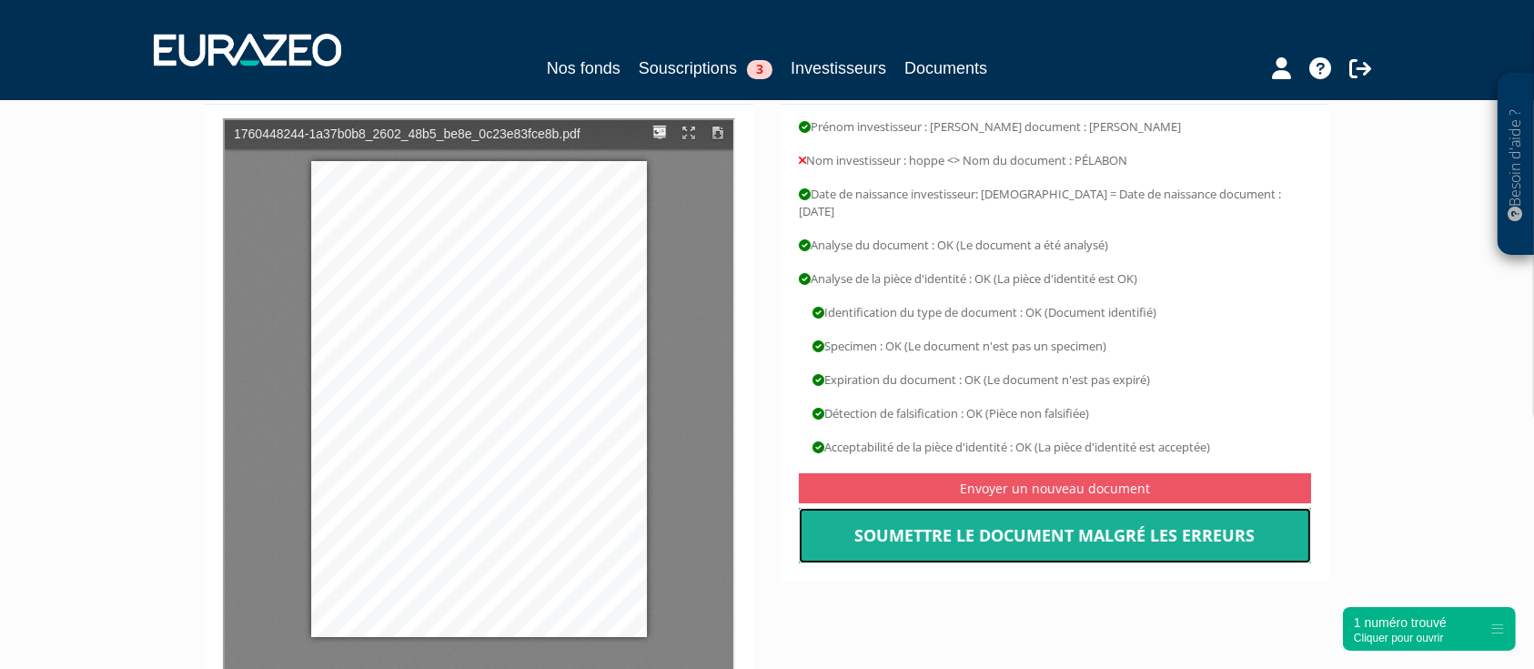
click at [1153, 513] on link "Soumettre le document malgré les erreurs" at bounding box center [1055, 536] width 512 height 56
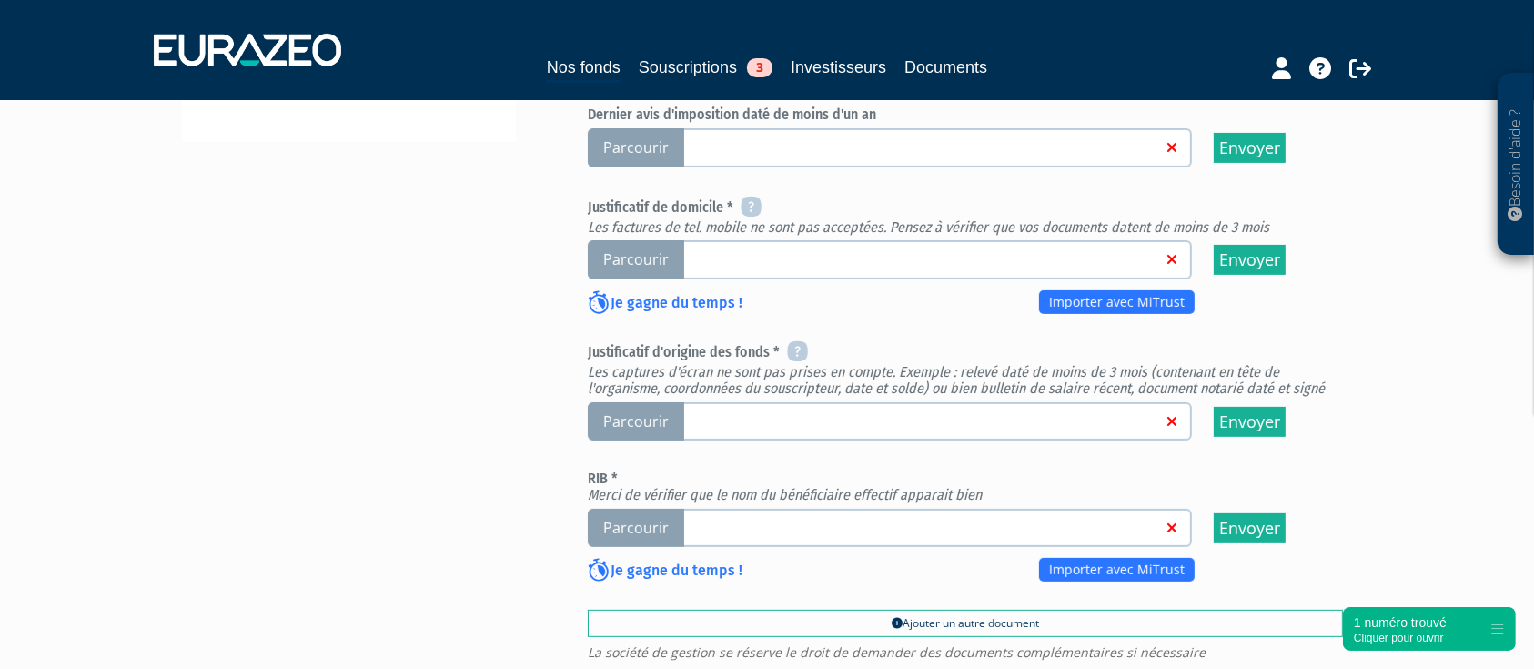
scroll to position [728, 0]
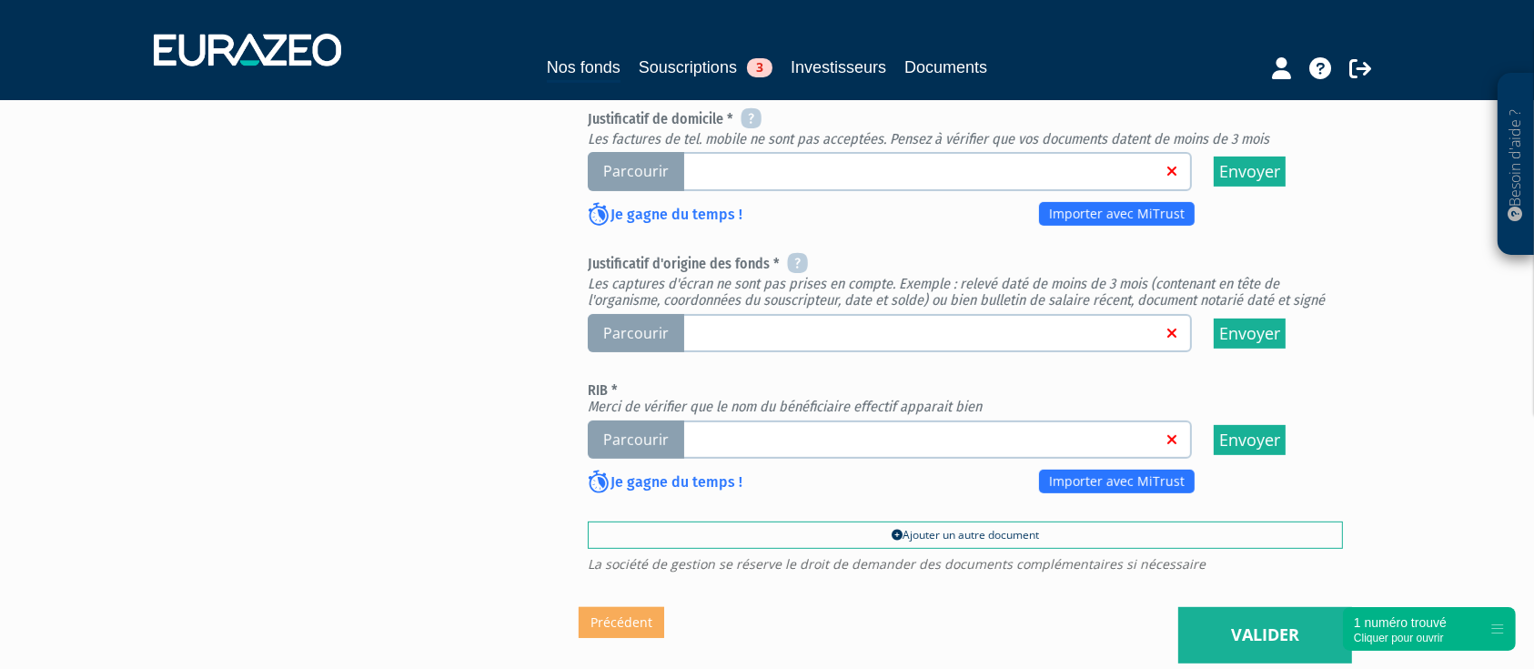
click at [614, 434] on span "Parcourir" at bounding box center [636, 439] width 96 height 39
click at [0, 0] on input "Parcourir" at bounding box center [0, 0] width 0 height 0
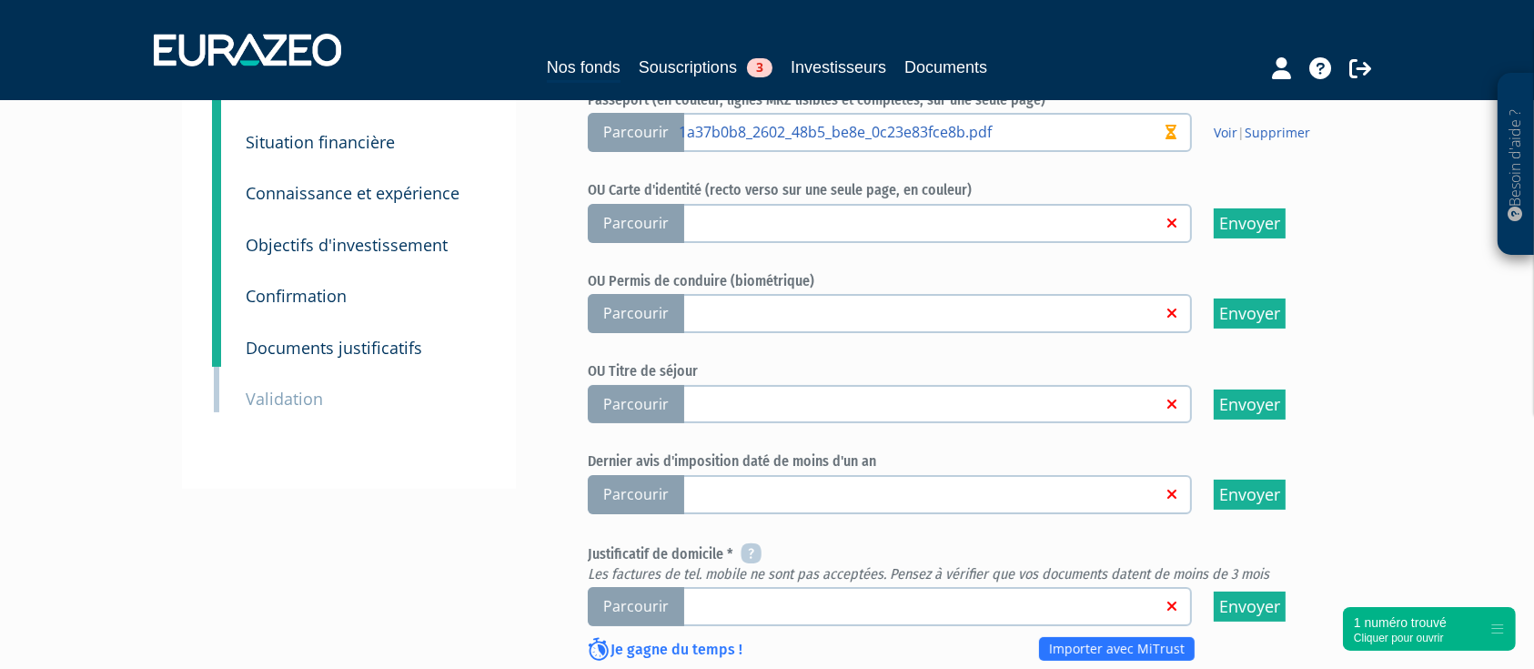
scroll to position [242, 0]
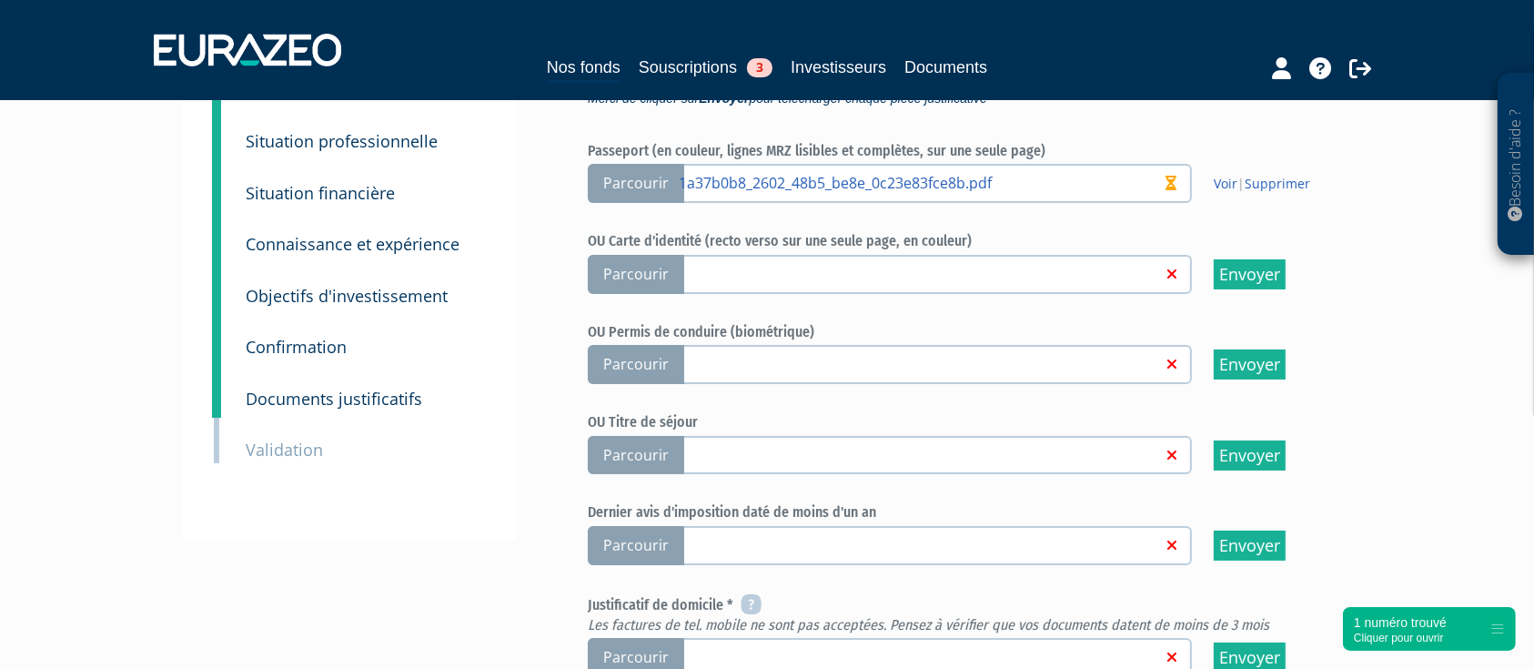
drag, startPoint x: 1444, startPoint y: 228, endPoint x: 1430, endPoint y: 244, distance: 20.6
click at [1444, 228] on div "Besoin d'aide ? × J'ai besoin d'aide Si vous avez une question à propos du fonc…" at bounding box center [767, 476] width 1534 height 1437
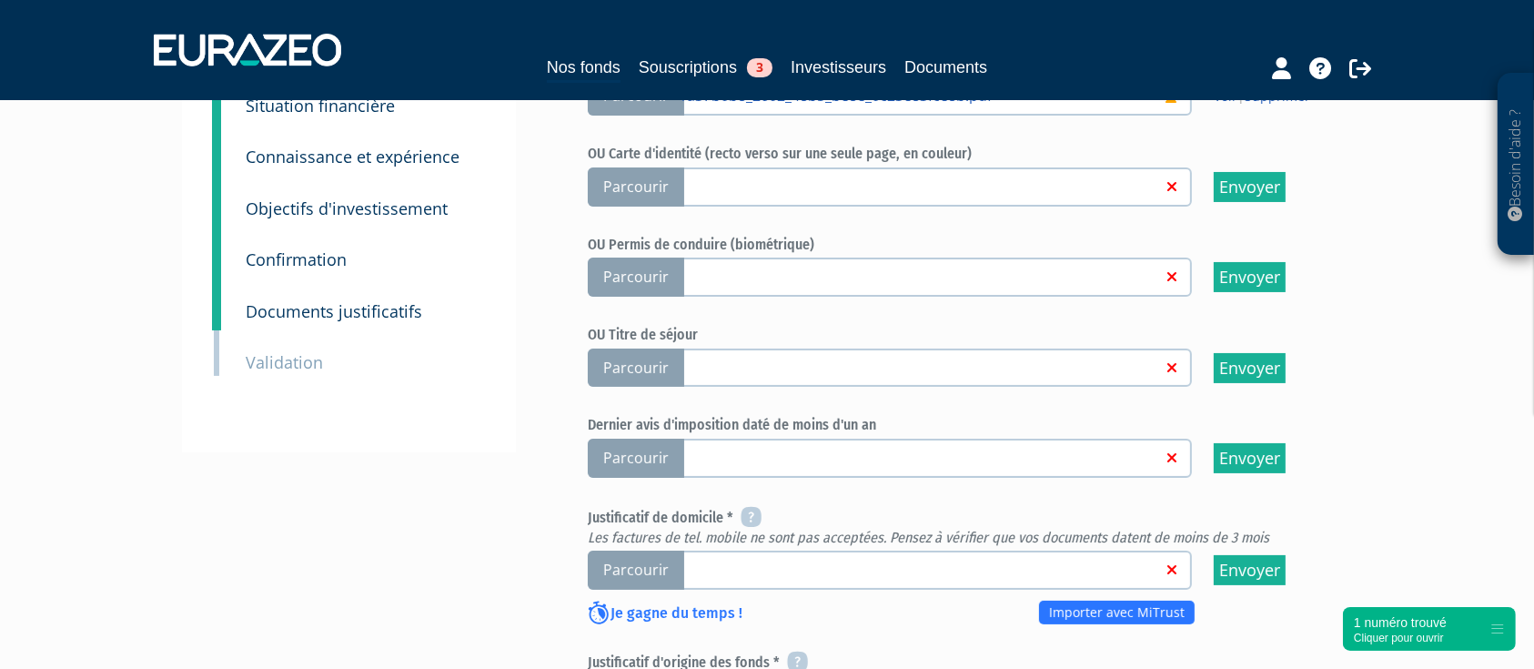
scroll to position [364, 0]
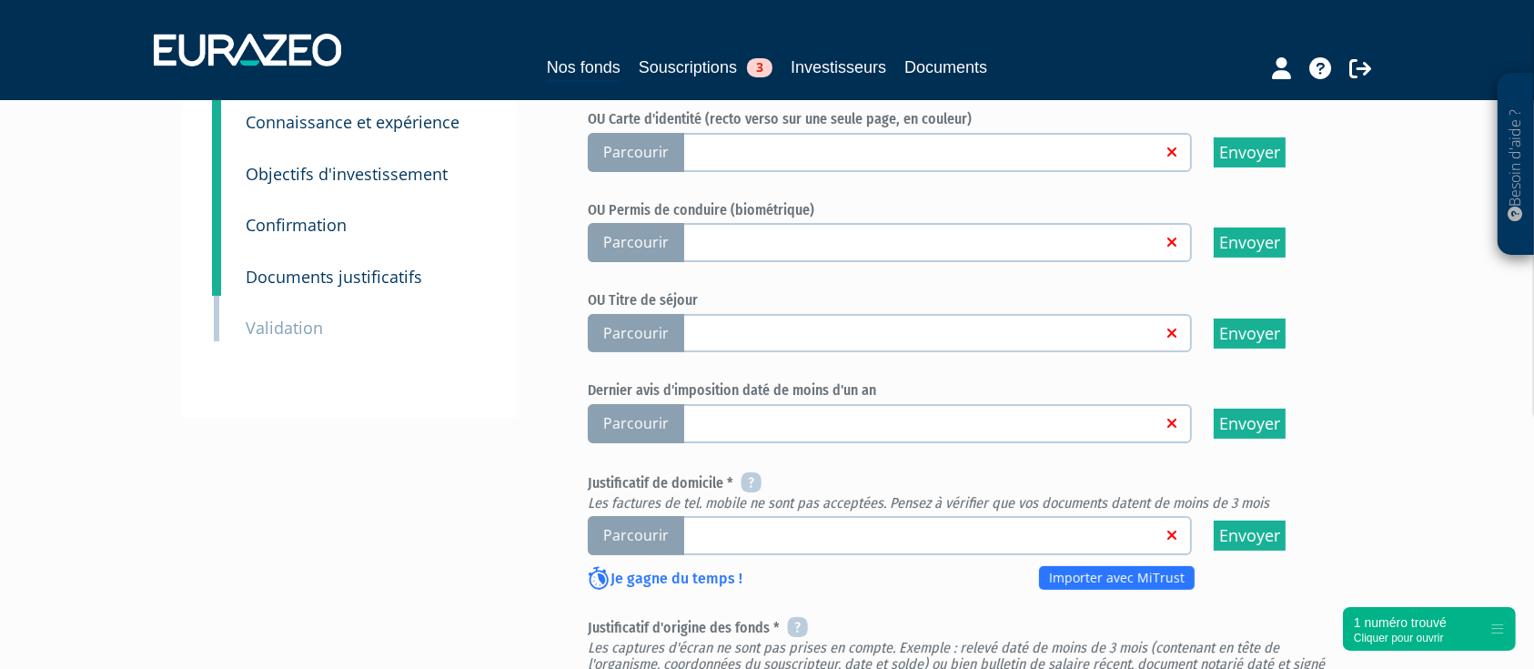
click at [645, 531] on span "Parcourir" at bounding box center [636, 535] width 96 height 39
click at [0, 0] on input "Parcourir" at bounding box center [0, 0] width 0 height 0
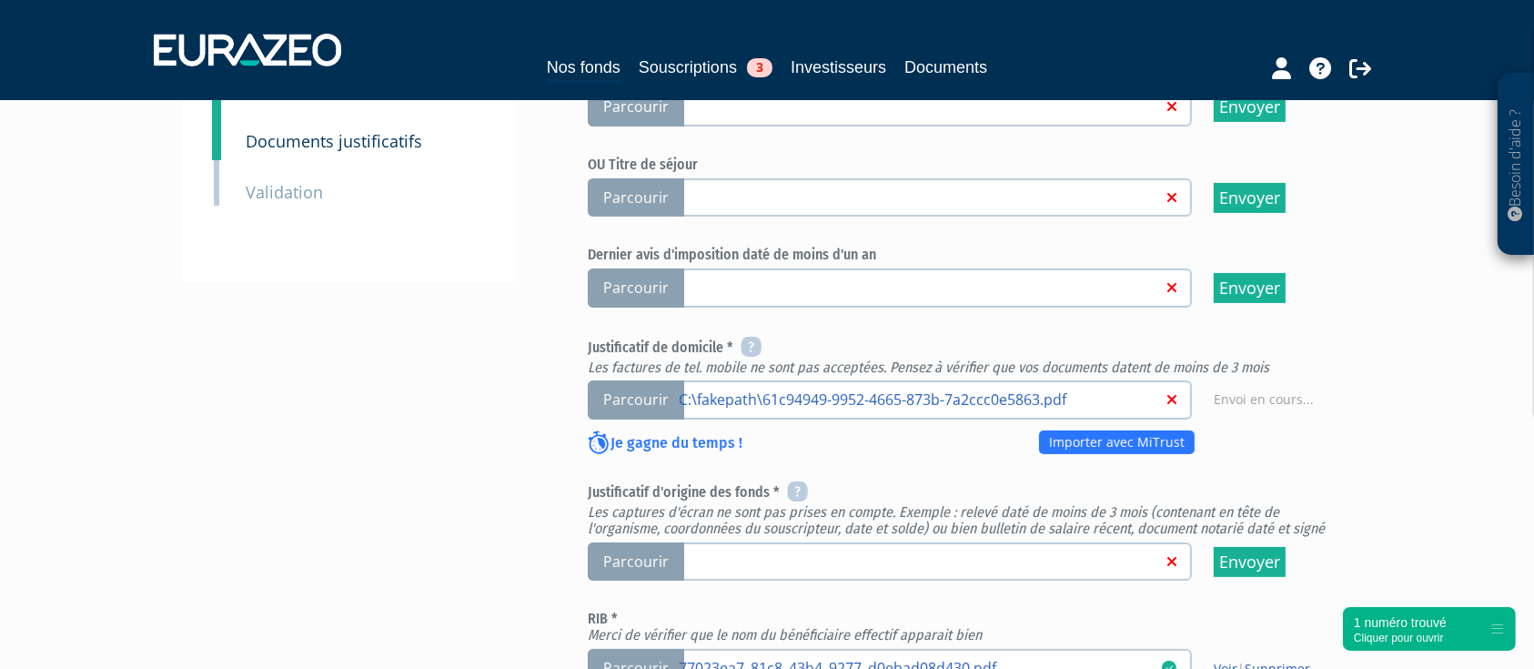
scroll to position [606, 0]
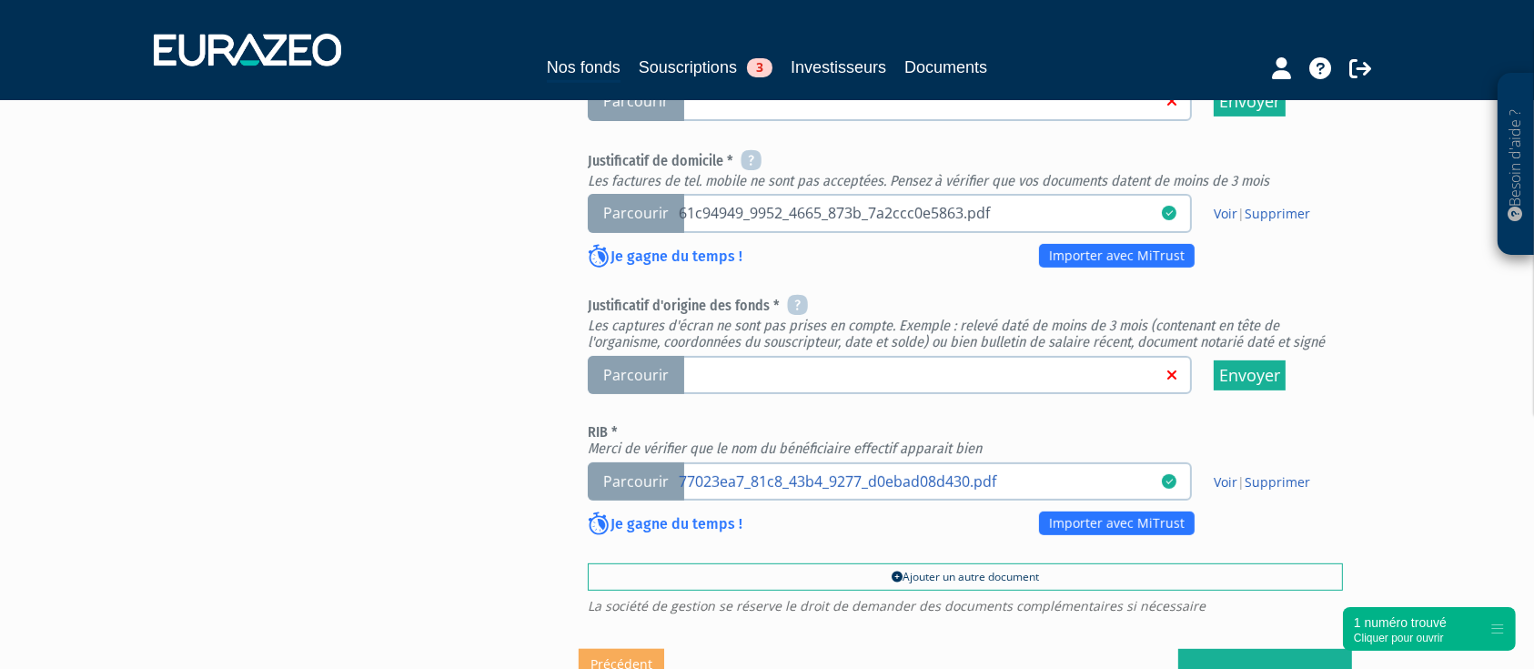
scroll to position [728, 0]
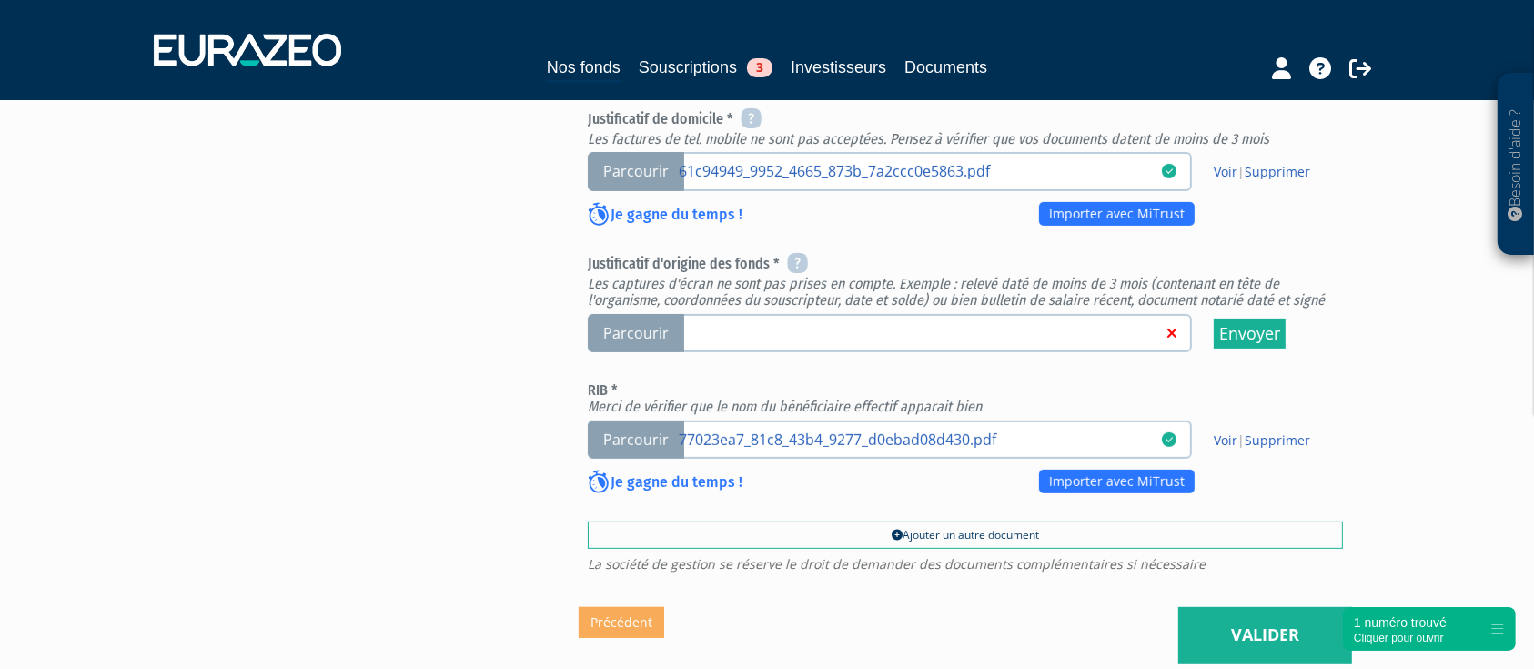
click at [646, 333] on span "Parcourir" at bounding box center [636, 333] width 96 height 39
click at [0, 0] on input "Parcourir" at bounding box center [0, 0] width 0 height 0
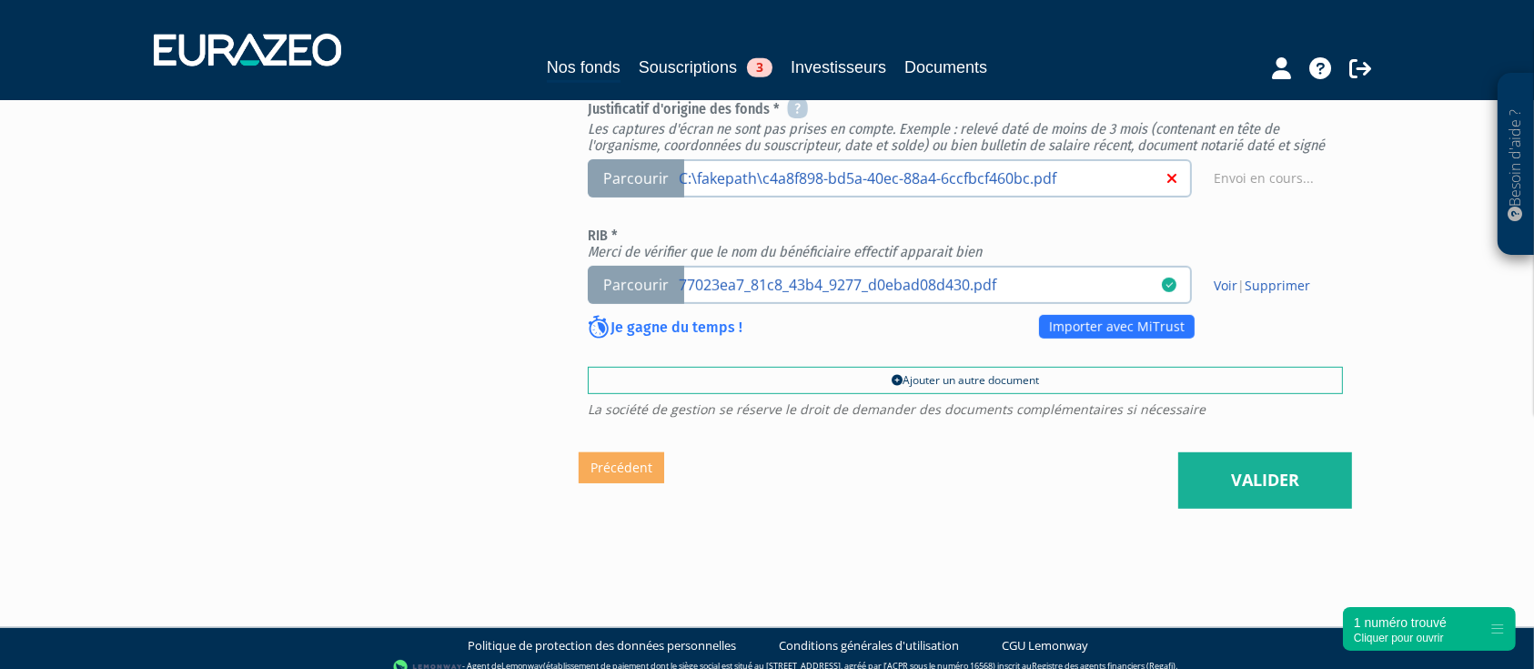
scroll to position [895, 0]
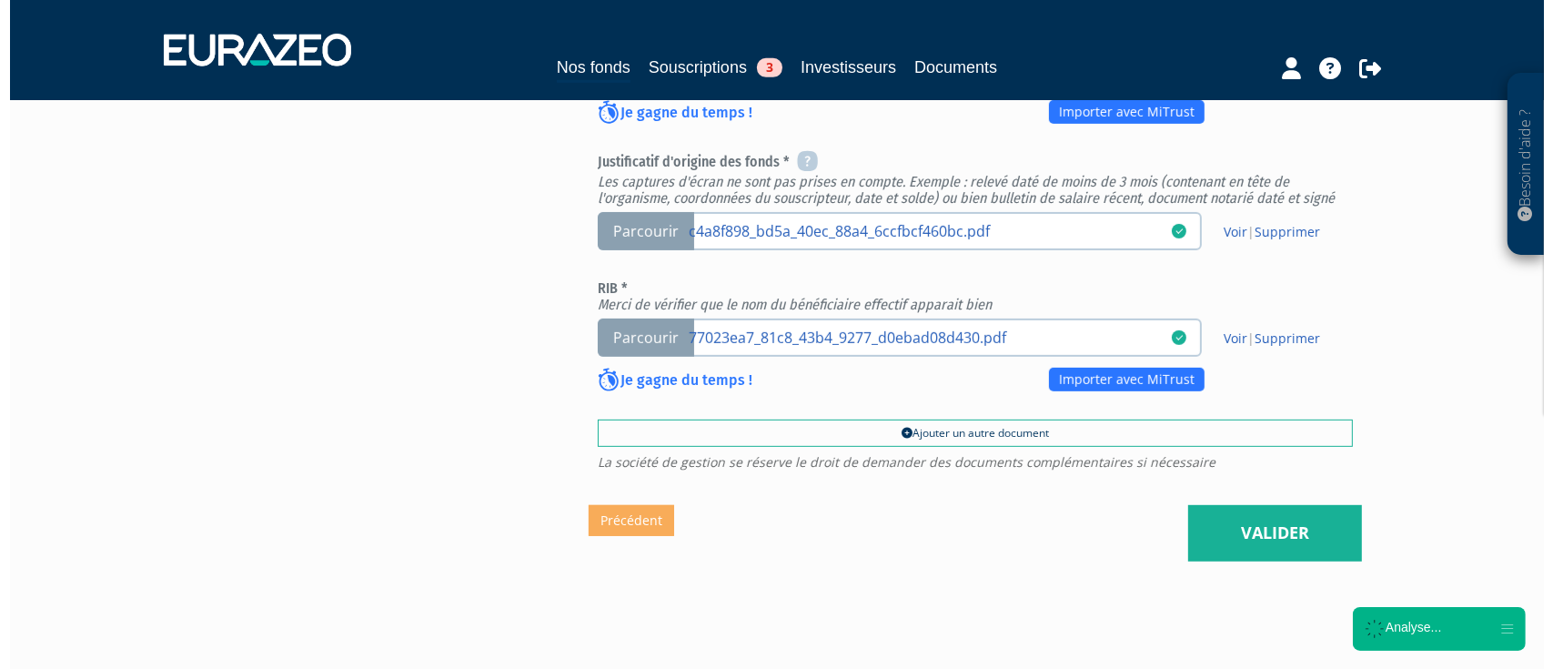
scroll to position [894, 0]
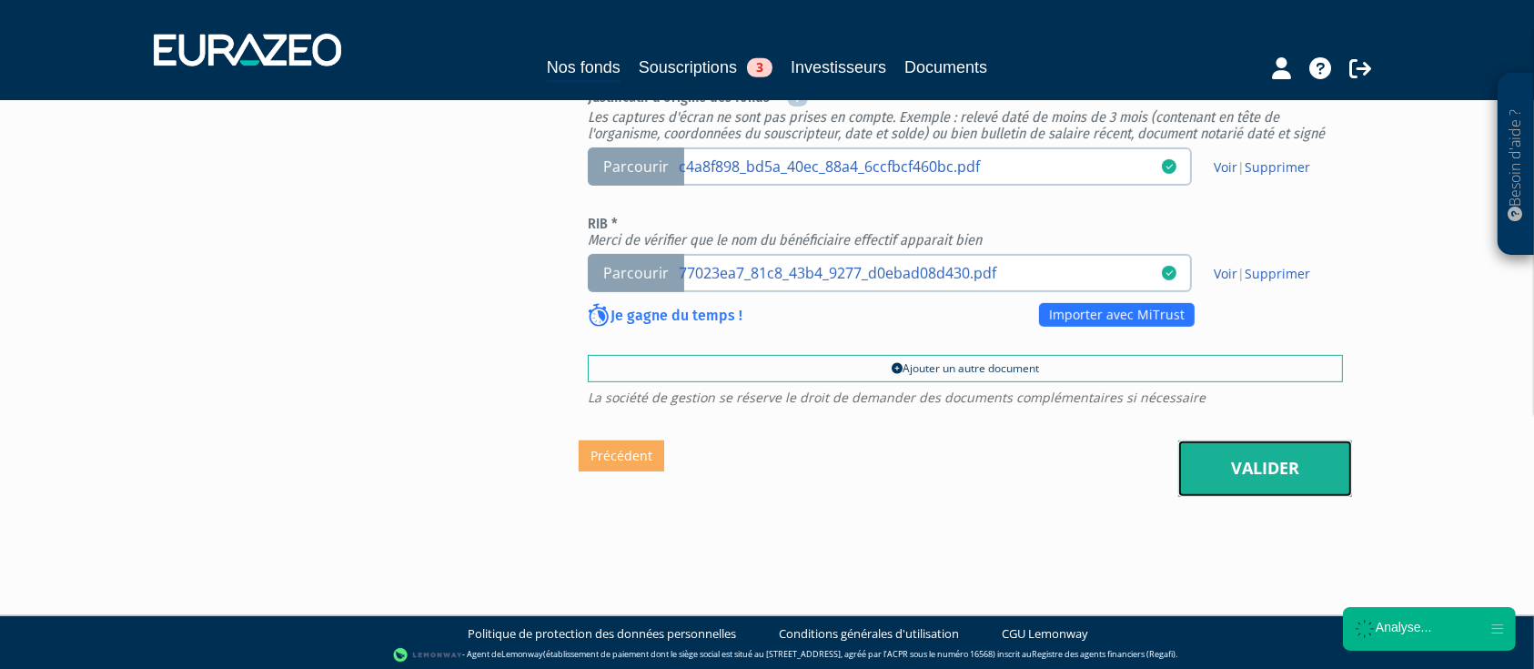
click at [1266, 479] on link "Valider" at bounding box center [1265, 468] width 174 height 56
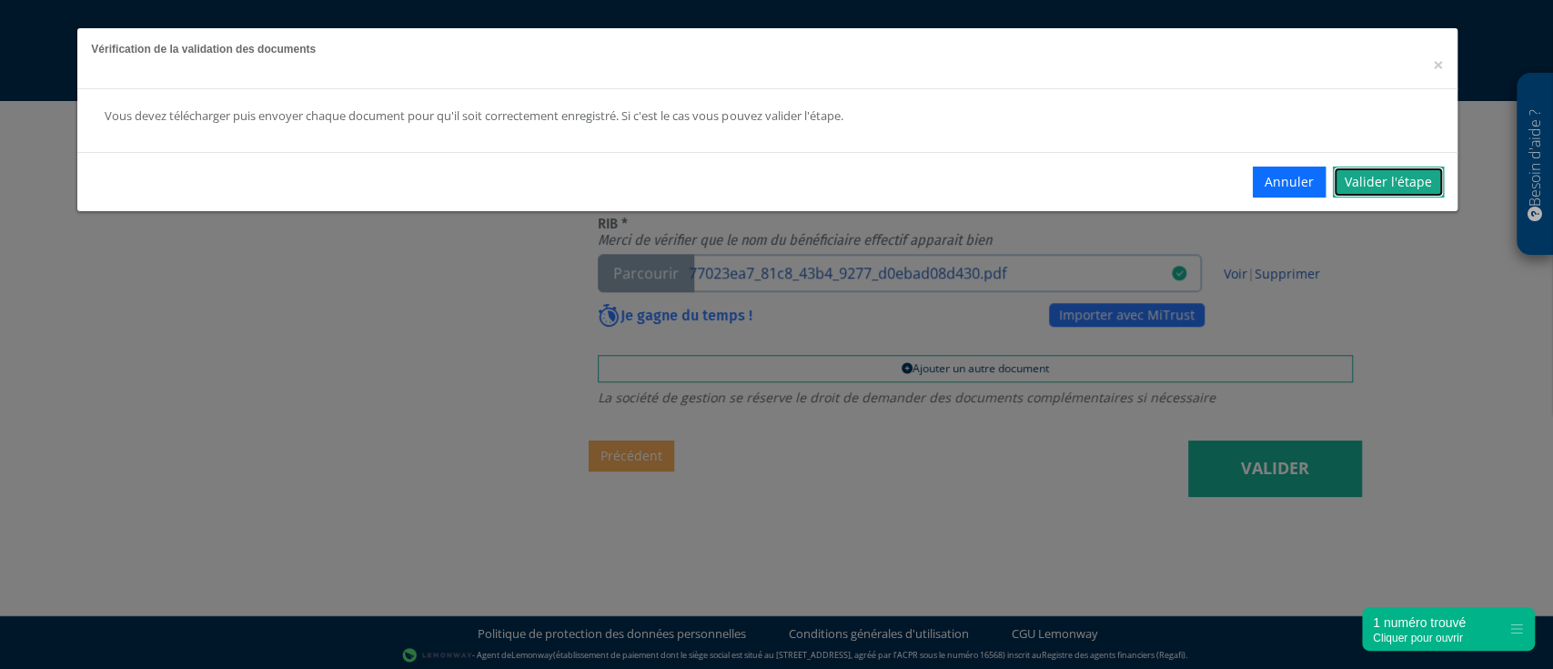
click at [1369, 186] on link "Valider l'étape" at bounding box center [1388, 182] width 111 height 31
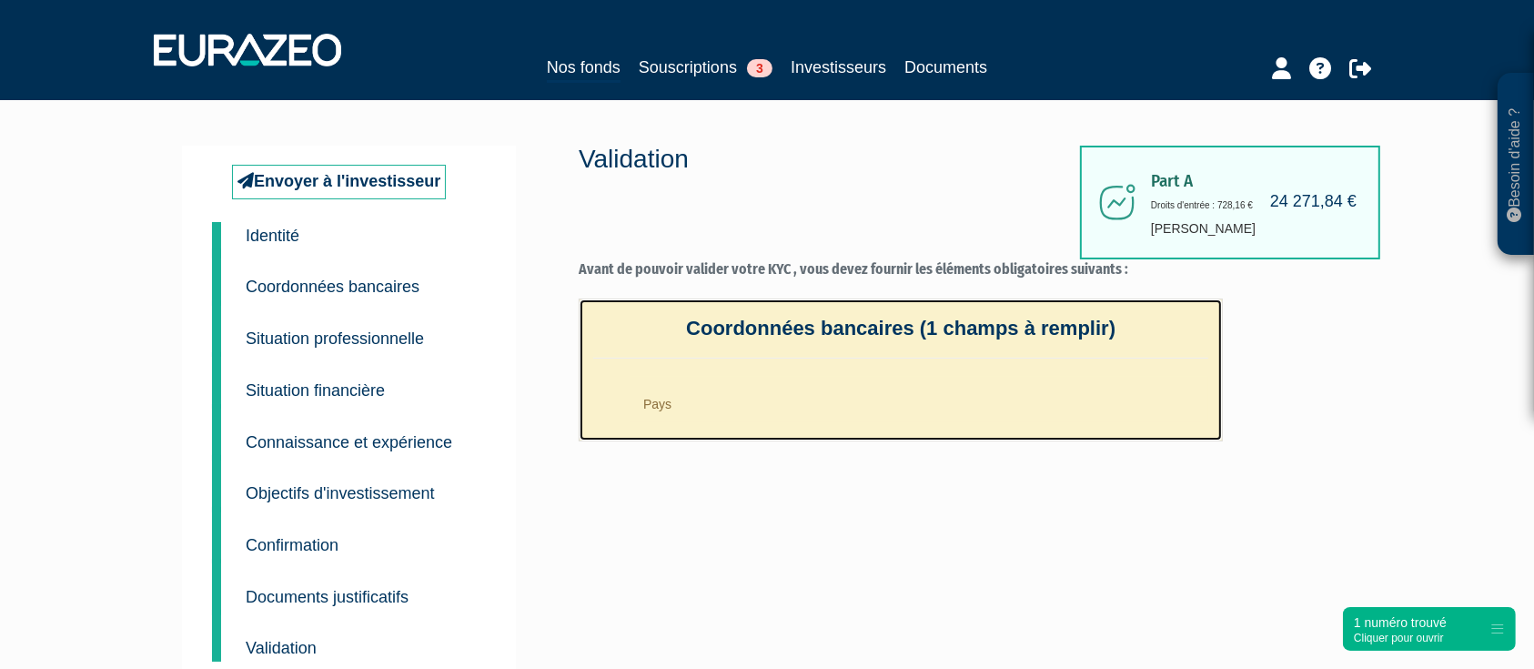
click at [739, 412] on li "Pays" at bounding box center [919, 399] width 579 height 45
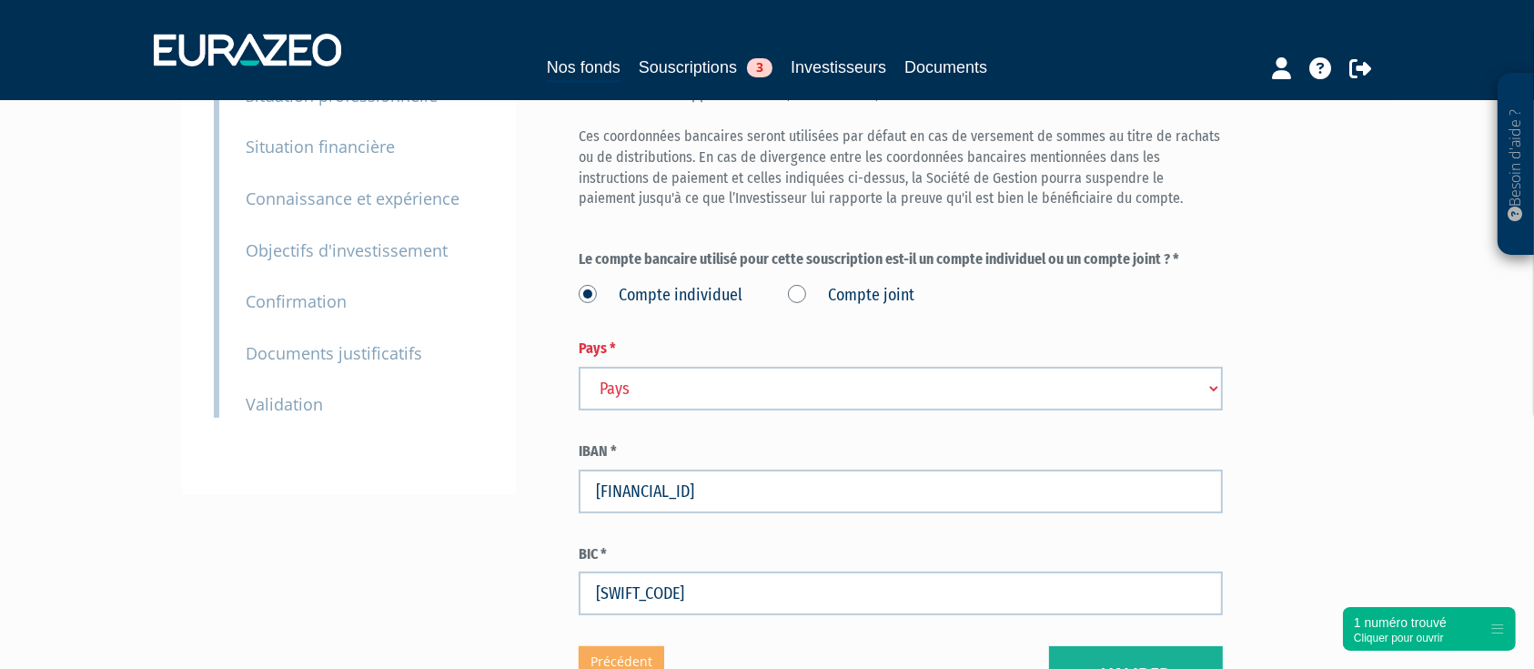
scroll to position [243, 0]
click at [687, 374] on select "Pays [GEOGRAPHIC_DATA] [GEOGRAPHIC_DATA] [GEOGRAPHIC_DATA] [GEOGRAPHIC_DATA] [G…" at bounding box center [901, 388] width 644 height 44
drag, startPoint x: 1378, startPoint y: 346, endPoint x: 1325, endPoint y: 354, distance: 53.4
click at [1379, 346] on div "Besoin d'aide ? × J'ai besoin d'aide Si vous avez une question à propos du fonc…" at bounding box center [767, 252] width 1534 height 990
click at [661, 393] on select "Pays [GEOGRAPHIC_DATA] [GEOGRAPHIC_DATA] [GEOGRAPHIC_DATA] [GEOGRAPHIC_DATA] [G…" at bounding box center [901, 388] width 644 height 44
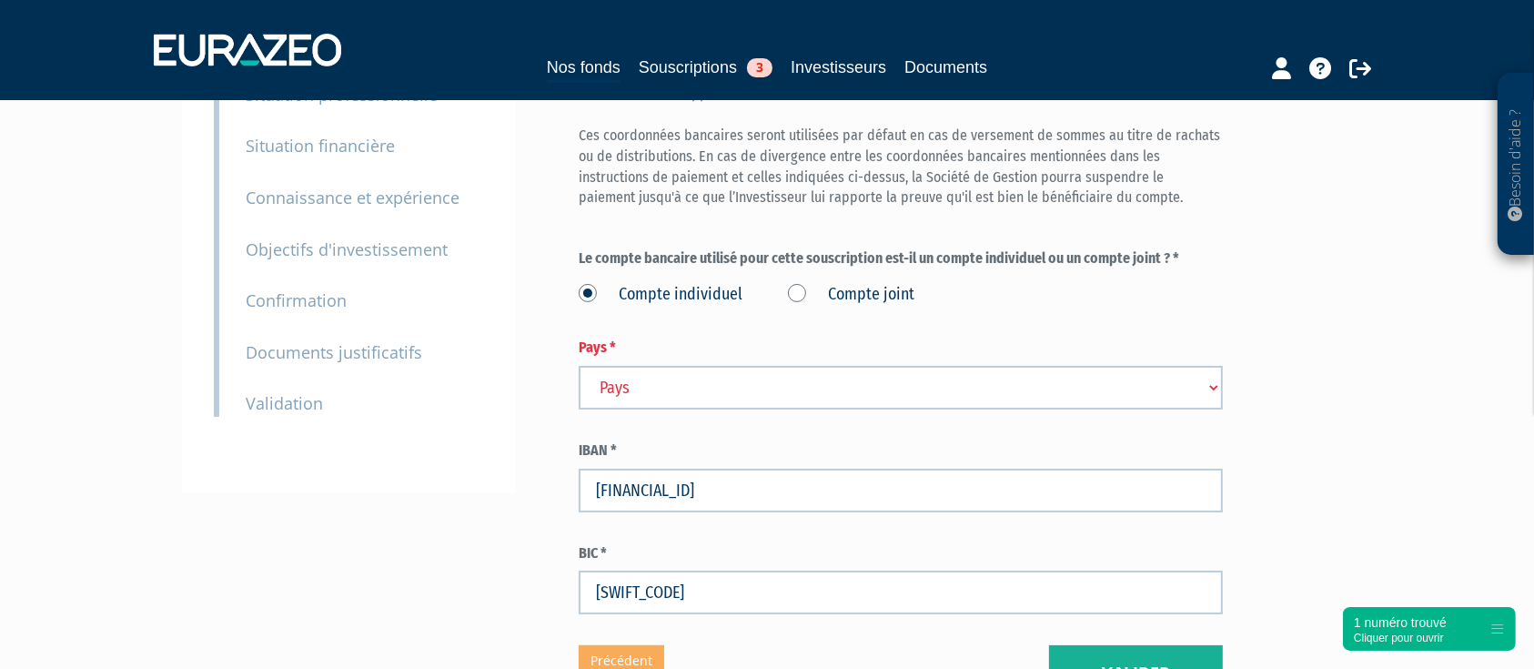
select select "75"
click at [579, 366] on select "Pays [GEOGRAPHIC_DATA] [GEOGRAPHIC_DATA] [GEOGRAPHIC_DATA] [GEOGRAPHIC_DATA] [G…" at bounding box center [901, 388] width 644 height 44
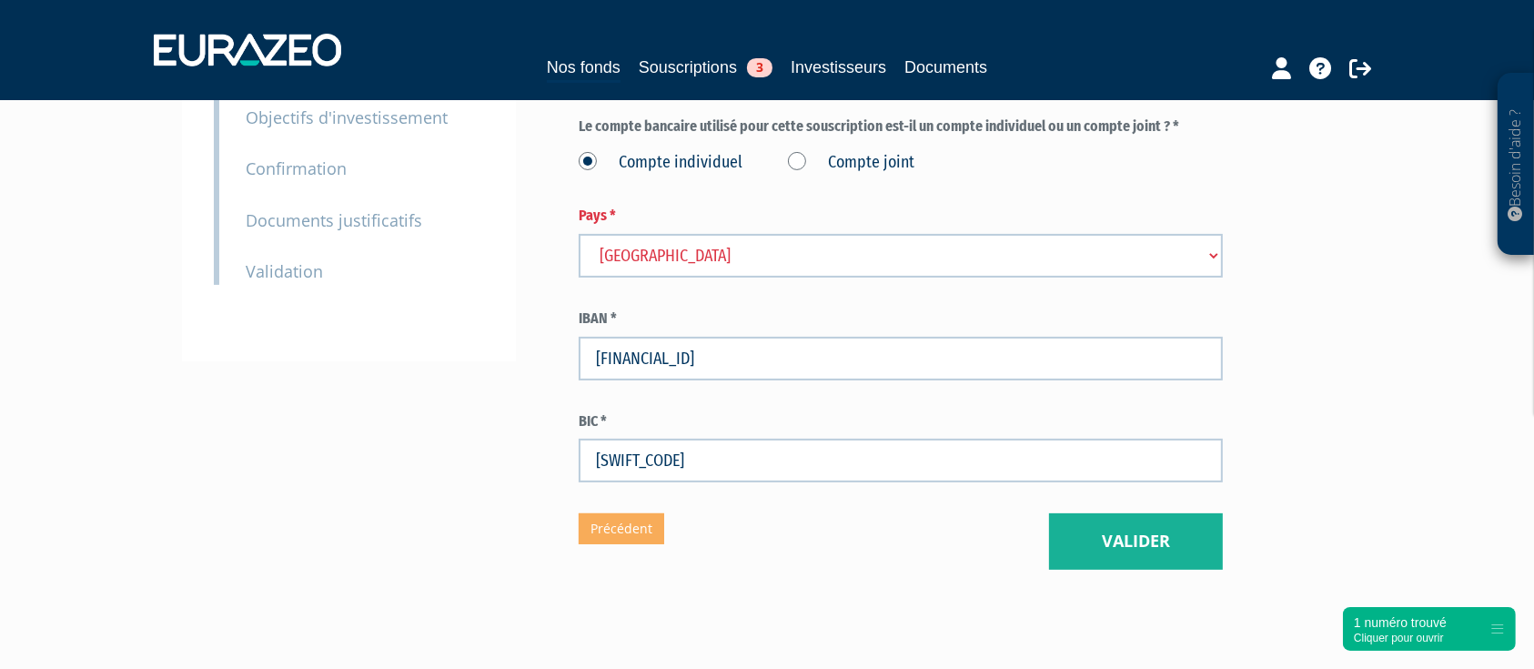
scroll to position [452, 0]
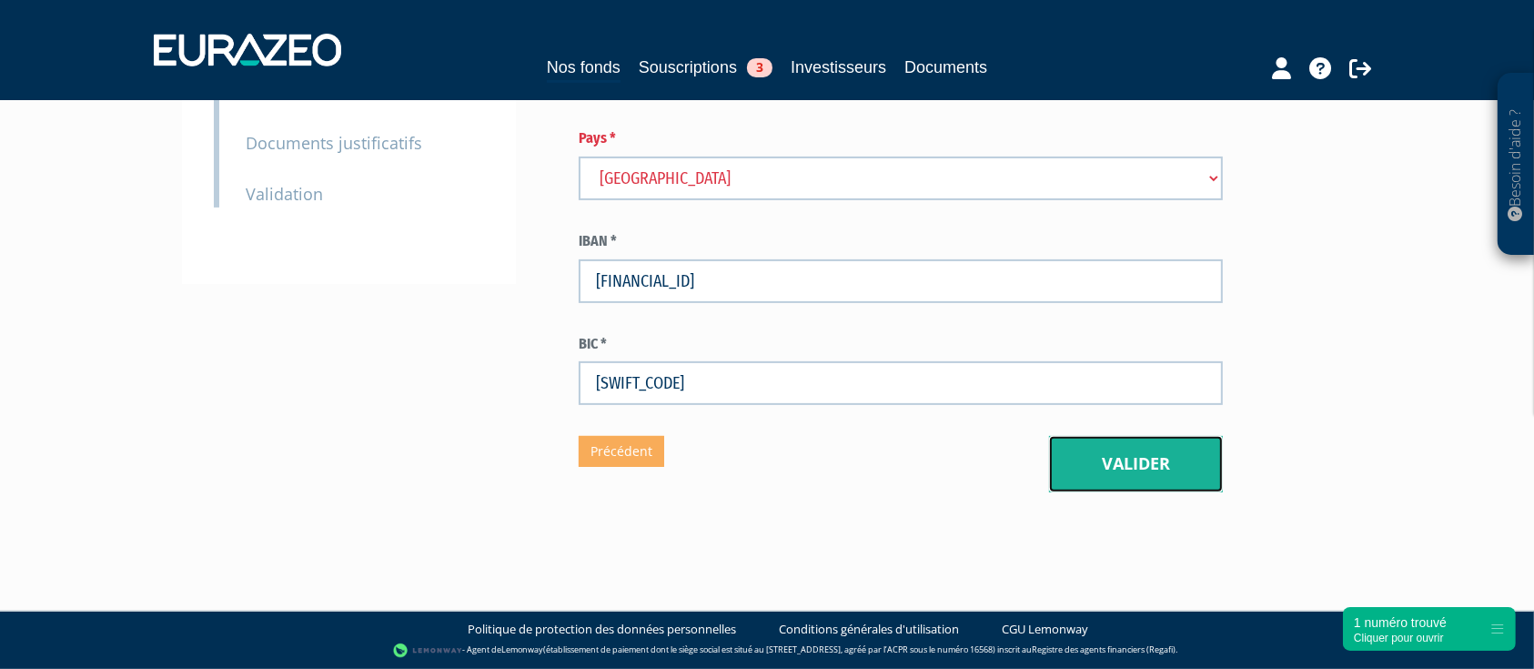
click at [1157, 440] on button "Valider" at bounding box center [1136, 464] width 174 height 56
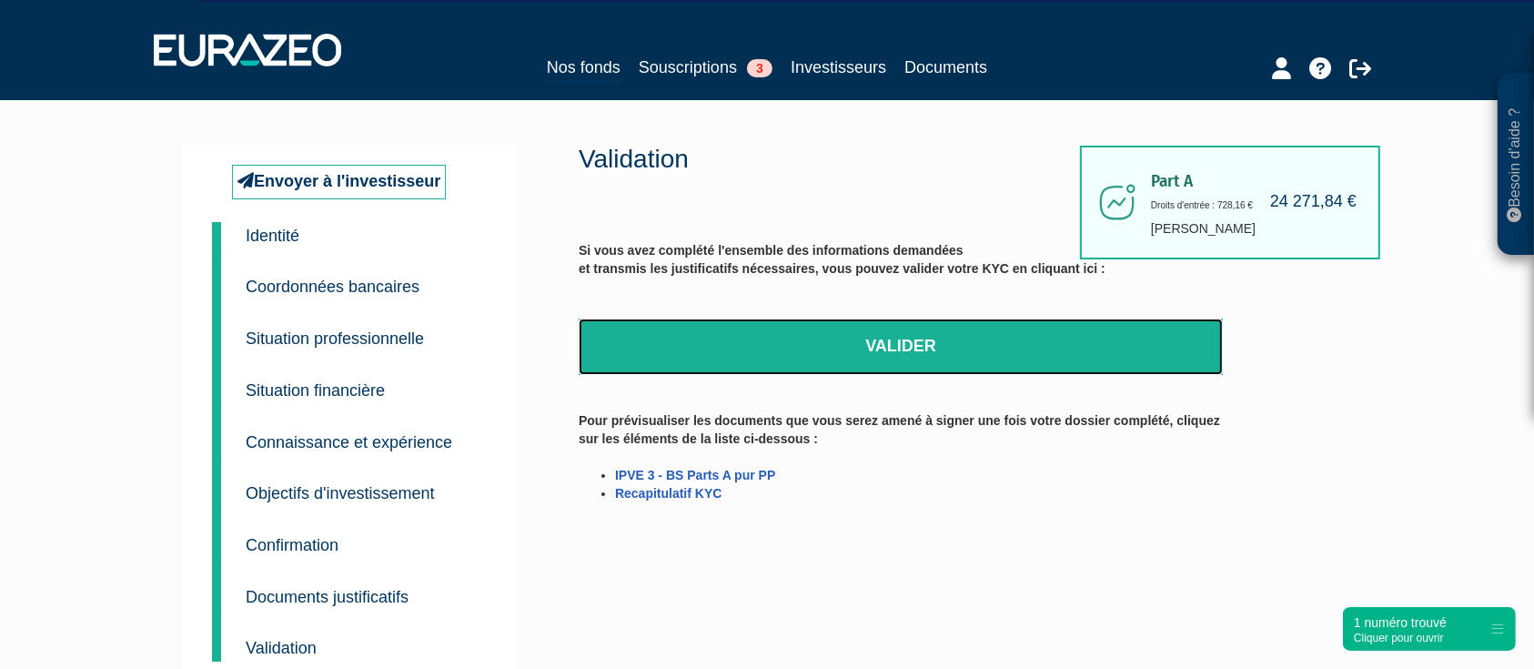
drag, startPoint x: 862, startPoint y: 362, endPoint x: 839, endPoint y: 98, distance: 264.9
click at [862, 362] on link "Valider" at bounding box center [901, 346] width 644 height 56
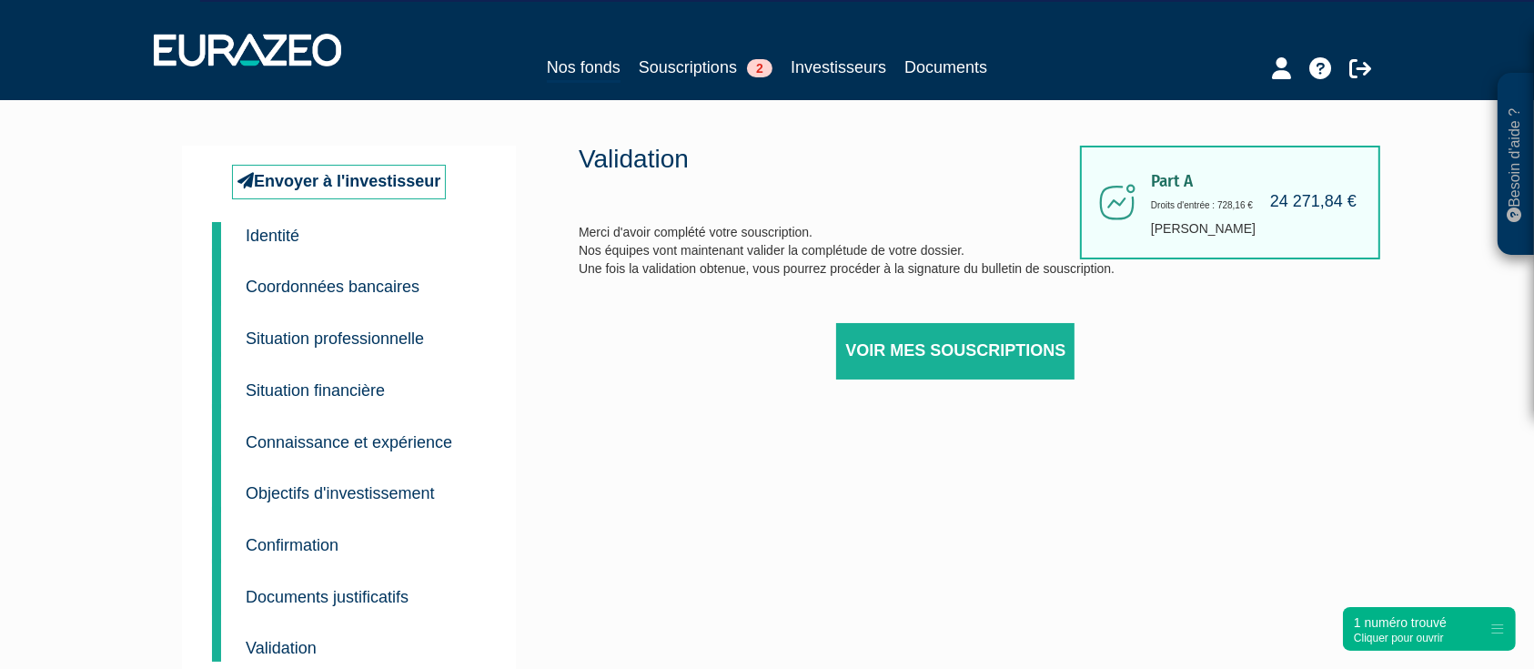
click at [674, 52] on div "Nos fonds Souscriptions 2 Investisseurs Documents" at bounding box center [767, 49] width 1255 height 67
click at [691, 81] on div "Nos fonds Souscriptions 2 Investisseurs Documents" at bounding box center [767, 69] width 836 height 28
click at [693, 79] on link "Souscriptions 2" at bounding box center [706, 67] width 134 height 25
